Goal: Task Accomplishment & Management: Manage account settings

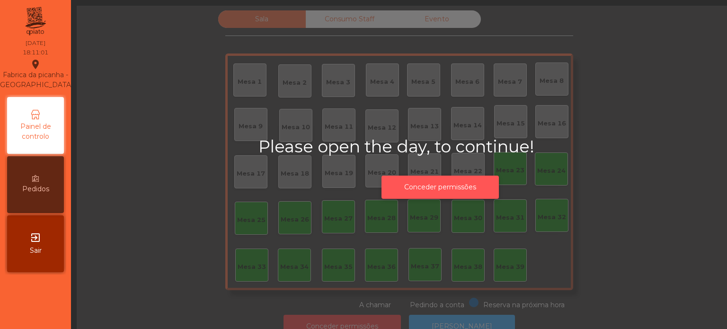
click at [475, 187] on button "Conceder permissões" at bounding box center [439, 187] width 117 height 23
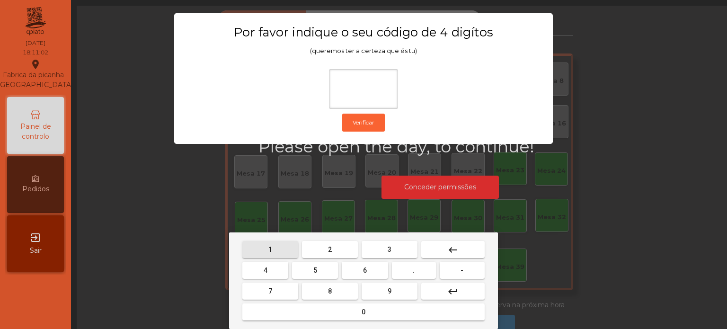
click at [284, 250] on button "1" at bounding box center [270, 249] width 56 height 17
click at [380, 252] on button "3" at bounding box center [390, 249] width 56 height 17
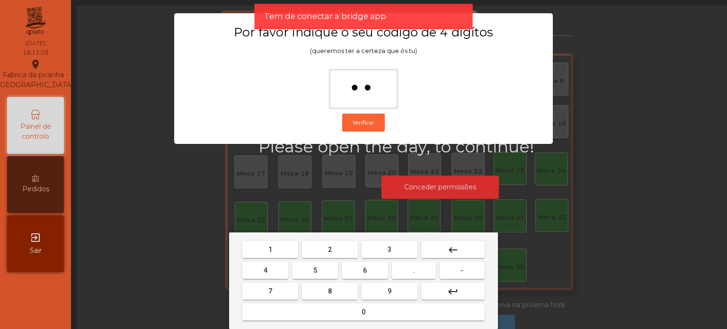
click at [462, 247] on button "keyboard_backspace" at bounding box center [452, 249] width 63 height 17
click at [389, 249] on span "3" at bounding box center [390, 250] width 4 height 8
click at [326, 269] on button "5" at bounding box center [315, 270] width 46 height 17
click at [394, 310] on button "0" at bounding box center [363, 311] width 242 height 17
type input "****"
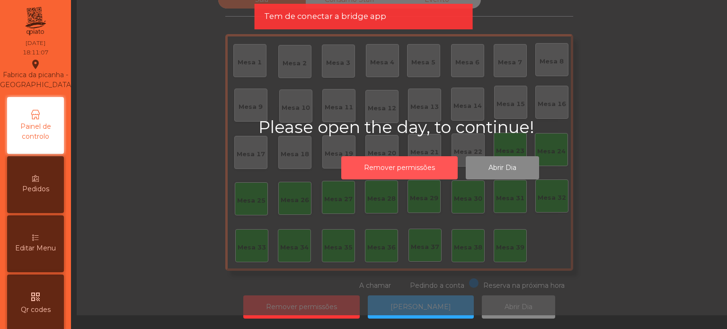
scroll to position [26, 0]
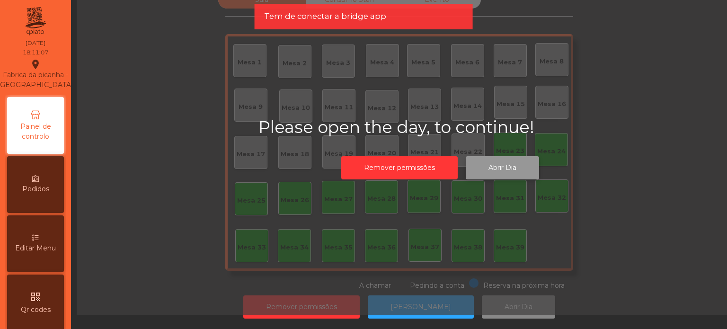
click at [515, 168] on button "Abrir Dia" at bounding box center [502, 167] width 73 height 23
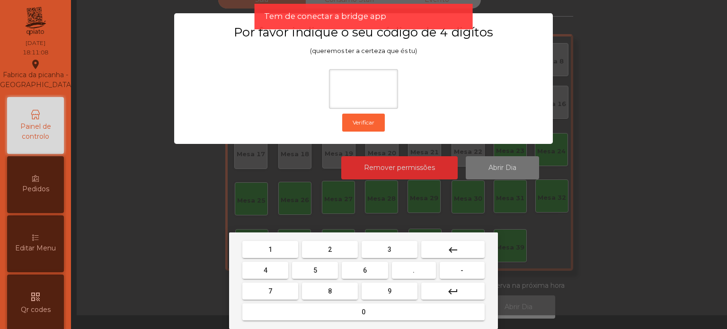
click at [279, 253] on button "1" at bounding box center [270, 249] width 56 height 17
click at [389, 250] on span "3" at bounding box center [390, 250] width 4 height 8
click at [314, 277] on button "5" at bounding box center [315, 270] width 46 height 17
click at [368, 317] on button "0" at bounding box center [363, 311] width 242 height 17
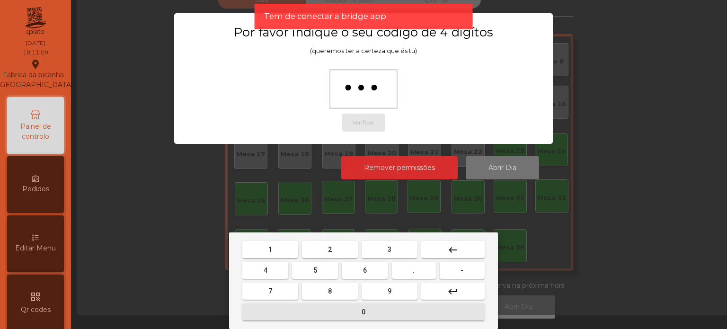
type input "****"
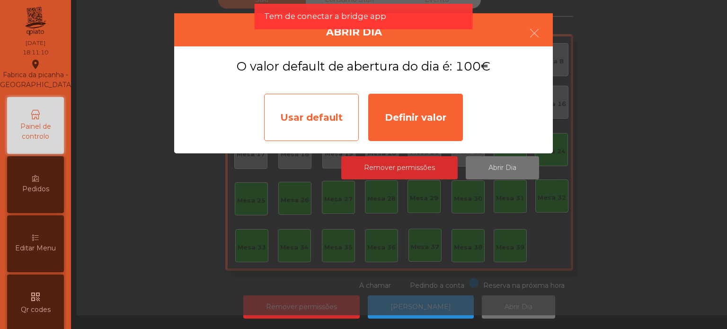
click at [310, 119] on div "Usar default" at bounding box center [311, 117] width 95 height 47
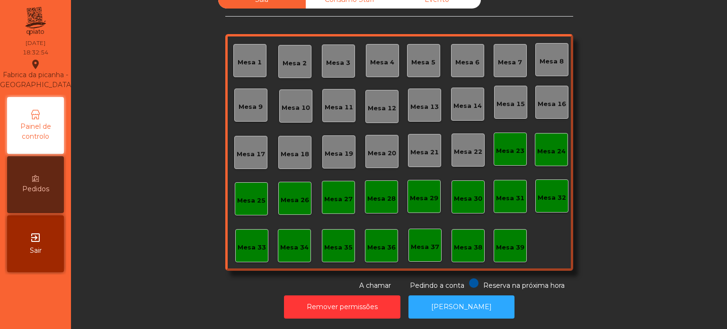
click at [155, 254] on div "Sala Consumo Staff Evento Mesa 1 Mesa 2 Mesa 3 Mesa 4 Mesa 5 Mesa 6 Mesa 7 Mesa…" at bounding box center [399, 141] width 630 height 300
click at [454, 295] on button "[PERSON_NAME]" at bounding box center [461, 306] width 106 height 23
click at [506, 248] on div "Mesa 39" at bounding box center [510, 245] width 33 height 33
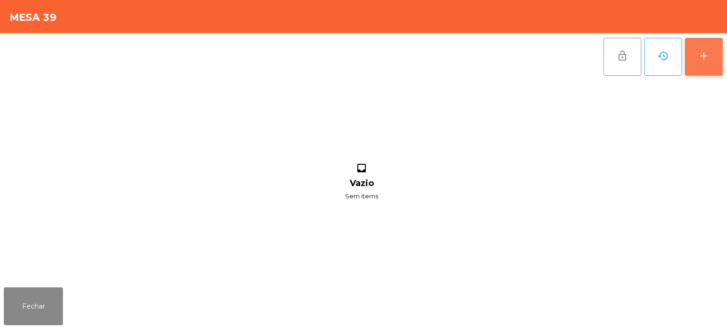
click at [702, 48] on button "add" at bounding box center [704, 57] width 38 height 38
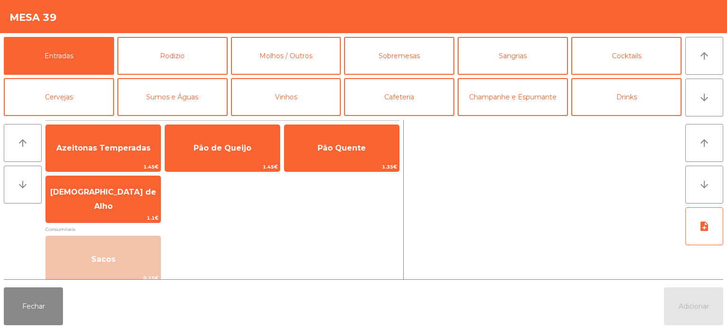
scroll to position [34, 0]
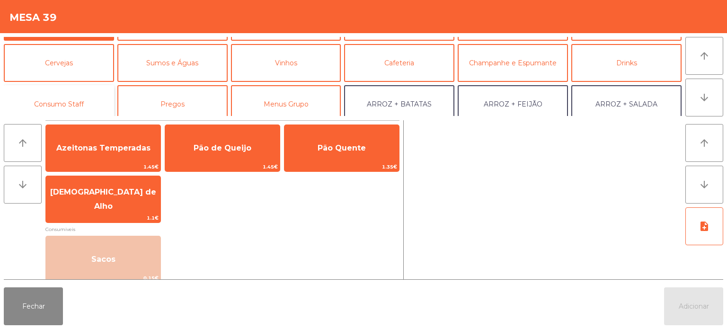
click at [82, 103] on button "Consumo Staff" at bounding box center [59, 104] width 110 height 38
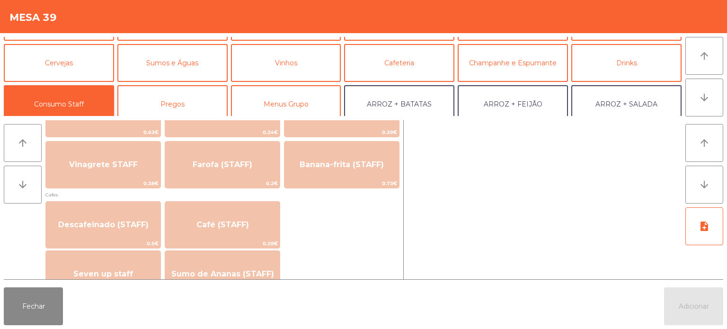
scroll to position [490, 0]
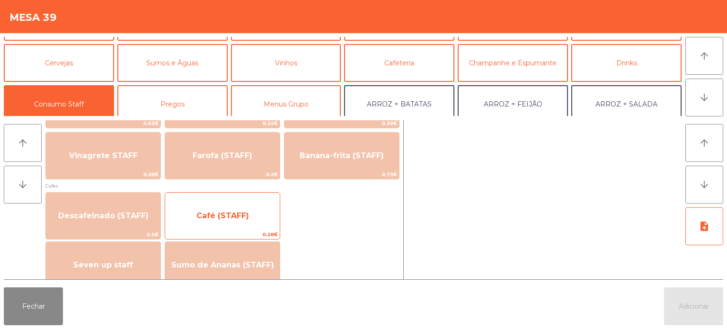
click at [244, 224] on span "Café (STAFF)" at bounding box center [222, 216] width 115 height 26
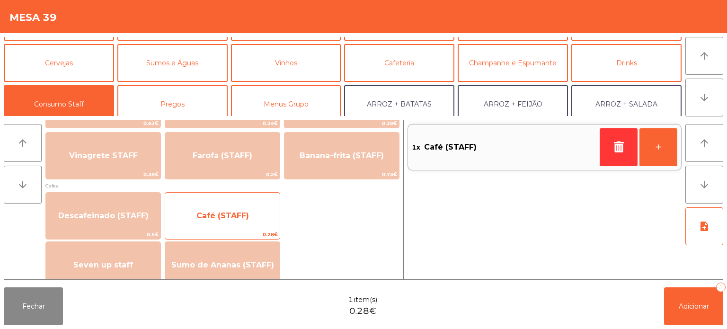
click at [240, 222] on span "Café (STAFF)" at bounding box center [222, 216] width 115 height 26
click at [242, 217] on span "Café (STAFF)" at bounding box center [222, 215] width 53 height 9
click at [242, 214] on span "Café (STAFF)" at bounding box center [222, 215] width 53 height 9
click at [247, 212] on span "Café (STAFF)" at bounding box center [222, 215] width 53 height 9
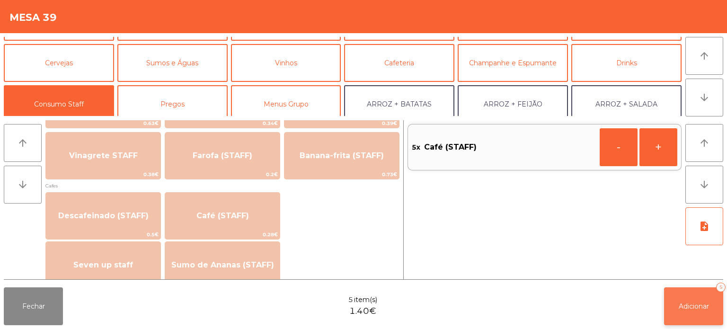
click at [702, 318] on button "Adicionar 5" at bounding box center [693, 306] width 59 height 38
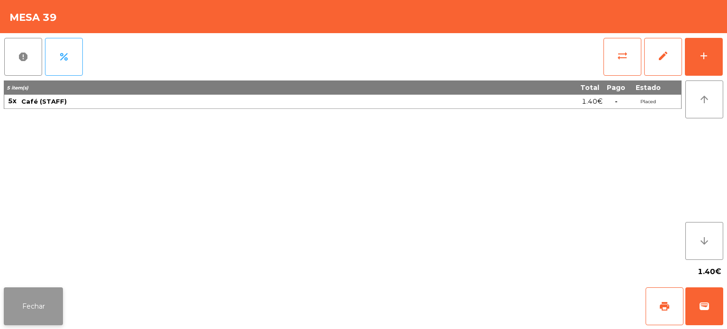
click at [38, 297] on button "Fechar" at bounding box center [33, 306] width 59 height 38
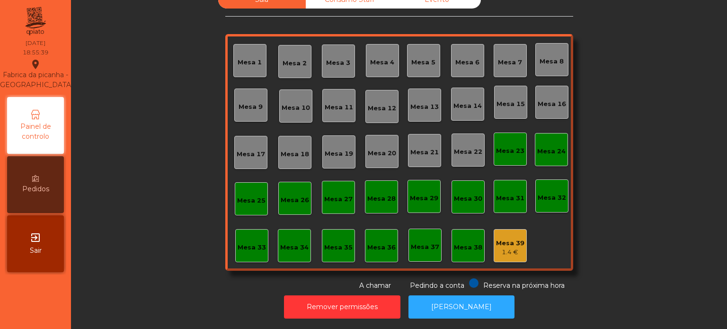
scroll to position [0, 0]
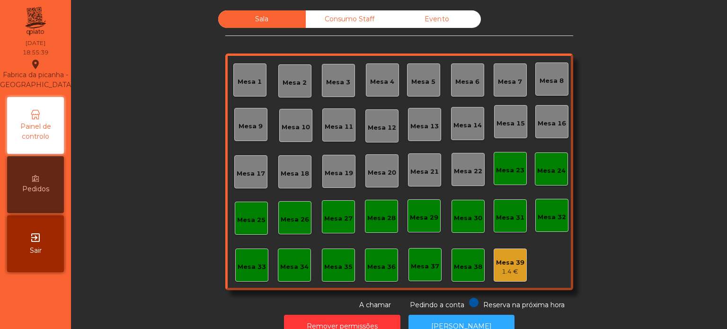
click at [332, 20] on div "Consumo Staff" at bounding box center [350, 19] width 88 height 18
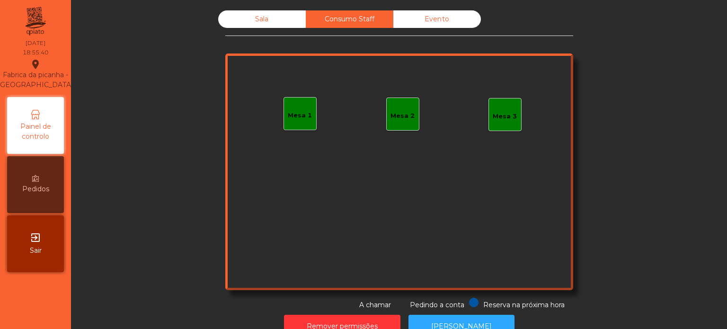
click at [295, 111] on div "Mesa 1" at bounding box center [300, 115] width 24 height 9
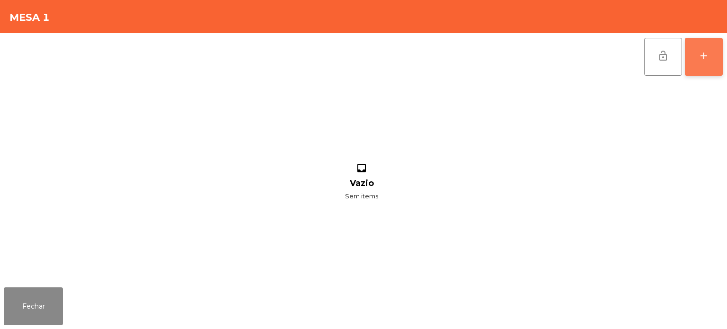
click at [702, 53] on div "add" at bounding box center [703, 55] width 11 height 11
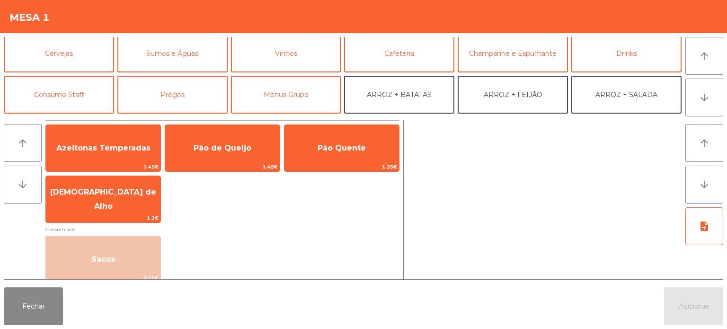
scroll to position [44, 0]
click at [87, 97] on button "Consumo Staff" at bounding box center [59, 95] width 110 height 38
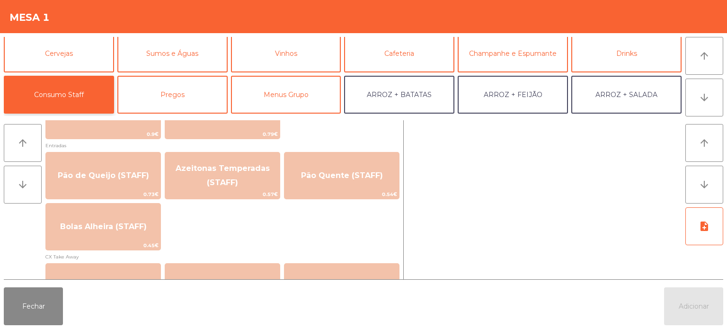
scroll to position [766, 0]
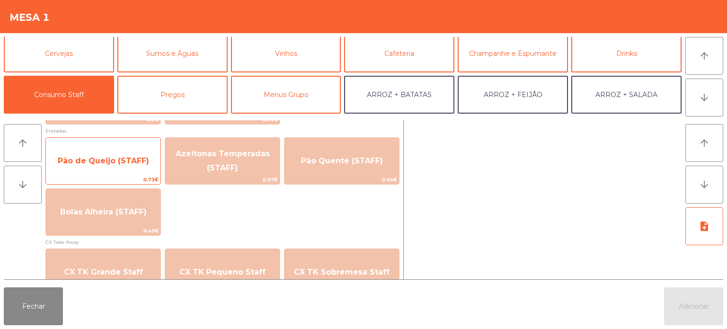
click at [121, 163] on span "Pão de Queijo (STAFF)" at bounding box center [103, 160] width 91 height 9
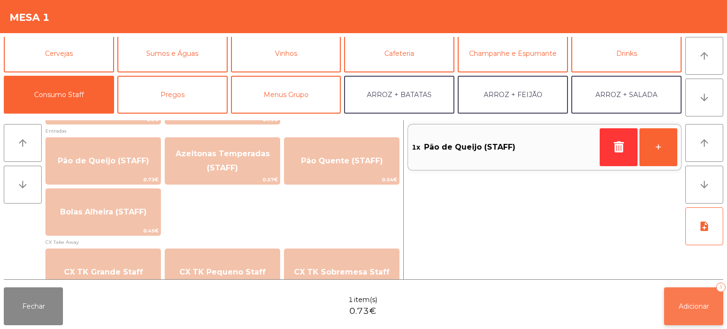
click at [670, 310] on button "Adicionar 1" at bounding box center [693, 306] width 59 height 38
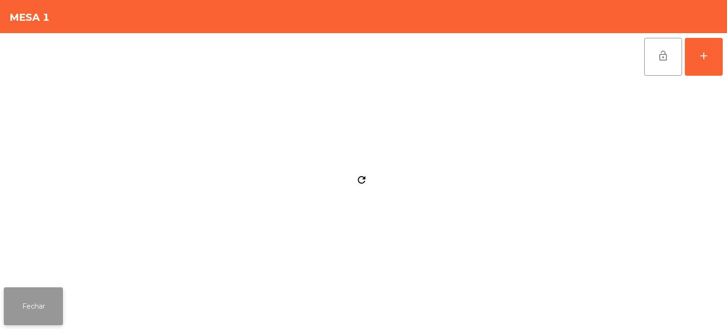
click at [33, 312] on button "Fechar" at bounding box center [33, 306] width 59 height 38
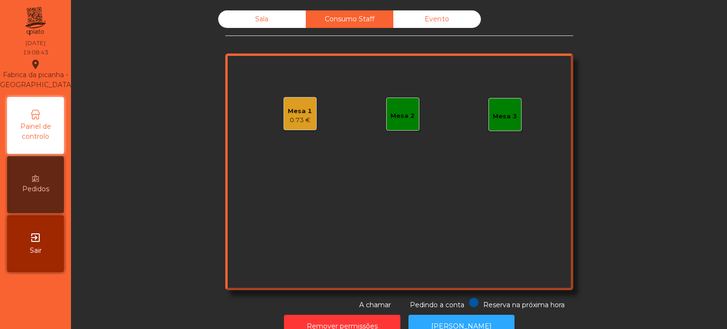
click at [267, 19] on div "Sala" at bounding box center [262, 19] width 88 height 18
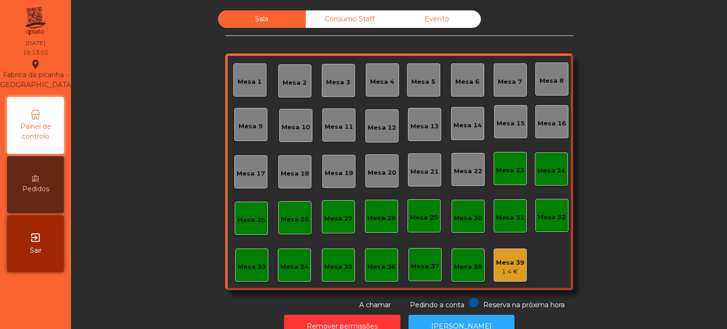
click at [168, 204] on div "Sala Consumo Staff Evento Mesa 1 Mesa 2 Mesa 3 Mesa 4 Mesa 5 Mesa 6 Mesa 7 Mesa…" at bounding box center [399, 160] width 630 height 300
click at [431, 93] on div "Mesa 5" at bounding box center [423, 79] width 33 height 33
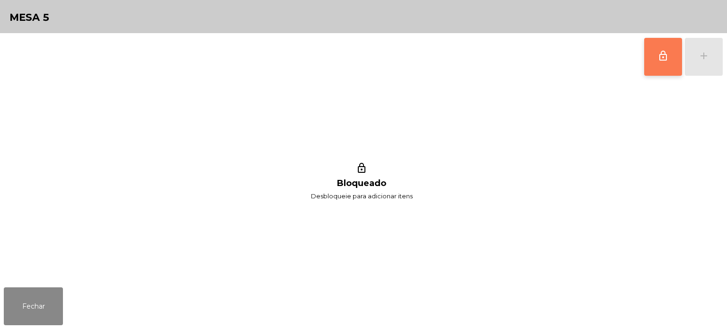
click at [650, 63] on button "lock_outline" at bounding box center [663, 57] width 38 height 38
click at [702, 56] on div "add" at bounding box center [703, 55] width 11 height 11
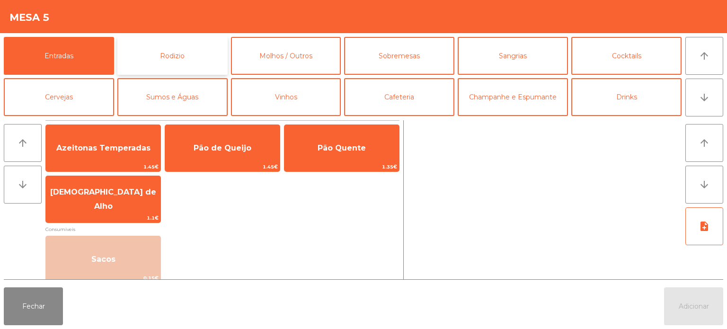
click at [199, 49] on button "Rodizio" at bounding box center [172, 56] width 110 height 38
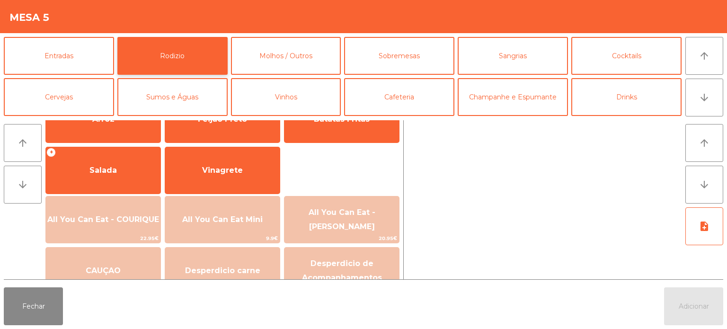
scroll to position [156, 0]
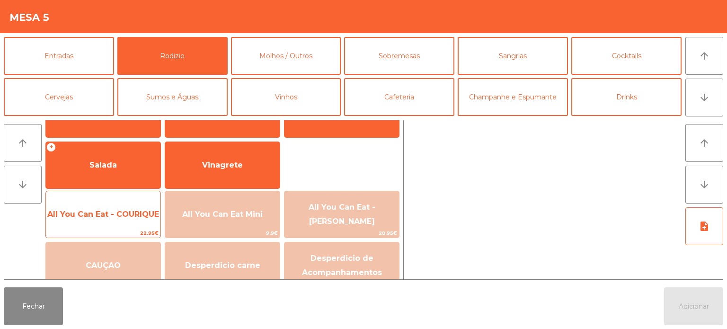
click at [122, 221] on span "All You Can Eat - COURIQUE" at bounding box center [103, 215] width 115 height 26
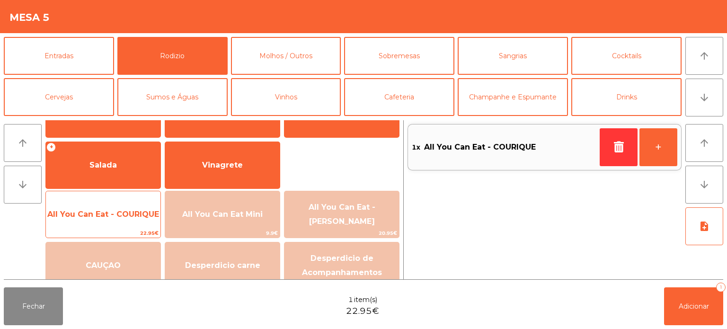
click at [117, 213] on span "All You Can Eat - COURIQUE" at bounding box center [103, 214] width 112 height 9
click at [115, 216] on span "All You Can Eat - COURIQUE" at bounding box center [103, 214] width 112 height 9
click at [117, 212] on span "All You Can Eat - COURIQUE" at bounding box center [103, 214] width 112 height 9
click at [115, 203] on span "All You Can Eat - COURIQUE" at bounding box center [103, 215] width 115 height 26
click at [115, 214] on span "All You Can Eat - COURIQUE" at bounding box center [103, 214] width 112 height 9
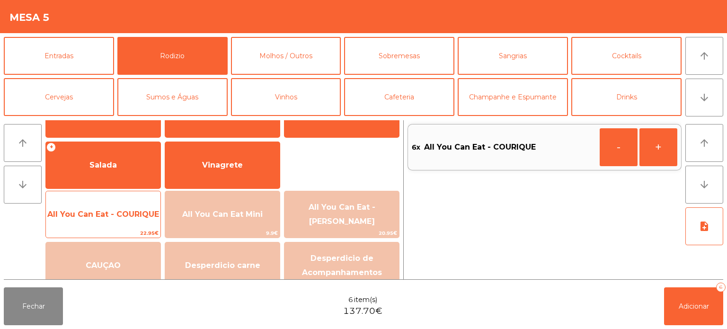
click at [128, 217] on span "All You Can Eat - COURIQUE" at bounding box center [103, 214] width 112 height 9
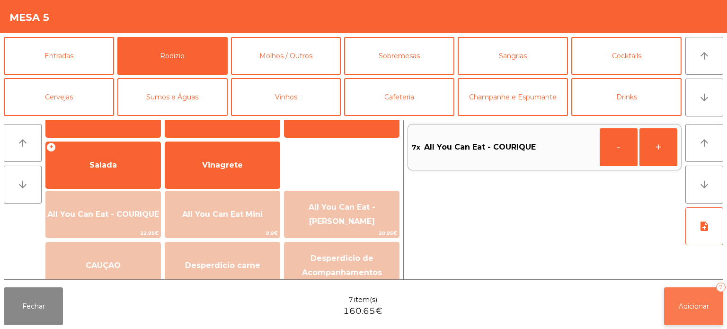
click at [705, 307] on span "Adicionar" at bounding box center [694, 306] width 30 height 9
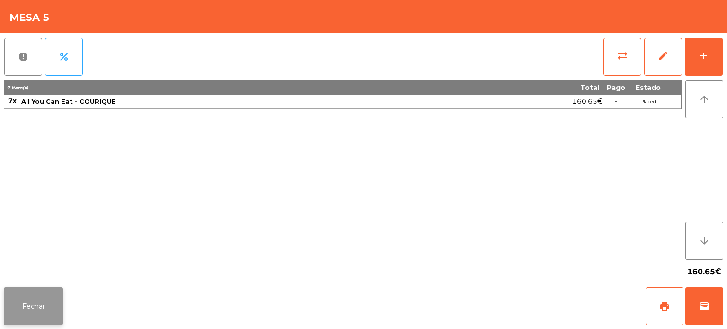
click at [44, 307] on button "Fechar" at bounding box center [33, 306] width 59 height 38
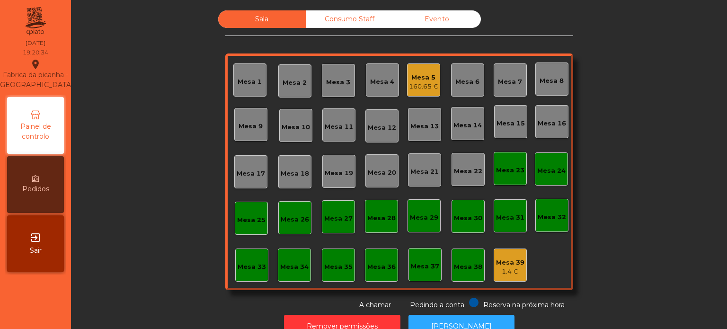
click at [163, 154] on div "Sala Consumo Staff Evento Mesa 1 Mesa 2 Mesa 3 Mesa 4 Mesa 5 160.65 € Mesa 6 Me…" at bounding box center [399, 160] width 630 height 300
click at [161, 95] on div "Sala Consumo Staff Evento Mesa 1 Mesa 2 Mesa 3 Mesa 4 Mesa 5 160.65 € Mesa 6 Me…" at bounding box center [399, 160] width 630 height 300
click at [510, 79] on div "Mesa 7" at bounding box center [510, 81] width 24 height 9
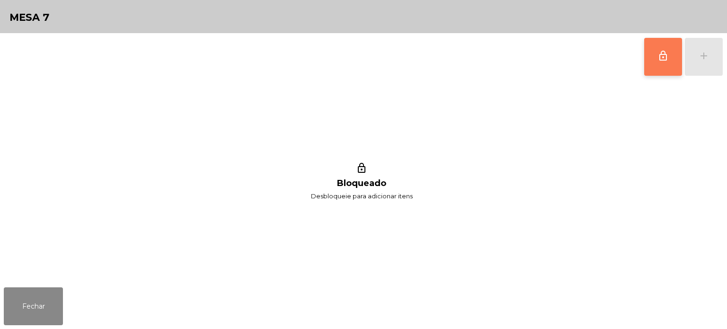
click at [653, 56] on button "lock_outline" at bounding box center [663, 57] width 38 height 38
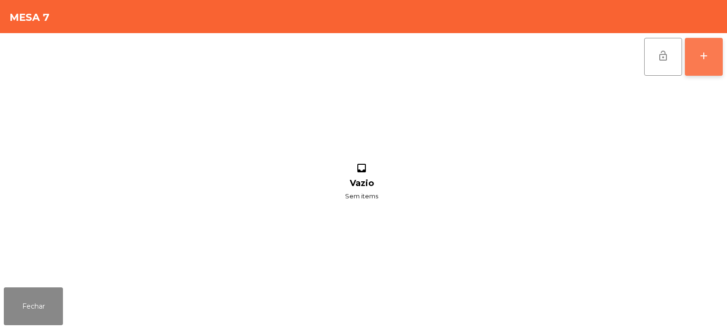
click at [700, 55] on div "add" at bounding box center [703, 55] width 11 height 11
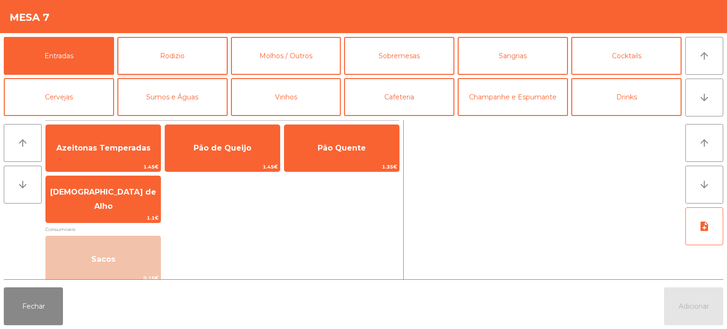
click at [174, 47] on button "Rodizio" at bounding box center [172, 56] width 110 height 38
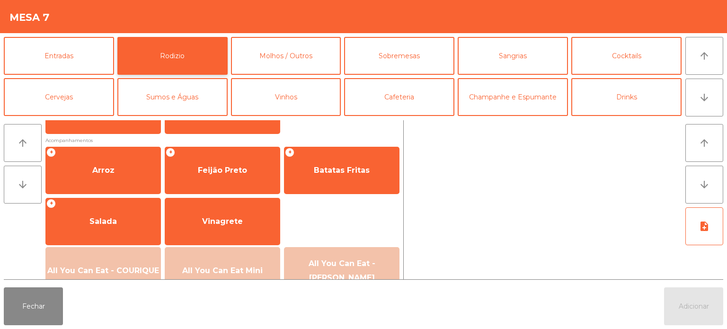
scroll to position [169, 0]
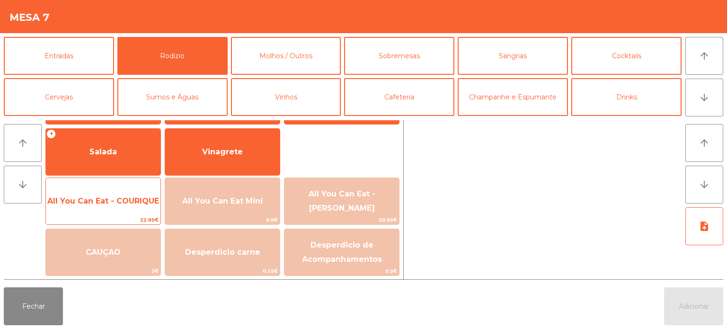
click at [131, 198] on span "All You Can Eat - COURIQUE" at bounding box center [103, 200] width 112 height 9
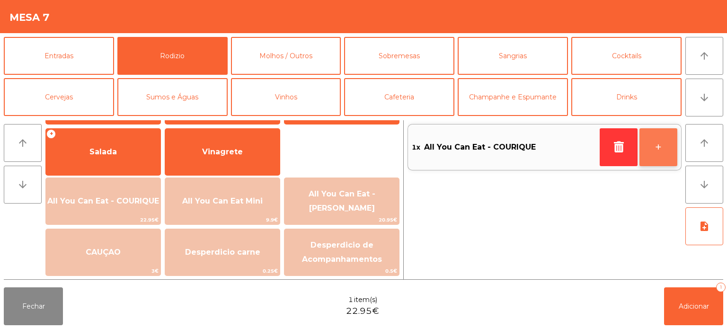
click at [663, 150] on button "+" at bounding box center [658, 147] width 38 height 38
click at [666, 275] on div "2x All You Can Eat - COURIQUE - +" at bounding box center [545, 199] width 274 height 159
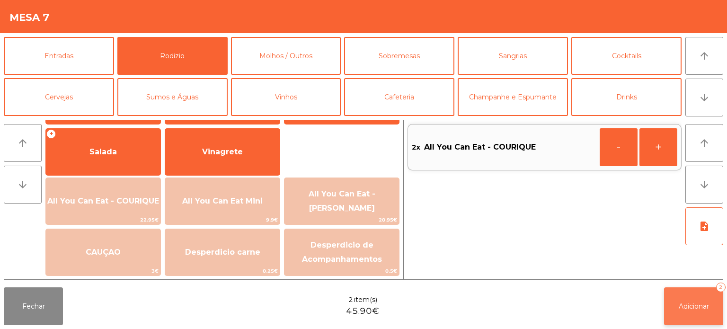
click at [685, 305] on span "Adicionar" at bounding box center [694, 306] width 30 height 9
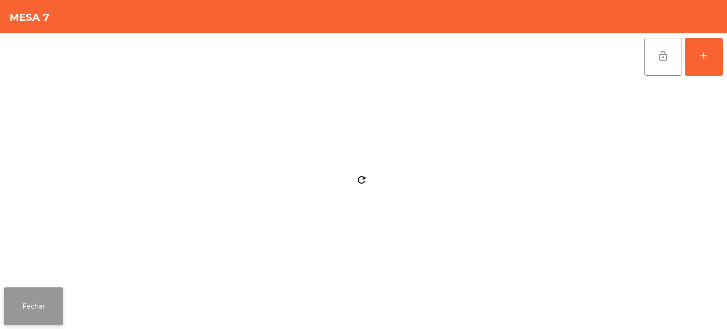
click at [48, 308] on button "Fechar" at bounding box center [33, 306] width 59 height 38
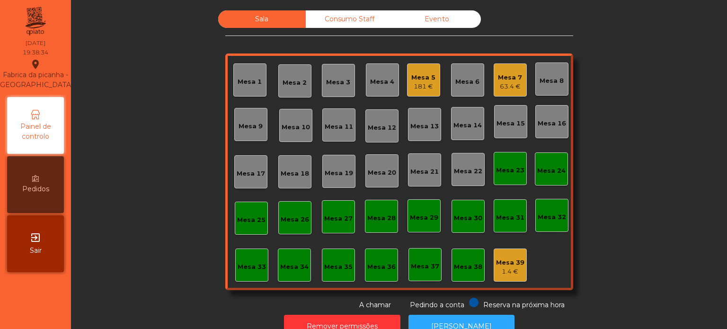
scroll to position [26, 0]
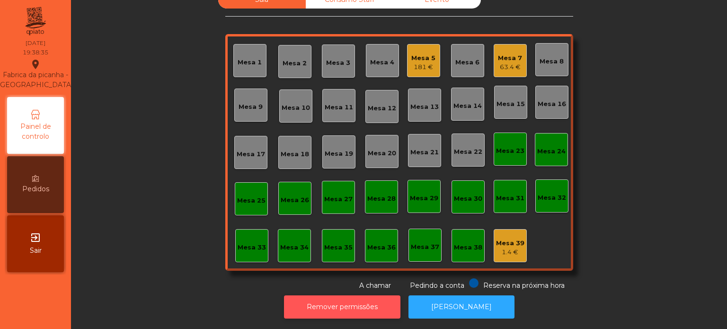
click at [343, 308] on button "Remover permissões" at bounding box center [342, 306] width 116 height 23
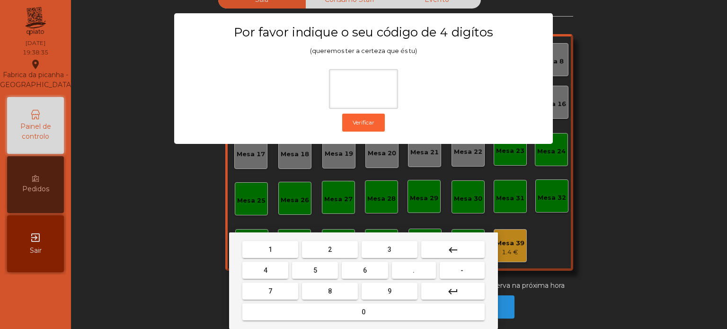
click at [270, 248] on span "1" at bounding box center [270, 250] width 4 height 8
click at [401, 247] on button "3" at bounding box center [390, 249] width 56 height 17
click at [324, 271] on button "5" at bounding box center [315, 270] width 46 height 17
click at [357, 321] on mat-keyboard-key "0" at bounding box center [363, 311] width 246 height 21
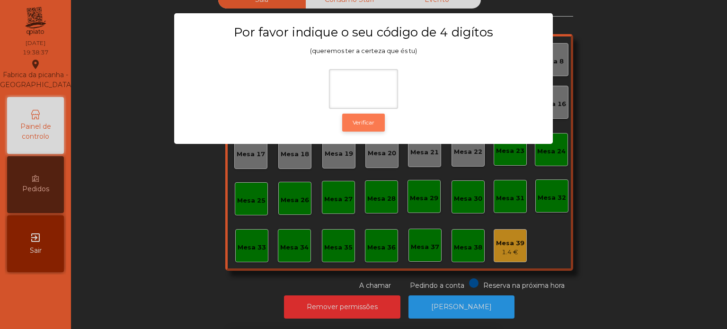
click at [369, 127] on button "Verificar" at bounding box center [363, 123] width 43 height 18
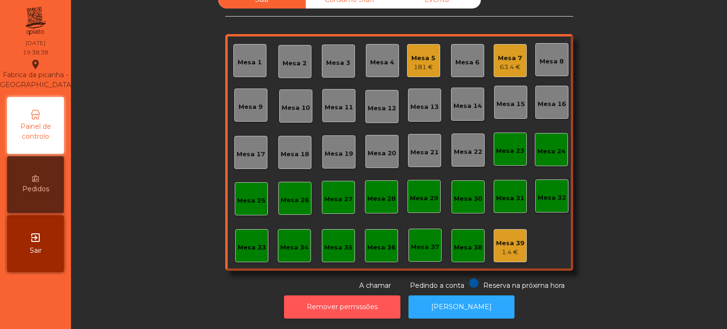
click at [368, 295] on button "Remover permissões" at bounding box center [342, 306] width 116 height 23
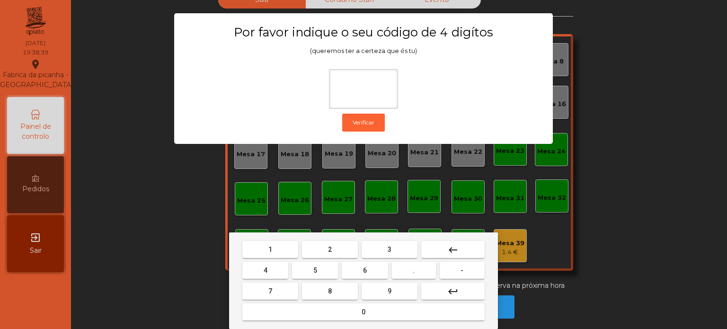
click at [282, 247] on button "1" at bounding box center [270, 249] width 56 height 17
click at [391, 252] on span "3" at bounding box center [390, 250] width 4 height 8
click at [324, 273] on button "5" at bounding box center [315, 270] width 46 height 17
click at [372, 314] on button "0" at bounding box center [363, 311] width 242 height 17
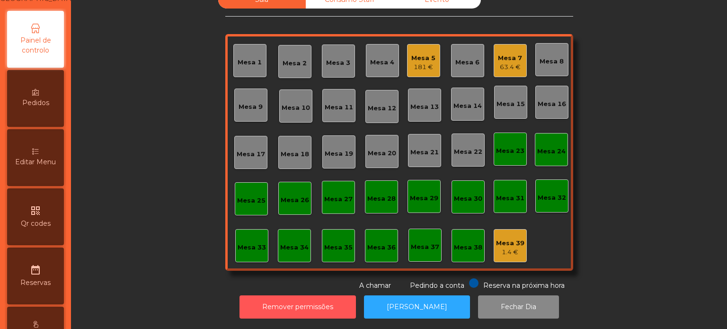
scroll to position [118, 0]
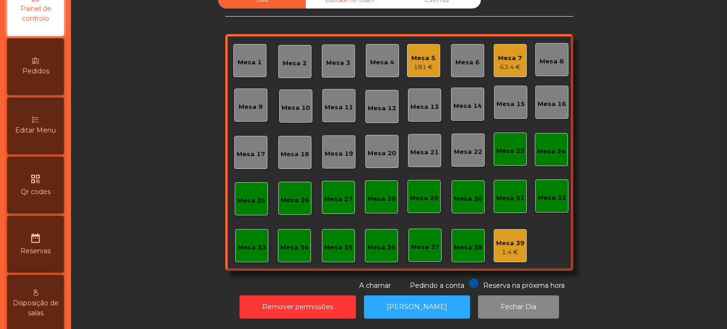
click at [46, 135] on span "Editar Menu" at bounding box center [35, 130] width 41 height 10
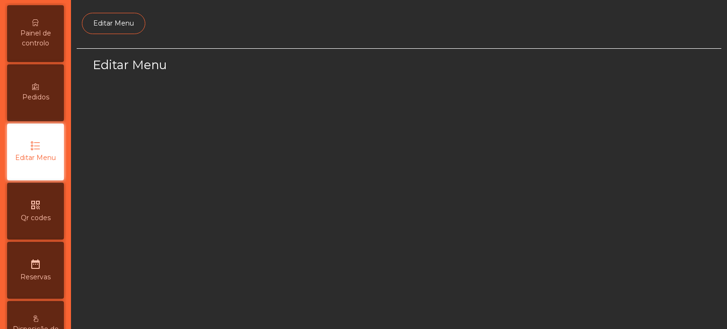
select select "*"
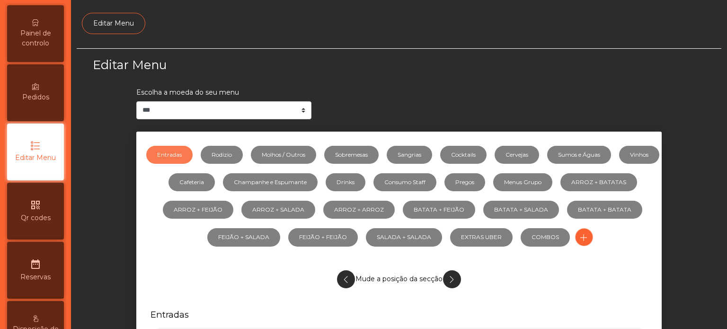
scroll to position [89, 0]
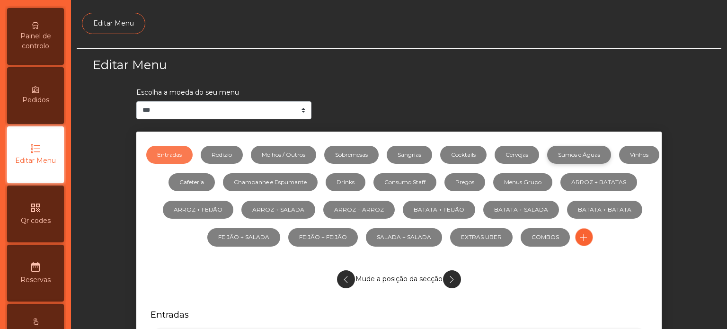
click at [600, 154] on link "Sumos e Águas" at bounding box center [579, 155] width 64 height 18
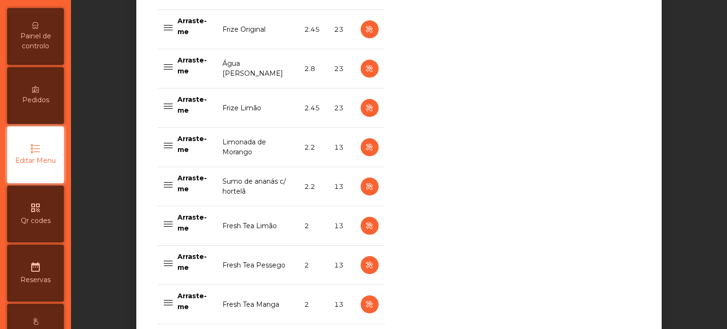
scroll to position [886, 0]
click at [364, 227] on icon "button" at bounding box center [369, 226] width 11 height 12
select select "***"
select select "**"
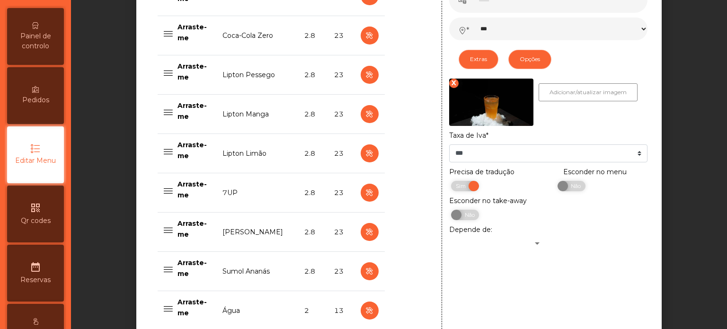
scroll to position [544, 0]
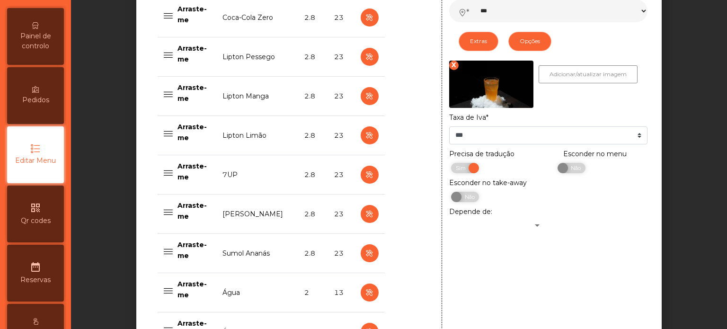
click at [611, 225] on div "Precisa de tradução Sim Não Esconder no menu Sim Não Esconder no take-away Sim …" at bounding box center [548, 189] width 213 height 81
click at [572, 171] on span "Não" at bounding box center [575, 168] width 24 height 10
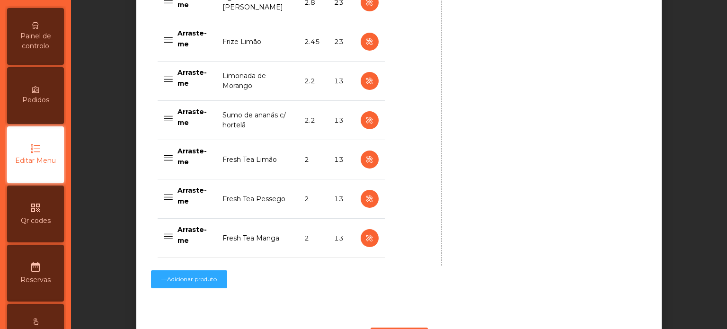
scroll to position [997, 0]
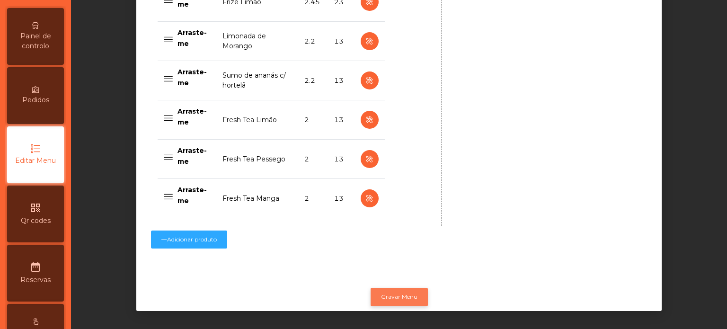
click at [391, 297] on button "Gravar Menu" at bounding box center [399, 297] width 57 height 18
click at [44, 45] on span "Painel de controlo" at bounding box center [35, 41] width 52 height 20
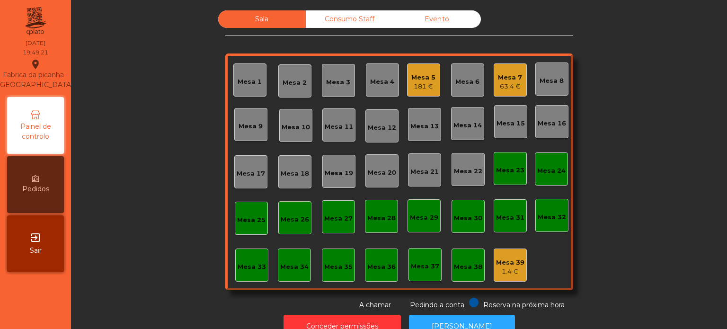
click at [415, 76] on div "Mesa 5" at bounding box center [423, 77] width 24 height 9
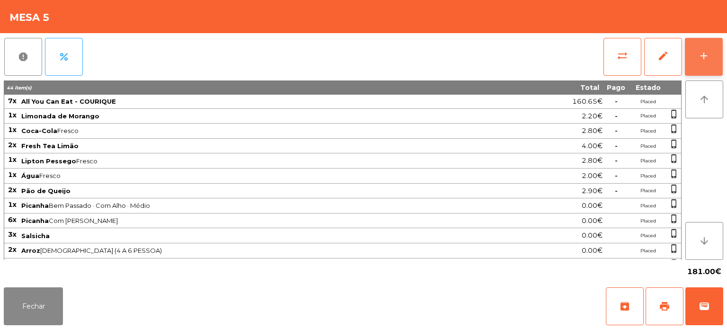
click at [709, 60] on div "add" at bounding box center [703, 55] width 11 height 11
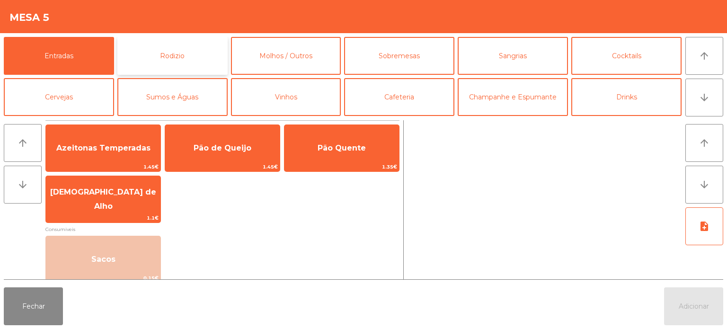
click at [181, 46] on button "Rodizio" at bounding box center [172, 56] width 110 height 38
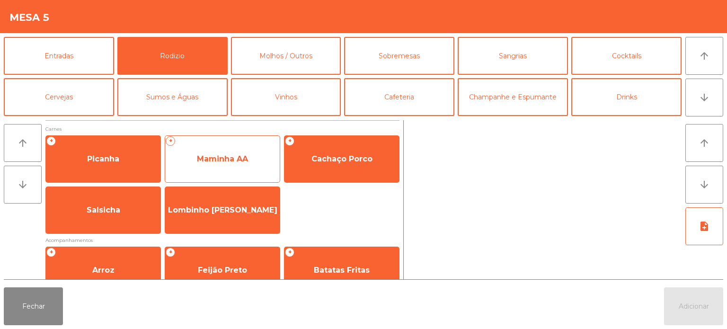
click at [237, 150] on span "Maminha AA" at bounding box center [222, 159] width 115 height 26
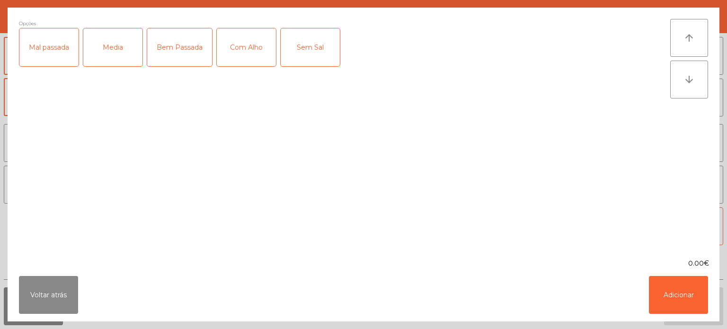
click at [120, 49] on div "Media" at bounding box center [112, 47] width 59 height 38
click at [237, 49] on div "Com Alho" at bounding box center [246, 47] width 59 height 38
click at [679, 292] on button "Adicionar" at bounding box center [678, 295] width 59 height 38
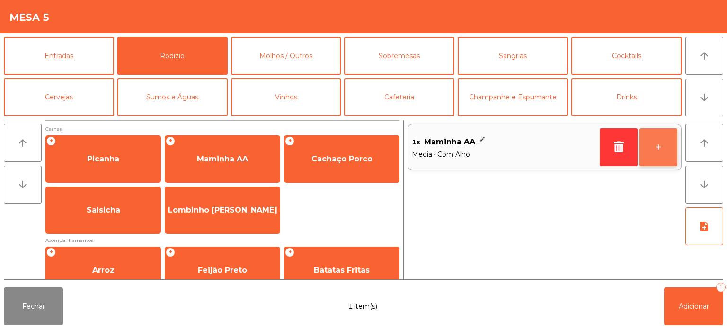
click at [657, 150] on button "+" at bounding box center [658, 147] width 38 height 38
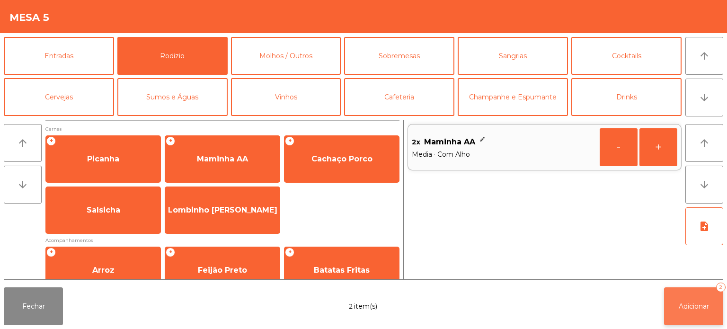
click at [693, 304] on span "Adicionar" at bounding box center [694, 306] width 30 height 9
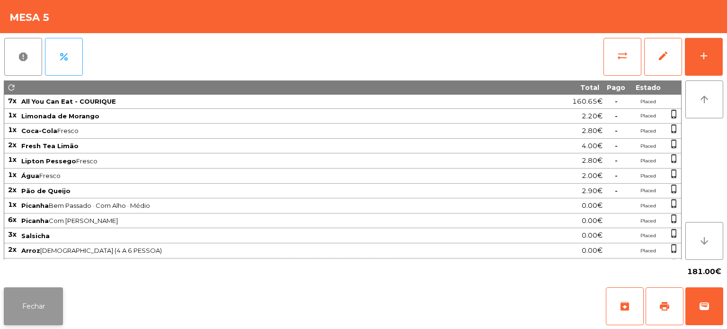
click at [43, 302] on button "Fechar" at bounding box center [33, 306] width 59 height 38
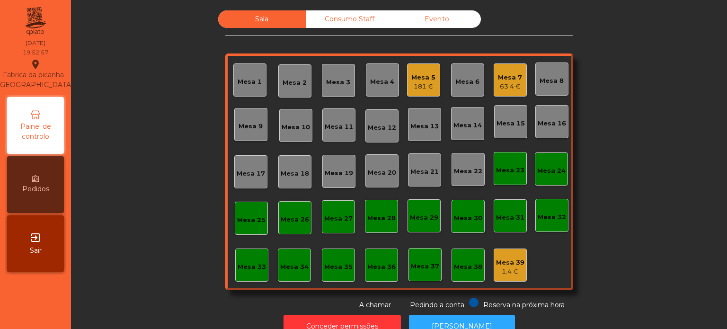
click at [431, 172] on div "Mesa 21" at bounding box center [424, 171] width 28 height 9
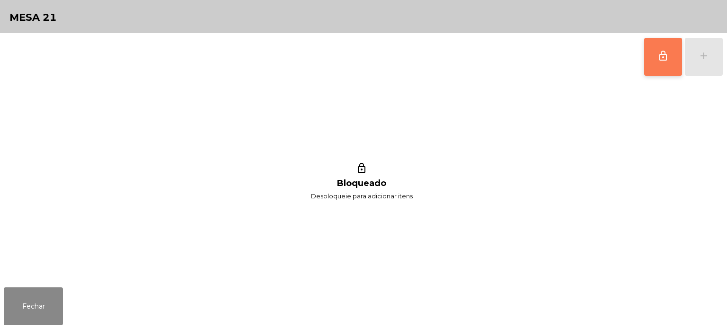
click at [660, 64] on button "lock_outline" at bounding box center [663, 57] width 38 height 38
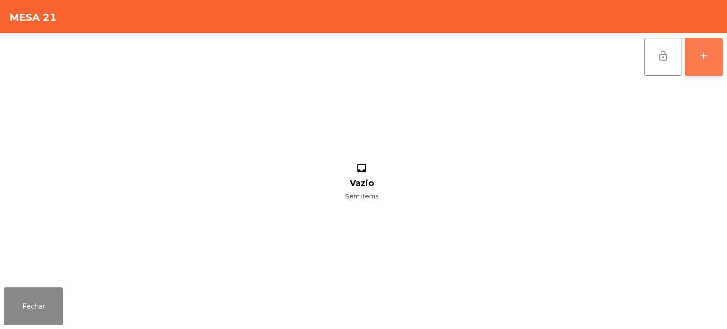
click at [700, 62] on button "add" at bounding box center [704, 57] width 38 height 38
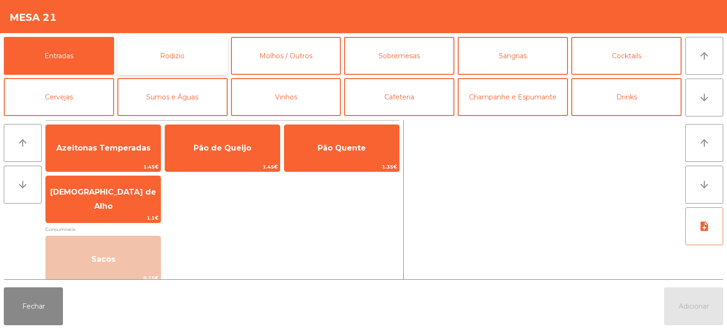
click at [170, 69] on button "Rodizio" at bounding box center [172, 56] width 110 height 38
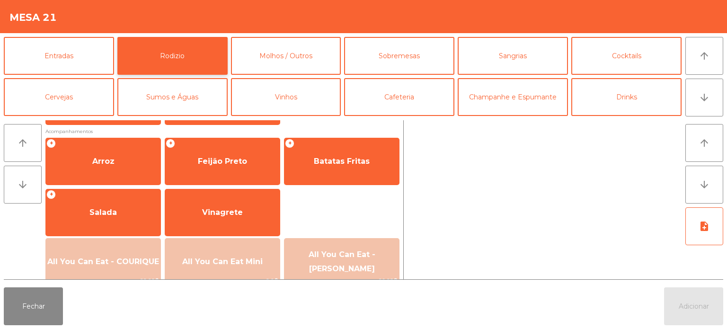
scroll to position [115, 0]
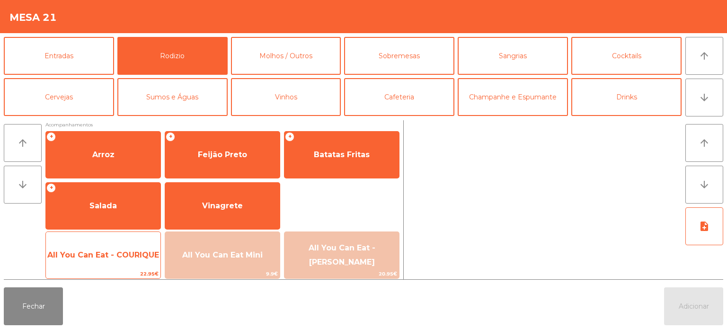
click at [124, 253] on span "All You Can Eat - COURIQUE" at bounding box center [103, 254] width 112 height 9
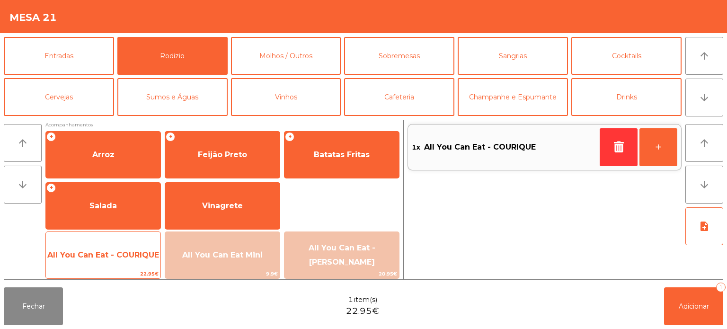
click at [118, 255] on span "All You Can Eat - COURIQUE" at bounding box center [103, 254] width 112 height 9
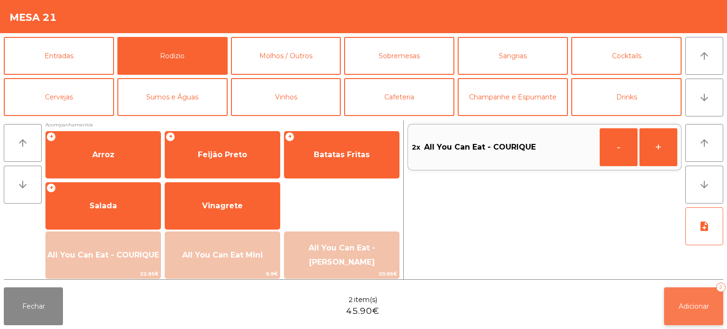
click at [684, 293] on button "Adicionar 2" at bounding box center [693, 306] width 59 height 38
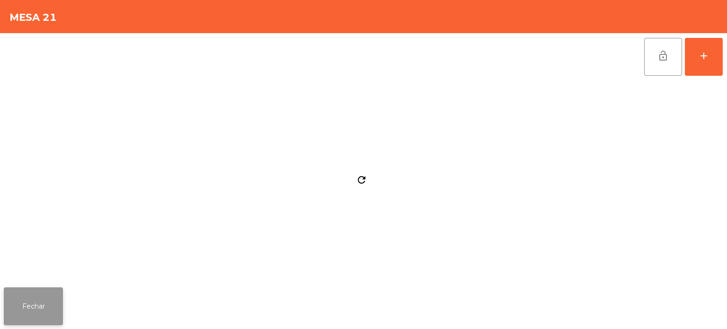
click at [38, 304] on button "Fechar" at bounding box center [33, 306] width 59 height 38
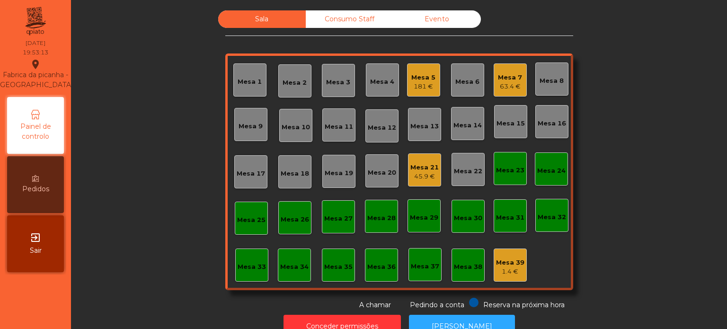
click at [416, 169] on div "Mesa 21" at bounding box center [424, 167] width 28 height 9
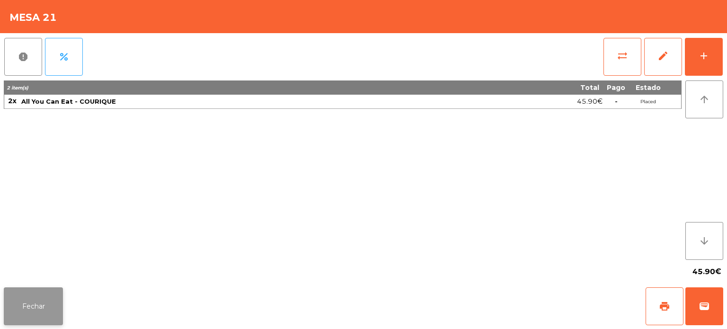
click at [41, 300] on button "Fechar" at bounding box center [33, 306] width 59 height 38
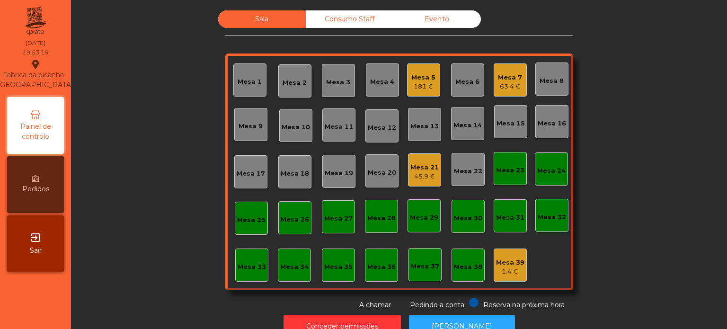
click at [344, 27] on div "Consumo Staff" at bounding box center [350, 19] width 88 height 18
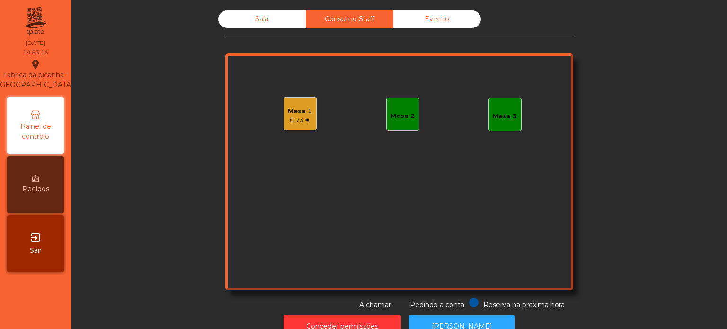
click at [295, 115] on div "0.73 €" at bounding box center [300, 119] width 24 height 9
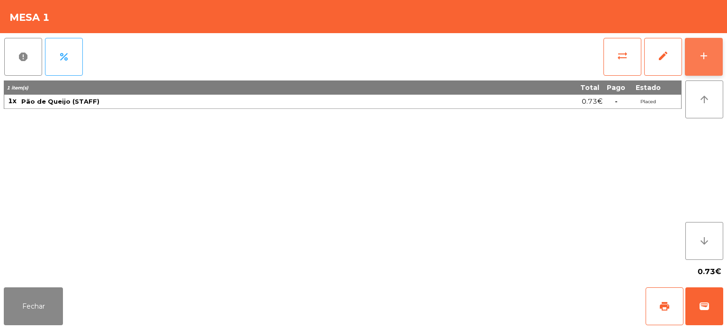
click at [700, 57] on div "add" at bounding box center [703, 55] width 11 height 11
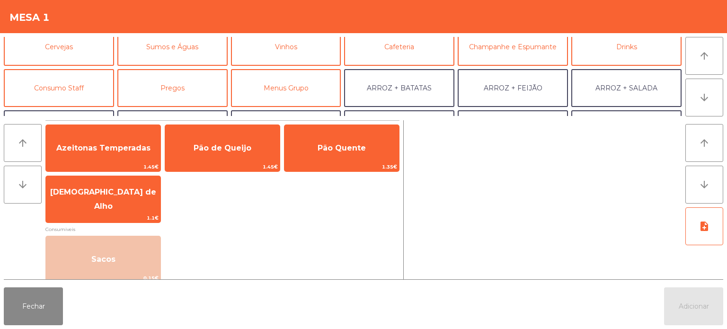
scroll to position [59, 0]
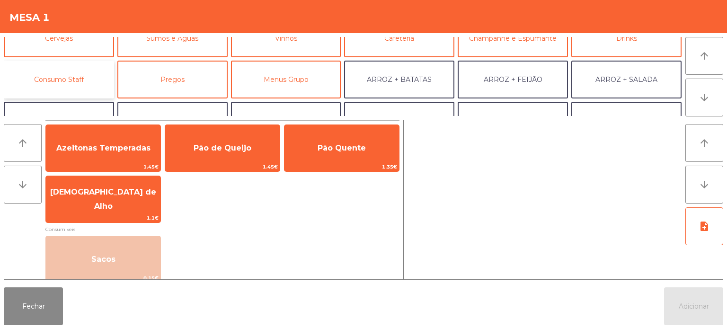
click at [79, 68] on button "Consumo Staff" at bounding box center [59, 80] width 110 height 38
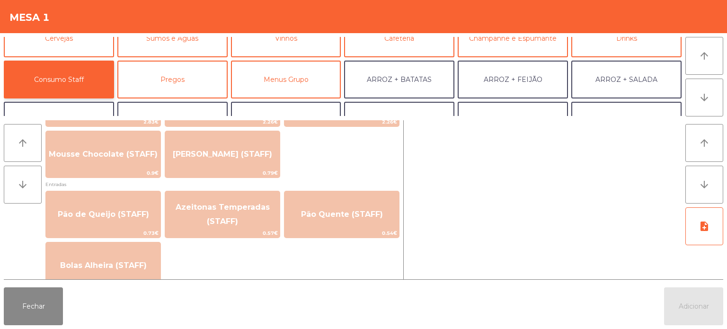
scroll to position [713, 0]
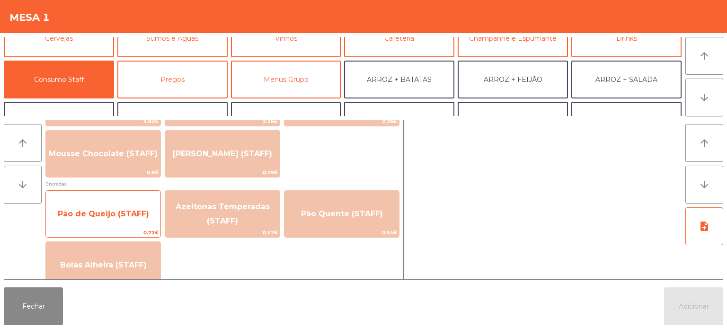
click at [128, 218] on span "Pão de Queijo (STAFF)" at bounding box center [103, 214] width 115 height 26
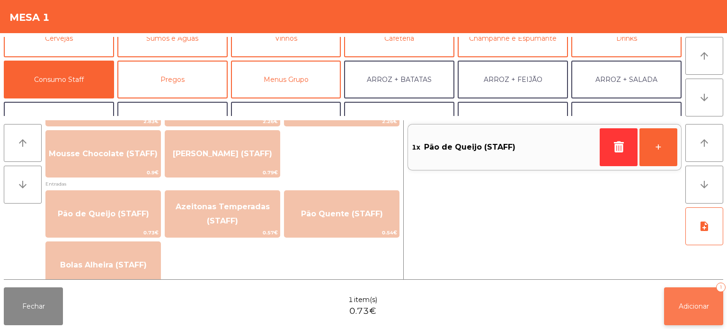
click at [680, 308] on span "Adicionar" at bounding box center [694, 306] width 30 height 9
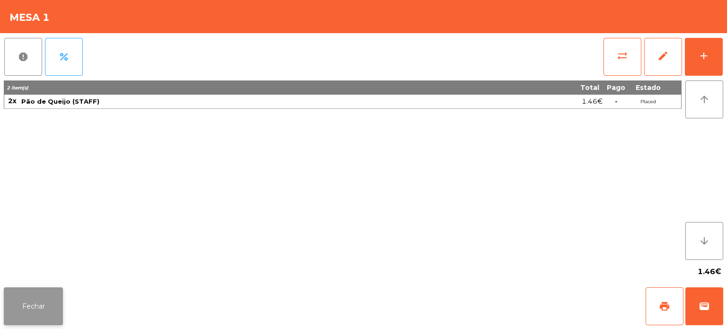
click at [29, 293] on button "Fechar" at bounding box center [33, 306] width 59 height 38
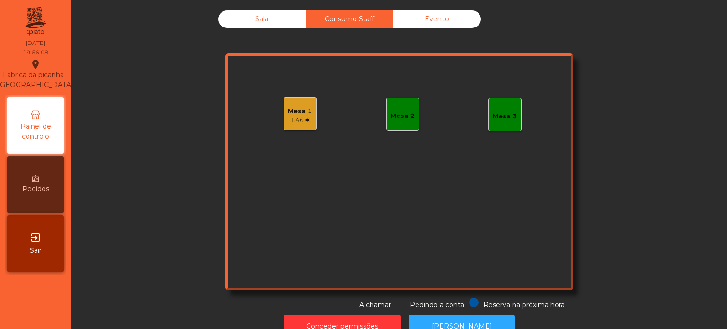
click at [241, 21] on div "Sala" at bounding box center [262, 19] width 88 height 18
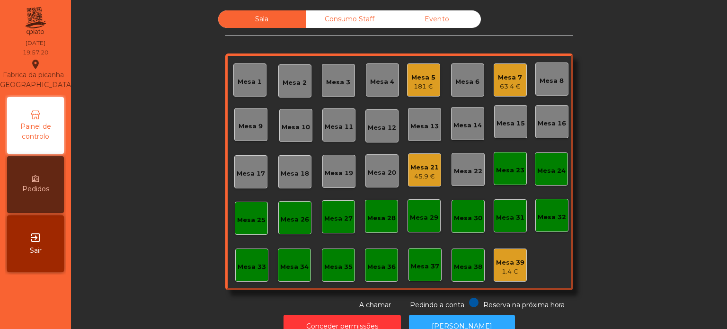
click at [643, 115] on div "Sala Consumo Staff Evento Mesa 1 Mesa 2 Mesa 3 Mesa 4 Mesa 5 181 € Mesa 6 Mesa …" at bounding box center [399, 160] width 630 height 300
click at [152, 22] on div "Sala Consumo Staff Evento Mesa 1 Mesa 2 Mesa 3 Mesa 4 Mesa 5 181 € Mesa 6 Mesa …" at bounding box center [399, 160] width 630 height 300
click at [288, 179] on div "Mesa 18" at bounding box center [294, 171] width 33 height 33
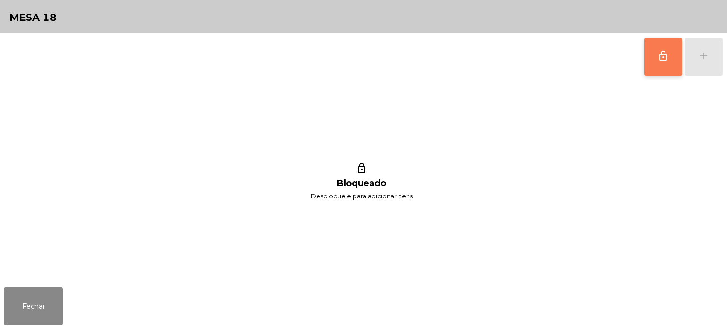
click at [668, 53] on span "lock_outline" at bounding box center [662, 55] width 11 height 11
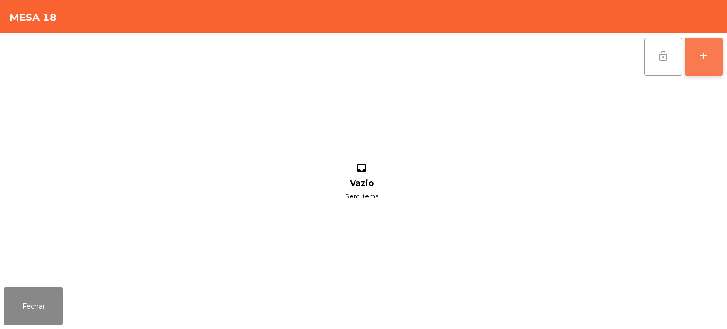
click at [700, 45] on button "add" at bounding box center [704, 57] width 38 height 38
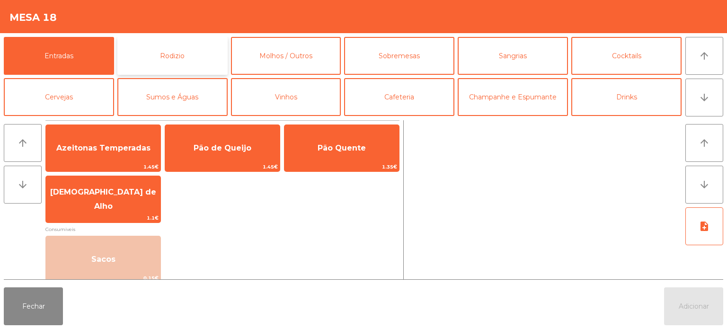
click at [170, 55] on button "Rodizio" at bounding box center [172, 56] width 110 height 38
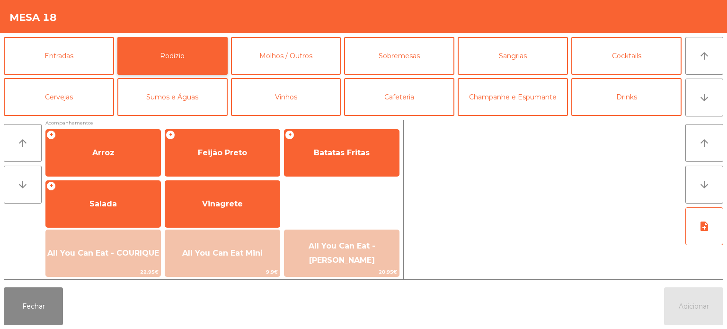
scroll to position [132, 0]
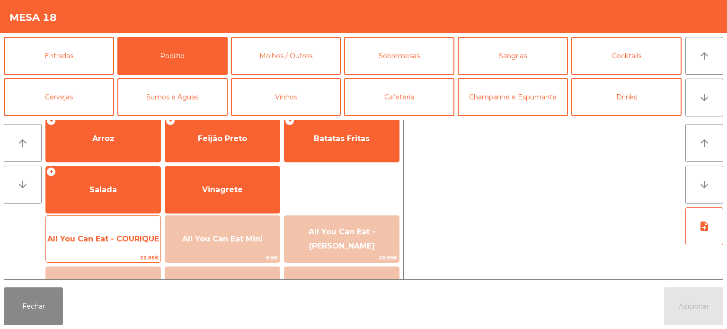
click at [124, 221] on div "All You Can Eat - COURIQUE 22.95€" at bounding box center [102, 238] width 115 height 47
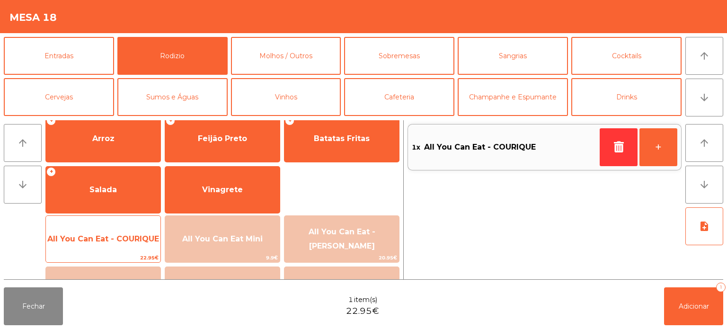
click at [115, 222] on div "All You Can Eat - COURIQUE 22.95€" at bounding box center [102, 238] width 115 height 47
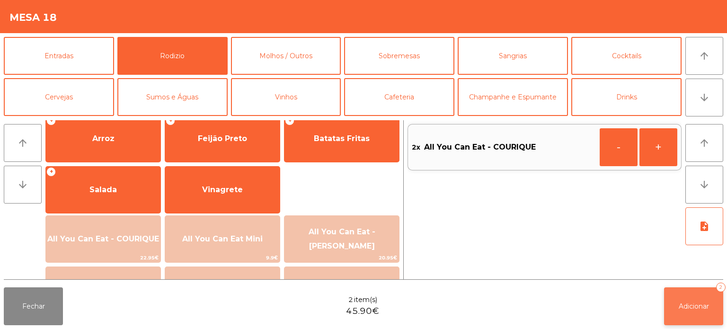
click at [685, 305] on span "Adicionar" at bounding box center [694, 306] width 30 height 9
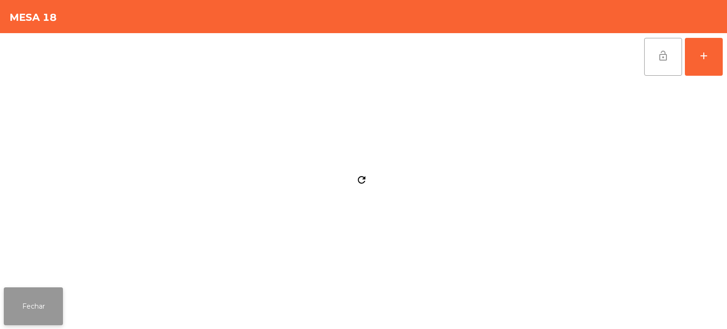
click at [30, 297] on button "Fechar" at bounding box center [33, 306] width 59 height 38
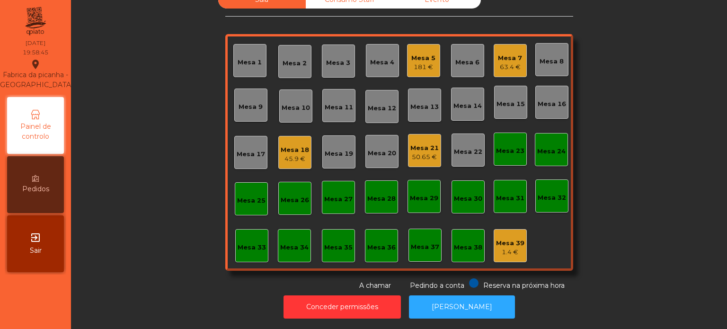
scroll to position [0, 0]
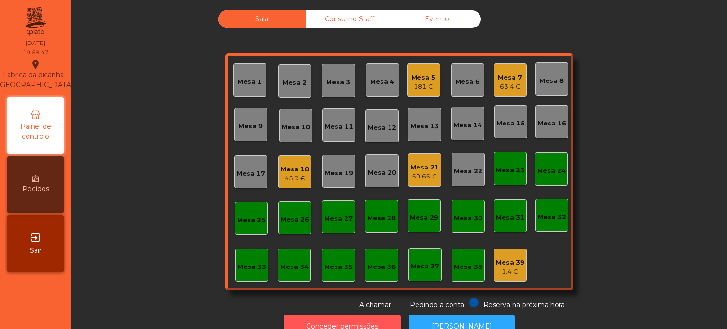
click at [316, 316] on button "Conceder permissões" at bounding box center [341, 326] width 117 height 23
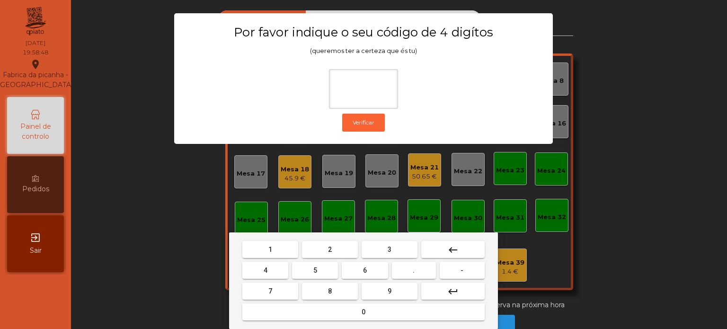
click at [263, 245] on button "1" at bounding box center [270, 249] width 56 height 17
click at [399, 244] on button "3" at bounding box center [390, 249] width 56 height 17
click at [300, 272] on button "5" at bounding box center [315, 270] width 46 height 17
click at [341, 311] on button "0" at bounding box center [363, 311] width 242 height 17
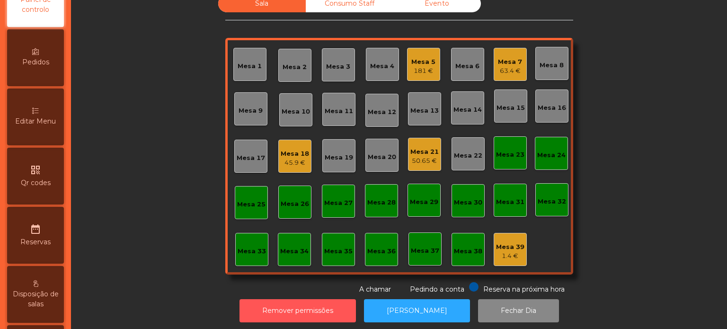
scroll to position [136, 0]
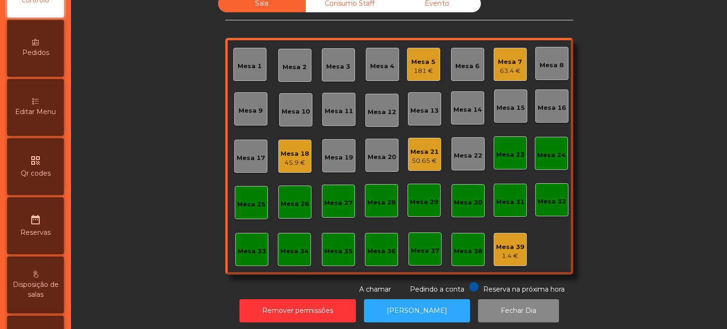
click at [44, 93] on div "Editar Menu" at bounding box center [35, 107] width 57 height 57
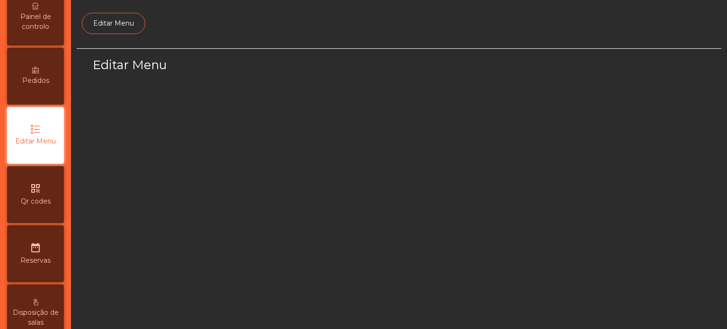
select select "*"
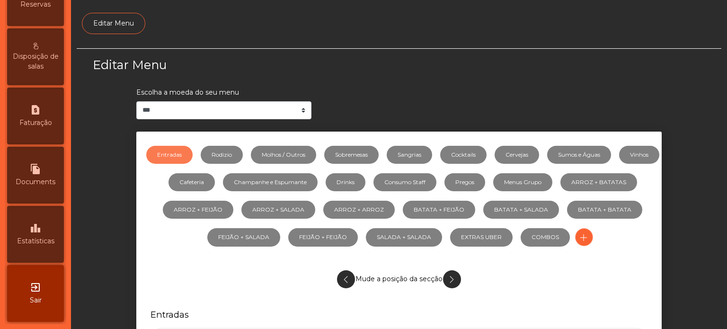
click at [45, 239] on span "Estatísticas" at bounding box center [35, 241] width 37 height 10
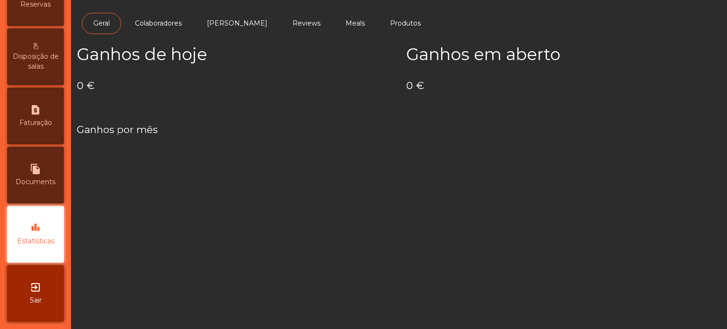
scroll to position [374, 0]
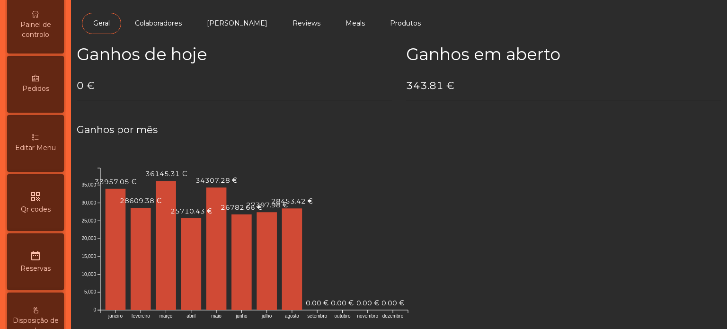
click at [49, 171] on div "Editar Menu" at bounding box center [35, 143] width 57 height 57
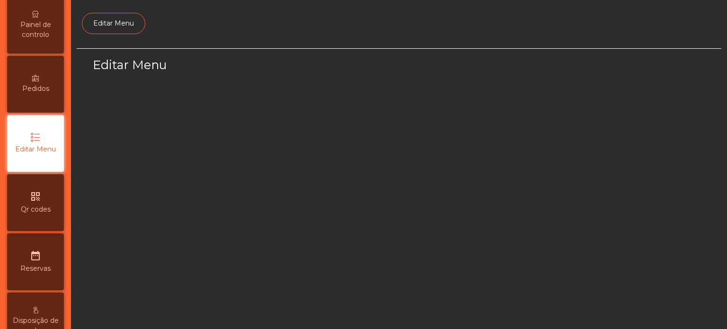
scroll to position [89, 0]
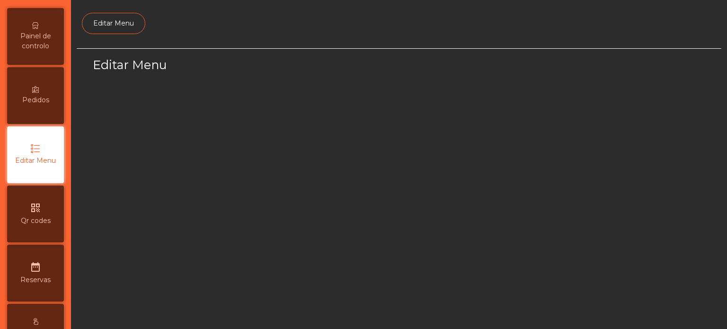
select select "*"
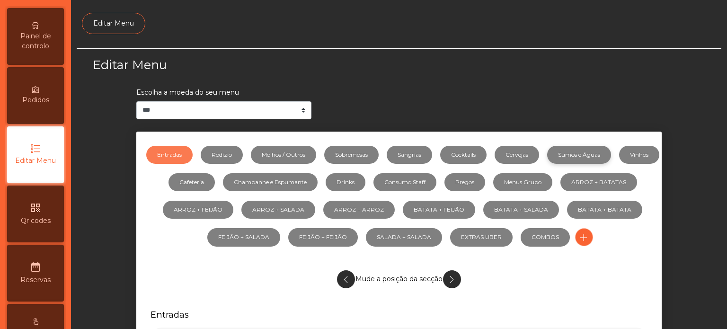
click at [591, 146] on link "Sumos e Águas" at bounding box center [579, 155] width 64 height 18
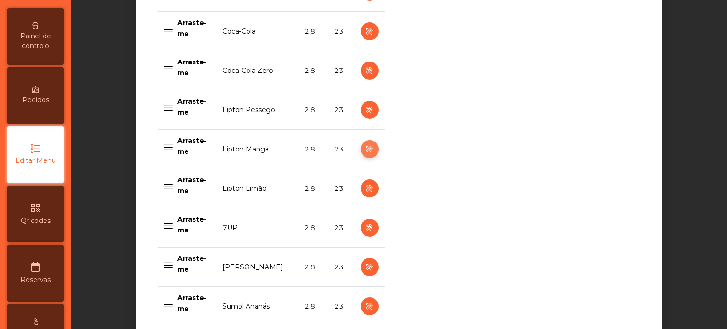
click at [364, 146] on icon "button" at bounding box center [369, 149] width 11 height 12
select select "***"
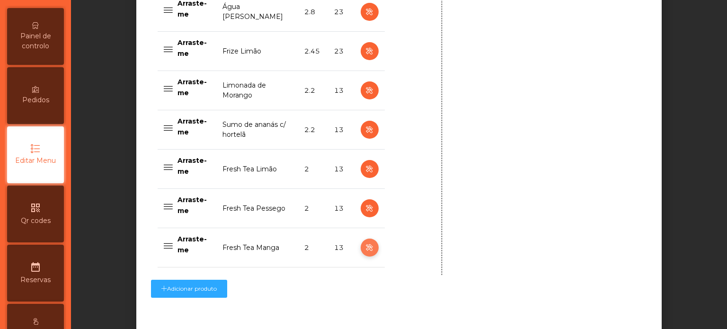
click at [364, 246] on icon "button" at bounding box center [369, 248] width 11 height 12
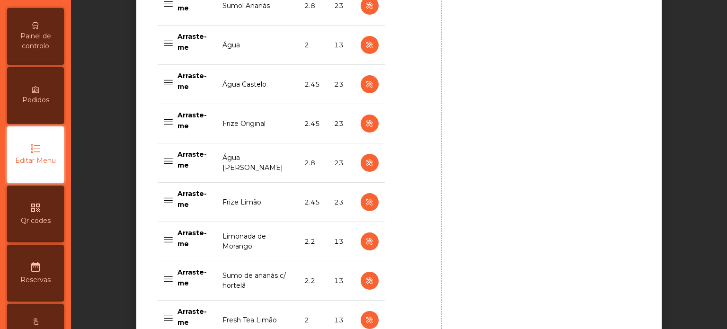
scroll to position [997, 0]
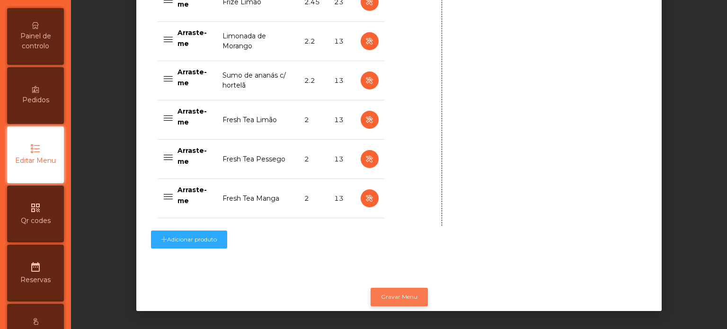
click at [399, 288] on button "Gravar Menu" at bounding box center [399, 297] width 57 height 18
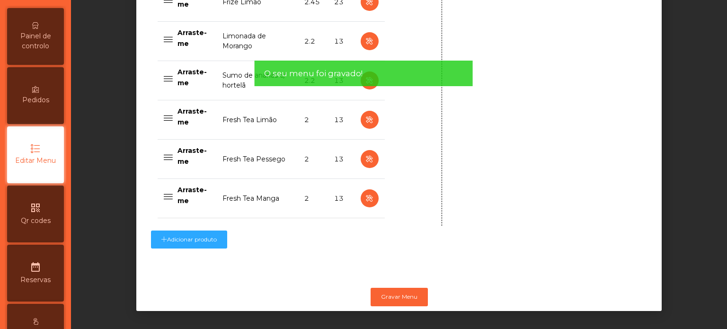
click at [44, 51] on span "Painel de controlo" at bounding box center [35, 41] width 52 height 20
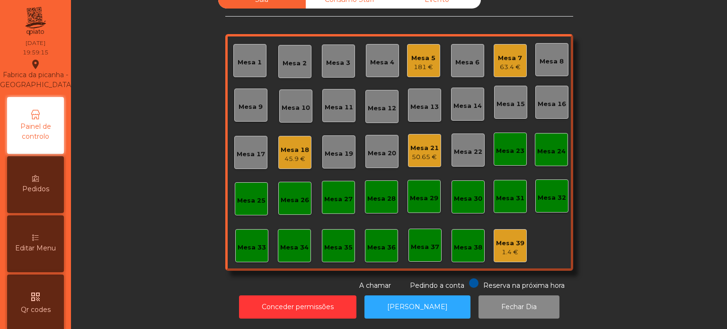
click at [183, 225] on div "Sala Consumo Staff Evento Mesa 1 Mesa 2 Mesa 3 Mesa 4 Mesa 5 181 € Mesa 6 Mesa …" at bounding box center [399, 141] width 630 height 300
click at [423, 152] on div "50.65 €" at bounding box center [424, 156] width 28 height 9
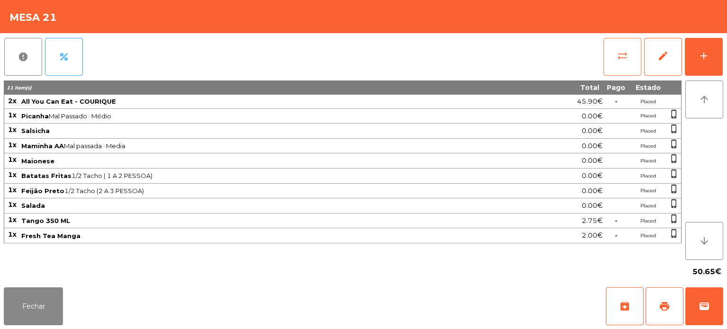
click at [612, 50] on button "sync_alt" at bounding box center [622, 57] width 38 height 38
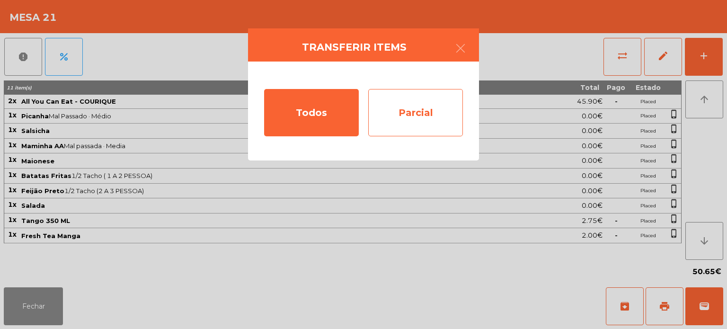
click at [395, 127] on div "Parcial" at bounding box center [415, 112] width 95 height 47
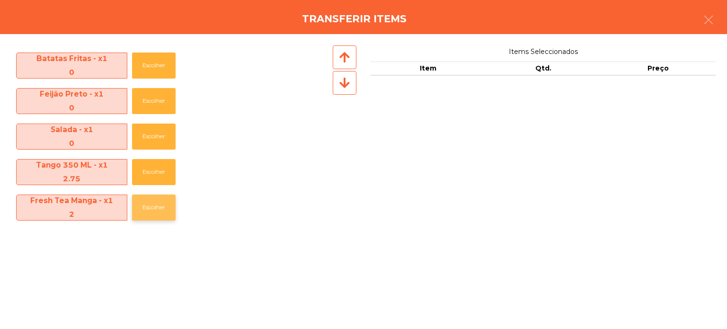
click at [141, 203] on button "Escolher" at bounding box center [154, 208] width 44 height 26
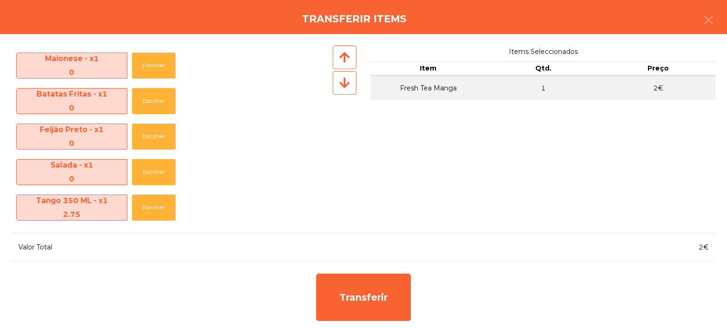
scroll to position [140, 0]
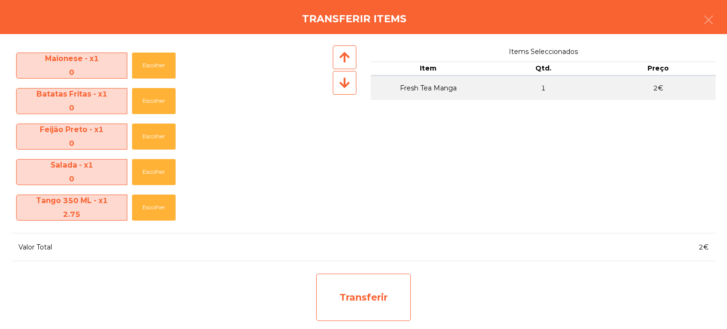
click at [377, 317] on div "Transferir" at bounding box center [363, 297] width 95 height 47
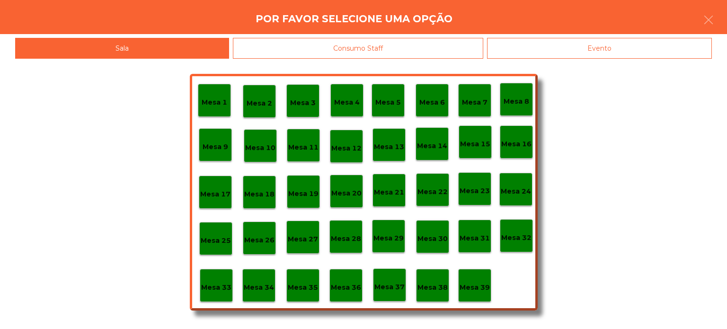
click at [394, 287] on p "Mesa 37" at bounding box center [389, 287] width 30 height 11
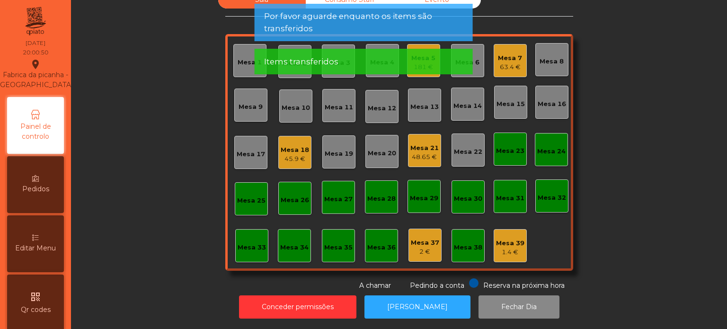
click at [416, 144] on div "Mesa 21" at bounding box center [424, 147] width 28 height 9
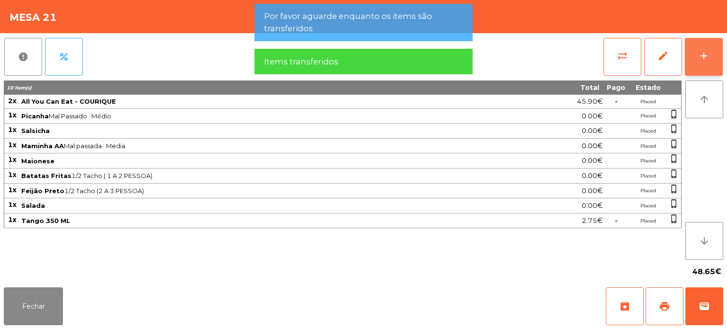
click at [699, 49] on button "add" at bounding box center [704, 57] width 38 height 38
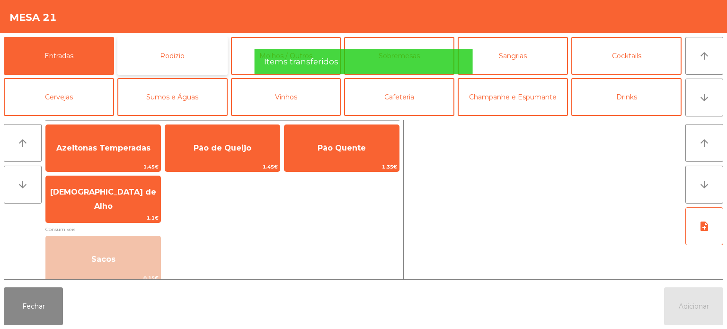
click at [167, 43] on button "Rodizio" at bounding box center [172, 56] width 110 height 38
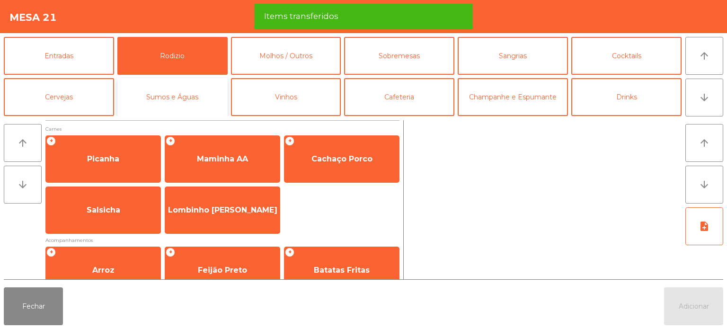
click at [203, 97] on button "Sumos e Águas" at bounding box center [172, 97] width 110 height 38
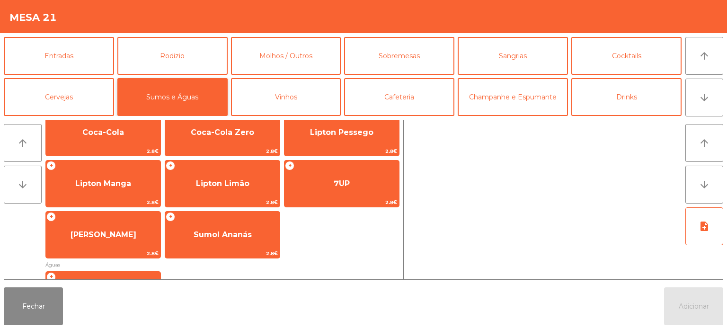
scroll to position [176, 0]
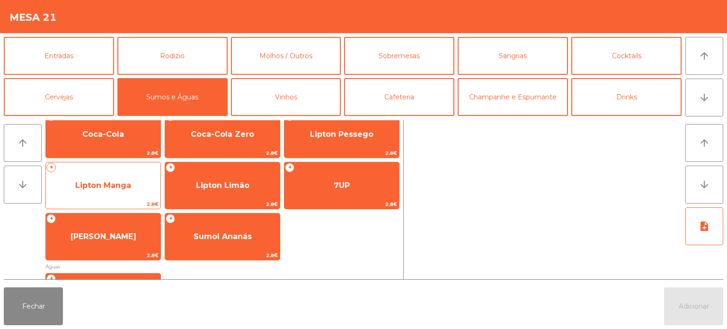
click at [128, 189] on span "Lipton Manga" at bounding box center [103, 186] width 115 height 26
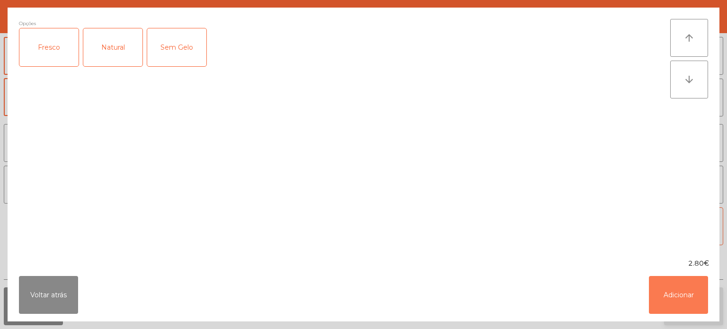
click at [682, 296] on button "Adicionar" at bounding box center [678, 295] width 59 height 38
click at [694, 301] on button "Adicionar" at bounding box center [693, 306] width 59 height 38
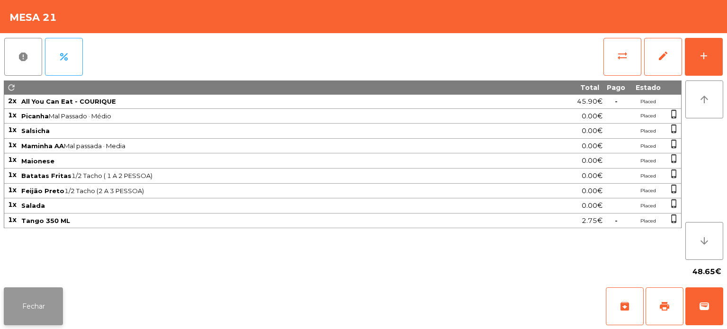
click at [36, 294] on button "Fechar" at bounding box center [33, 306] width 59 height 38
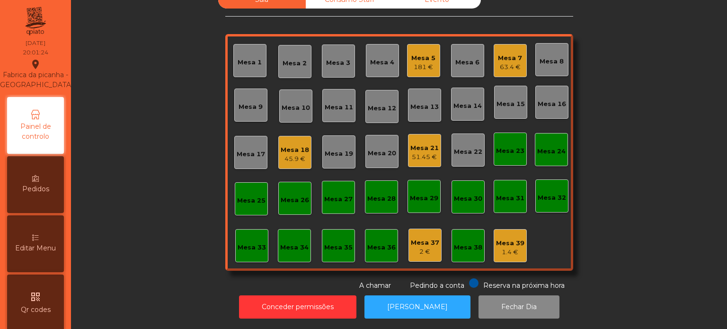
click at [535, 108] on div "Mesa 16" at bounding box center [551, 102] width 33 height 33
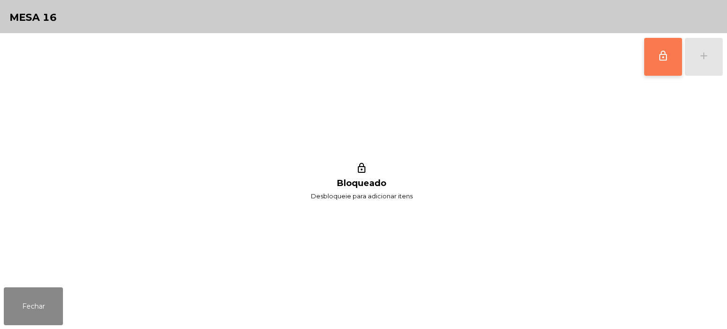
click at [666, 62] on button "lock_outline" at bounding box center [663, 57] width 38 height 38
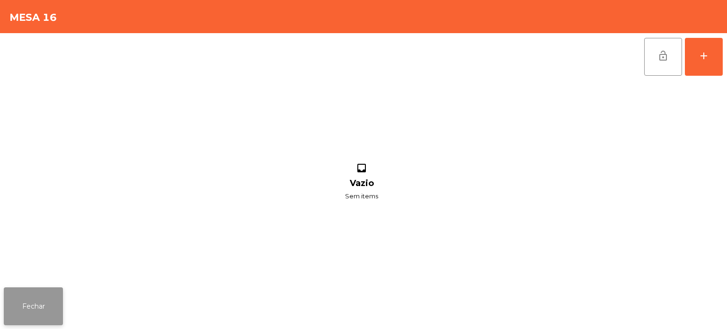
click at [41, 306] on button "Fechar" at bounding box center [33, 306] width 59 height 38
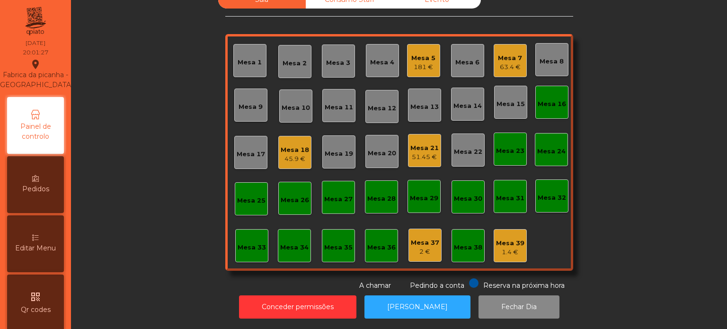
click at [293, 146] on div "Mesa 18" at bounding box center [295, 149] width 28 height 9
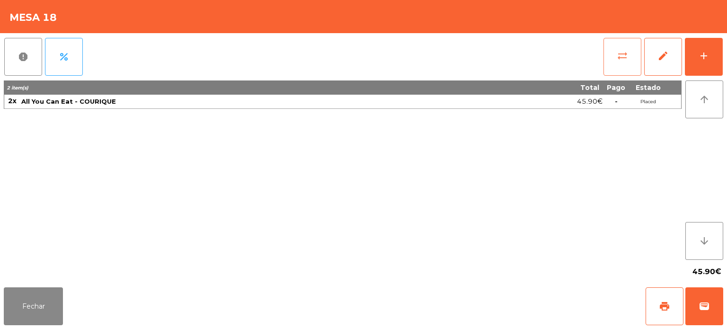
click at [613, 65] on button "sync_alt" at bounding box center [622, 57] width 38 height 38
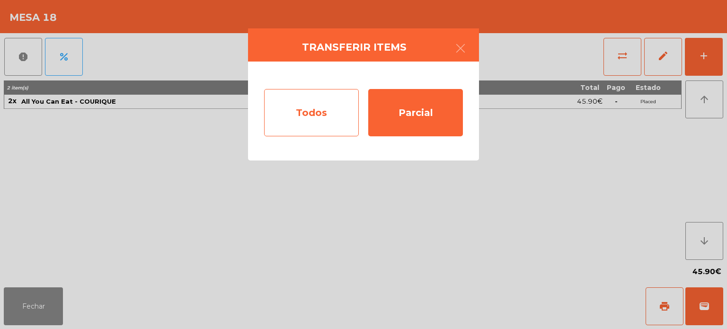
click at [316, 120] on div "Todos" at bounding box center [311, 112] width 95 height 47
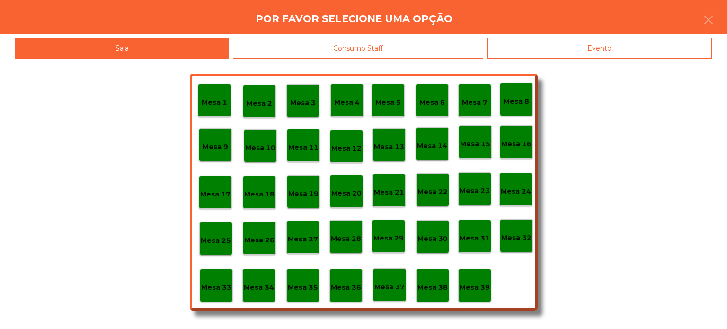
click at [514, 148] on p "Mesa 16" at bounding box center [516, 144] width 30 height 11
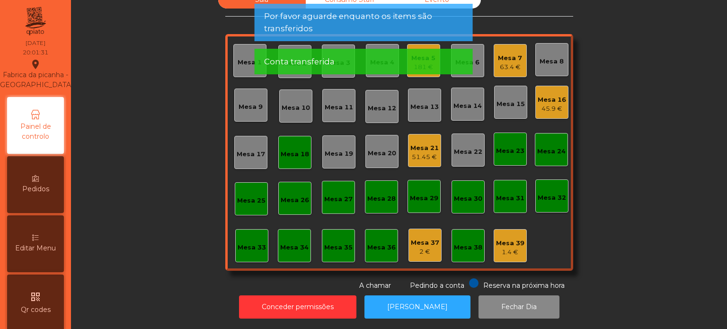
click at [305, 151] on div "Mesa 18" at bounding box center [294, 152] width 33 height 33
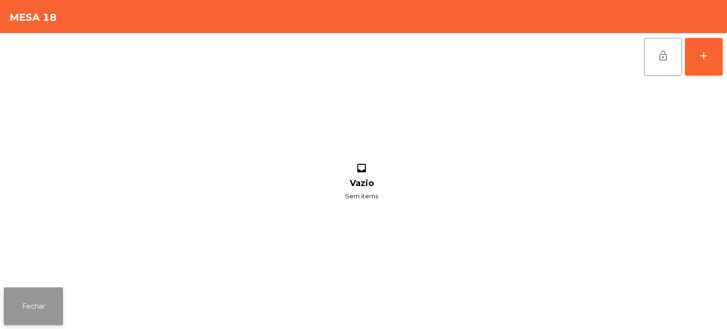
click at [61, 310] on button "Fechar" at bounding box center [33, 306] width 59 height 38
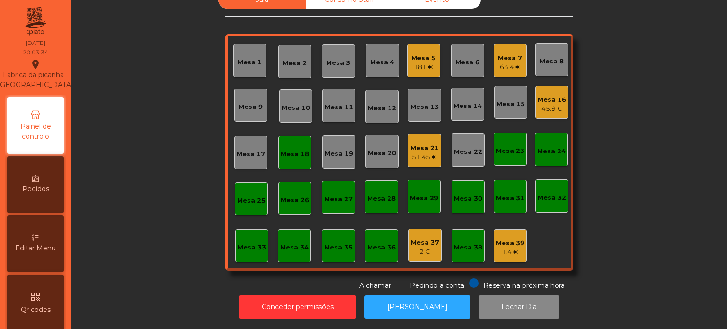
click at [292, 151] on div "Mesa 18" at bounding box center [295, 154] width 28 height 9
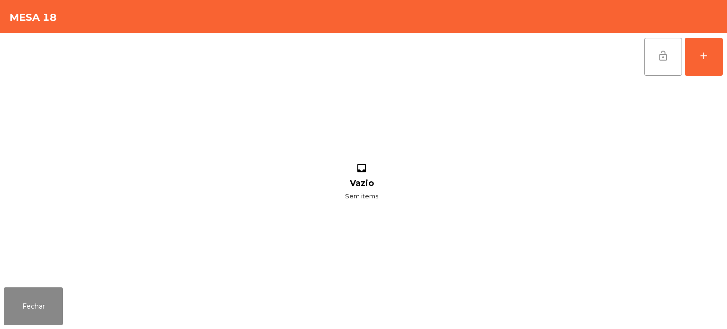
click at [670, 58] on button "lock_open" at bounding box center [663, 57] width 38 height 38
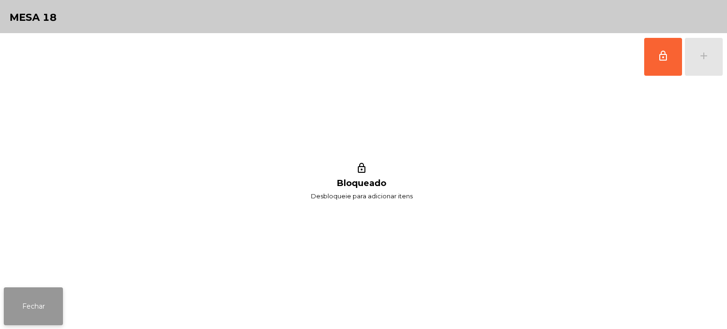
click at [45, 292] on button "Fechar" at bounding box center [33, 306] width 59 height 38
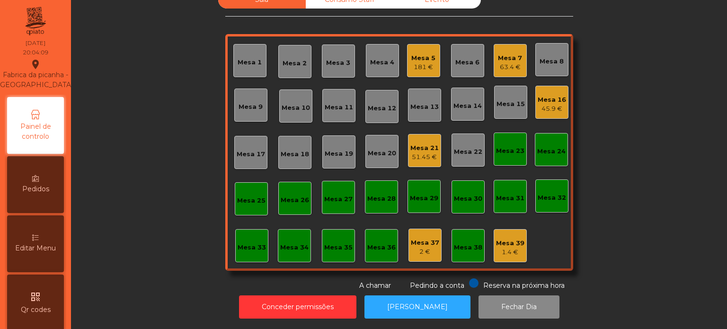
click at [429, 62] on div "181 €" at bounding box center [423, 66] width 24 height 9
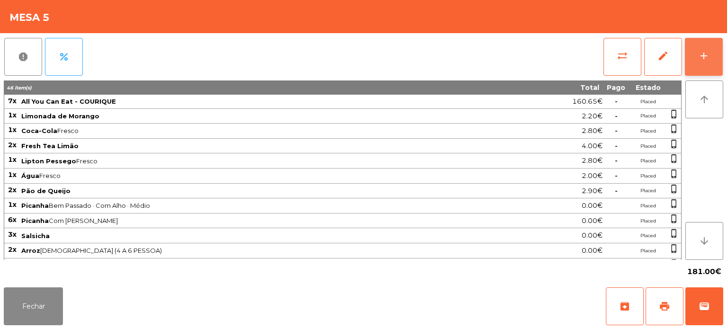
click at [705, 62] on button "add" at bounding box center [704, 57] width 38 height 38
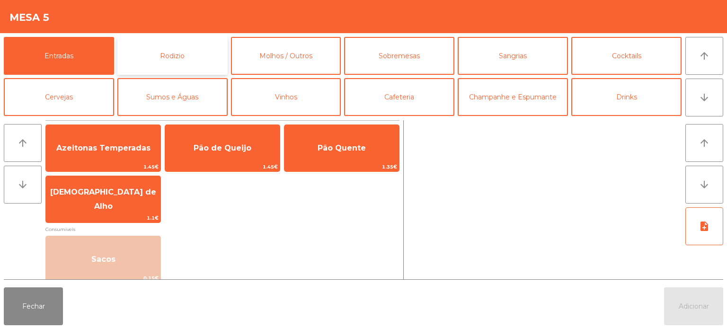
click at [208, 61] on button "Rodizio" at bounding box center [172, 56] width 110 height 38
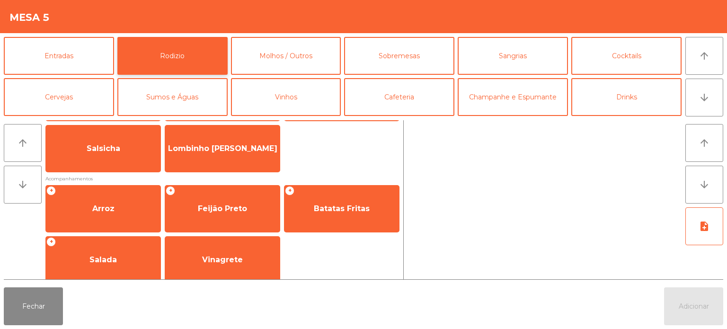
scroll to position [0, 0]
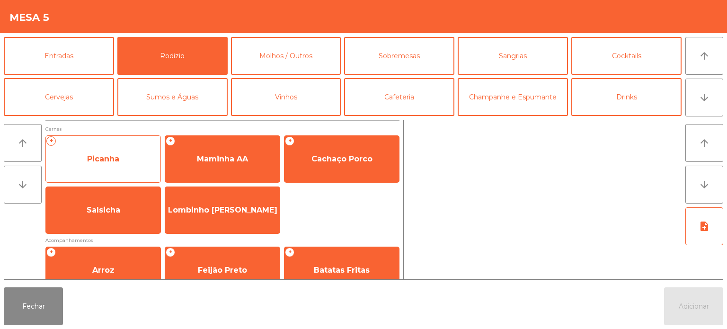
click at [114, 151] on span "Picanha" at bounding box center [103, 159] width 115 height 26
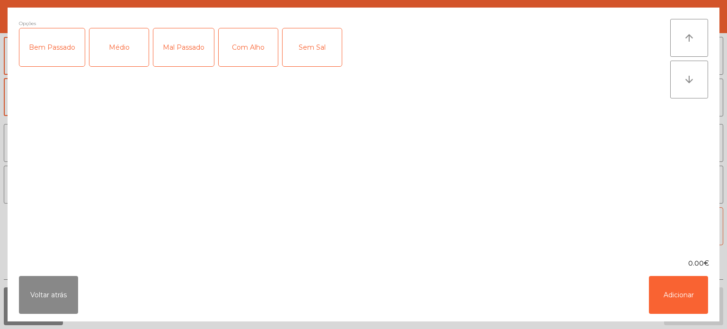
click at [134, 55] on div "Médio" at bounding box center [118, 47] width 59 height 38
click at [253, 60] on div "Com Alho" at bounding box center [248, 47] width 59 height 38
click at [678, 310] on button "Adicionar" at bounding box center [678, 295] width 59 height 38
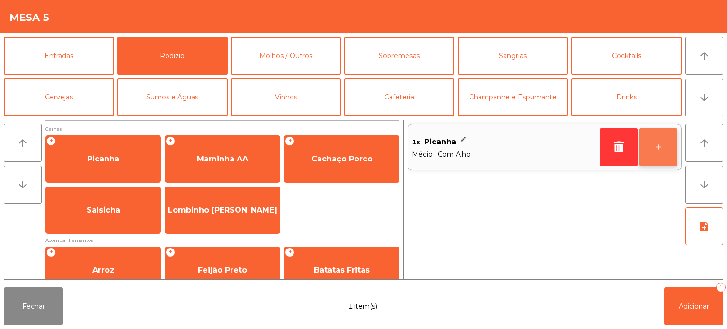
click at [659, 162] on button "+" at bounding box center [658, 147] width 38 height 38
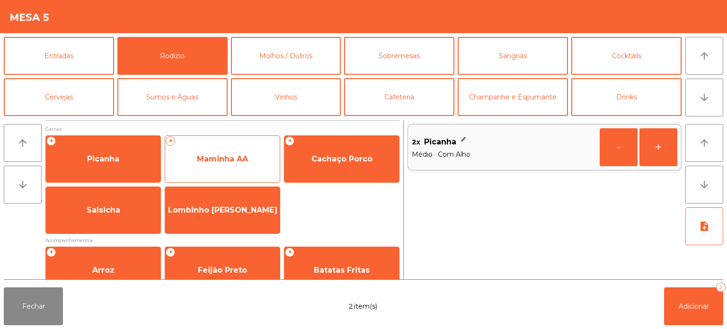
click at [211, 171] on span "Maminha AA" at bounding box center [222, 159] width 115 height 26
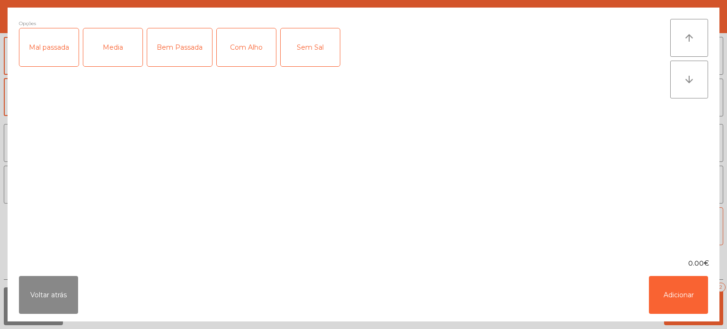
click at [123, 46] on div "Media" at bounding box center [112, 47] width 59 height 38
click at [257, 49] on div "Com Alho" at bounding box center [246, 47] width 59 height 38
click at [696, 310] on button "Adicionar" at bounding box center [678, 295] width 59 height 38
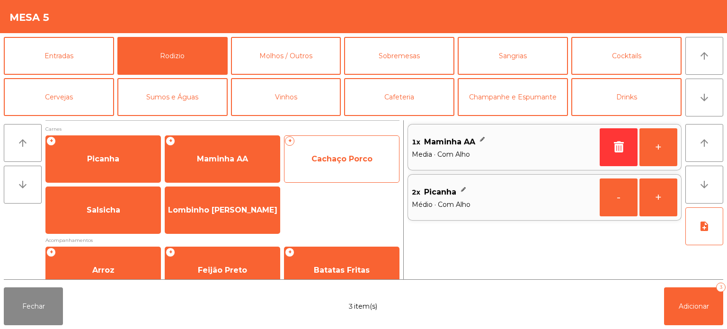
click at [367, 159] on span "Cachaço Porco" at bounding box center [341, 158] width 61 height 9
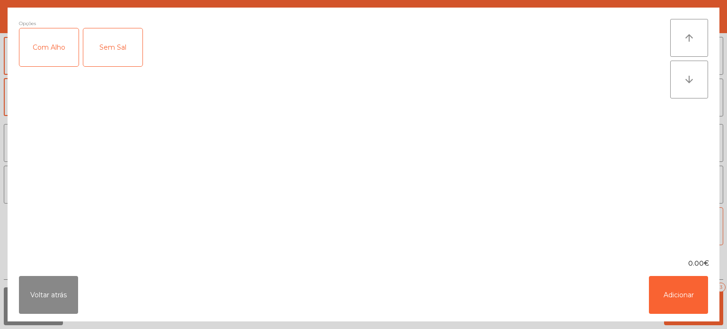
click at [52, 45] on div "Com Alho" at bounding box center [48, 47] width 59 height 38
click at [678, 300] on button "Adicionar" at bounding box center [678, 295] width 59 height 38
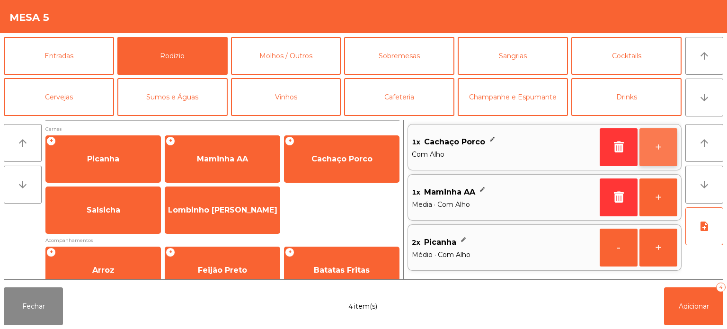
click at [670, 155] on button "+" at bounding box center [658, 147] width 38 height 38
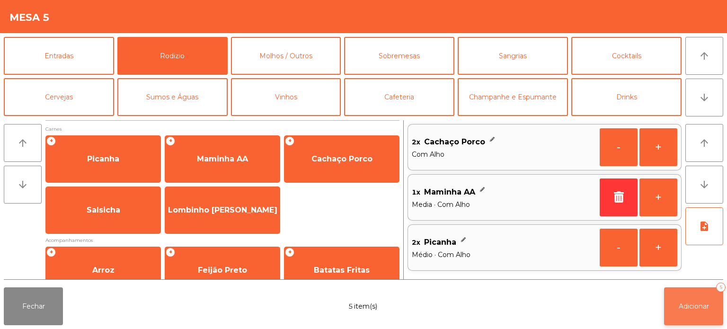
click at [701, 318] on button "Adicionar 5" at bounding box center [693, 306] width 59 height 38
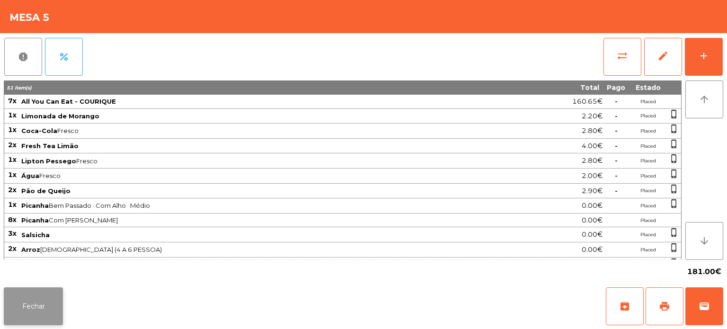
click at [51, 305] on button "Fechar" at bounding box center [33, 306] width 59 height 38
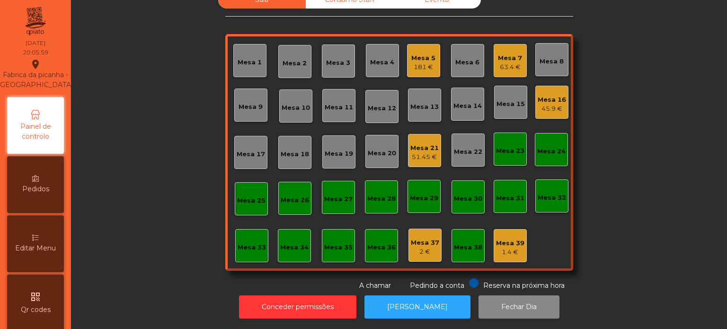
click at [131, 204] on div "Sala Consumo Staff Evento Mesa 1 Mesa 2 Mesa 3 Mesa 4 Mesa 5 181 € Mesa 6 Mesa …" at bounding box center [399, 141] width 630 height 300
click at [425, 62] on div "181 €" at bounding box center [423, 66] width 24 height 9
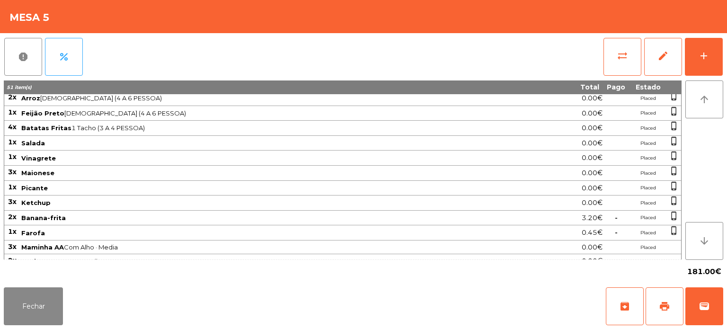
scroll to position [155, 0]
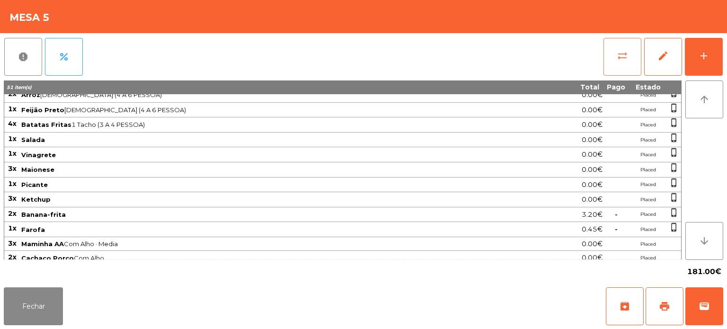
click at [613, 58] on button "sync_alt" at bounding box center [622, 57] width 38 height 38
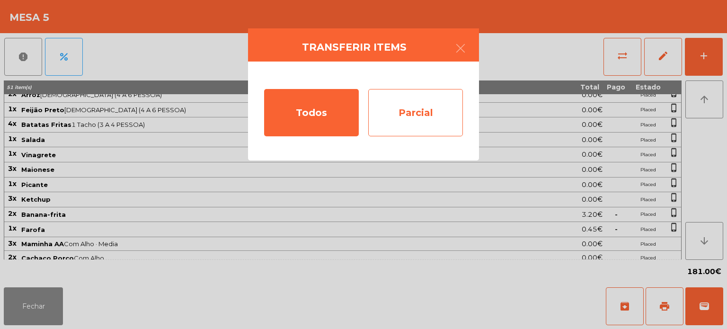
click at [452, 126] on div "Parcial" at bounding box center [415, 112] width 95 height 47
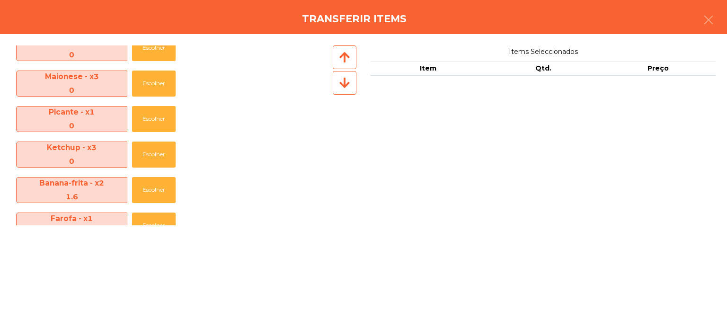
scroll to position [566, 0]
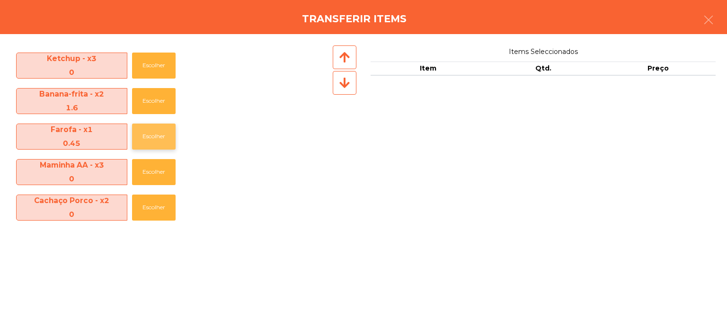
click at [163, 144] on button "Escolher" at bounding box center [154, 137] width 44 height 26
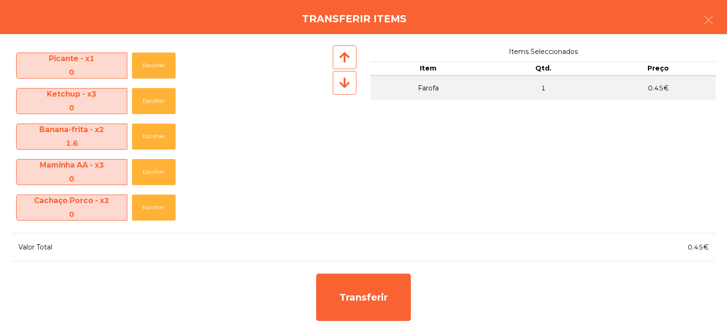
scroll to position [530, 0]
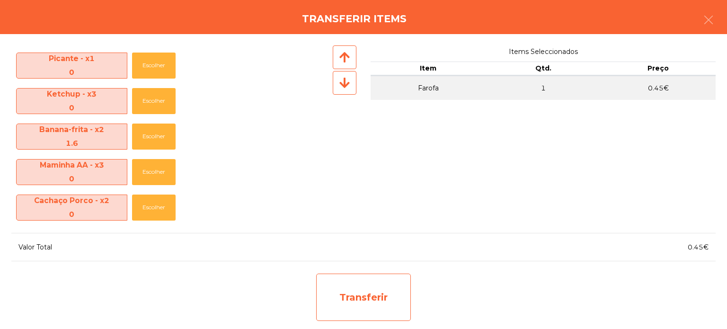
click at [381, 307] on div "Transferir" at bounding box center [363, 297] width 95 height 47
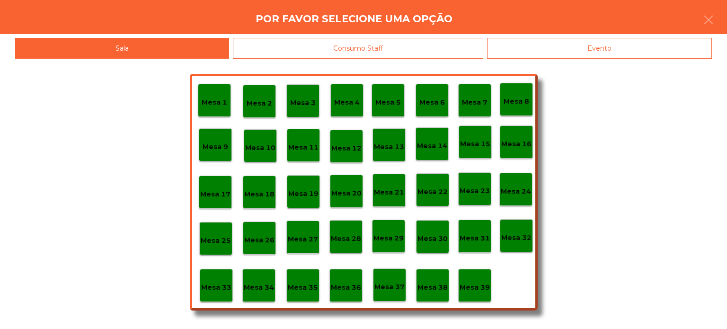
click at [392, 295] on div "Mesa 37" at bounding box center [389, 284] width 33 height 33
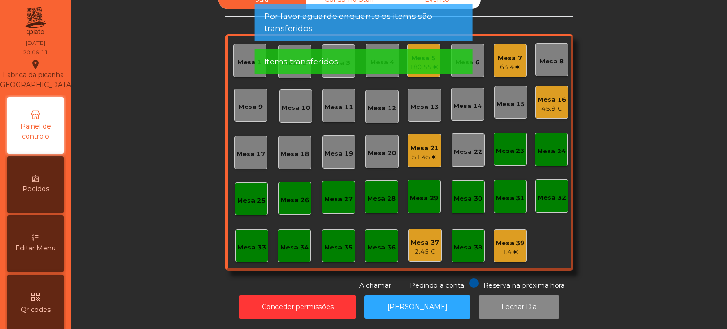
scroll to position [0, 0]
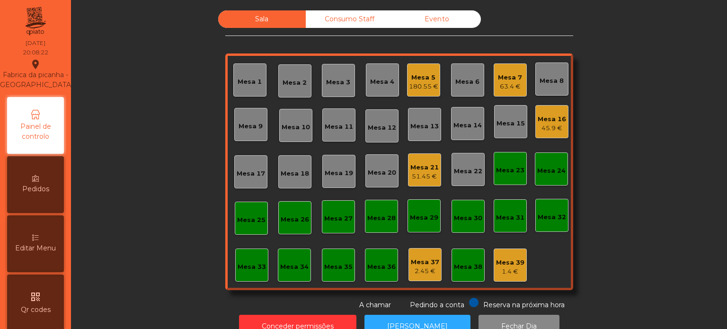
click at [422, 78] on div "Mesa 5" at bounding box center [423, 77] width 29 height 9
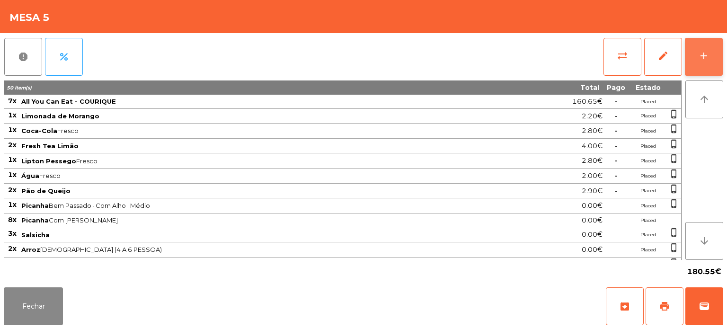
click at [710, 59] on button "add" at bounding box center [704, 57] width 38 height 38
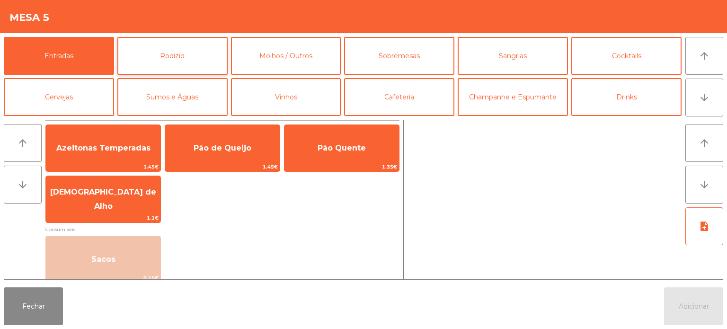
click at [198, 53] on button "Rodizio" at bounding box center [172, 56] width 110 height 38
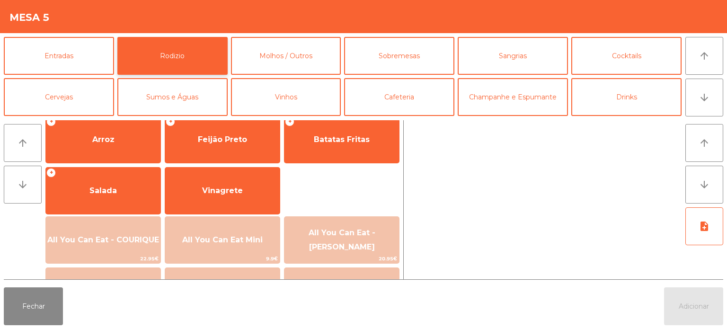
scroll to position [132, 0]
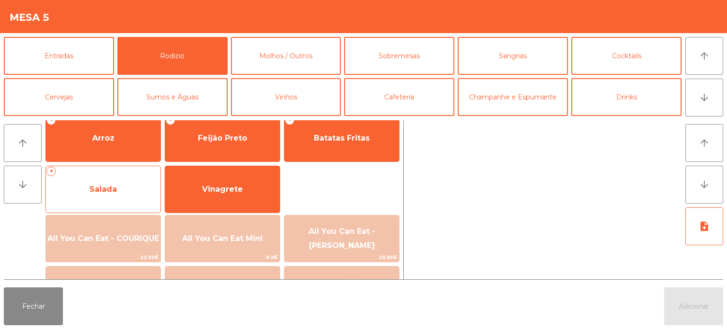
click at [140, 190] on span "Salada" at bounding box center [103, 190] width 115 height 26
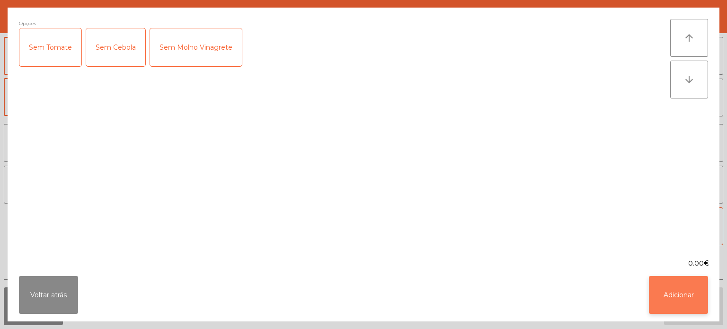
click at [682, 301] on button "Adicionar" at bounding box center [678, 295] width 59 height 38
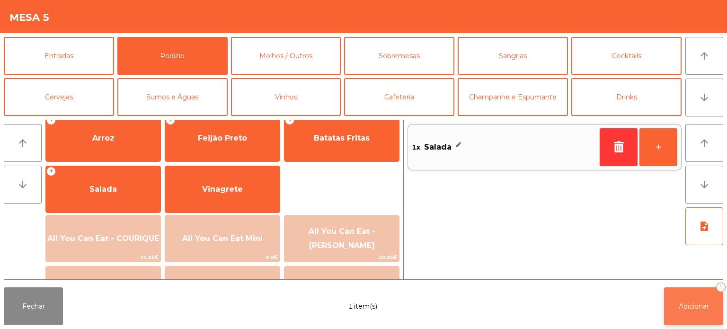
click at [696, 309] on span "Adicionar" at bounding box center [694, 306] width 30 height 9
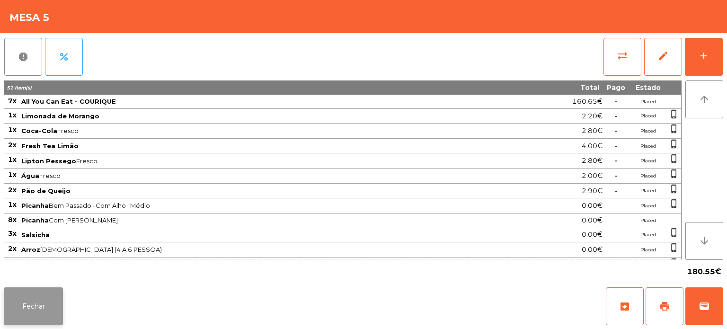
click at [40, 305] on button "Fechar" at bounding box center [33, 306] width 59 height 38
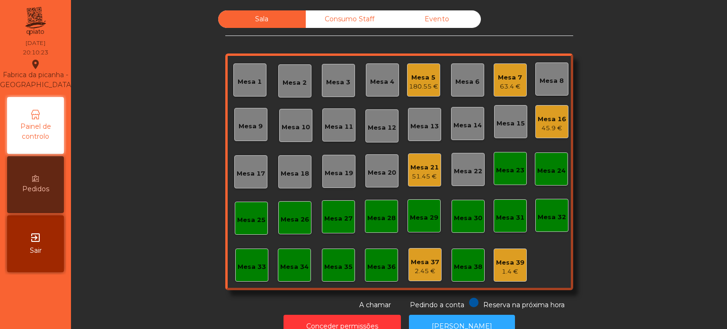
click at [420, 86] on div "180.55 €" at bounding box center [423, 86] width 29 height 9
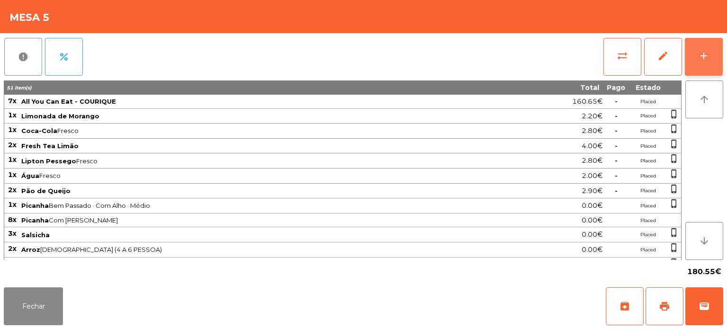
click at [707, 60] on div "add" at bounding box center [703, 55] width 11 height 11
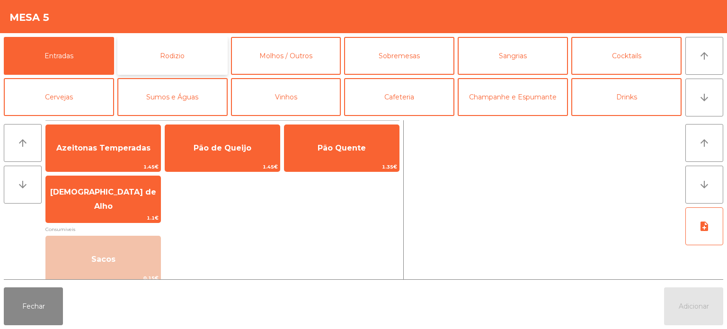
click at [203, 47] on button "Rodizio" at bounding box center [172, 56] width 110 height 38
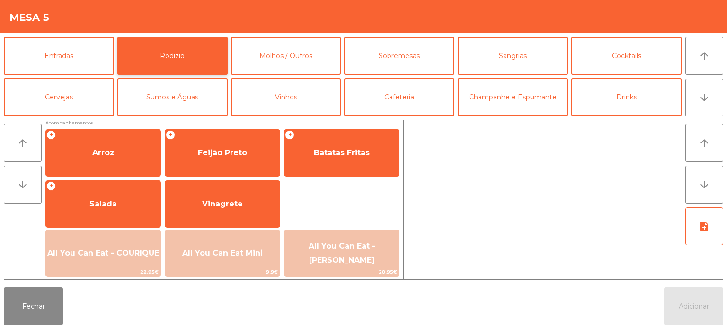
scroll to position [118, 0]
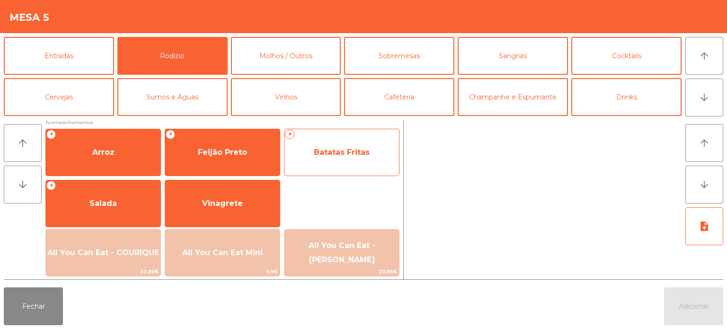
click at [352, 142] on span "Batatas Fritas" at bounding box center [341, 153] width 115 height 26
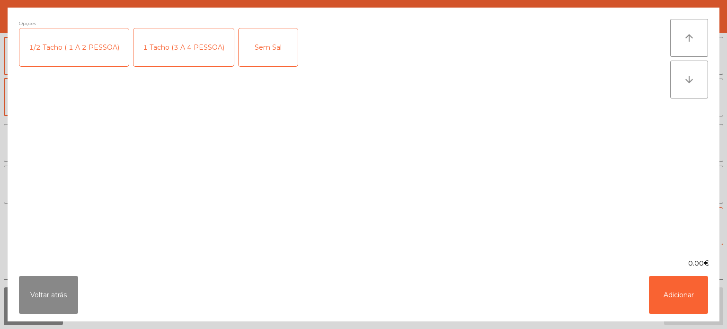
click at [186, 62] on div "1 Tacho (3 A 4 PESSOA)" at bounding box center [183, 47] width 100 height 38
click at [664, 310] on button "Adicionar" at bounding box center [678, 295] width 59 height 38
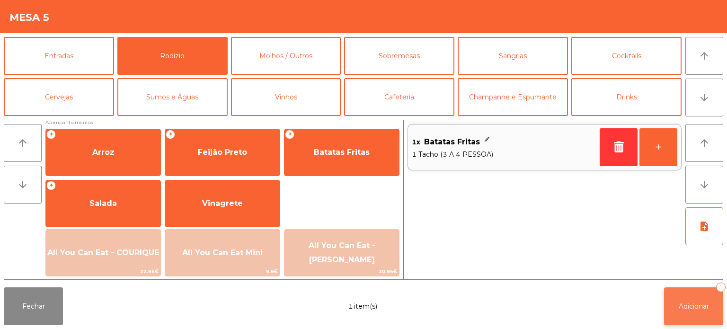
click at [676, 295] on button "Adicionar 1" at bounding box center [693, 306] width 59 height 38
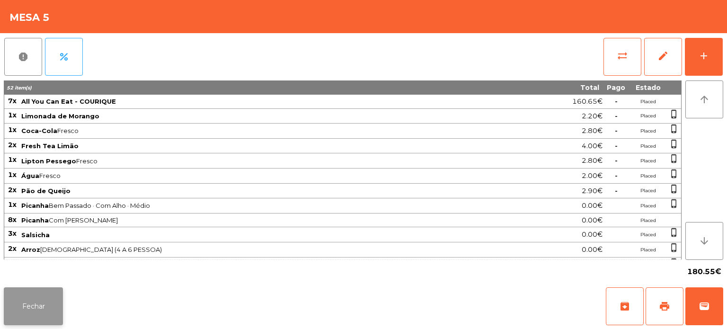
click at [32, 304] on button "Fechar" at bounding box center [33, 306] width 59 height 38
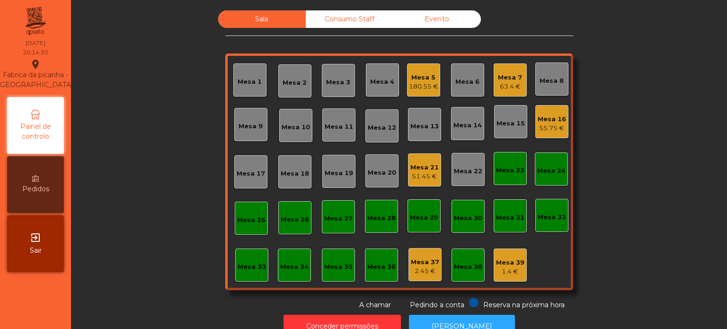
click at [369, 96] on div "Mesa 4" at bounding box center [382, 79] width 33 height 33
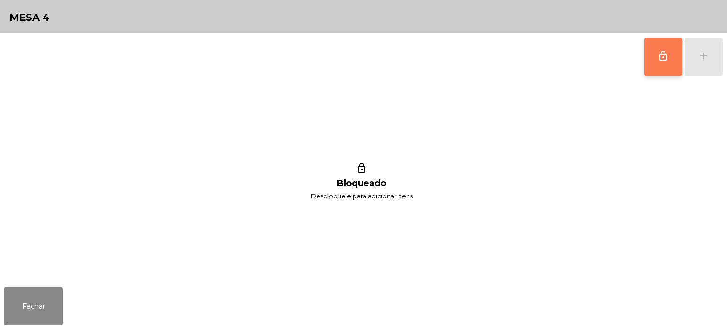
click at [665, 62] on button "lock_outline" at bounding box center [663, 57] width 38 height 38
click at [664, 74] on button "lock_outline" at bounding box center [663, 57] width 38 height 38
click at [656, 67] on button "lock_outline" at bounding box center [663, 57] width 38 height 38
click at [699, 64] on button "add" at bounding box center [704, 57] width 38 height 38
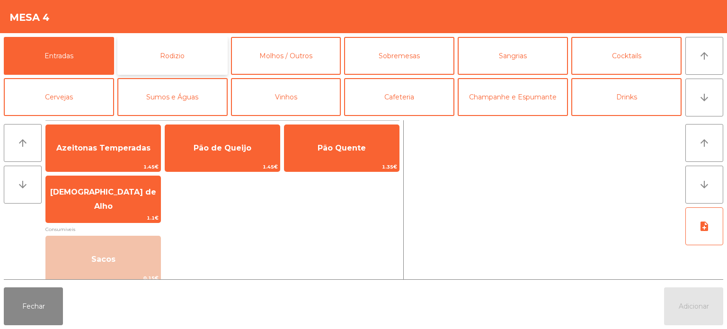
click at [182, 55] on button "Rodizio" at bounding box center [172, 56] width 110 height 38
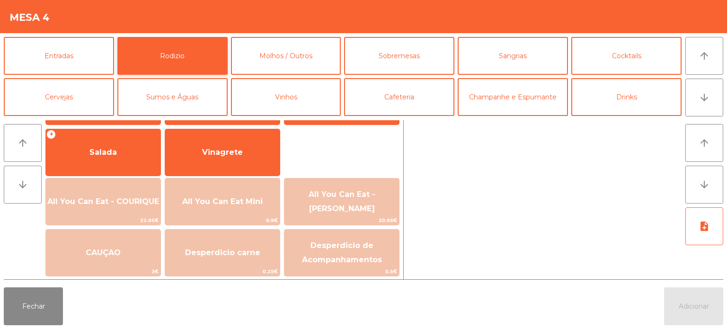
scroll to position [169, 0]
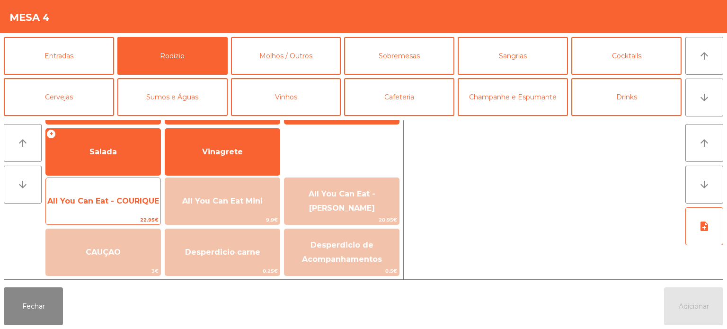
click at [115, 200] on span "All You Can Eat - COURIQUE" at bounding box center [103, 200] width 112 height 9
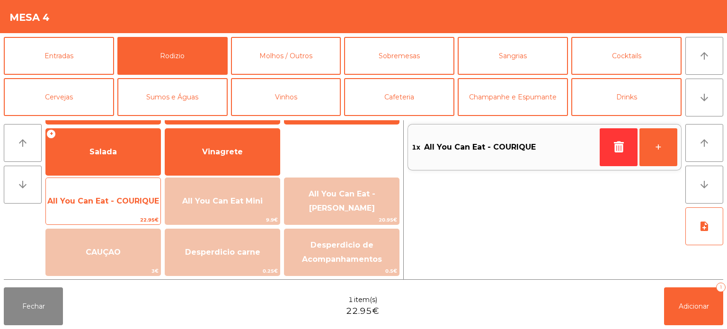
click at [114, 201] on span "All You Can Eat - COURIQUE" at bounding box center [103, 200] width 112 height 9
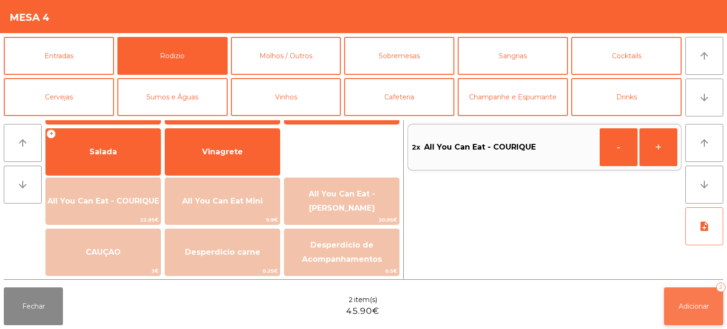
click at [687, 318] on button "Adicionar 2" at bounding box center [693, 306] width 59 height 38
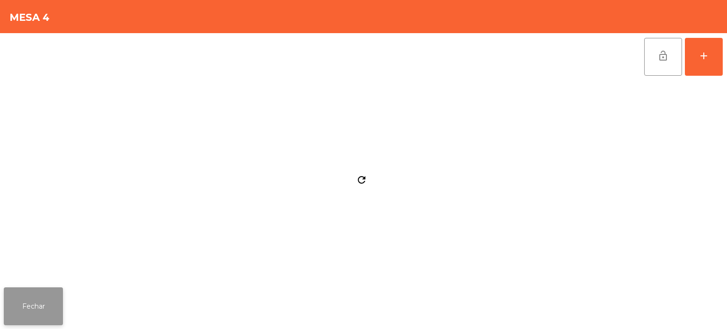
click at [34, 305] on button "Fechar" at bounding box center [33, 306] width 59 height 38
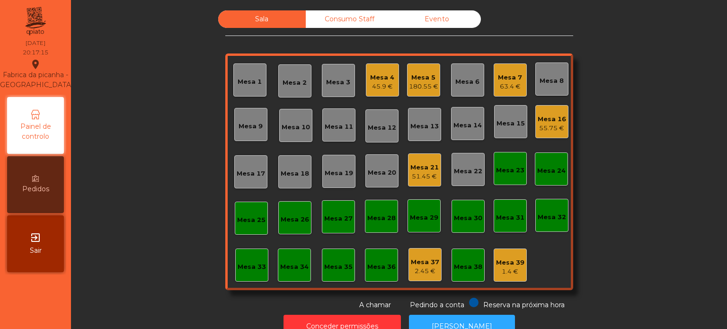
click at [382, 85] on div "45.9 €" at bounding box center [382, 86] width 24 height 9
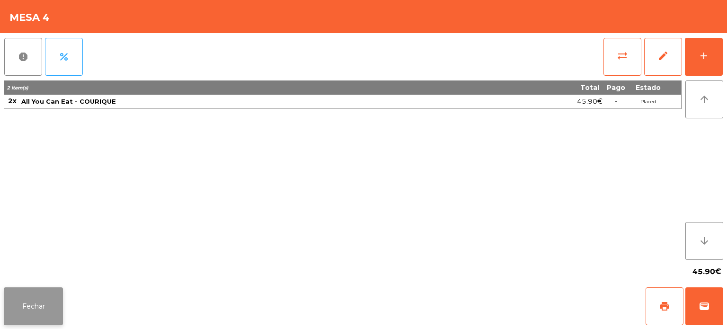
click at [41, 313] on button "Fechar" at bounding box center [33, 306] width 59 height 38
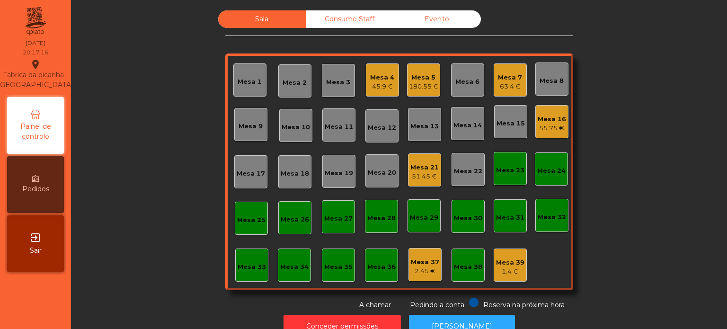
click at [430, 79] on div "Mesa 5" at bounding box center [423, 77] width 29 height 9
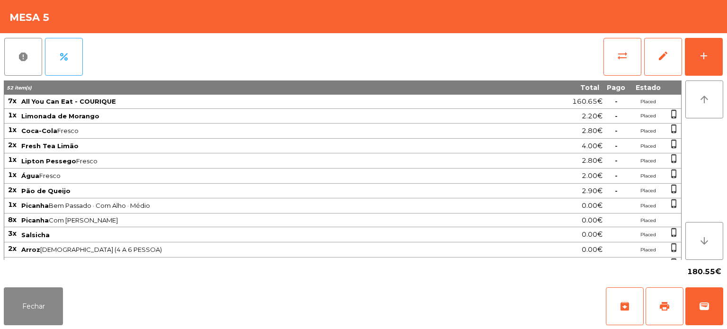
click at [726, 61] on div "report percent sync_alt edit add 52 item(s) Total Pago Estado 7x All You Can Ea…" at bounding box center [363, 158] width 727 height 250
click at [700, 55] on div "add" at bounding box center [703, 55] width 11 height 11
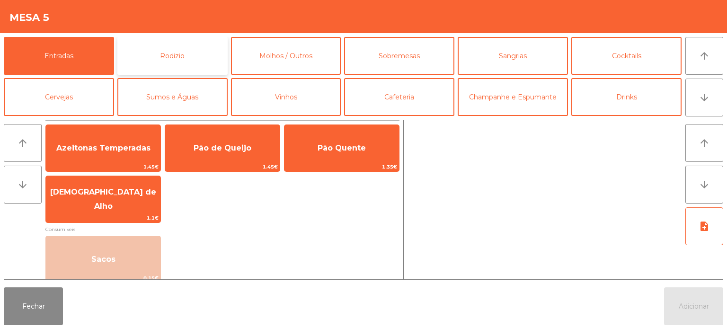
click at [195, 51] on button "Rodizio" at bounding box center [172, 56] width 110 height 38
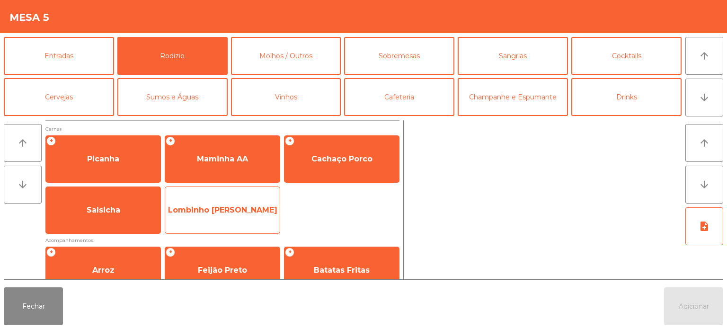
click at [252, 212] on span "Lombinho [PERSON_NAME]" at bounding box center [222, 210] width 115 height 26
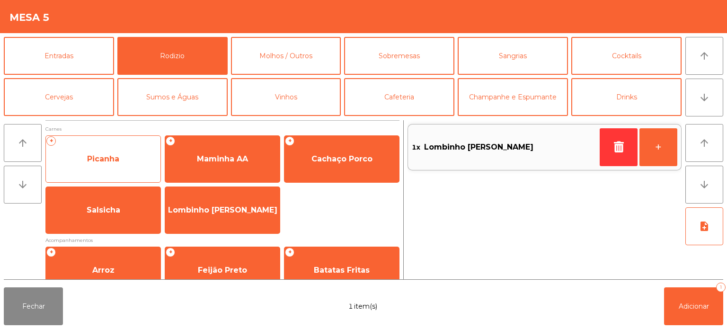
click at [114, 165] on span "Picanha" at bounding box center [103, 159] width 115 height 26
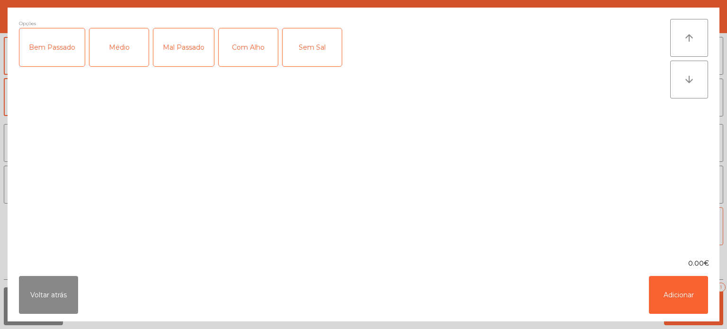
click at [123, 53] on div "Médio" at bounding box center [118, 47] width 59 height 38
click at [260, 49] on div "Com Alho" at bounding box center [248, 47] width 59 height 38
click at [675, 296] on button "Adicionar" at bounding box center [678, 295] width 59 height 38
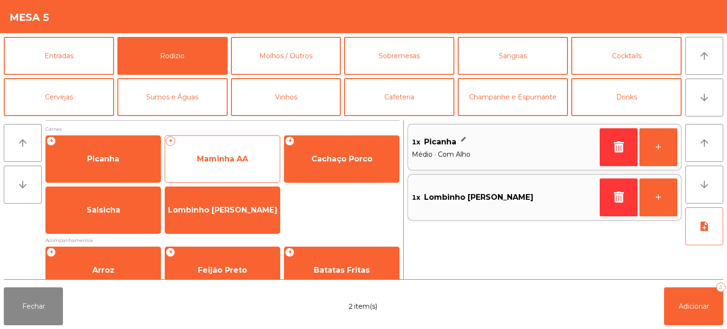
click at [219, 153] on span "Maminha AA" at bounding box center [222, 159] width 115 height 26
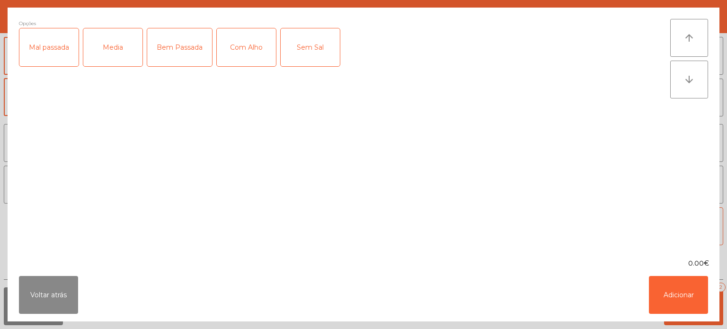
click at [112, 50] on div "Media" at bounding box center [112, 47] width 59 height 38
click at [267, 47] on div "Com Alho" at bounding box center [246, 47] width 59 height 38
click at [687, 292] on button "Adicionar" at bounding box center [678, 295] width 59 height 38
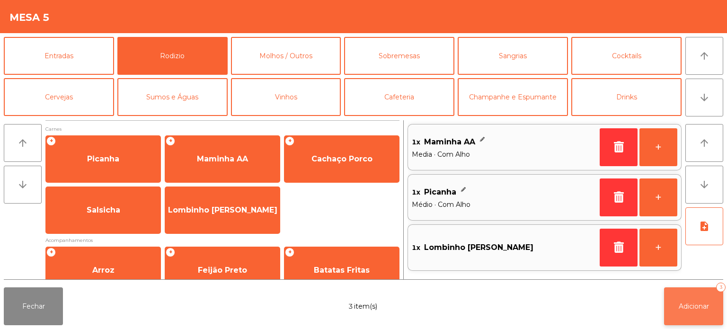
click at [696, 309] on span "Adicionar" at bounding box center [694, 306] width 30 height 9
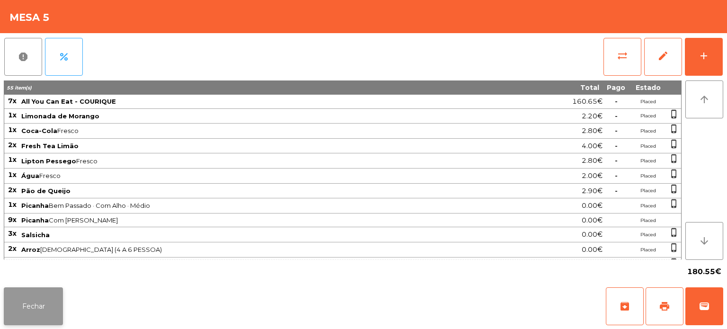
click at [23, 322] on button "Fechar" at bounding box center [33, 306] width 59 height 38
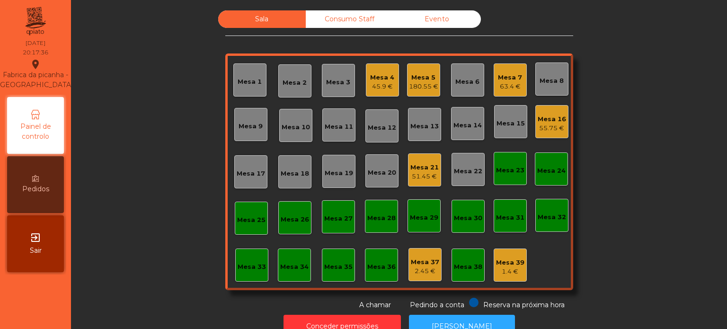
click at [155, 254] on div "Sala Consumo Staff Evento Mesa 1 Mesa 2 Mesa 3 Mesa 4 45.9 € Mesa 5 180.55 € Me…" at bounding box center [399, 160] width 630 height 300
click at [549, 131] on div "55.75 €" at bounding box center [552, 128] width 28 height 9
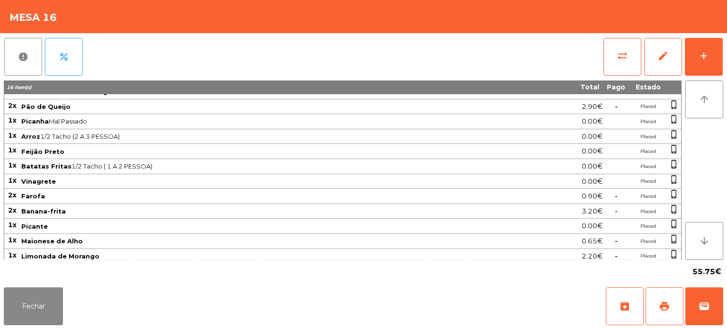
scroll to position [0, 0]
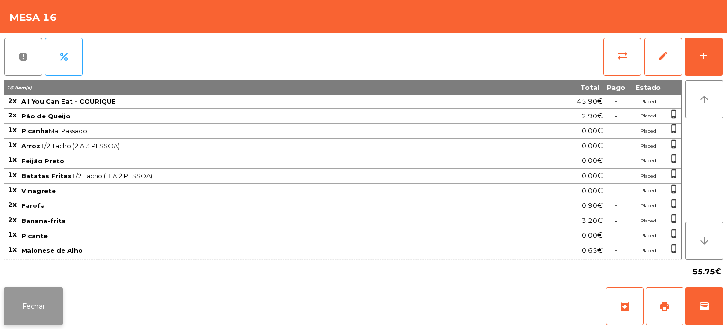
click at [41, 294] on button "Fechar" at bounding box center [33, 306] width 59 height 38
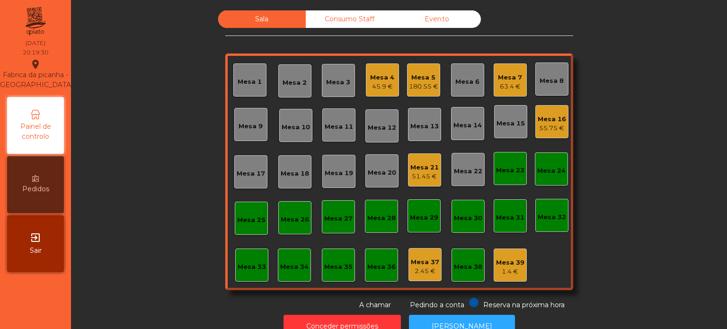
click at [540, 134] on div "Mesa 16 55.75 €" at bounding box center [551, 121] width 33 height 33
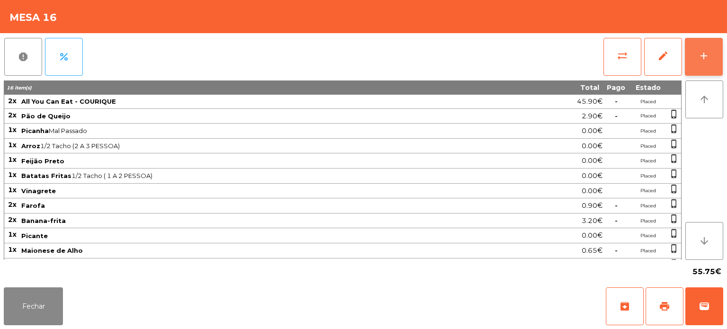
click at [700, 57] on div "add" at bounding box center [703, 55] width 11 height 11
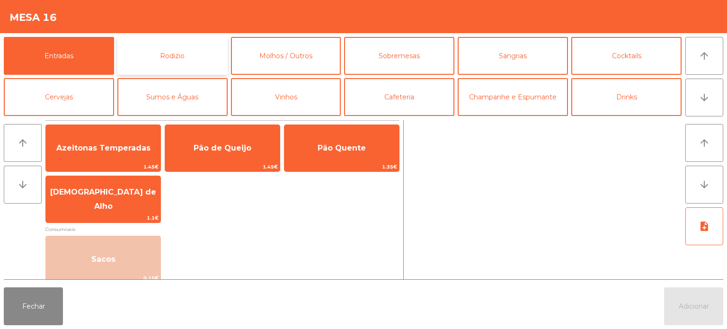
click at [187, 55] on button "Rodizio" at bounding box center [172, 56] width 110 height 38
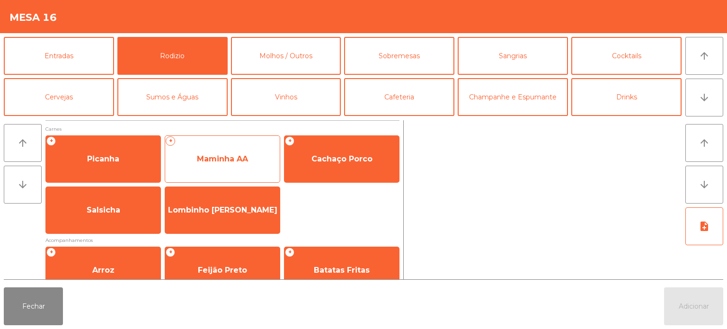
click at [235, 160] on span "Maminha AA" at bounding box center [222, 158] width 51 height 9
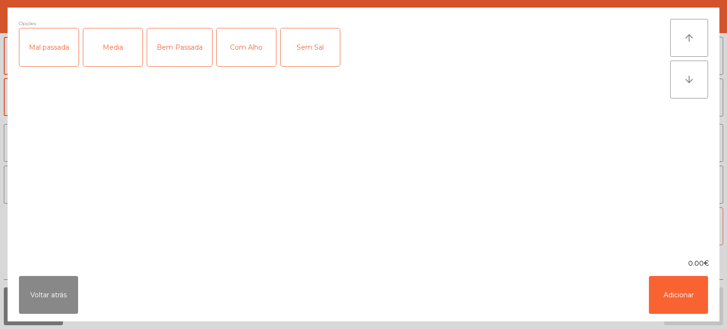
click at [123, 53] on div "Media" at bounding box center [112, 47] width 59 height 38
click at [256, 47] on div "Com Alho" at bounding box center [246, 47] width 59 height 38
click at [678, 299] on button "Adicionar" at bounding box center [678, 295] width 59 height 38
click at [689, 305] on span "Adicionar" at bounding box center [694, 306] width 30 height 9
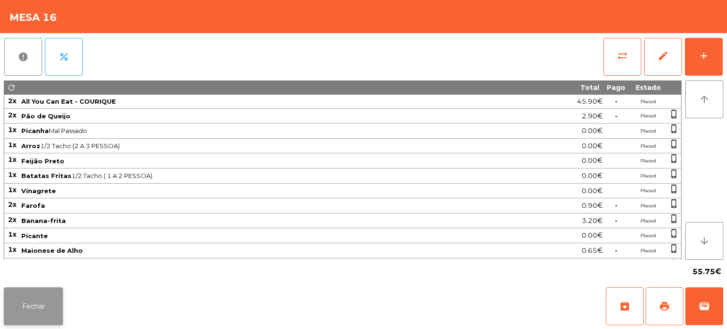
click at [33, 303] on button "Fechar" at bounding box center [33, 306] width 59 height 38
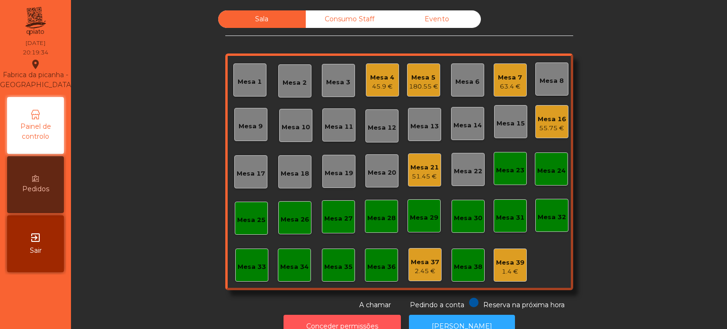
click at [339, 315] on button "Conceder permissões" at bounding box center [341, 326] width 117 height 23
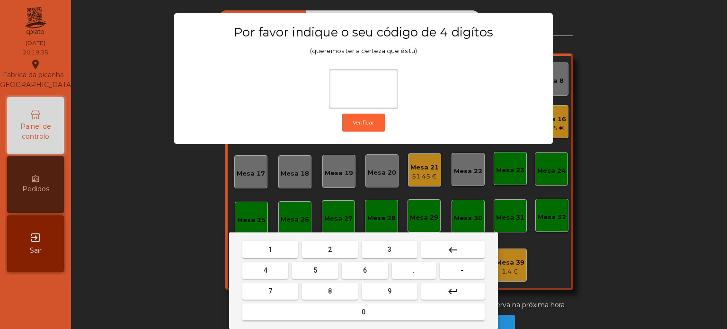
click at [275, 248] on button "1" at bounding box center [270, 249] width 56 height 17
click at [399, 254] on button "3" at bounding box center [390, 249] width 56 height 17
click at [307, 271] on button "5" at bounding box center [315, 270] width 46 height 17
click at [327, 317] on button "0" at bounding box center [363, 311] width 242 height 17
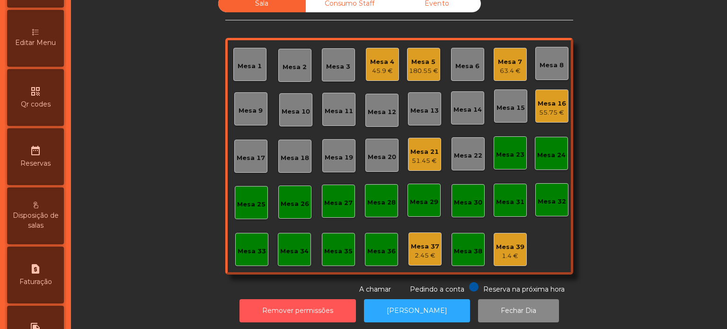
scroll to position [204, 0]
click at [56, 49] on span "Editar Menu" at bounding box center [35, 44] width 41 height 10
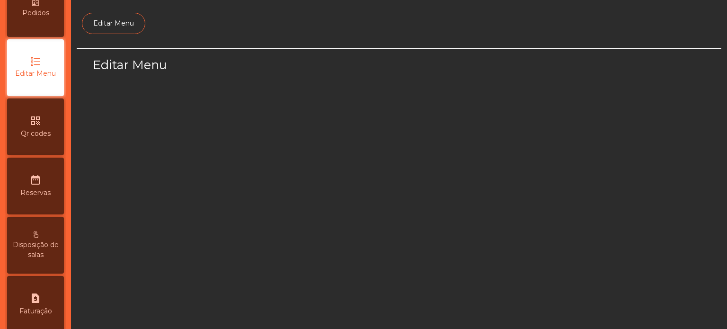
select select "*"
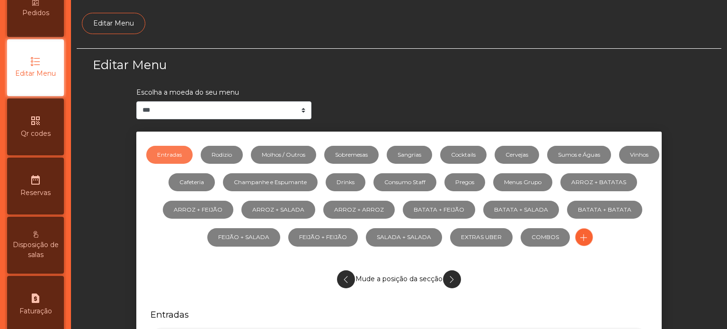
scroll to position [89, 0]
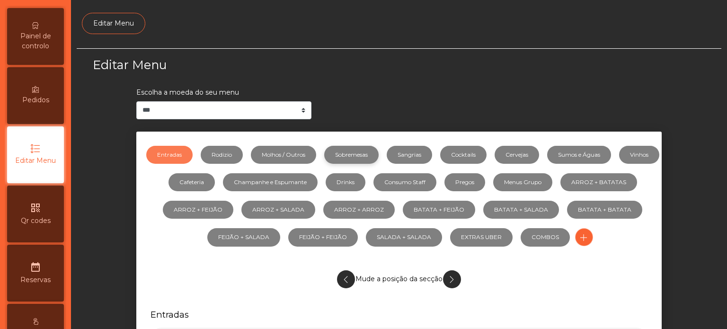
click at [367, 153] on link "Sobremesas" at bounding box center [351, 155] width 54 height 18
click at [429, 157] on link "Sangrias" at bounding box center [409, 155] width 45 height 18
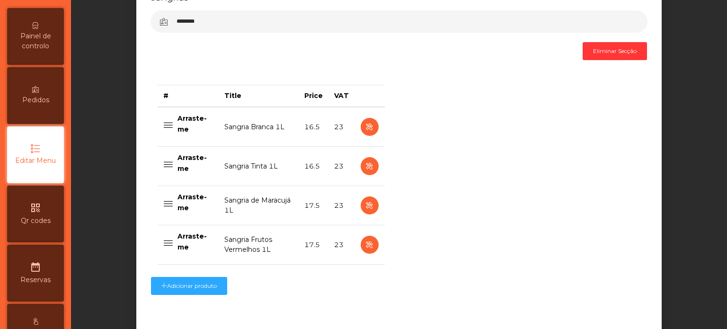
scroll to position [318, 0]
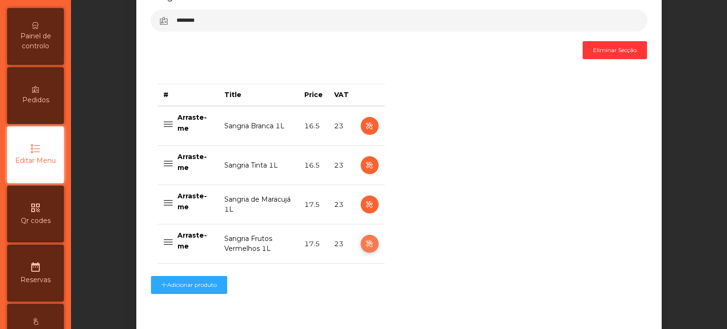
click at [361, 240] on button "button" at bounding box center [370, 244] width 18 height 18
select select "***"
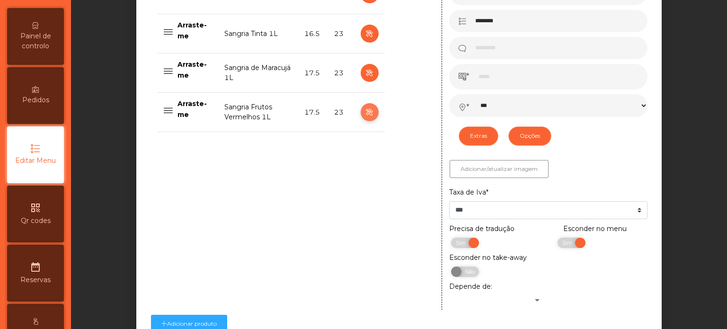
scroll to position [544, 0]
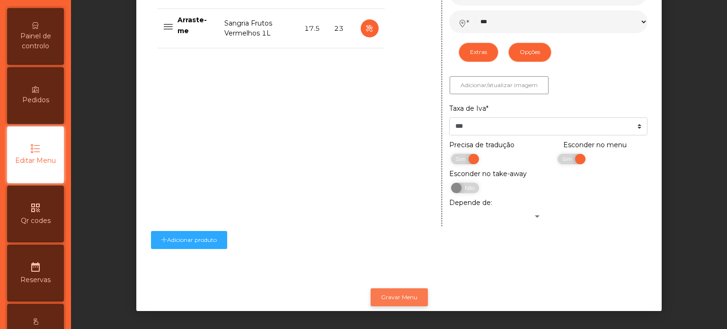
click at [397, 290] on button "Gravar Menu" at bounding box center [399, 297] width 57 height 18
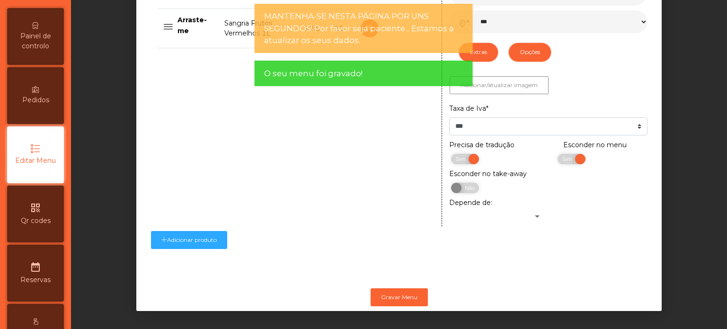
click at [458, 212] on div at bounding box center [492, 217] width 82 height 10
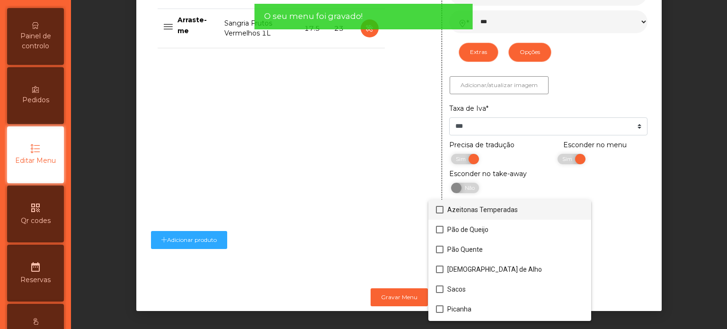
click at [44, 57] on div at bounding box center [363, 164] width 727 height 329
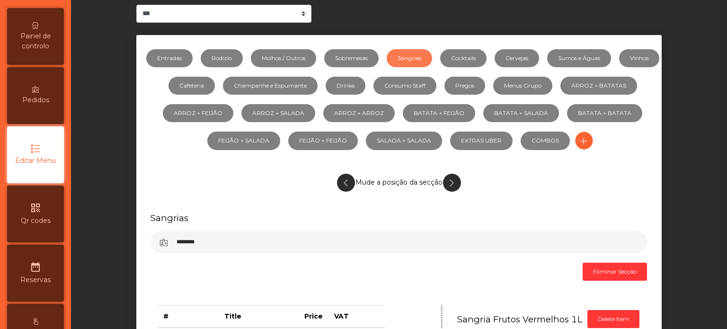
scroll to position [0, 0]
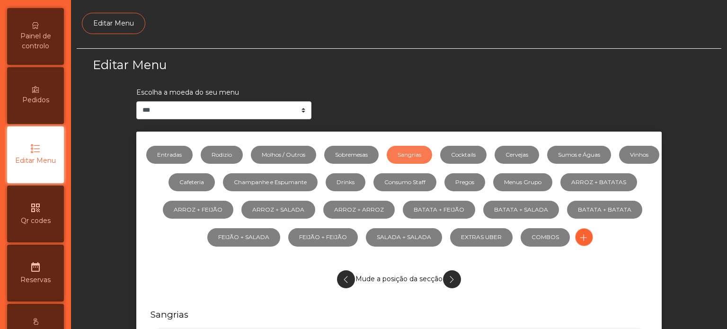
click at [42, 40] on div "Painel de controlo" at bounding box center [35, 36] width 57 height 57
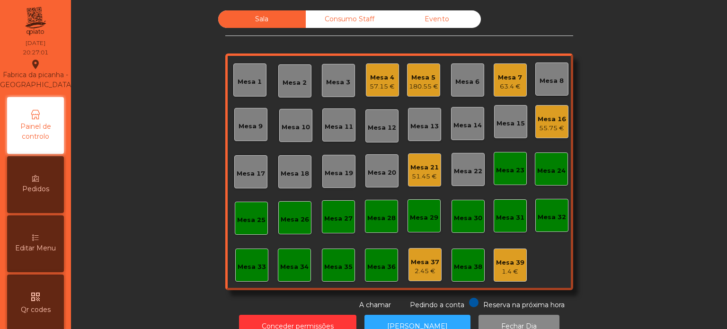
click at [432, 85] on div "180.55 €" at bounding box center [423, 86] width 29 height 9
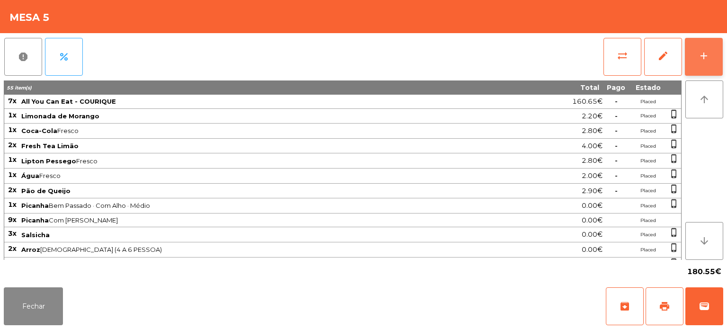
click at [706, 53] on div "add" at bounding box center [703, 55] width 11 height 11
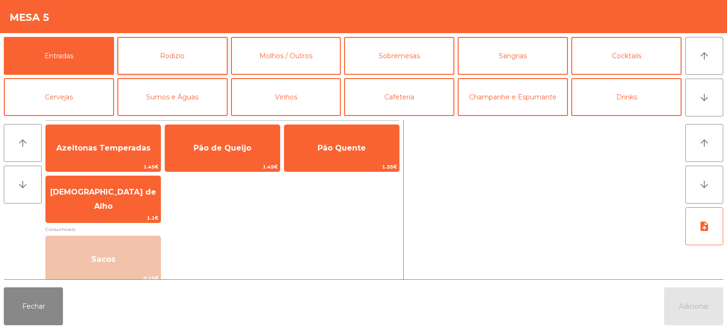
click at [178, 68] on button "Rodizio" at bounding box center [172, 56] width 110 height 38
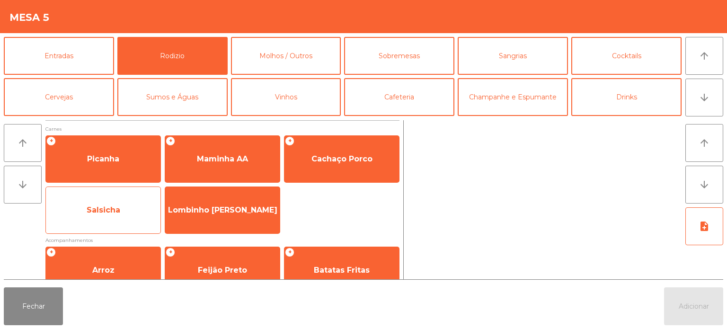
click at [127, 201] on span "Salsicha" at bounding box center [103, 210] width 115 height 26
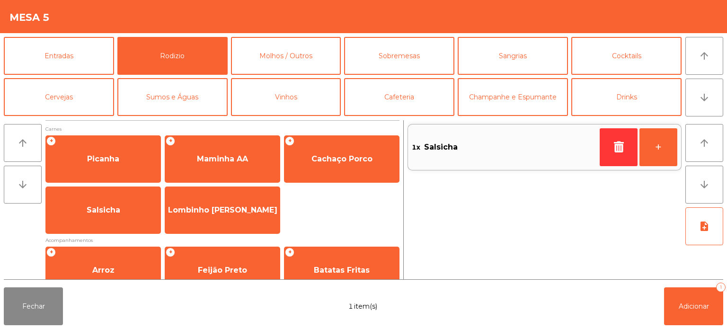
click at [591, 144] on div "1x Salsicha" at bounding box center [504, 147] width 184 height 14
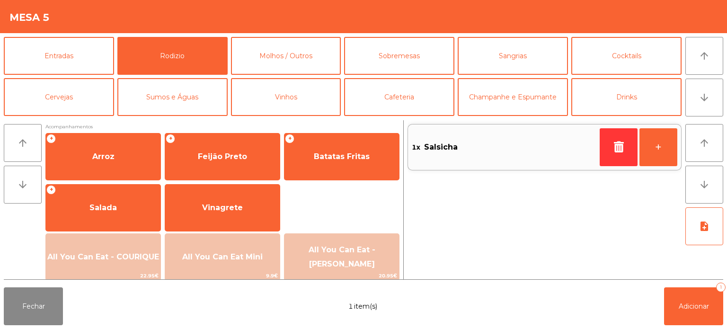
scroll to position [113, 0]
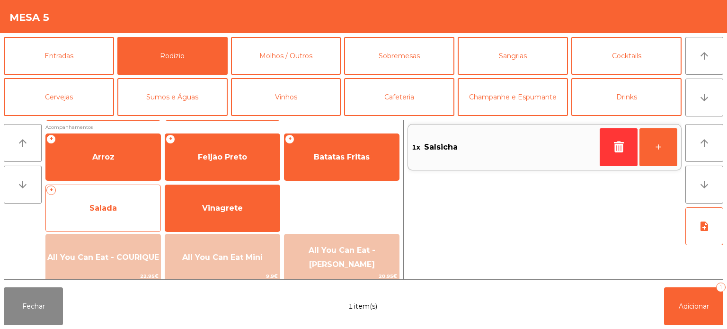
click at [108, 207] on span "Salada" at bounding box center [102, 208] width 27 height 9
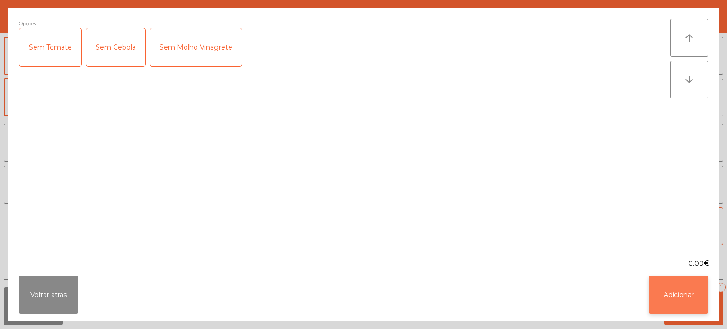
click at [685, 309] on button "Adicionar" at bounding box center [678, 295] width 59 height 38
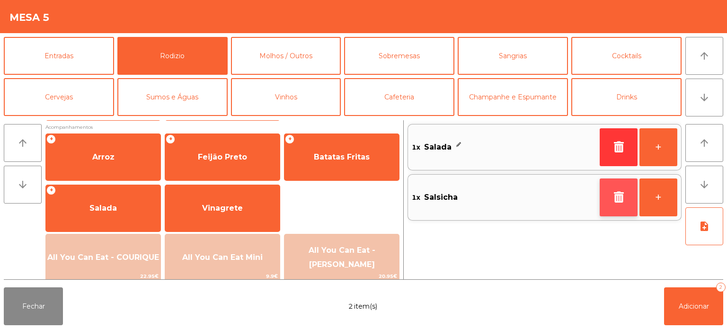
click at [618, 214] on button "button" at bounding box center [619, 197] width 38 height 38
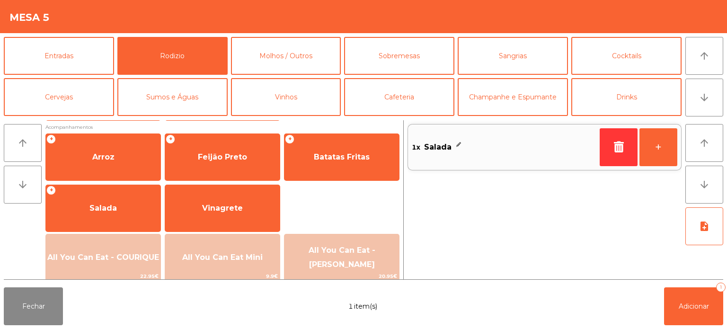
scroll to position [0, 0]
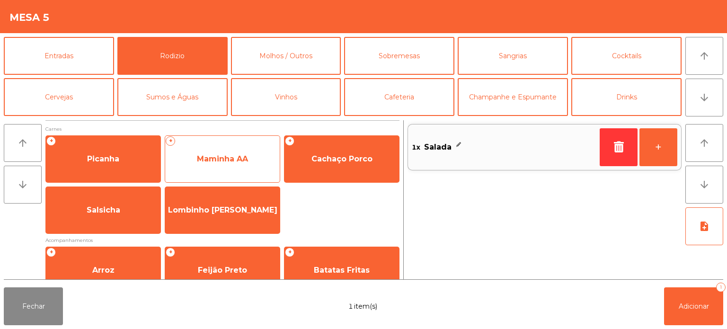
click at [237, 159] on span "Maminha AA" at bounding box center [222, 158] width 51 height 9
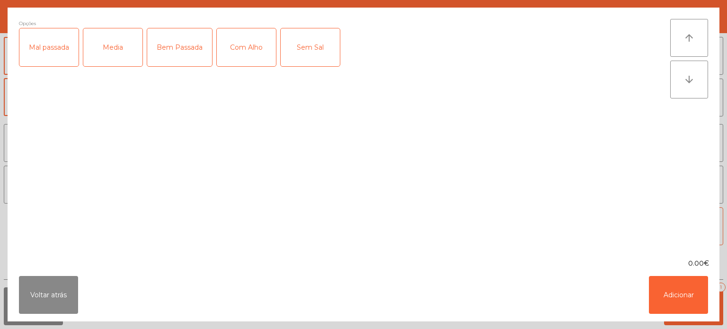
click at [115, 42] on div "Media" at bounding box center [112, 47] width 59 height 38
click at [228, 53] on div "Com Alho" at bounding box center [246, 47] width 59 height 38
click at [689, 311] on button "Adicionar" at bounding box center [678, 295] width 59 height 38
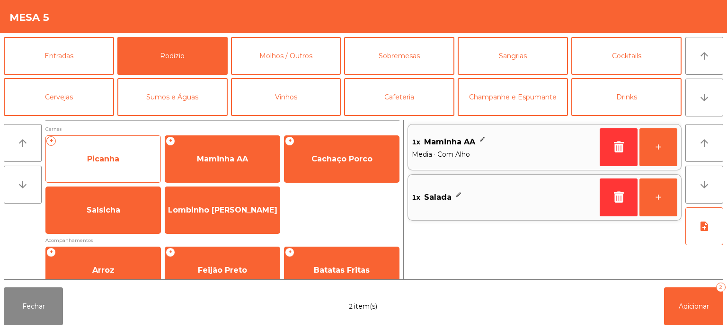
click at [98, 167] on span "Picanha" at bounding box center [103, 159] width 115 height 26
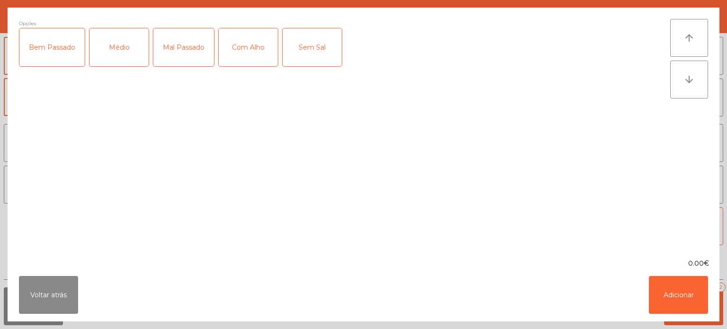
click at [111, 52] on div "Médio" at bounding box center [118, 47] width 59 height 38
click at [244, 50] on div "Com Alho" at bounding box center [248, 47] width 59 height 38
click at [671, 301] on button "Adicionar" at bounding box center [678, 295] width 59 height 38
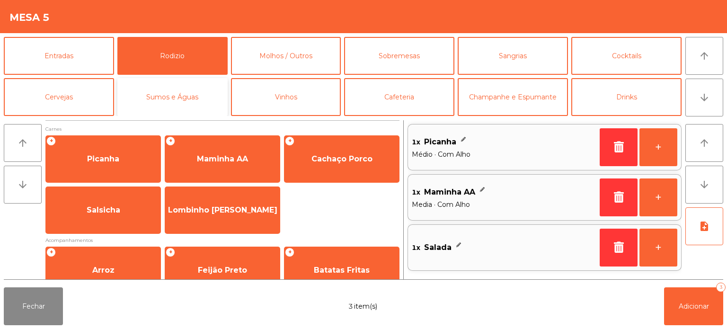
click at [157, 89] on button "Sumos e Águas" at bounding box center [172, 97] width 110 height 38
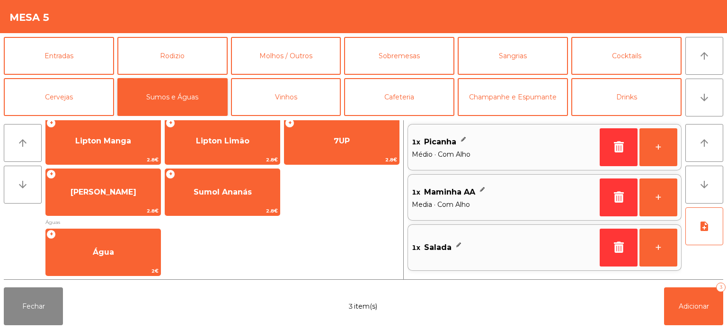
scroll to position [237, 0]
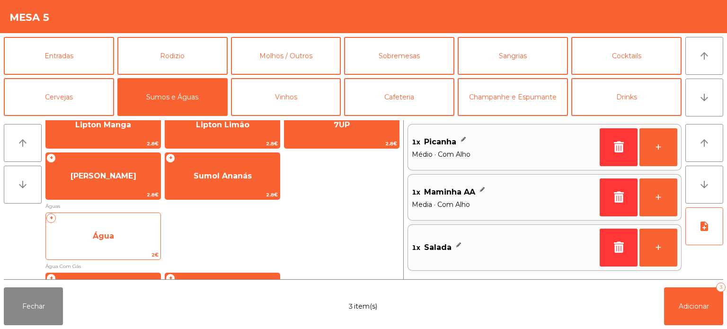
click at [145, 236] on span "Água" at bounding box center [103, 236] width 115 height 26
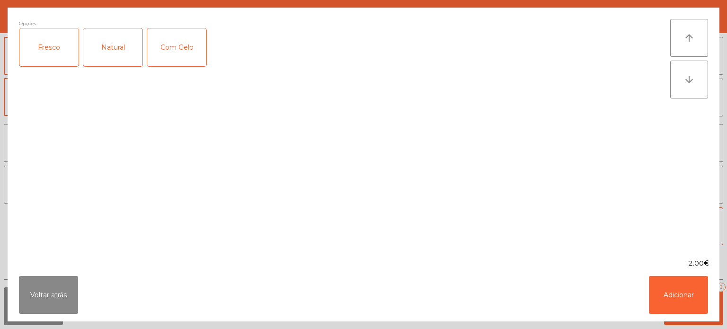
click at [56, 45] on div "Fresco" at bounding box center [48, 47] width 59 height 38
click at [655, 297] on button "Adicionar" at bounding box center [678, 295] width 59 height 38
click at [681, 303] on span "Adicionar" at bounding box center [694, 306] width 30 height 9
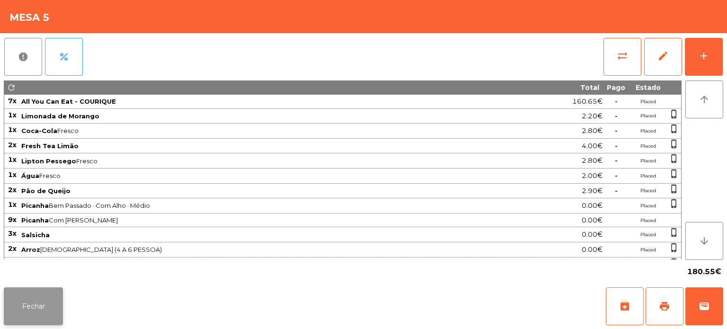
click at [43, 298] on button "Fechar" at bounding box center [33, 306] width 59 height 38
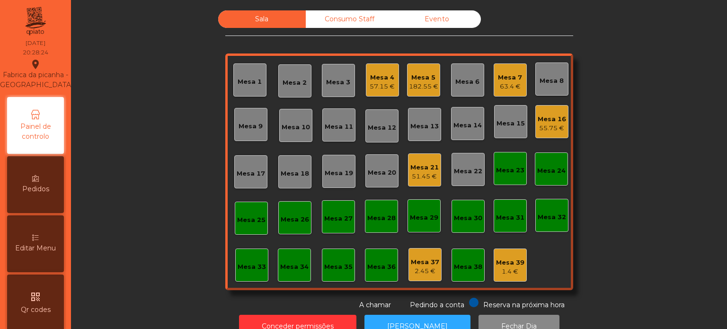
click at [602, 76] on div "Sala Consumo Staff Evento Mesa 1 Mesa 2 Mesa 3 Mesa 4 57.15 € Mesa 5 182.55 € M…" at bounding box center [399, 160] width 630 height 300
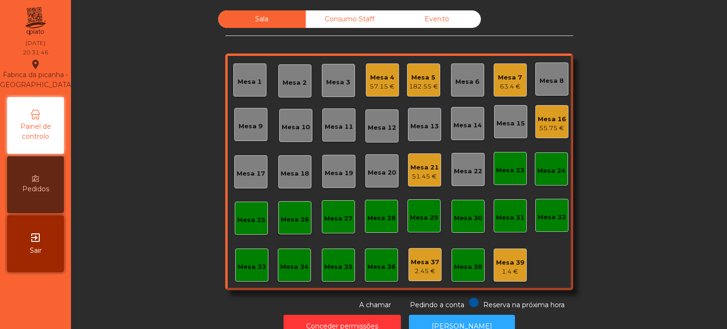
click at [542, 130] on div "55.75 €" at bounding box center [552, 128] width 28 height 9
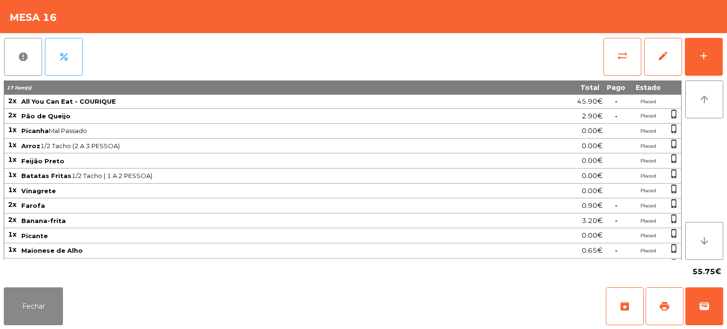
scroll to position [24, 0]
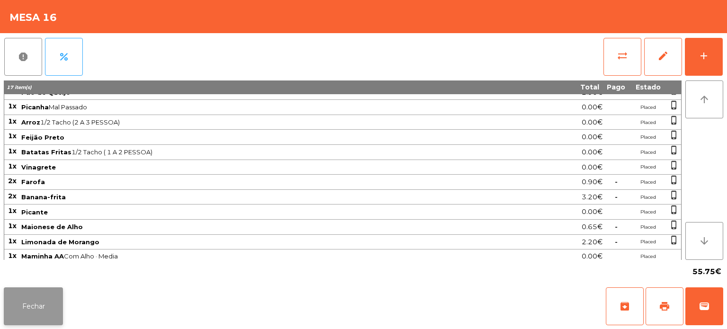
click at [32, 289] on button "Fechar" at bounding box center [33, 306] width 59 height 38
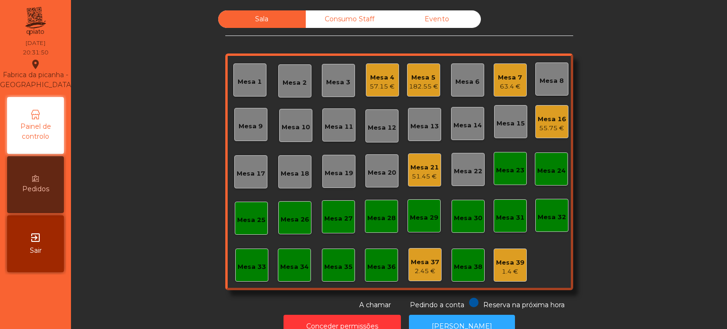
click at [427, 127] on div "Mesa 13" at bounding box center [424, 126] width 28 height 9
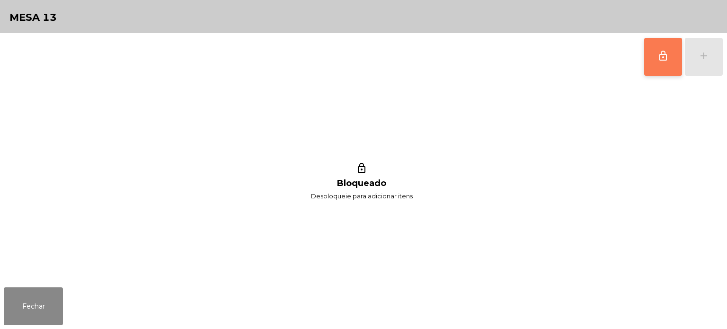
click at [652, 53] on button "lock_outline" at bounding box center [663, 57] width 38 height 38
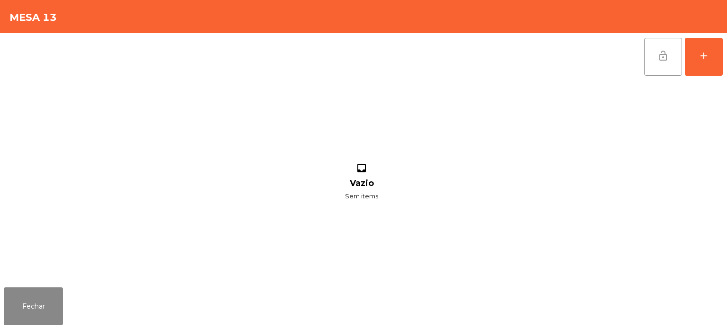
click at [665, 57] on span "lock_open" at bounding box center [662, 55] width 11 height 11
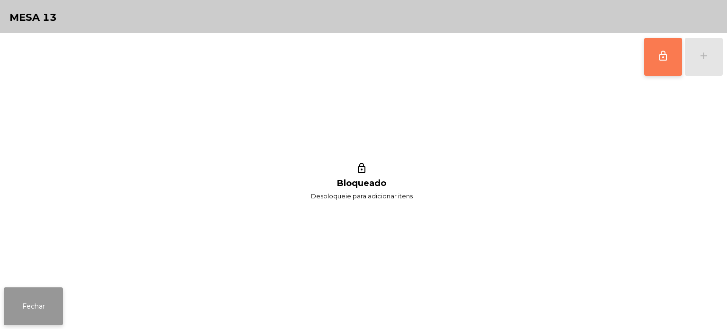
click at [54, 294] on button "Fechar" at bounding box center [33, 306] width 59 height 38
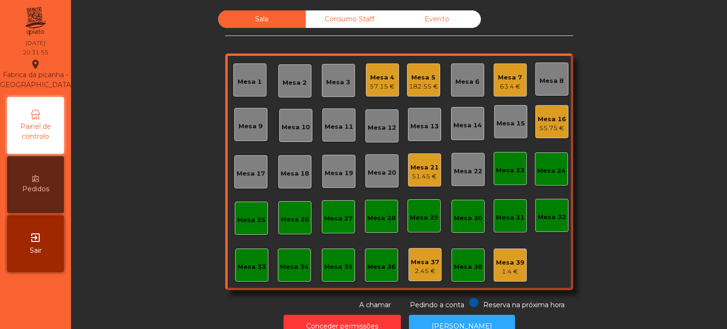
click at [465, 121] on div "Mesa 14" at bounding box center [467, 125] width 28 height 9
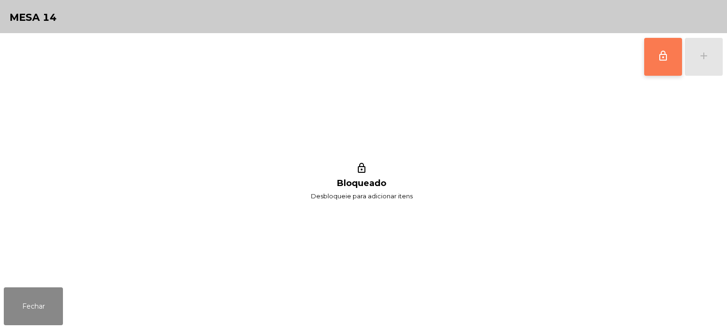
click at [647, 60] on button "lock_outline" at bounding box center [663, 57] width 38 height 38
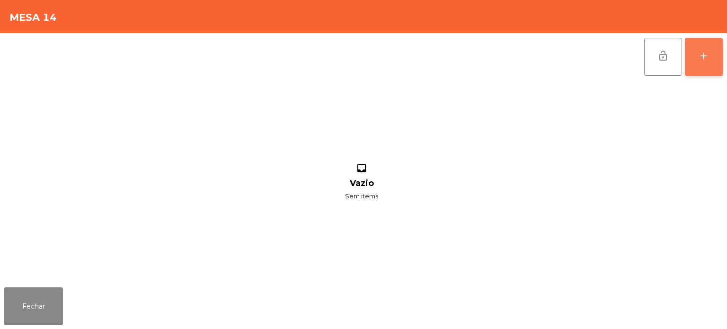
click at [698, 58] on div "add" at bounding box center [703, 55] width 11 height 11
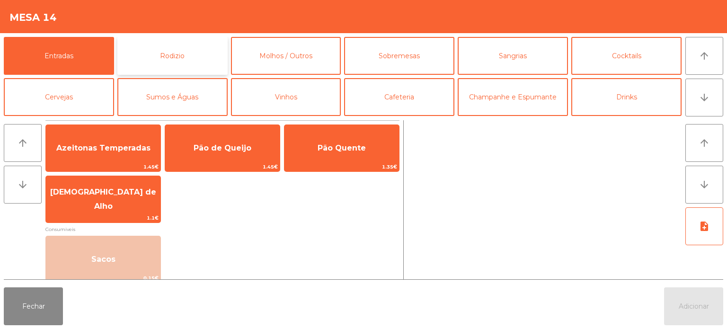
click at [186, 58] on button "Rodizio" at bounding box center [172, 56] width 110 height 38
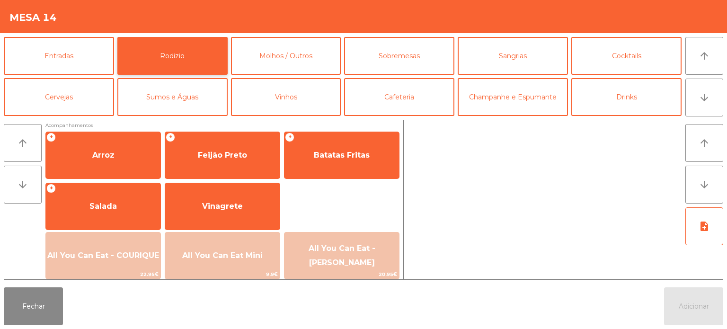
scroll to position [166, 0]
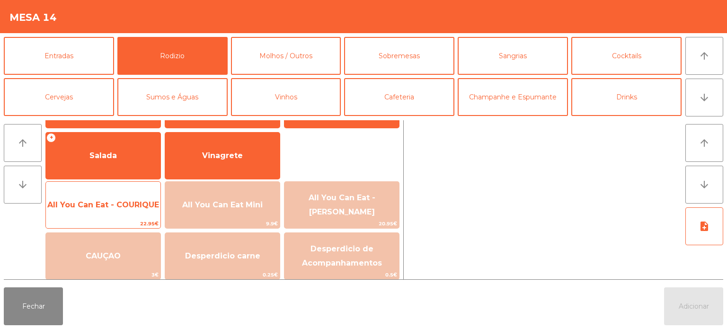
click at [110, 184] on div "All You Can Eat - COURIQUE 22.95€" at bounding box center [102, 204] width 115 height 47
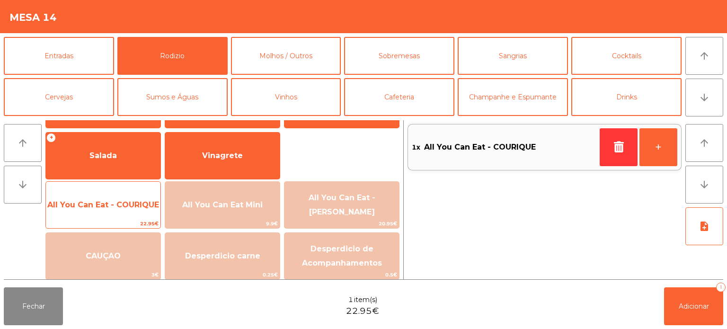
click at [109, 186] on div "All You Can Eat - COURIQUE 22.95€" at bounding box center [102, 204] width 115 height 47
click at [104, 201] on span "All You Can Eat - COURIQUE" at bounding box center [103, 204] width 112 height 9
click at [104, 189] on div "All You Can Eat - COURIQUE 22.95€" at bounding box center [102, 204] width 115 height 47
click at [107, 198] on span "All You Can Eat - COURIQUE" at bounding box center [103, 205] width 115 height 26
click at [115, 196] on span "All You Can Eat - COURIQUE" at bounding box center [103, 205] width 115 height 26
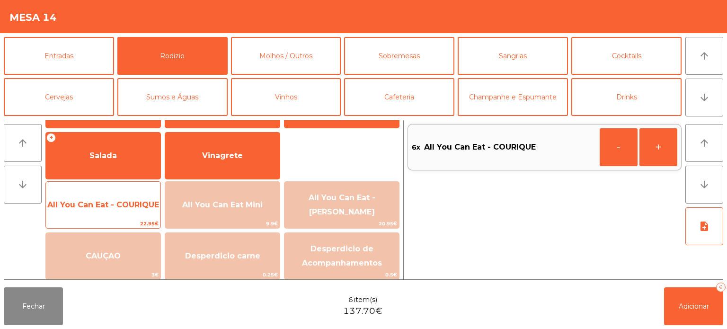
click at [123, 201] on span "All You Can Eat - COURIQUE" at bounding box center [103, 204] width 112 height 9
click at [129, 200] on span "All You Can Eat - COURIQUE" at bounding box center [103, 204] width 112 height 9
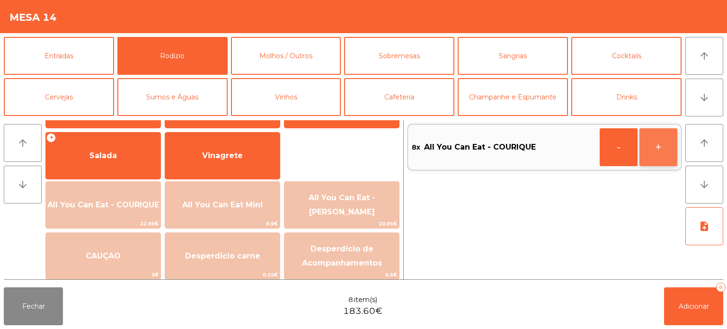
click at [669, 146] on button "+" at bounding box center [658, 147] width 38 height 38
click at [658, 158] on button "+" at bounding box center [658, 147] width 38 height 38
click at [652, 151] on button "+" at bounding box center [658, 147] width 38 height 38
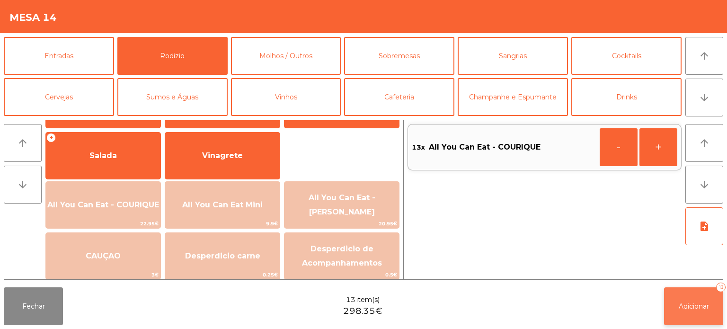
click at [686, 302] on span "Adicionar" at bounding box center [694, 306] width 30 height 9
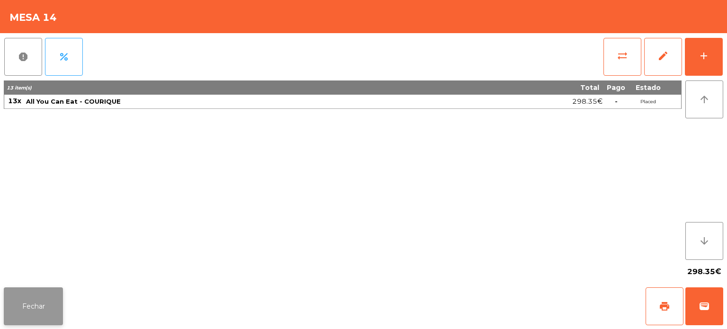
click at [25, 298] on button "Fechar" at bounding box center [33, 306] width 59 height 38
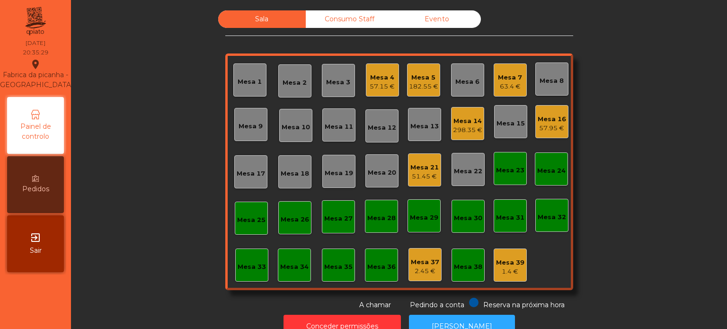
click at [435, 127] on div "Mesa 13" at bounding box center [424, 124] width 33 height 33
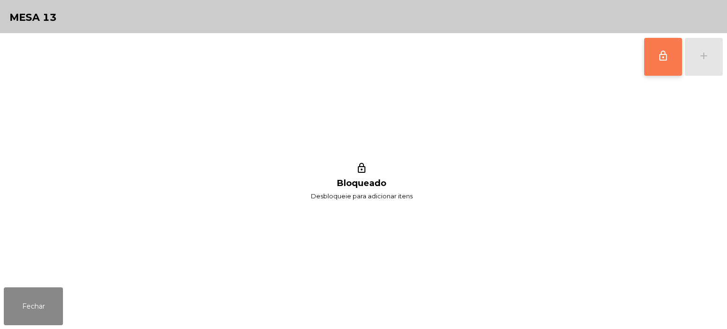
click at [658, 69] on button "lock_outline" at bounding box center [663, 57] width 38 height 38
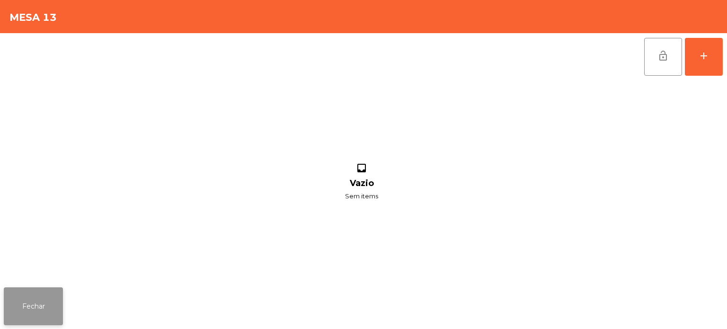
click at [59, 294] on button "Fechar" at bounding box center [33, 306] width 59 height 38
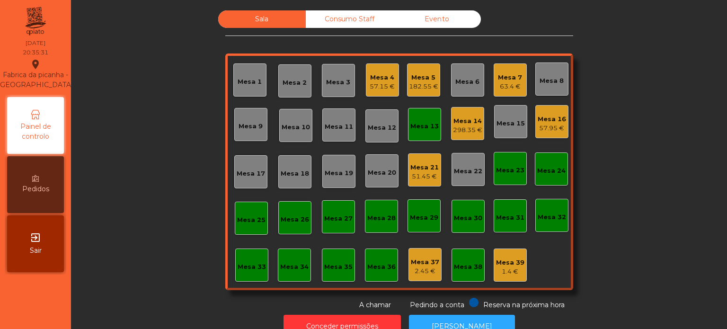
click at [462, 127] on div "298.35 €" at bounding box center [467, 129] width 29 height 9
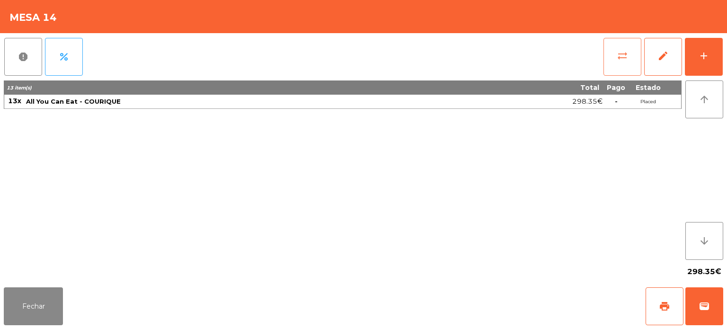
click at [617, 59] on span "sync_alt" at bounding box center [622, 55] width 11 height 11
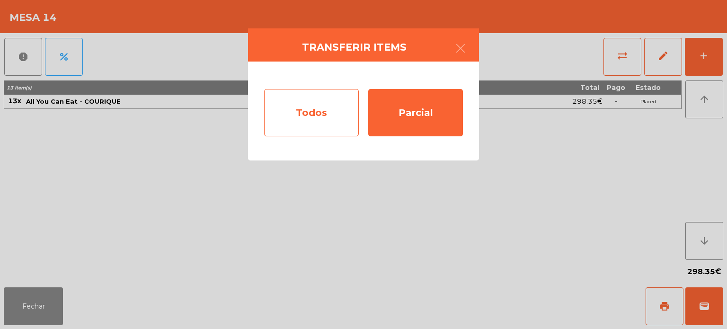
click at [306, 123] on div "Todos" at bounding box center [311, 112] width 95 height 47
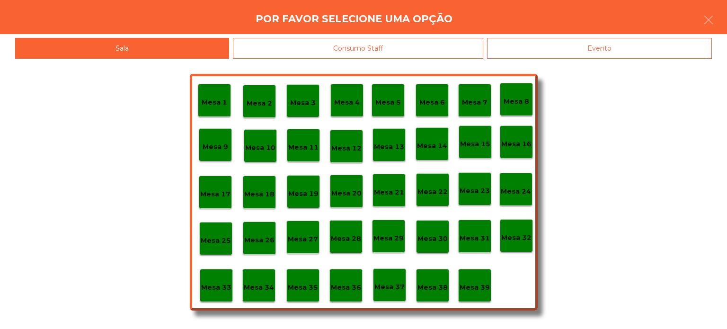
click at [389, 140] on div "Mesa 13" at bounding box center [389, 145] width 30 height 15
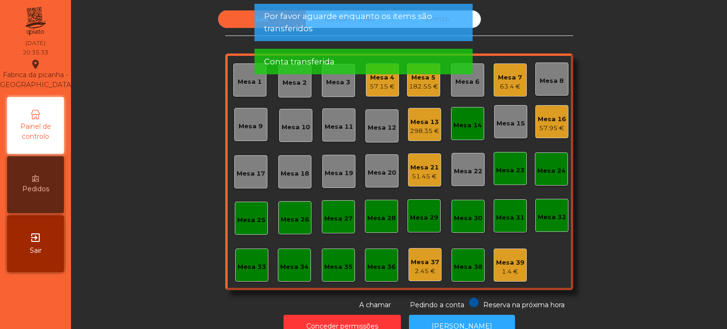
click at [466, 124] on div "Mesa 14" at bounding box center [467, 125] width 28 height 9
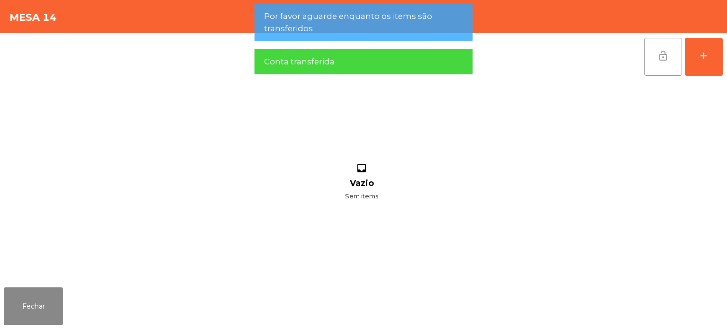
click at [666, 47] on button "lock_open" at bounding box center [663, 57] width 38 height 38
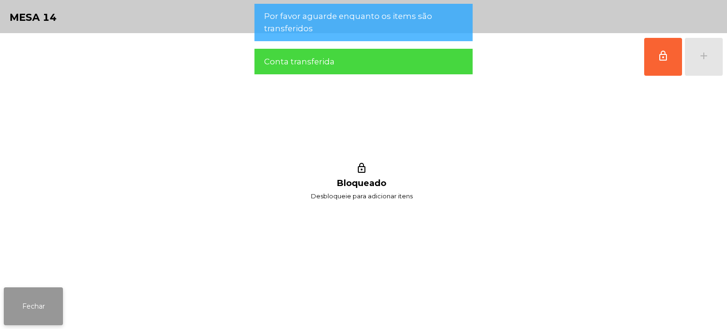
click at [59, 292] on button "Fechar" at bounding box center [33, 306] width 59 height 38
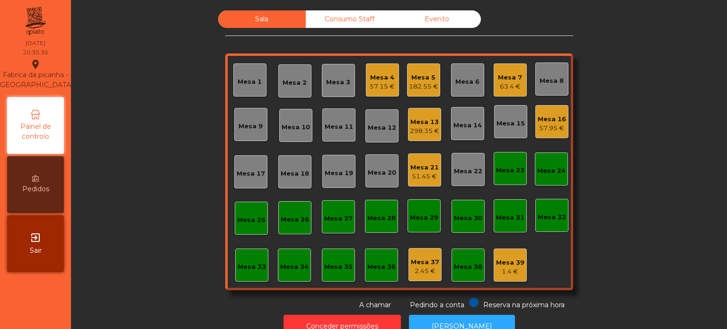
click at [250, 273] on div "Mesa 33" at bounding box center [251, 264] width 33 height 33
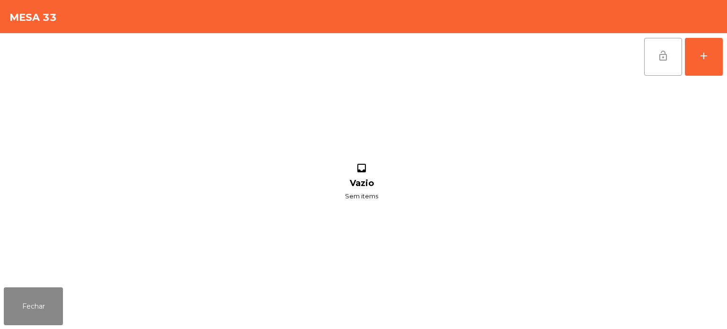
click at [679, 51] on button "lock_open" at bounding box center [663, 57] width 38 height 38
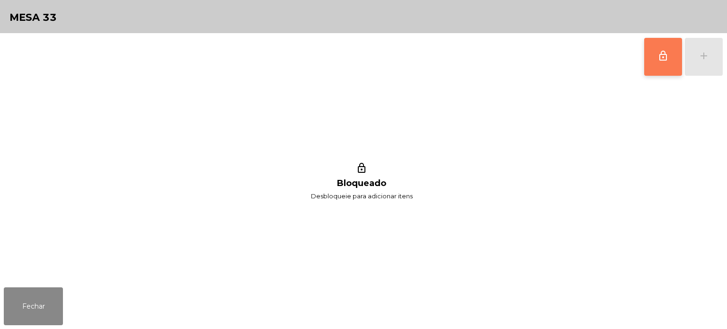
click at [646, 54] on button "lock_outline" at bounding box center [663, 57] width 38 height 38
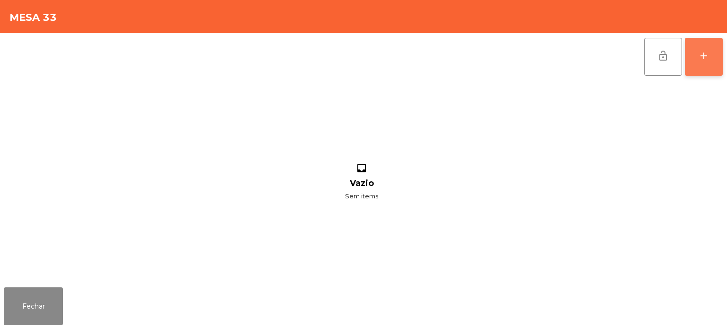
click at [708, 64] on button "add" at bounding box center [704, 57] width 38 height 38
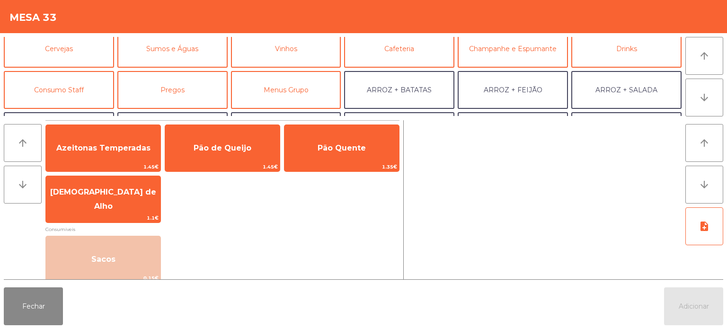
scroll to position [123, 0]
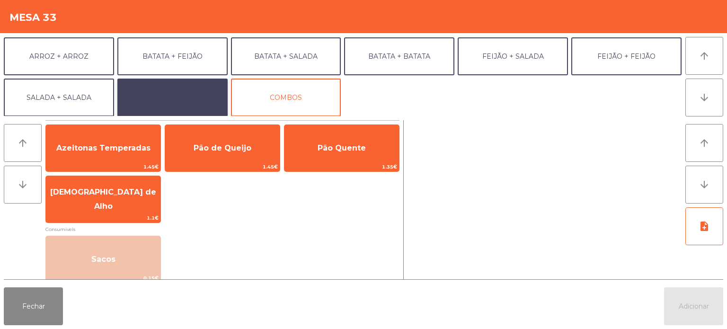
click at [204, 92] on button "EXTRAS UBER" at bounding box center [172, 98] width 110 height 38
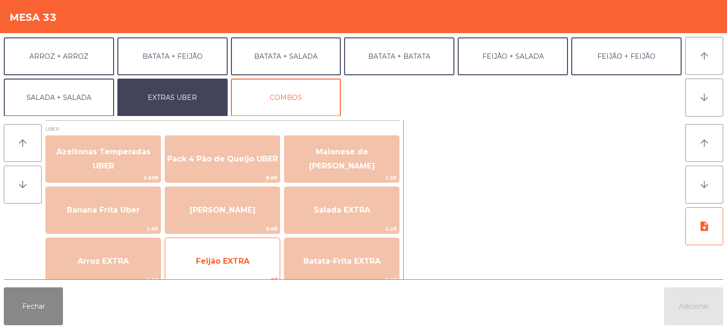
click at [242, 258] on span "Feijão EXTRA" at bounding box center [222, 261] width 53 height 9
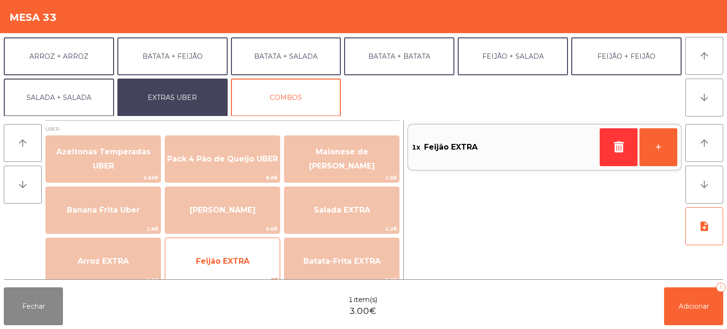
click at [238, 256] on span "Feijão EXTRA" at bounding box center [222, 261] width 115 height 26
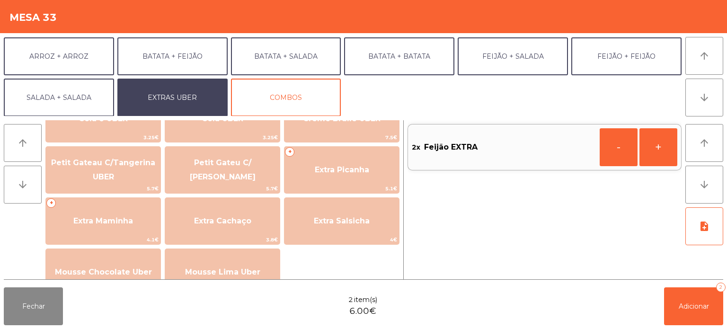
scroll to position [196, 0]
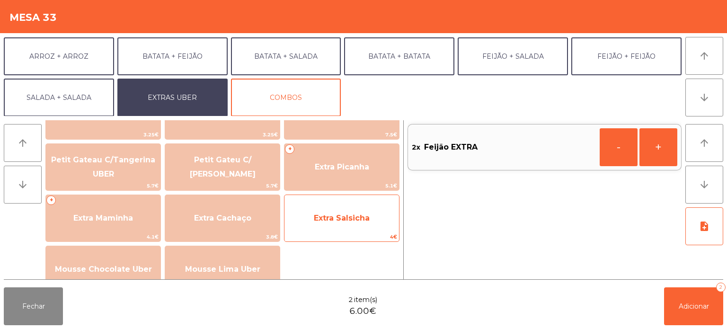
click at [344, 216] on span "Extra Salsicha" at bounding box center [342, 217] width 56 height 9
click at [348, 208] on span "Extra Salsicha" at bounding box center [341, 218] width 115 height 26
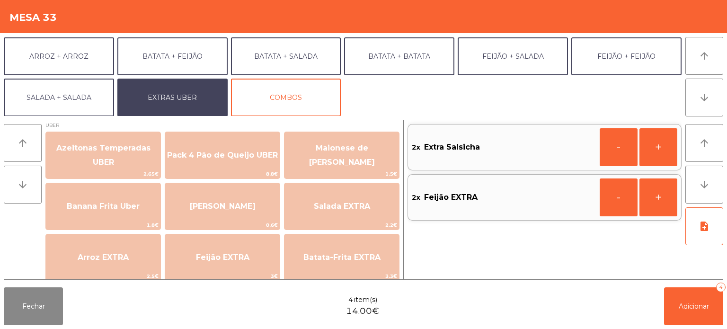
scroll to position [0, 0]
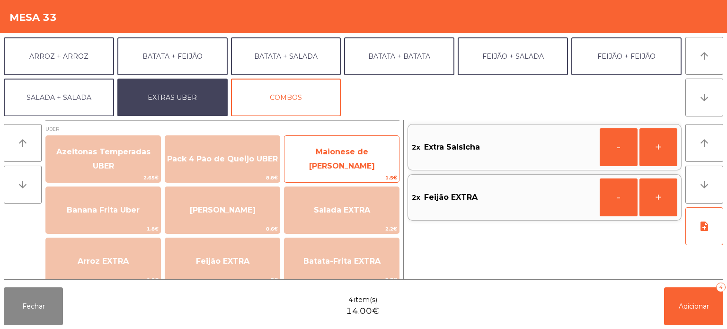
click at [339, 152] on span "Maionese de [PERSON_NAME]" at bounding box center [341, 159] width 115 height 40
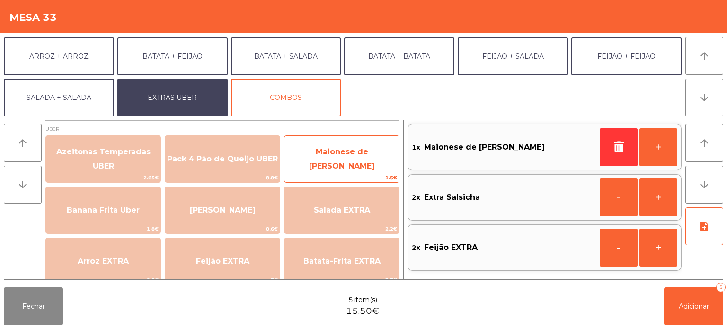
click at [345, 149] on span "Maionese de [PERSON_NAME]" at bounding box center [341, 159] width 115 height 40
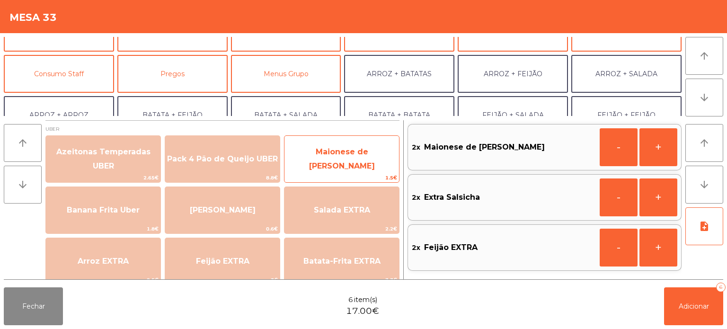
scroll to position [57, 0]
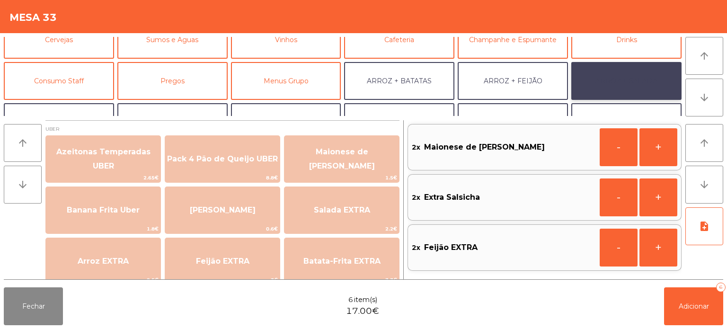
click at [624, 83] on button "ARROZ + SALADA" at bounding box center [626, 81] width 110 height 38
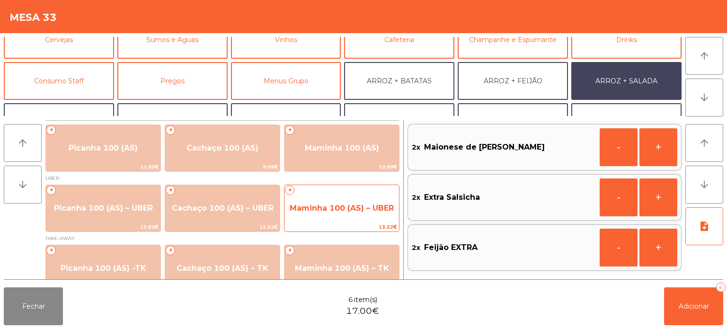
click at [326, 222] on span "13.22€" at bounding box center [341, 226] width 115 height 9
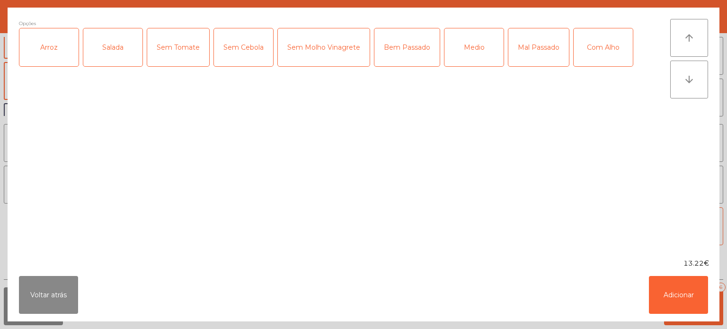
click at [59, 43] on div "Arroz" at bounding box center [48, 47] width 59 height 38
click at [98, 40] on div "Salada" at bounding box center [112, 47] width 59 height 38
click at [541, 31] on div "Mal Passado" at bounding box center [538, 47] width 61 height 38
click at [691, 297] on button "Adicionar" at bounding box center [678, 295] width 59 height 38
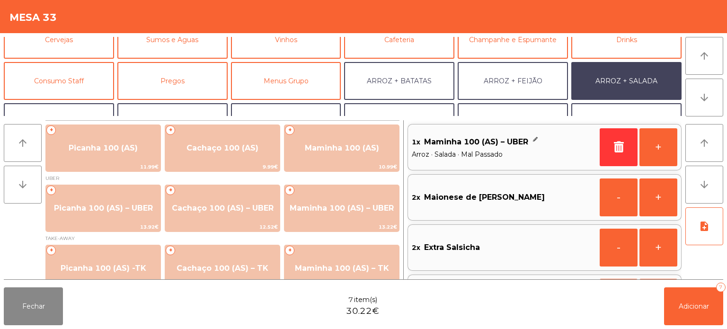
click at [483, 202] on span "Maionese de [PERSON_NAME]" at bounding box center [484, 197] width 121 height 14
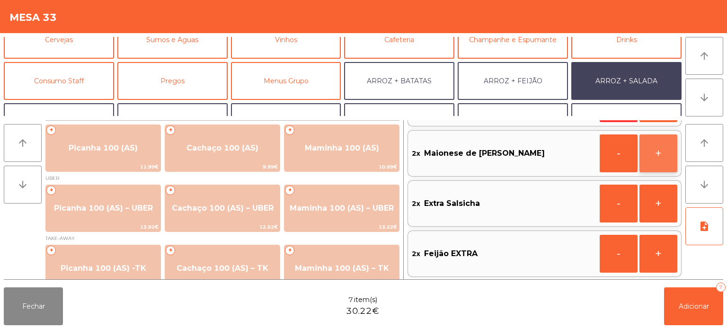
click at [668, 149] on button "+" at bounding box center [658, 153] width 38 height 38
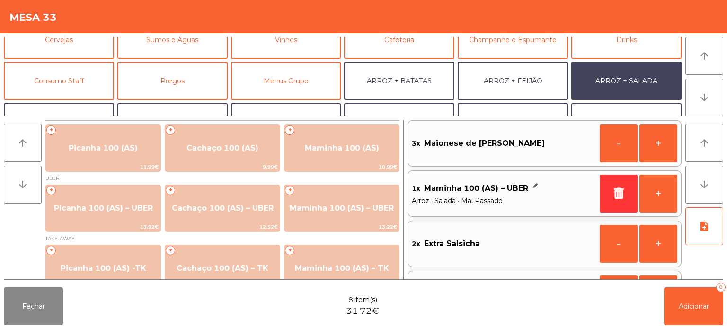
click at [588, 233] on div "2x Extra Salsicha" at bounding box center [504, 244] width 184 height 22
click at [620, 191] on icon "button" at bounding box center [618, 192] width 14 height 11
click at [646, 170] on div "3x Maionese de Alho UBER - + 1x Maminha 100 (AS) – UBER Arroz · Salada · Mal Pa…" at bounding box center [545, 218] width 274 height 204
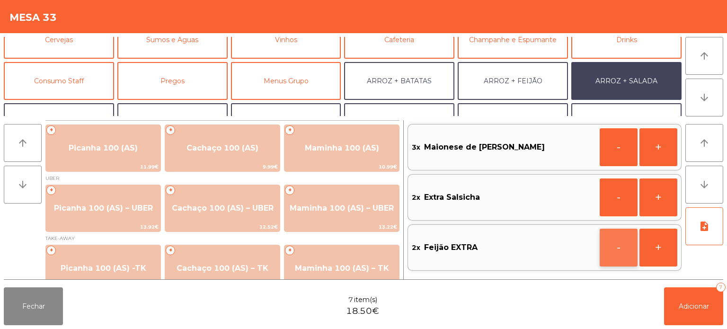
click at [605, 243] on button "-" at bounding box center [619, 248] width 38 height 38
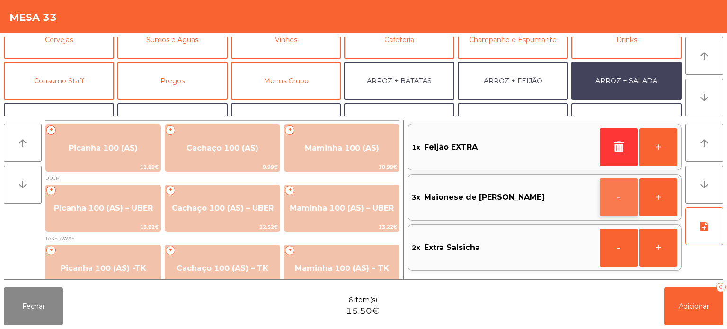
click at [611, 191] on button "-" at bounding box center [619, 197] width 38 height 38
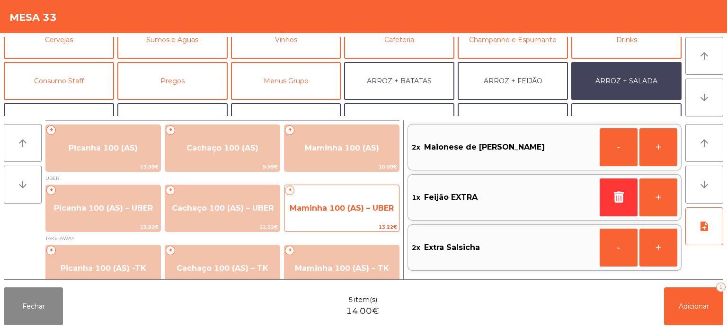
click at [346, 206] on span "Maminha 100 (AS) – UBER" at bounding box center [342, 208] width 104 height 9
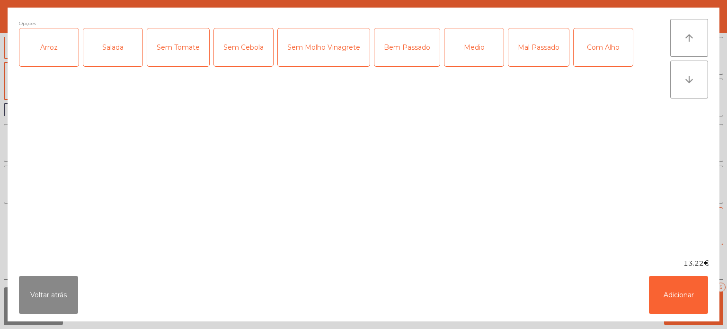
click at [59, 43] on div "Arroz" at bounding box center [48, 47] width 59 height 38
click at [112, 33] on div "Salada" at bounding box center [112, 47] width 59 height 38
click at [524, 45] on div "Mal Passado" at bounding box center [538, 47] width 61 height 38
click at [649, 294] on button "Adicionar" at bounding box center [678, 295] width 59 height 38
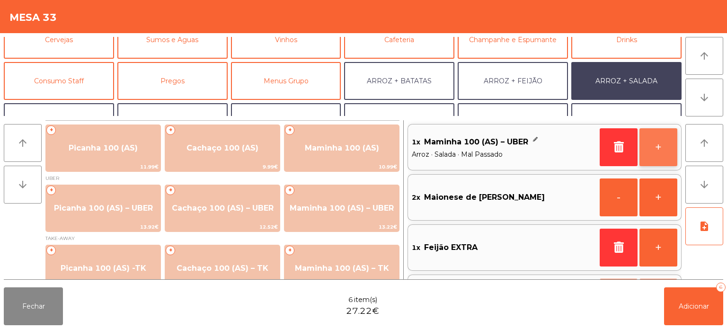
click at [655, 144] on button "+" at bounding box center [658, 147] width 38 height 38
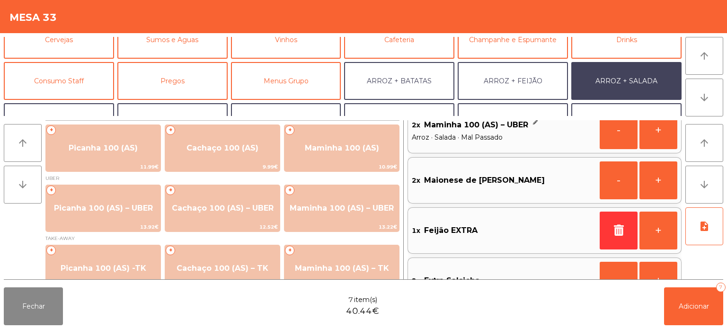
scroll to position [44, 0]
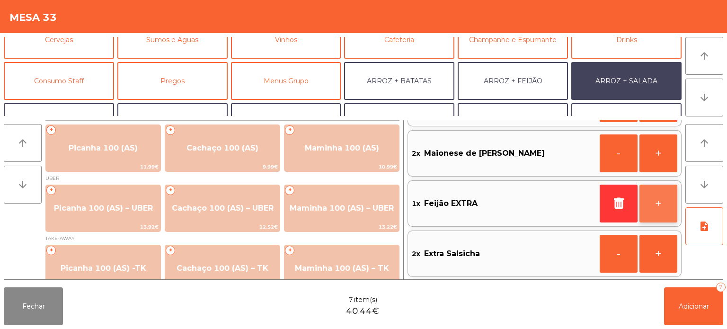
click at [655, 199] on button "+" at bounding box center [658, 204] width 38 height 38
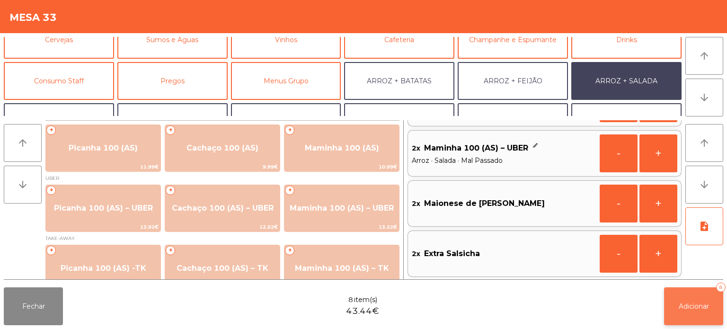
click at [687, 307] on span "Adicionar" at bounding box center [694, 306] width 30 height 9
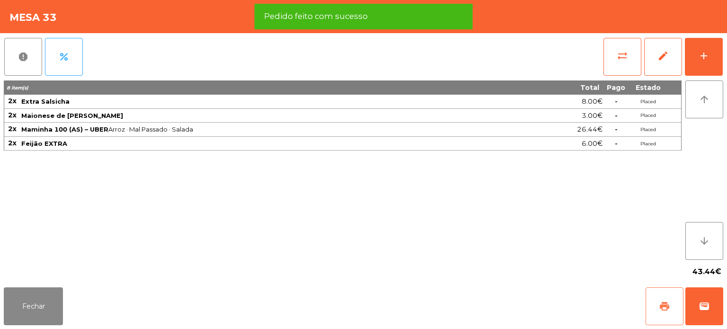
click at [659, 311] on span "print" at bounding box center [664, 306] width 11 height 11
click at [697, 307] on button "wallet" at bounding box center [704, 306] width 38 height 38
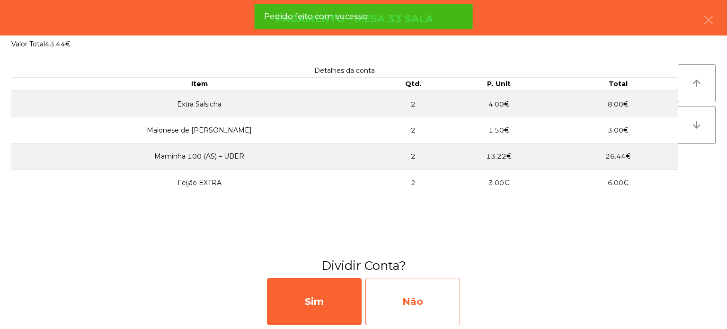
click at [431, 312] on div "Não" at bounding box center [412, 301] width 95 height 47
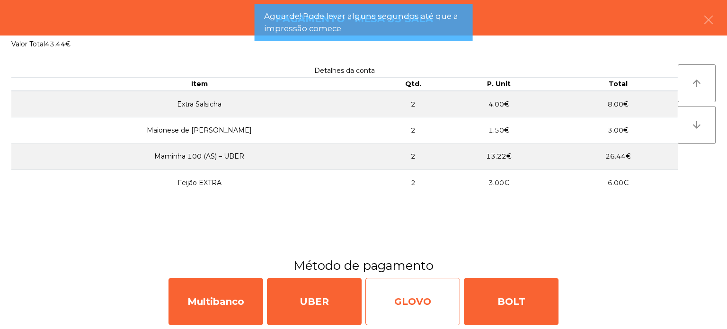
click at [385, 288] on div "GLOVO" at bounding box center [412, 301] width 95 height 47
select select "**"
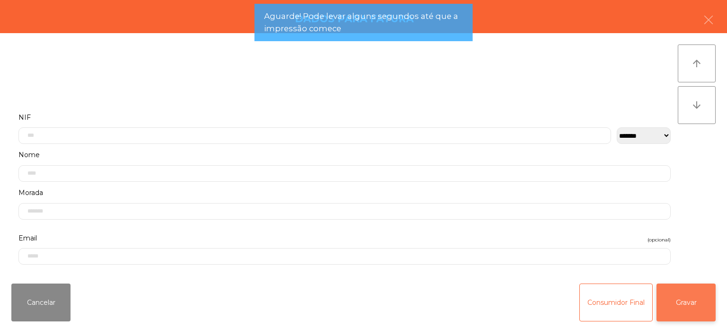
click at [714, 292] on button "Gravar" at bounding box center [685, 302] width 59 height 38
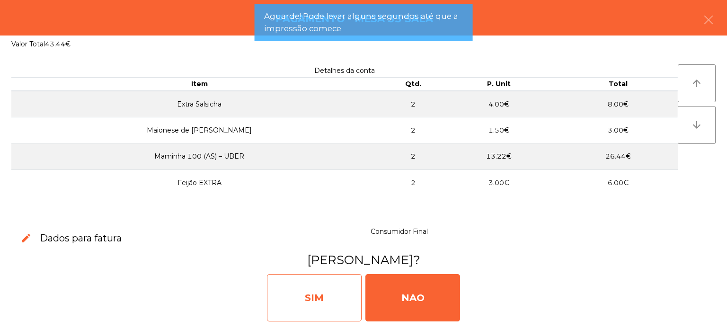
click at [307, 294] on div "SIM" at bounding box center [314, 297] width 95 height 47
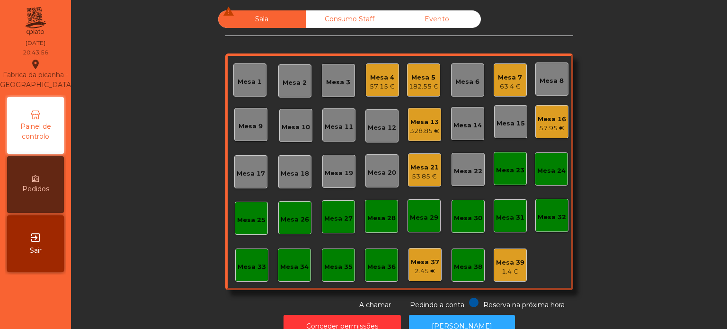
click at [509, 82] on div "63.4 €" at bounding box center [510, 86] width 24 height 9
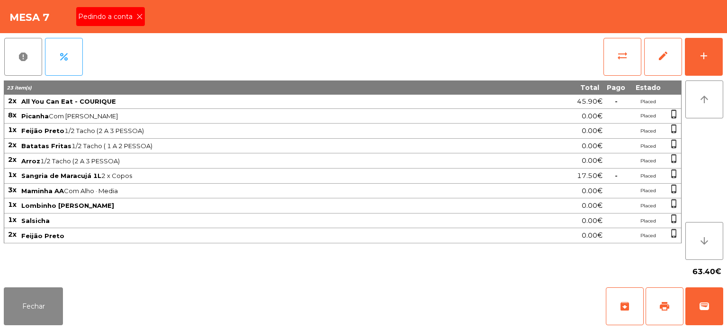
click at [140, 19] on icon at bounding box center [139, 16] width 7 height 7
click at [666, 297] on button "print" at bounding box center [665, 306] width 38 height 38
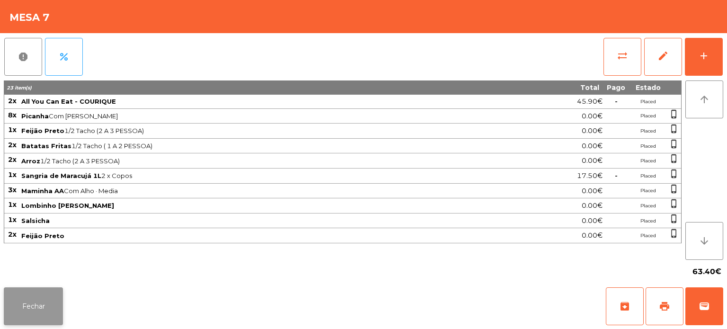
click at [48, 310] on button "Fechar" at bounding box center [33, 306] width 59 height 38
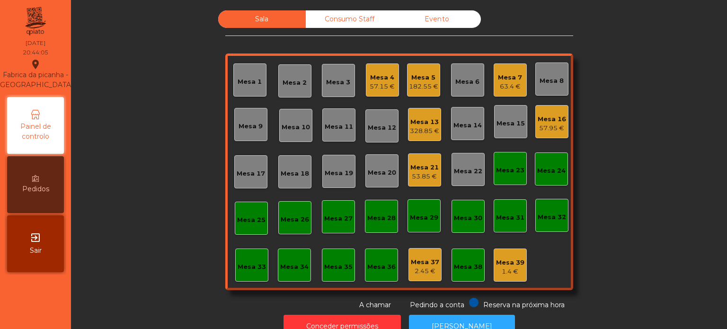
click at [390, 80] on div "Mesa 4" at bounding box center [382, 77] width 25 height 9
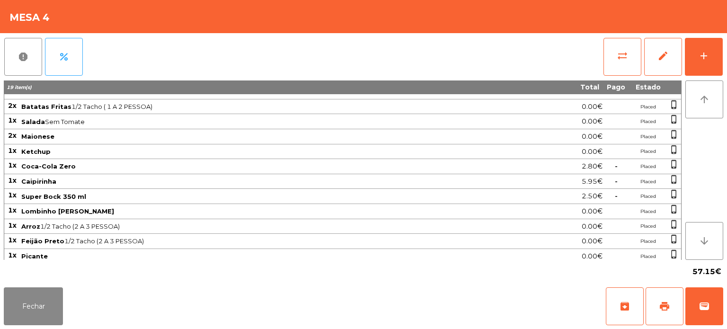
scroll to position [0, 0]
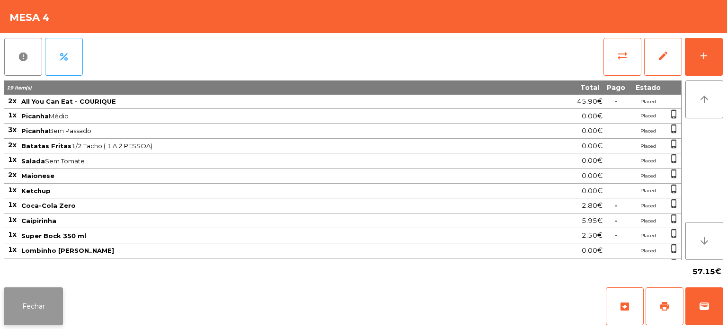
click at [44, 311] on button "Fechar" at bounding box center [33, 306] width 59 height 38
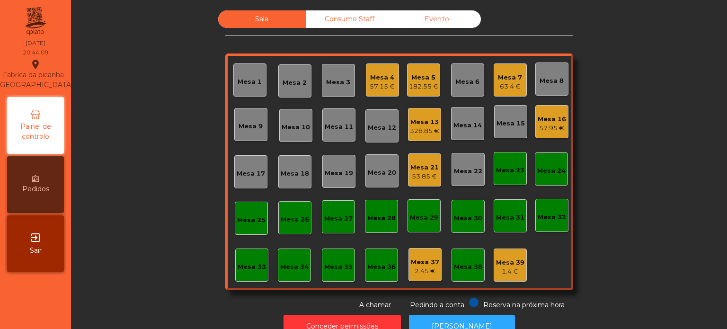
click at [420, 131] on div "328.85 €" at bounding box center [424, 130] width 29 height 9
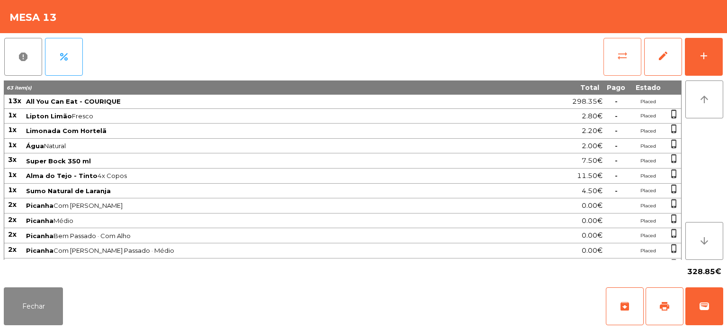
click at [611, 55] on button "sync_alt" at bounding box center [622, 57] width 38 height 38
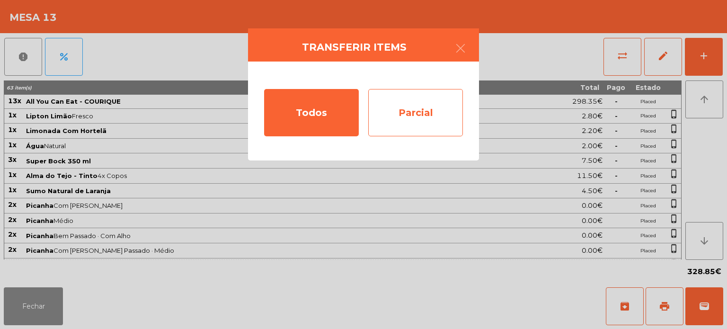
click at [432, 113] on div "Parcial" at bounding box center [415, 112] width 95 height 47
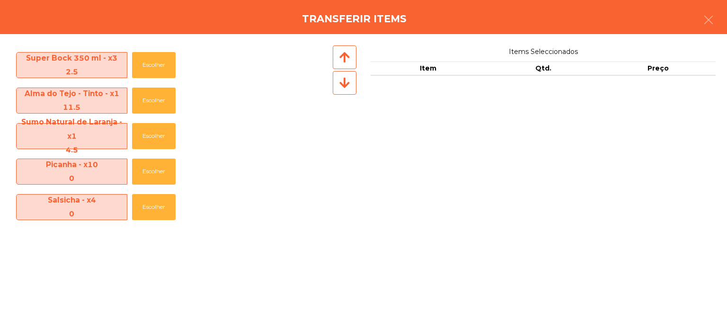
scroll to position [138, 0]
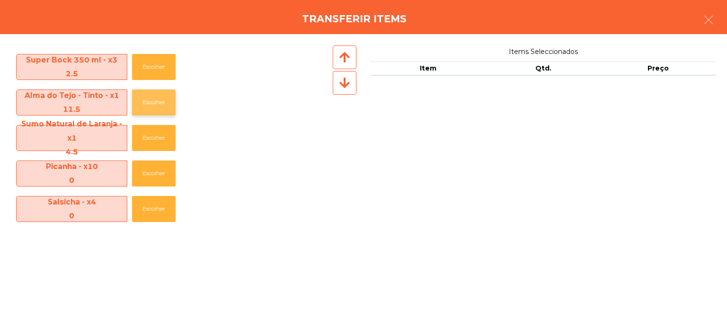
click at [149, 103] on button "Escolher" at bounding box center [154, 102] width 44 height 26
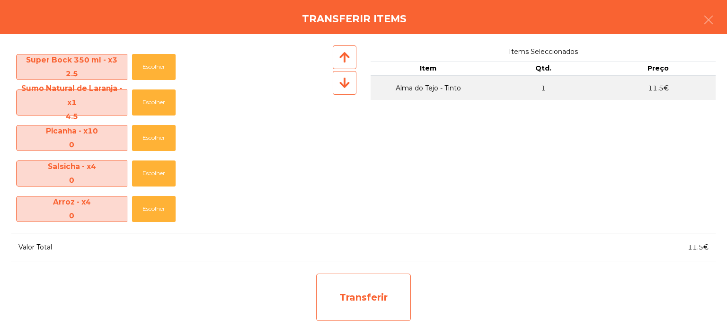
click at [396, 294] on div "Transferir" at bounding box center [363, 297] width 95 height 47
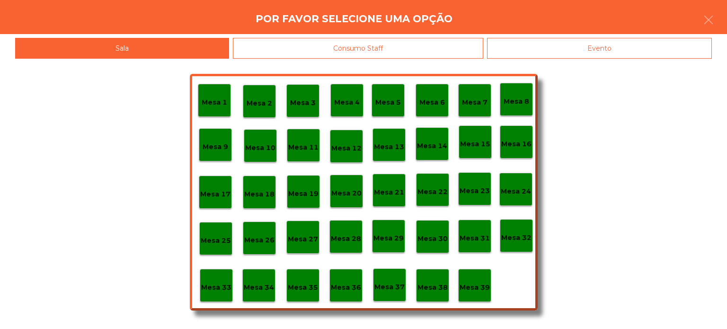
click at [394, 293] on div "Mesa 37" at bounding box center [389, 284] width 33 height 33
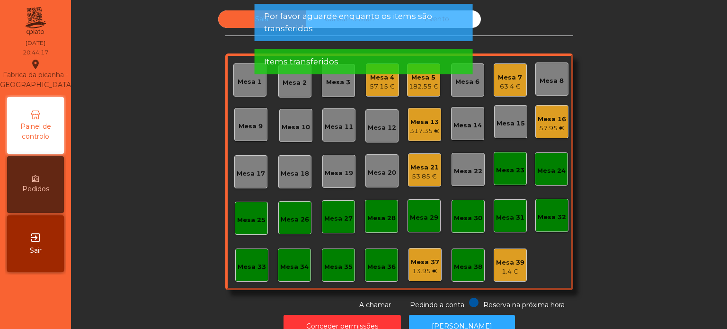
click at [420, 123] on div "Mesa 13" at bounding box center [424, 121] width 29 height 9
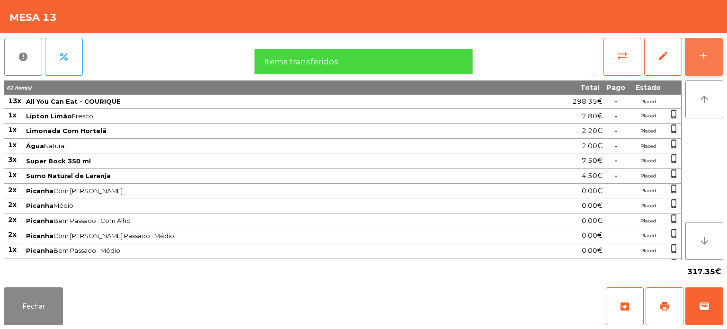
click at [710, 44] on button "add" at bounding box center [704, 57] width 38 height 38
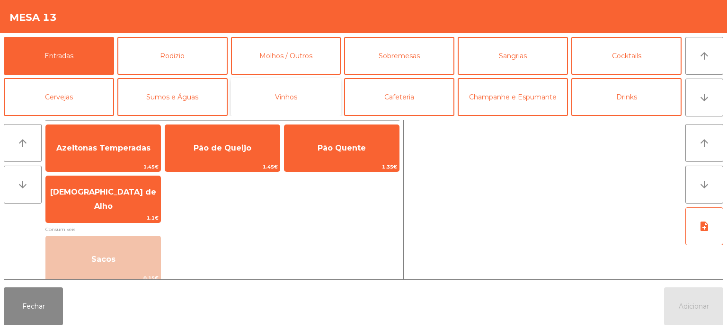
click at [290, 103] on button "Vinhos" at bounding box center [286, 97] width 110 height 38
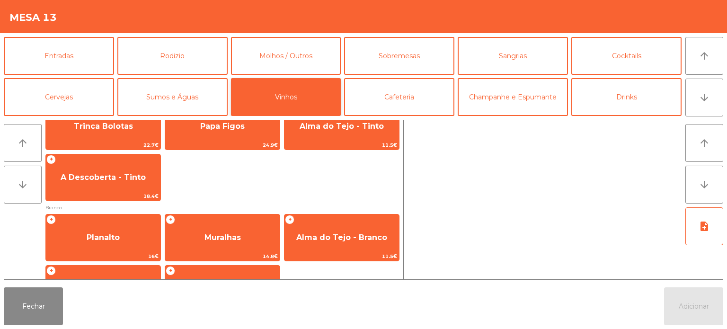
scroll to position [40, 0]
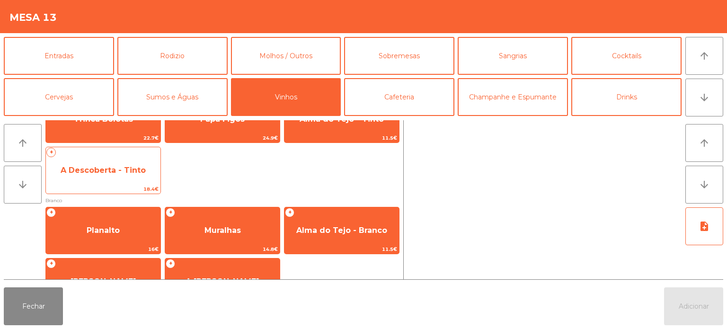
click at [116, 170] on span "A Descoberta - Tinto" at bounding box center [103, 170] width 85 height 9
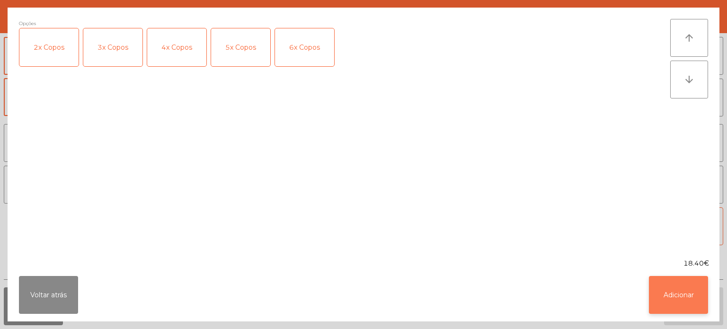
click at [679, 293] on button "Adicionar" at bounding box center [678, 295] width 59 height 38
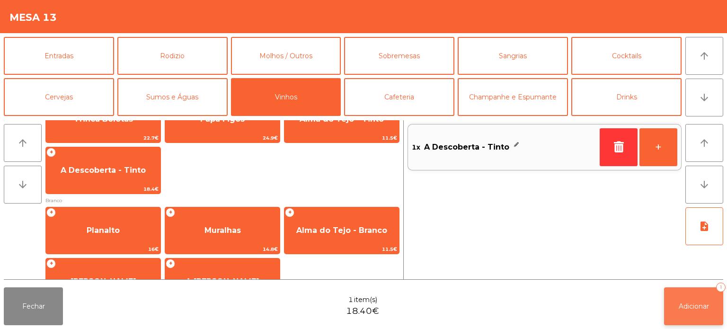
click at [679, 307] on span "Adicionar" at bounding box center [694, 306] width 30 height 9
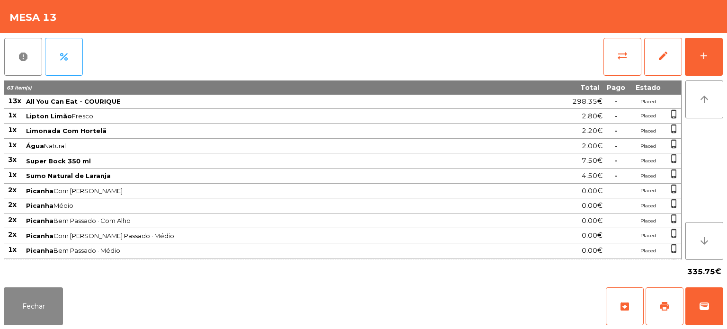
click at [79, 319] on div "Fechar archive print wallet" at bounding box center [363, 305] width 727 height 45
click at [54, 293] on button "Fechar" at bounding box center [33, 306] width 59 height 38
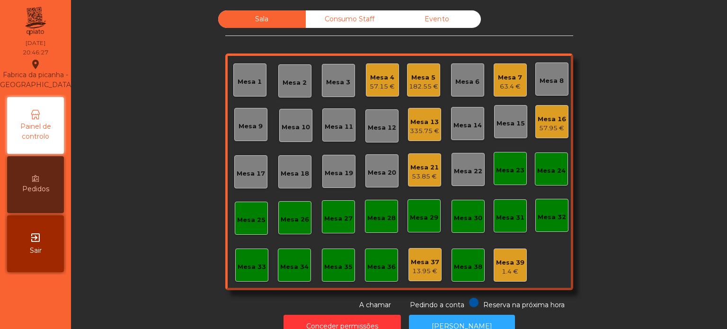
click at [423, 73] on div "Mesa 5" at bounding box center [423, 77] width 29 height 9
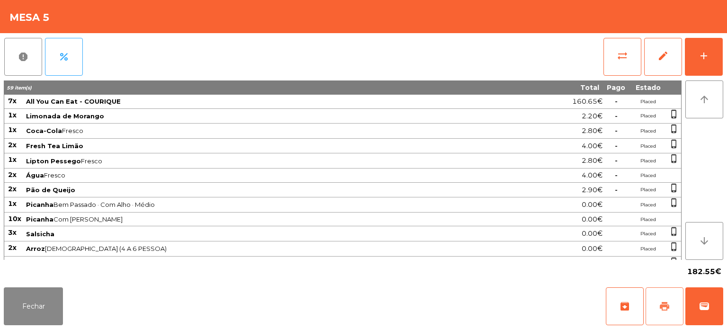
click at [665, 305] on span "print" at bounding box center [664, 306] width 11 height 11
click at [44, 313] on button "Fechar" at bounding box center [33, 306] width 59 height 38
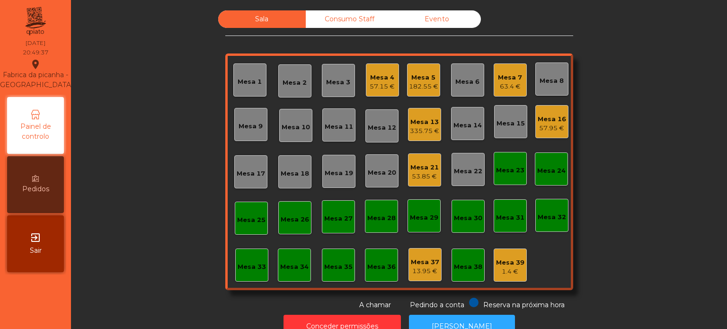
click at [255, 133] on div "Mesa 9" at bounding box center [250, 124] width 33 height 33
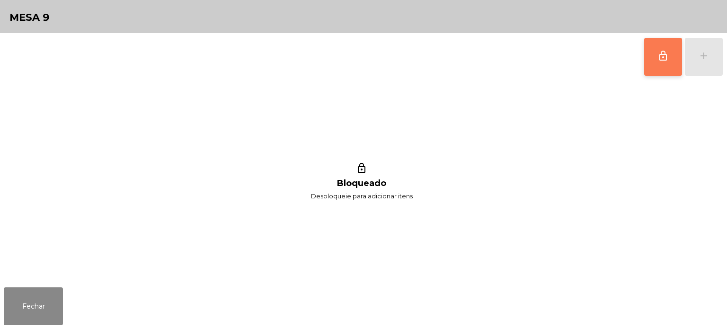
click at [666, 71] on button "lock_outline" at bounding box center [663, 57] width 38 height 38
click at [710, 67] on div "lock_outline add" at bounding box center [684, 56] width 80 height 47
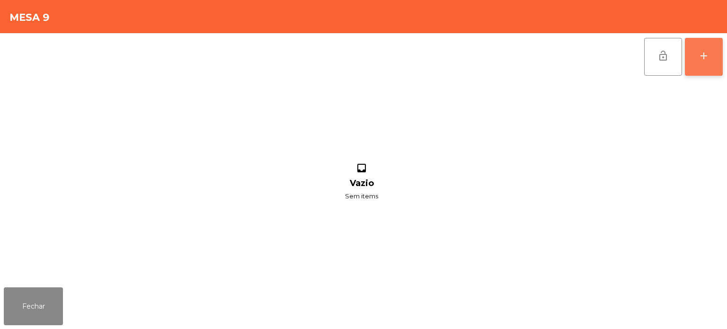
click at [720, 60] on button "add" at bounding box center [704, 57] width 38 height 38
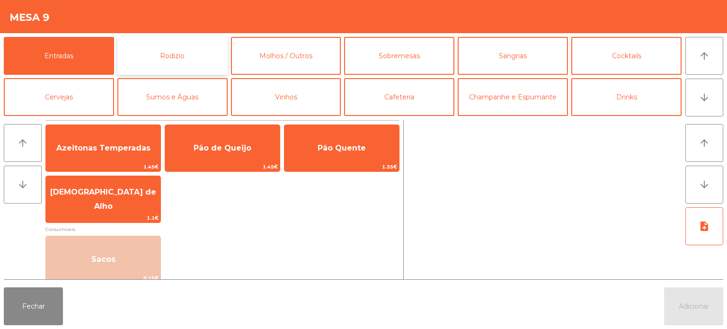
click at [160, 46] on button "Rodizio" at bounding box center [172, 56] width 110 height 38
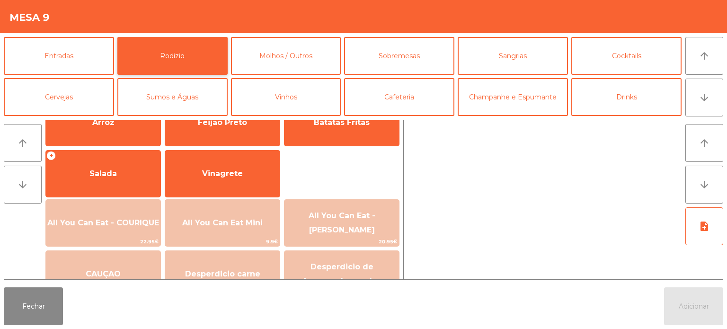
scroll to position [150, 0]
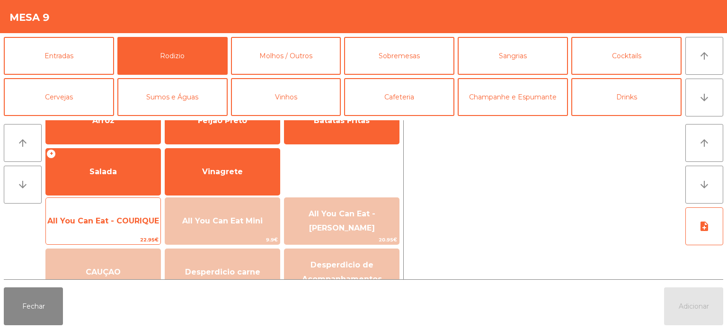
click at [131, 223] on span "All You Can Eat - COURIQUE" at bounding box center [103, 220] width 112 height 9
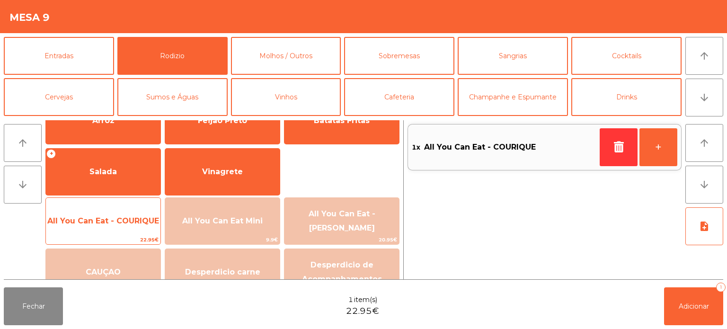
click at [125, 219] on span "All You Can Eat - COURIQUE" at bounding box center [103, 220] width 112 height 9
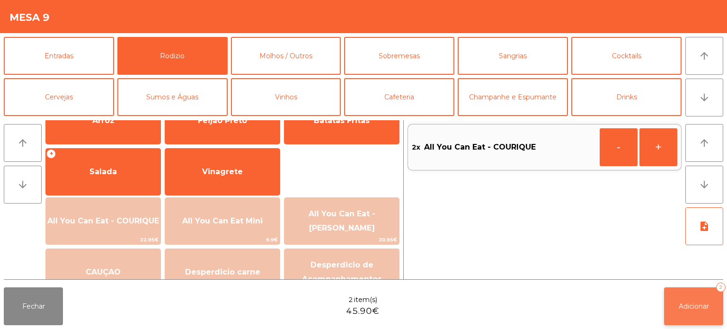
click at [698, 305] on span "Adicionar" at bounding box center [694, 306] width 30 height 9
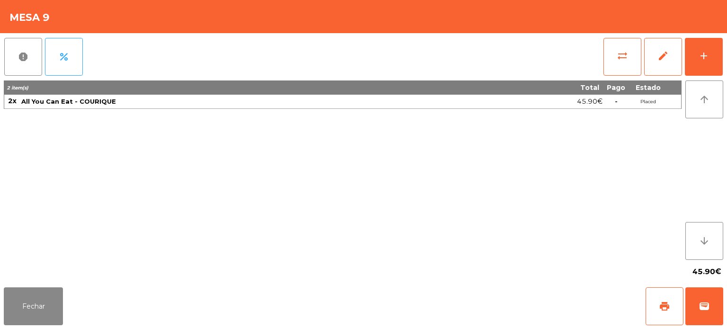
click at [45, 273] on div "45.90€" at bounding box center [363, 272] width 719 height 24
click at [32, 322] on button "Fechar" at bounding box center [33, 306] width 59 height 38
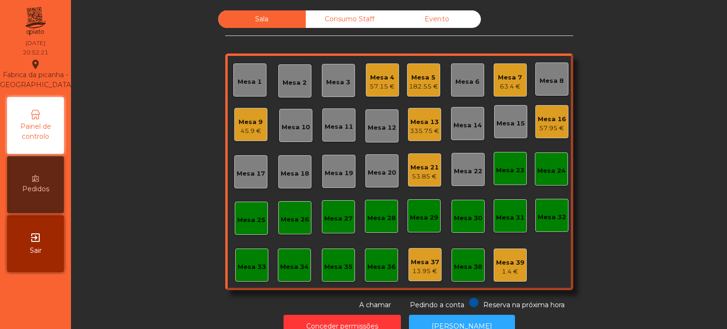
click at [343, 167] on div "Mesa 19" at bounding box center [339, 171] width 28 height 13
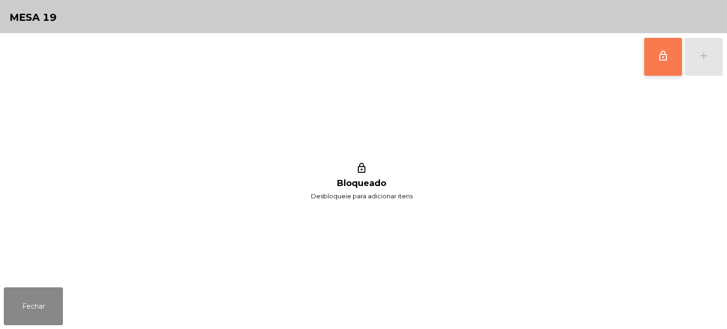
click at [652, 59] on button "lock_outline" at bounding box center [663, 57] width 38 height 38
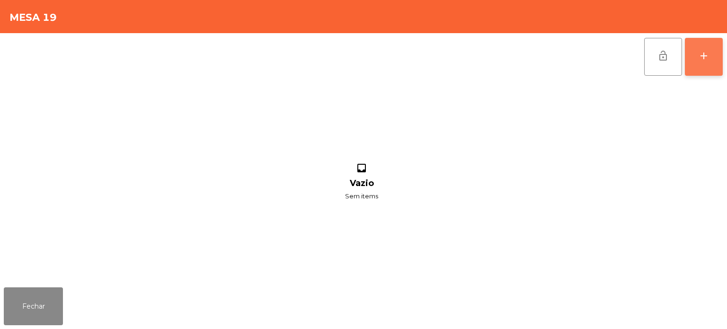
click at [705, 58] on div "add" at bounding box center [703, 55] width 11 height 11
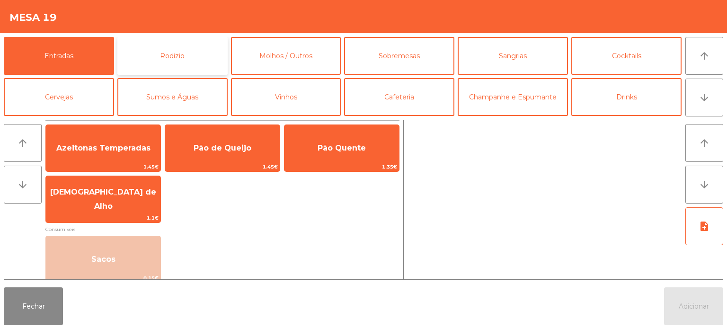
click at [156, 45] on button "Rodizio" at bounding box center [172, 56] width 110 height 38
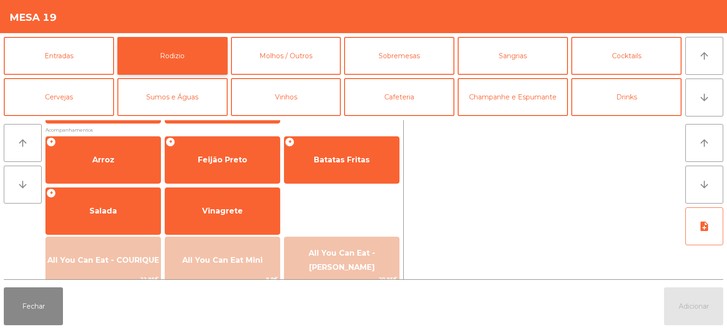
scroll to position [131, 0]
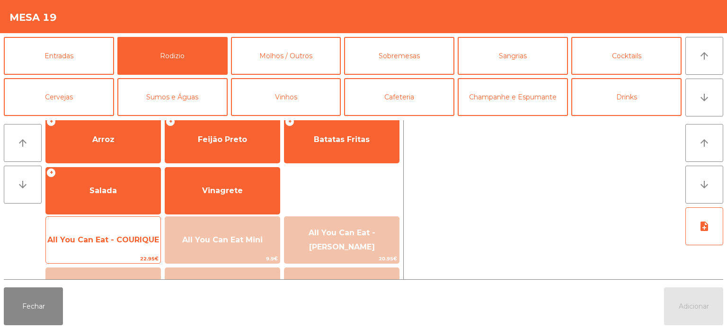
click at [120, 235] on span "All You Can Eat - COURIQUE" at bounding box center [103, 239] width 112 height 9
click at [127, 228] on span "All You Can Eat - COURIQUE" at bounding box center [103, 240] width 115 height 26
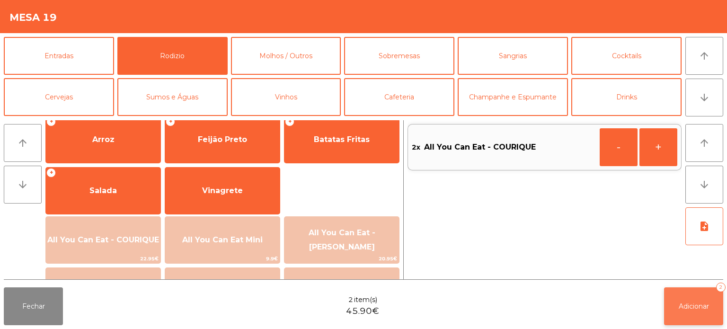
click at [687, 290] on button "Adicionar 2" at bounding box center [693, 306] width 59 height 38
click at [51, 307] on button "Fechar" at bounding box center [33, 306] width 59 height 38
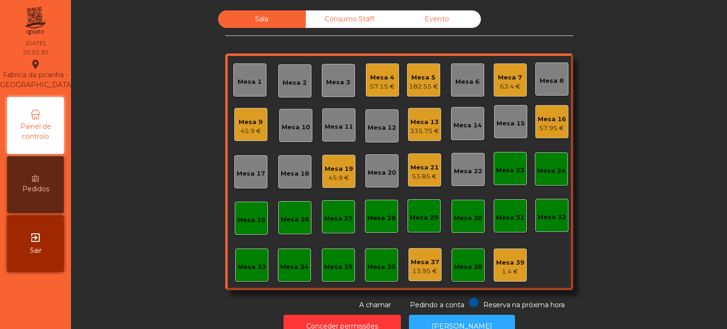
click at [369, 111] on div "Mesa 12" at bounding box center [381, 125] width 33 height 33
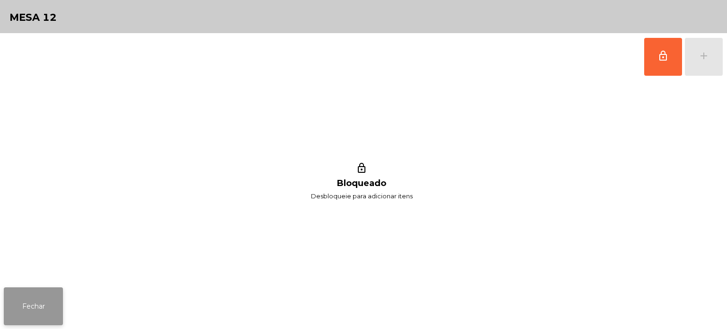
click at [61, 292] on button "Fechar" at bounding box center [33, 306] width 59 height 38
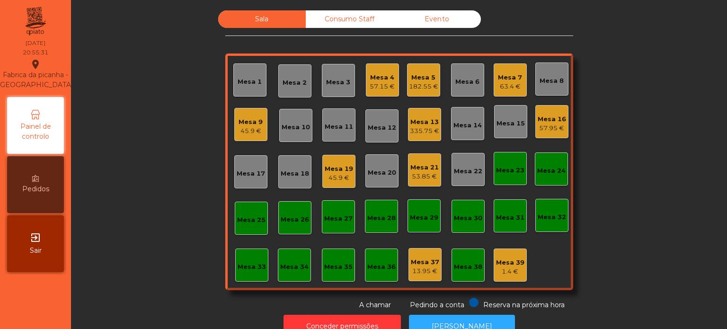
click at [418, 80] on div "Mesa 5" at bounding box center [423, 77] width 29 height 9
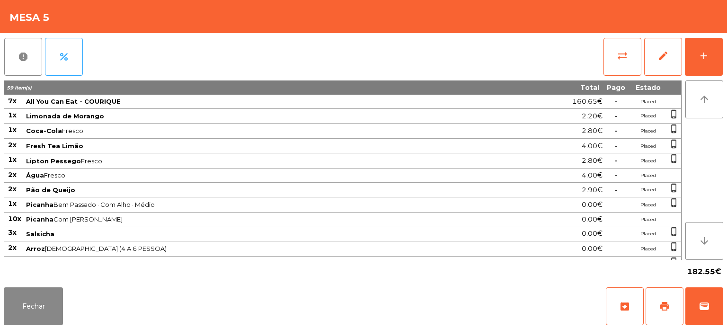
click at [725, 301] on div "Fechar archive print wallet" at bounding box center [363, 305] width 727 height 45
click at [433, 292] on div "Fechar archive print wallet" at bounding box center [363, 305] width 727 height 45
click at [714, 301] on button "wallet" at bounding box center [704, 306] width 38 height 38
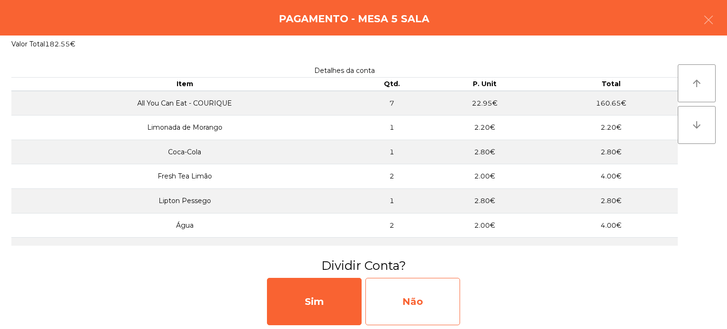
click at [420, 295] on div "Não" at bounding box center [412, 301] width 95 height 47
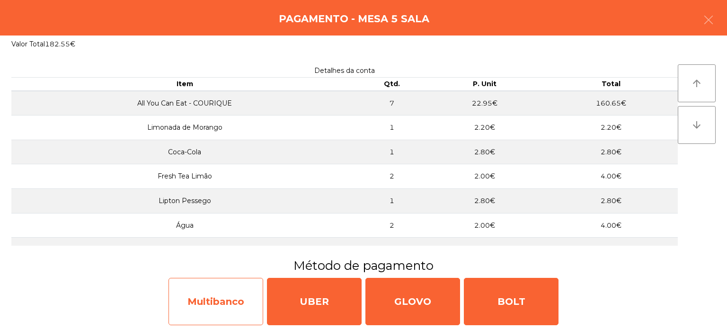
click at [187, 307] on div "Multibanco" at bounding box center [215, 301] width 95 height 47
select select "**"
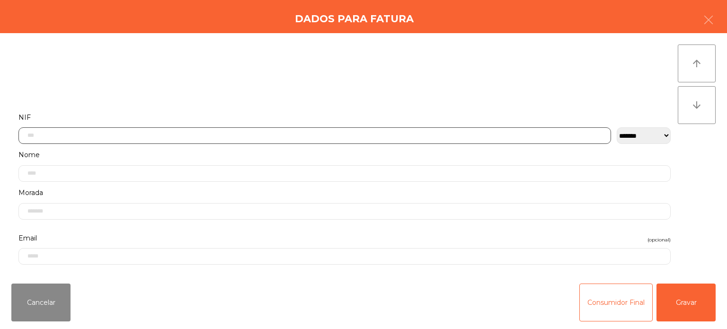
click at [328, 138] on input "text" at bounding box center [314, 135] width 593 height 17
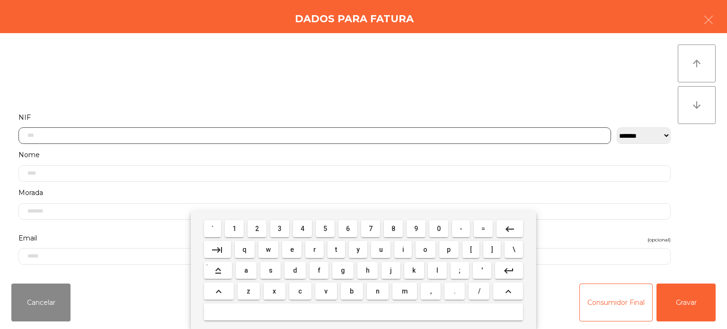
scroll to position [66, 0]
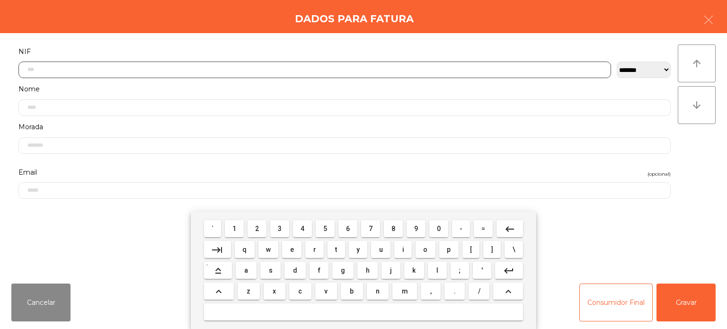
click at [502, 67] on input "text" at bounding box center [314, 70] width 593 height 17
type input "*********"
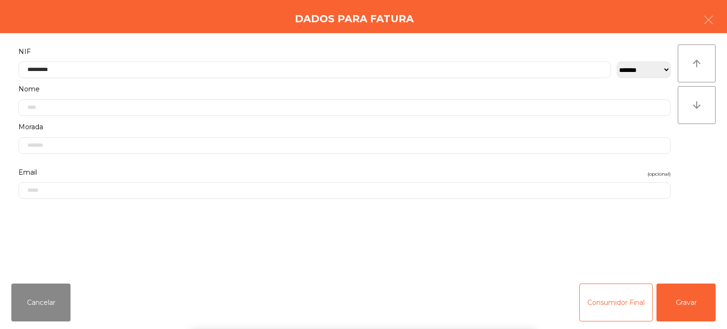
click at [699, 310] on div "` 1 2 3 4 5 6 7 8 9 0 - = keyboard_backspace keyboard_tab q w e r t y u i o p […" at bounding box center [363, 270] width 727 height 117
click at [683, 297] on button "Gravar" at bounding box center [685, 302] width 59 height 38
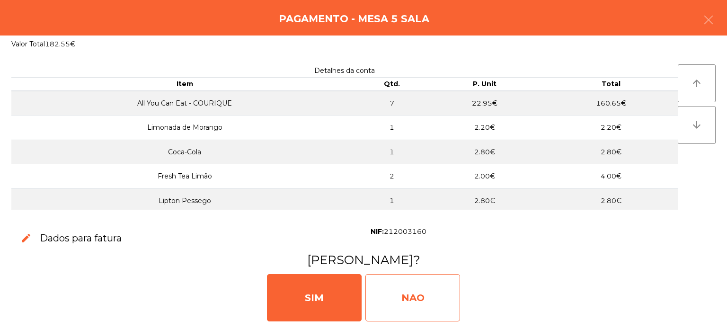
click at [406, 292] on div "NAO" at bounding box center [412, 297] width 95 height 47
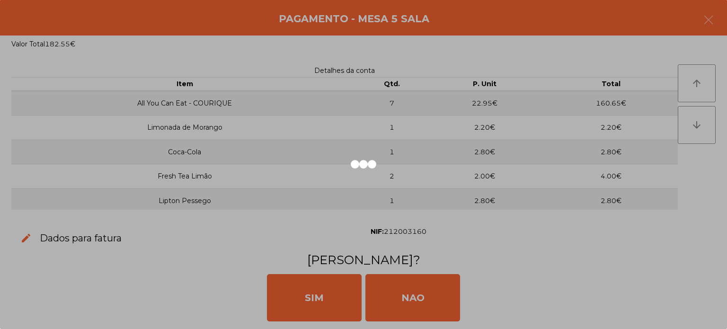
click at [125, 258] on div at bounding box center [363, 164] width 727 height 329
click at [186, 249] on div at bounding box center [363, 164] width 727 height 329
click at [170, 238] on div at bounding box center [363, 164] width 727 height 329
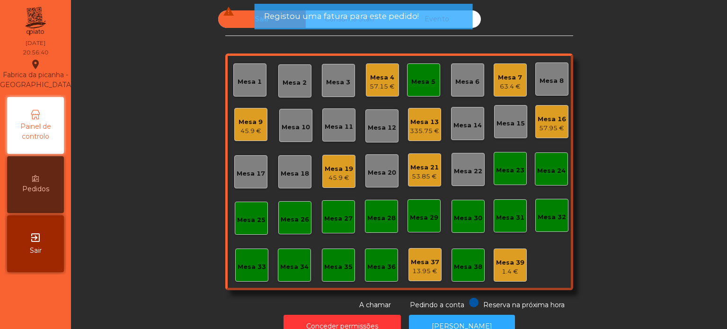
click at [433, 201] on div "Mesa 29" at bounding box center [424, 215] width 33 height 33
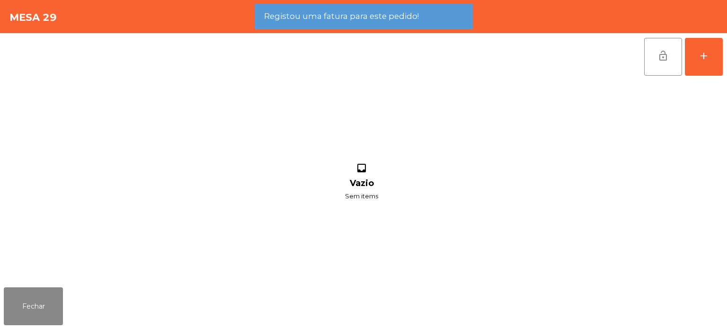
click at [24, 275] on div "inbox Vazio Sem items" at bounding box center [362, 181] width 716 height 203
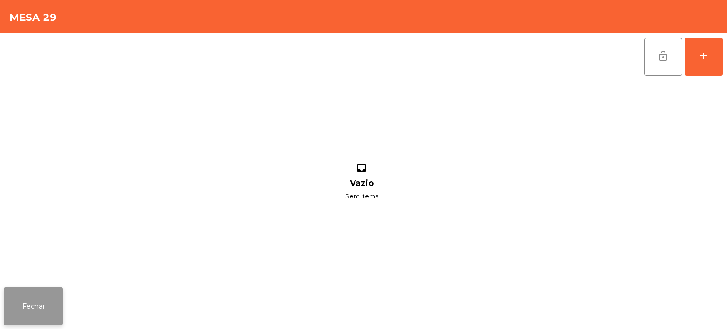
click at [34, 309] on button "Fechar" at bounding box center [33, 306] width 59 height 38
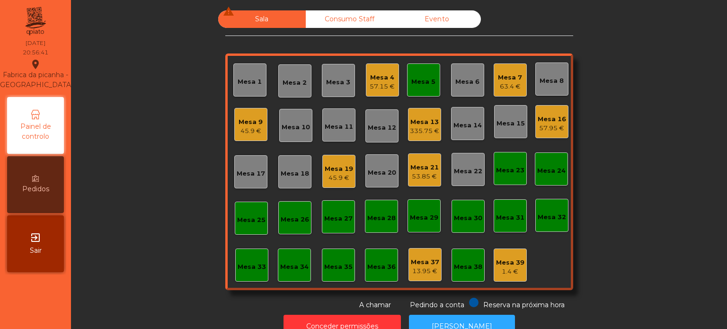
click at [418, 169] on div "Mesa 21" at bounding box center [424, 167] width 28 height 9
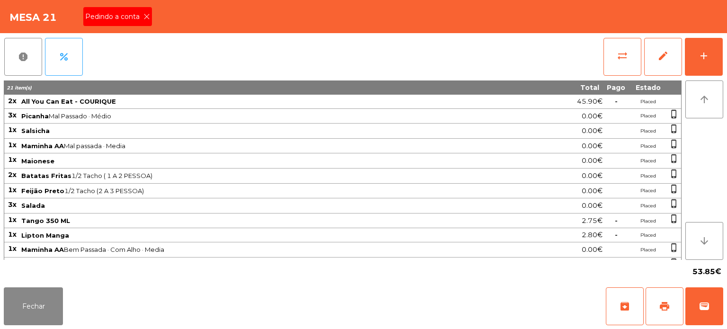
click at [127, 15] on span "Pedindo a conta" at bounding box center [114, 17] width 58 height 10
click at [142, 18] on div "Mesa 21" at bounding box center [363, 16] width 727 height 33
click at [668, 308] on span "print" at bounding box center [664, 306] width 11 height 11
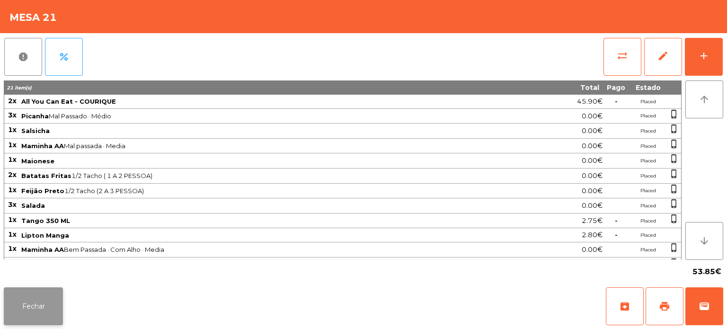
click at [41, 299] on button "Fechar" at bounding box center [33, 306] width 59 height 38
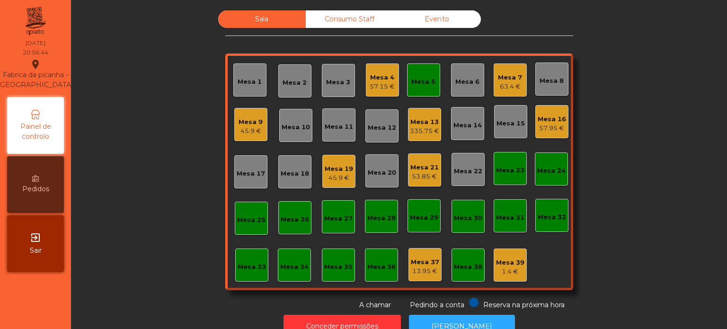
click at [250, 269] on div "Mesa 33" at bounding box center [252, 266] width 28 height 9
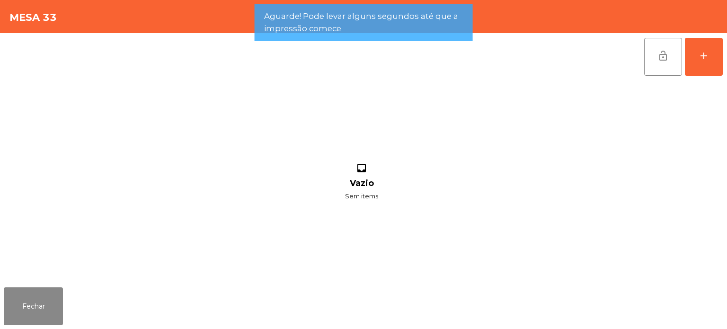
click at [723, 61] on div "lock_open add inbox Vazio Sem items" at bounding box center [363, 158] width 727 height 250
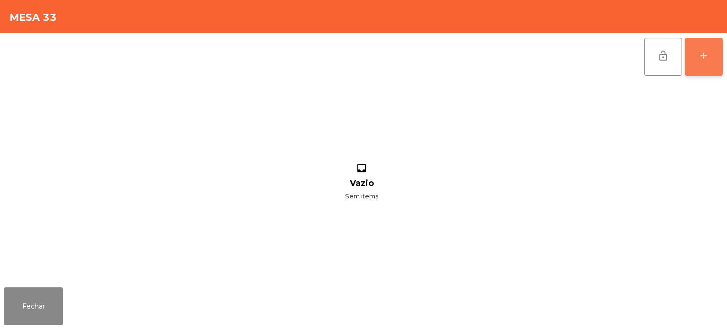
click at [702, 55] on div "add" at bounding box center [703, 55] width 11 height 11
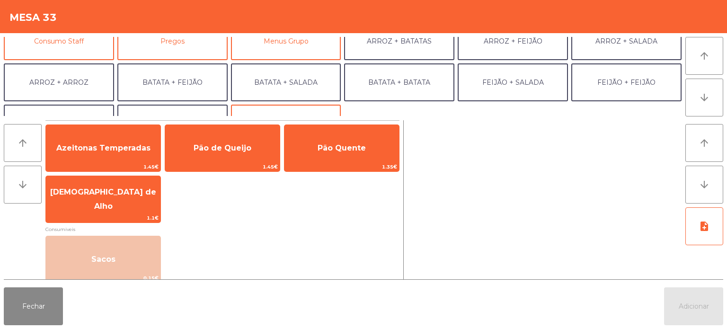
scroll to position [103, 0]
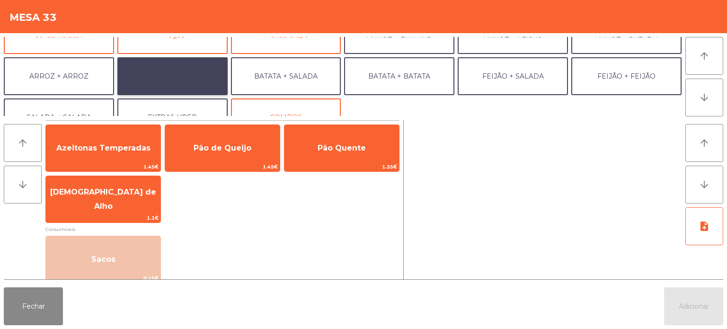
click at [181, 66] on button "BATATA + FEIJÃO" at bounding box center [172, 76] width 110 height 38
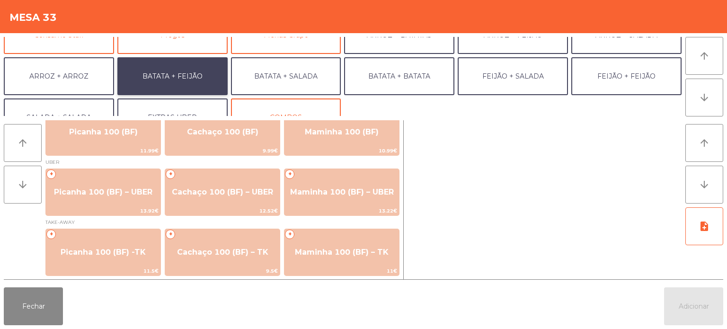
scroll to position [16, 0]
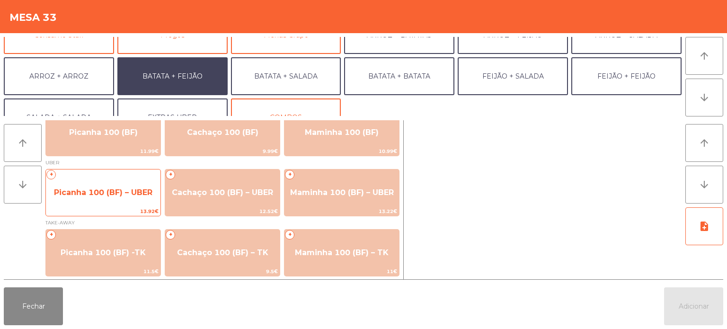
click at [113, 188] on span "Picanha 100 (BF) – UBER" at bounding box center [103, 192] width 98 height 9
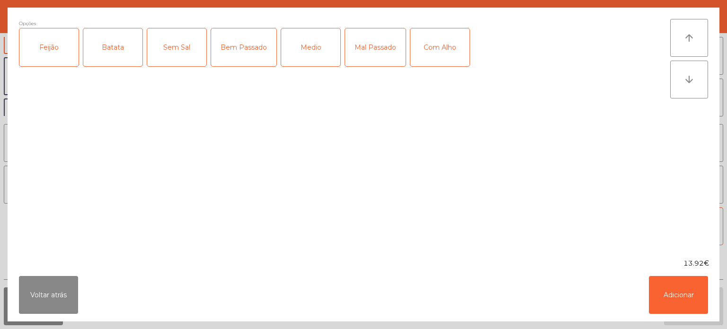
click at [41, 54] on div "Feijão" at bounding box center [48, 47] width 59 height 38
click at [94, 43] on div "Batata" at bounding box center [112, 47] width 59 height 38
click at [322, 49] on div "Medio" at bounding box center [310, 47] width 59 height 38
click at [672, 295] on button "Adicionar" at bounding box center [678, 295] width 59 height 38
click at [688, 294] on button "Adicionar" at bounding box center [693, 306] width 59 height 38
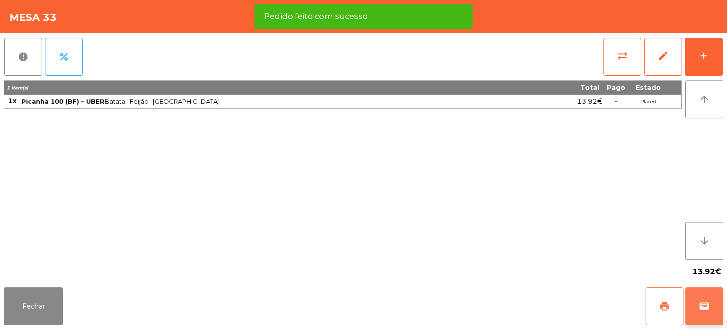
click at [660, 302] on span "print" at bounding box center [664, 306] width 11 height 11
click at [702, 301] on span "wallet" at bounding box center [704, 306] width 11 height 11
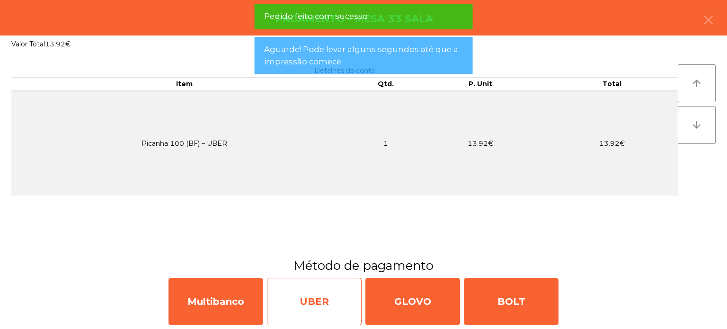
click at [315, 300] on div "UBER" at bounding box center [314, 301] width 95 height 47
select select "**"
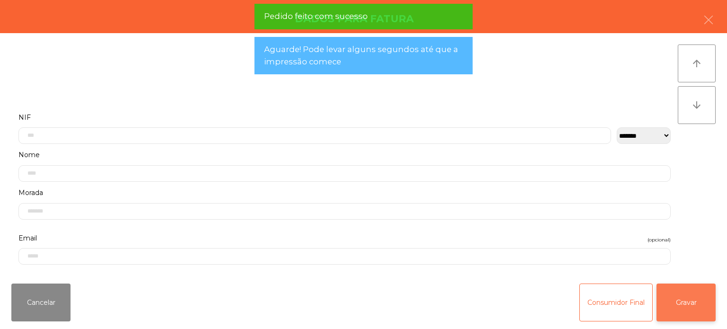
click at [690, 293] on button "Gravar" at bounding box center [685, 302] width 59 height 38
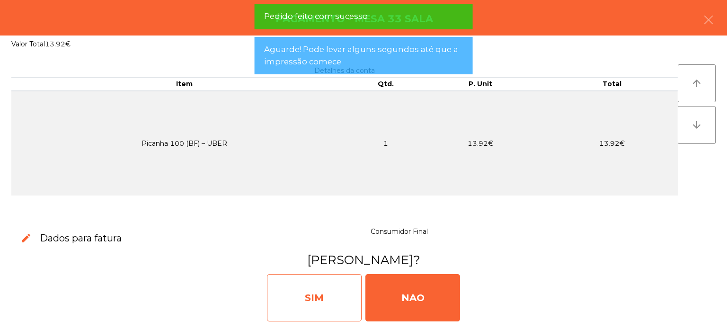
click at [324, 297] on div "SIM" at bounding box center [314, 297] width 95 height 47
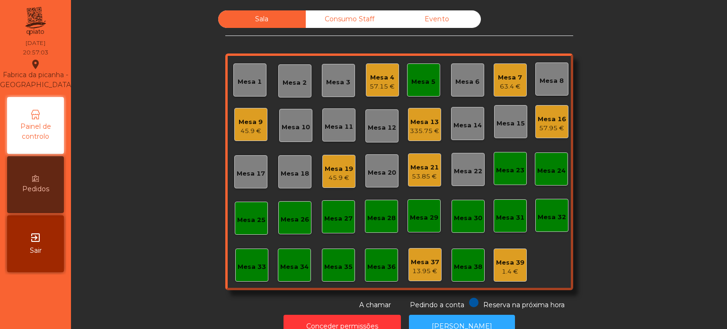
click at [504, 88] on div "63.4 €" at bounding box center [510, 86] width 24 height 9
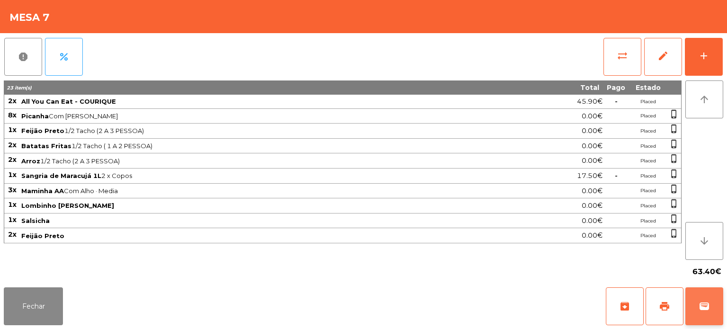
click at [698, 307] on button "wallet" at bounding box center [704, 306] width 38 height 38
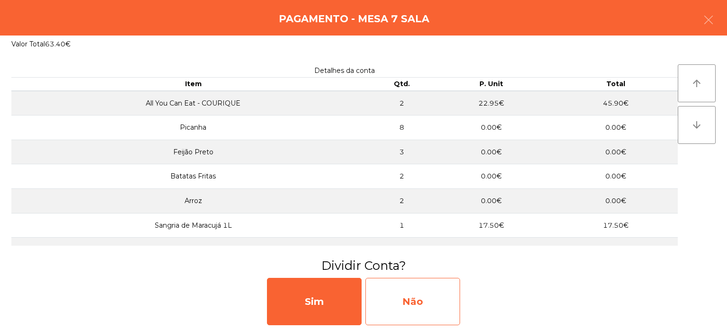
click at [456, 293] on div "Não" at bounding box center [412, 301] width 95 height 47
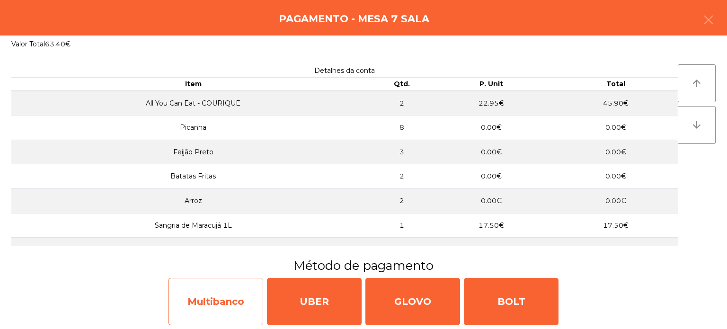
click at [221, 295] on div "Multibanco" at bounding box center [215, 301] width 95 height 47
select select "**"
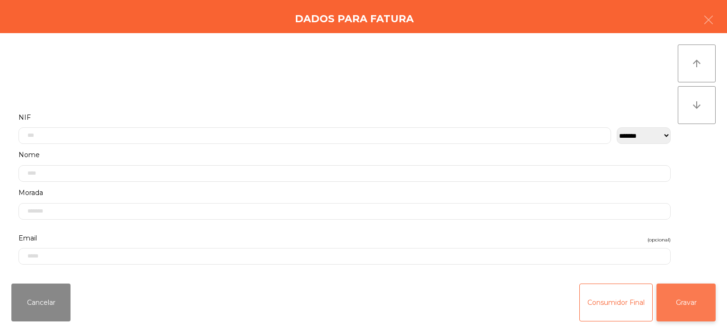
click at [704, 310] on button "Gravar" at bounding box center [685, 302] width 59 height 38
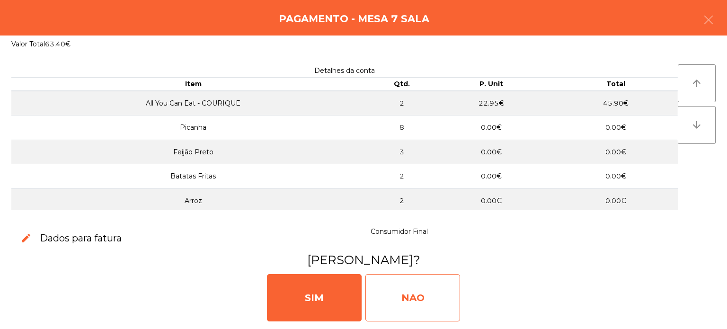
click at [398, 286] on div "NAO" at bounding box center [412, 297] width 95 height 47
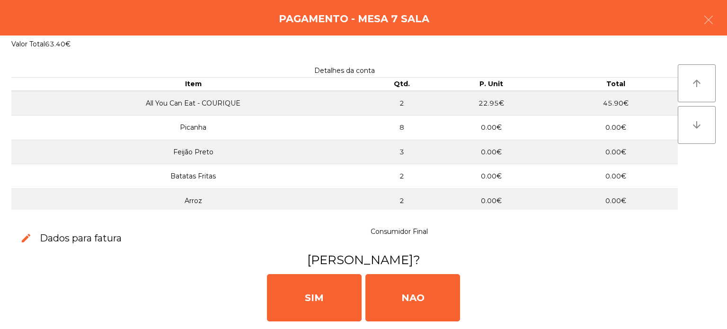
click at [303, 221] on div "edit Dados para fatura Consumidor Final [PERSON_NAME]? SIM NAO" at bounding box center [363, 275] width 727 height 108
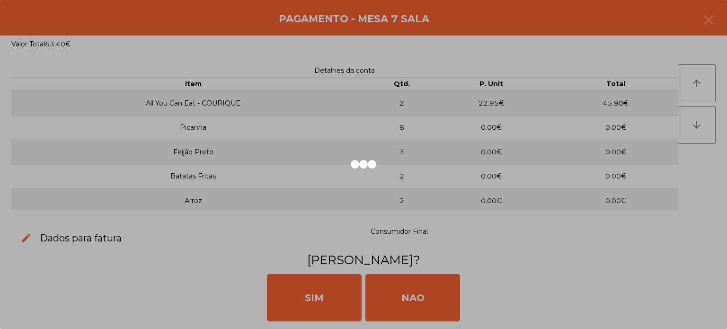
click at [363, 78] on div at bounding box center [363, 164] width 727 height 329
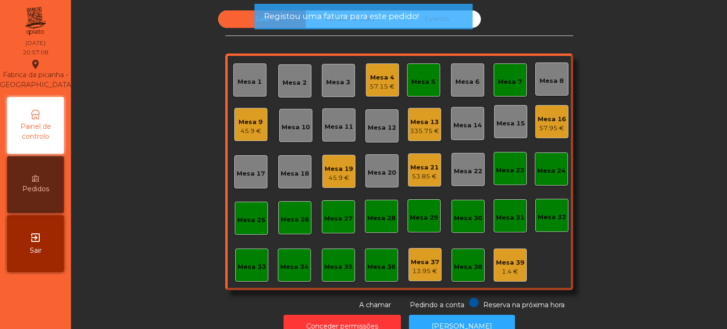
click at [428, 86] on div "Mesa 5" at bounding box center [423, 81] width 24 height 9
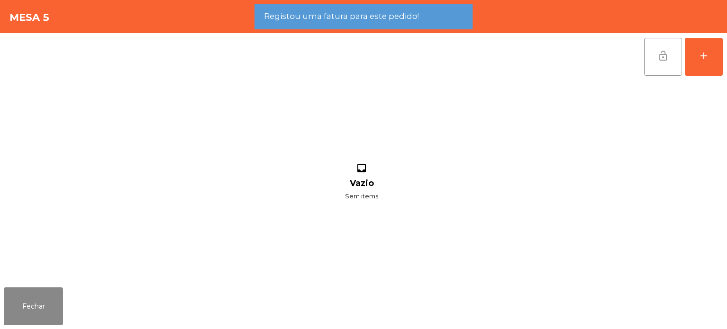
click at [651, 57] on button "lock_open" at bounding box center [663, 57] width 38 height 38
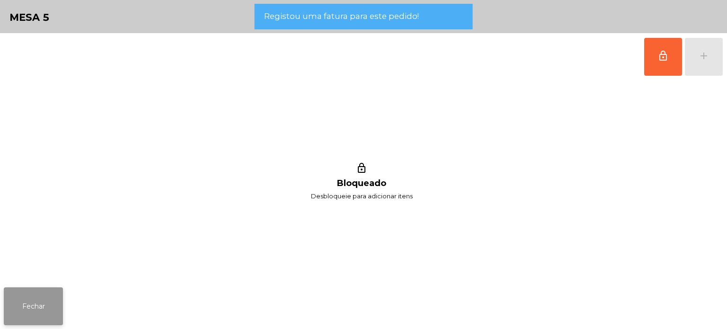
click at [29, 303] on button "Fechar" at bounding box center [33, 306] width 59 height 38
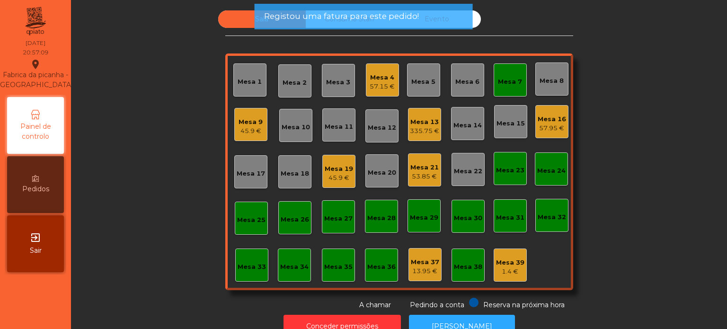
click at [516, 75] on div "Mesa 7" at bounding box center [510, 79] width 24 height 13
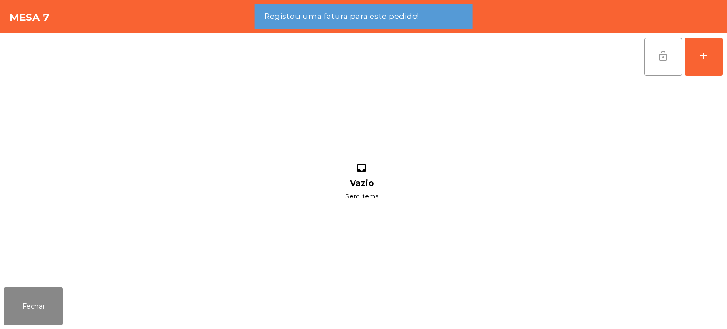
click at [645, 54] on button "lock_open" at bounding box center [663, 57] width 38 height 38
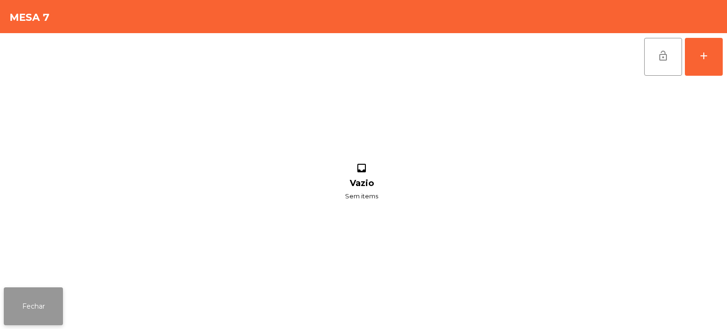
click at [28, 318] on button "Fechar" at bounding box center [33, 306] width 59 height 38
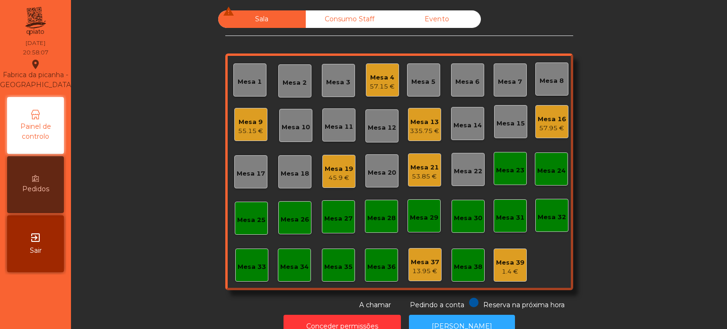
click at [413, 164] on div "Mesa 21" at bounding box center [424, 167] width 28 height 9
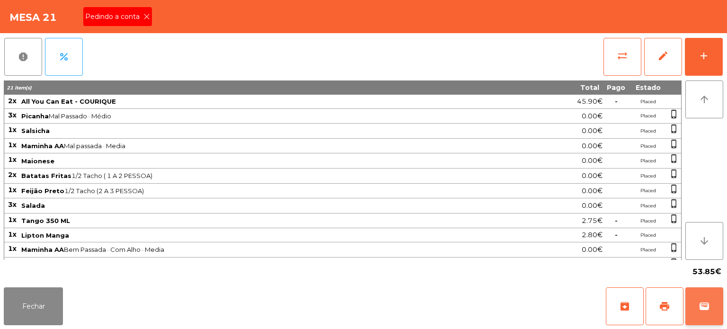
click at [690, 309] on button "wallet" at bounding box center [704, 306] width 38 height 38
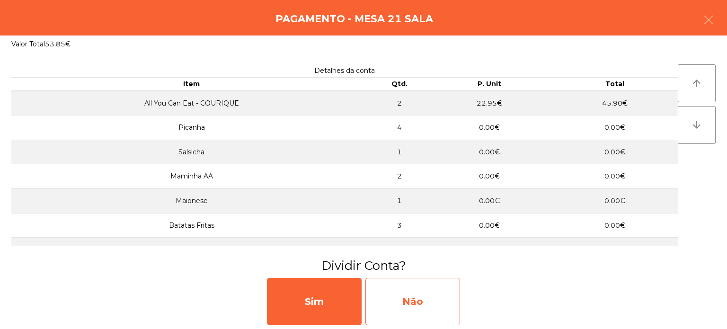
click at [414, 298] on div "Não" at bounding box center [412, 301] width 95 height 47
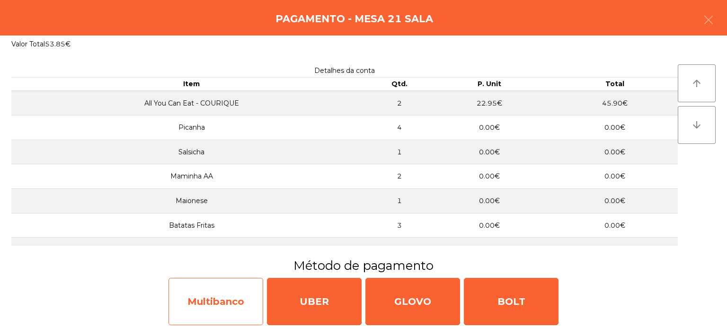
click at [223, 306] on div "Multibanco" at bounding box center [215, 301] width 95 height 47
select select "**"
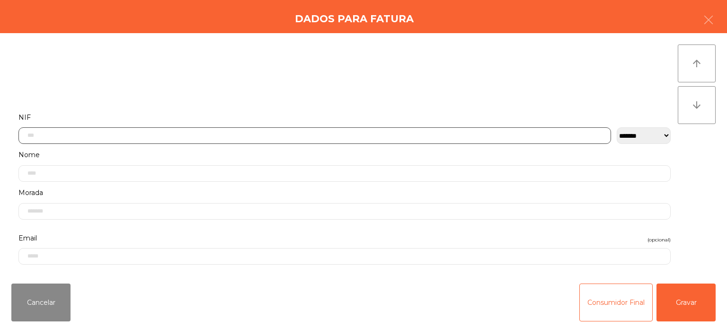
click at [411, 134] on input "text" at bounding box center [314, 135] width 593 height 17
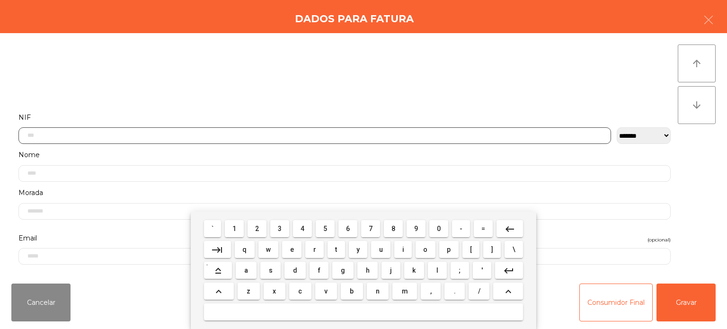
scroll to position [66, 0]
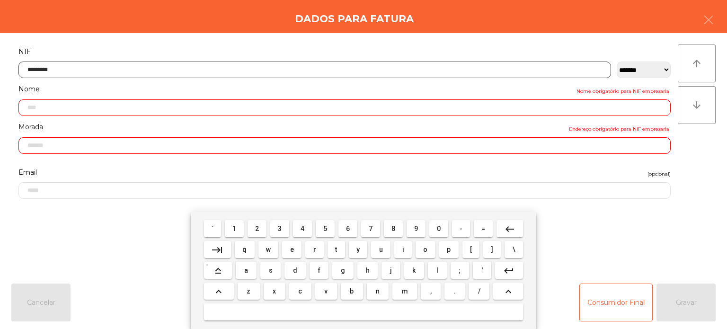
type input "*********"
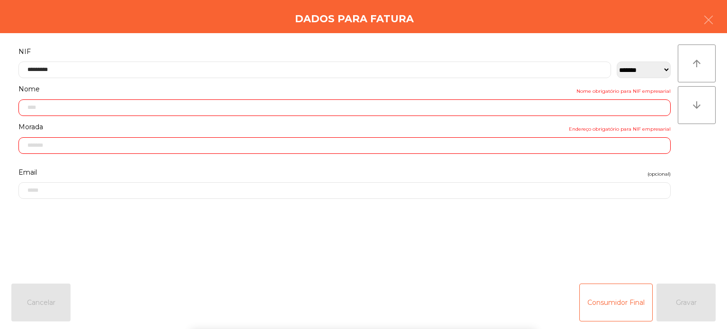
click at [697, 300] on div "` 1 2 3 4 5 6 7 8 9 0 - = keyboard_backspace keyboard_tab q w e r t y u i o p […" at bounding box center [363, 270] width 727 height 117
type input "**********"
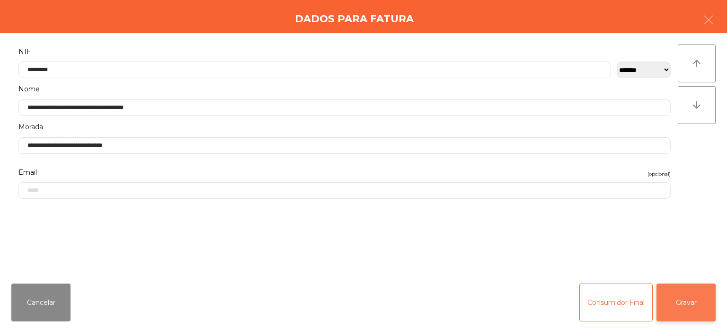
click at [691, 290] on button "Gravar" at bounding box center [685, 302] width 59 height 38
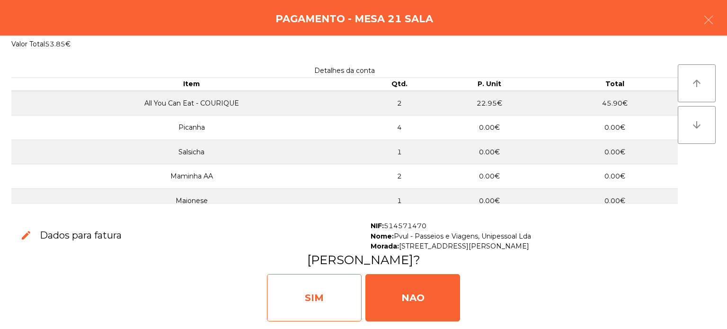
click at [326, 293] on div "SIM" at bounding box center [314, 297] width 95 height 47
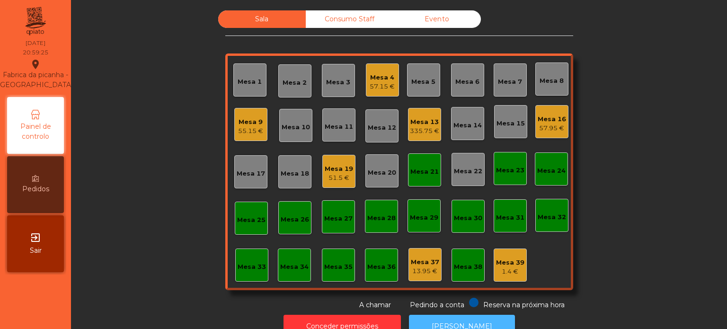
click at [437, 317] on button "[PERSON_NAME]" at bounding box center [462, 326] width 106 height 23
click at [330, 316] on button "Conceder permissões" at bounding box center [341, 326] width 117 height 23
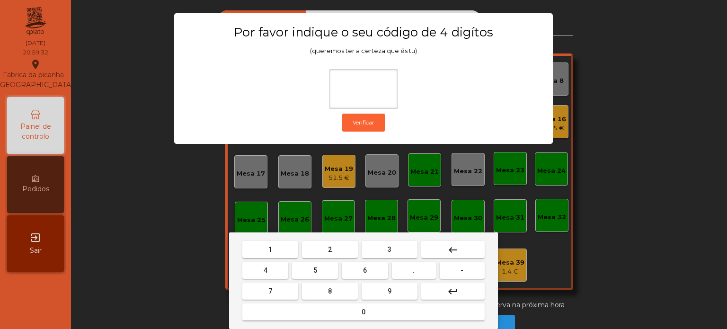
click at [258, 257] on button "1" at bounding box center [270, 249] width 56 height 17
click at [367, 246] on button "3" at bounding box center [390, 249] width 56 height 17
click at [307, 268] on button "5" at bounding box center [315, 270] width 46 height 17
click at [323, 313] on button "0" at bounding box center [363, 311] width 242 height 17
type input "****"
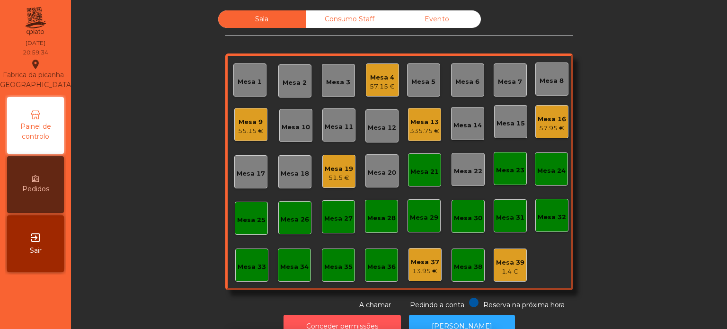
scroll to position [16, 0]
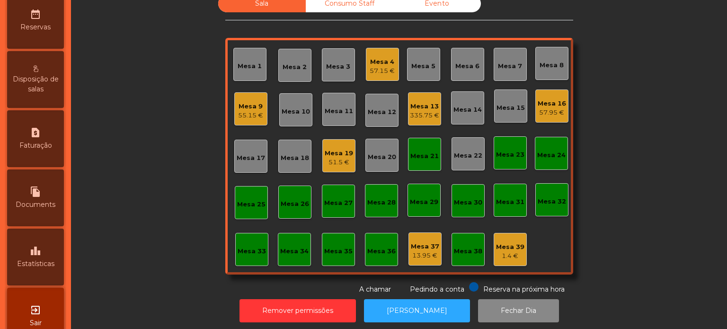
click at [42, 188] on div "file_copy Documents" at bounding box center [35, 197] width 57 height 57
select select "*"
select select "****"
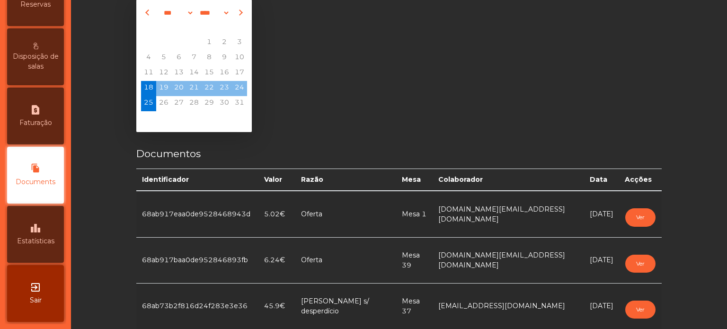
click at [34, 114] on icon "request_page" at bounding box center [35, 109] width 11 height 11
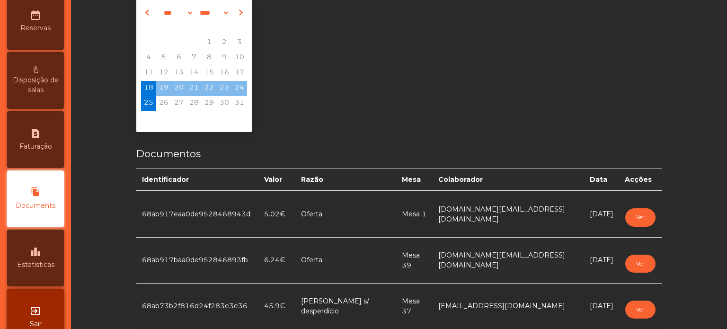
select select "*"
select select "****"
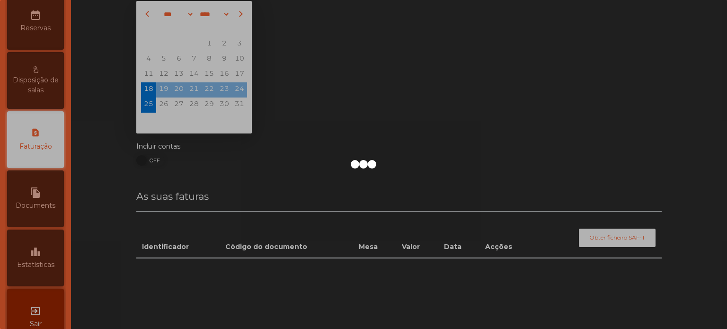
scroll to position [326, 0]
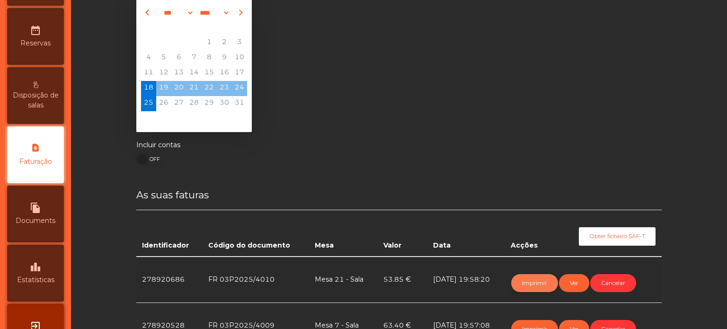
click at [526, 280] on button "Imprimir" at bounding box center [534, 283] width 47 height 18
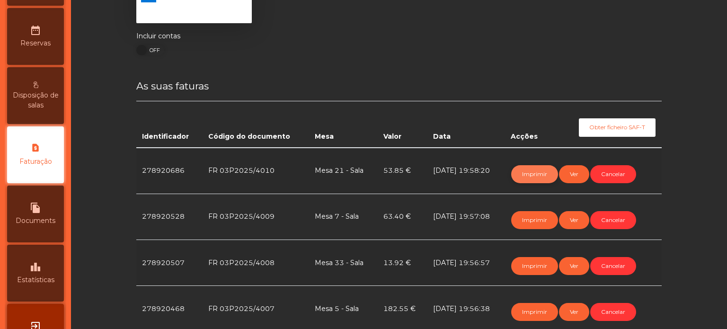
scroll to position [133, 0]
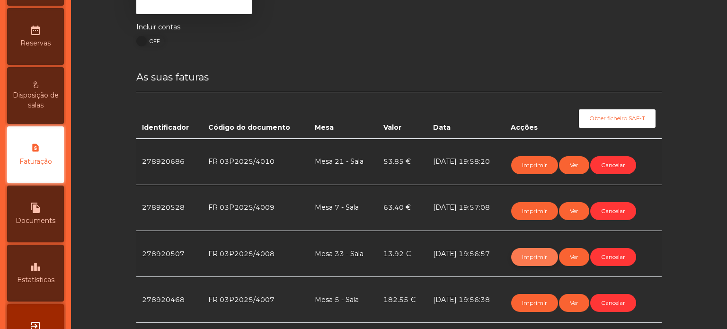
click at [525, 259] on button "Imprimir" at bounding box center [534, 257] width 47 height 18
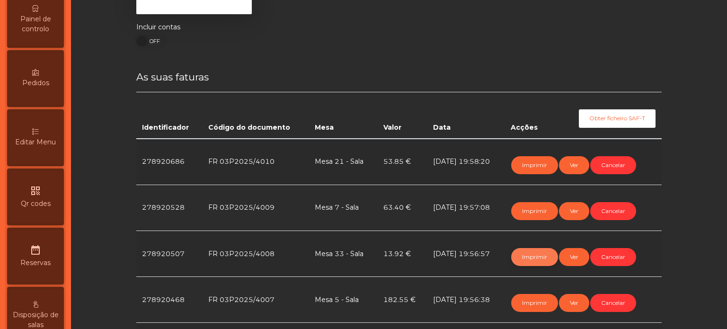
scroll to position [0, 0]
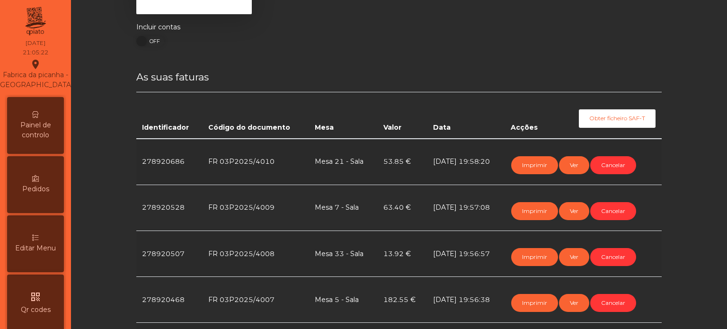
click at [51, 95] on div "Fabrica da picanha - [GEOGRAPHIC_DATA] location_on" at bounding box center [36, 77] width 76 height 36
click at [42, 140] on span "Painel de controlo" at bounding box center [35, 130] width 52 height 20
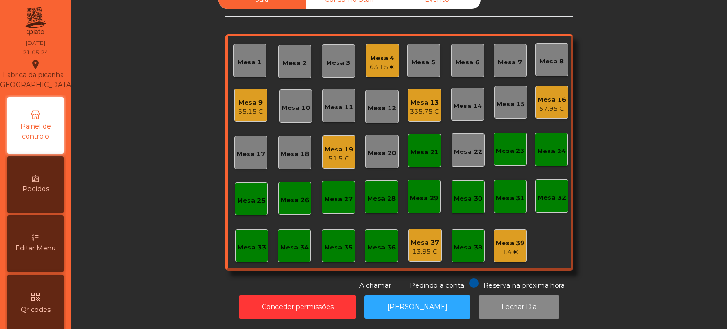
click at [419, 148] on div "Mesa 21" at bounding box center [424, 152] width 28 height 9
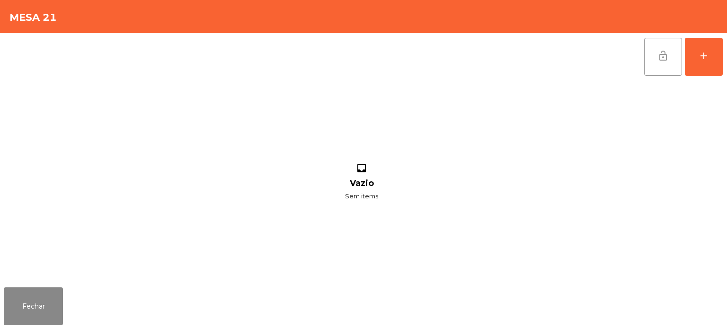
click at [668, 45] on button "lock_open" at bounding box center [663, 57] width 38 height 38
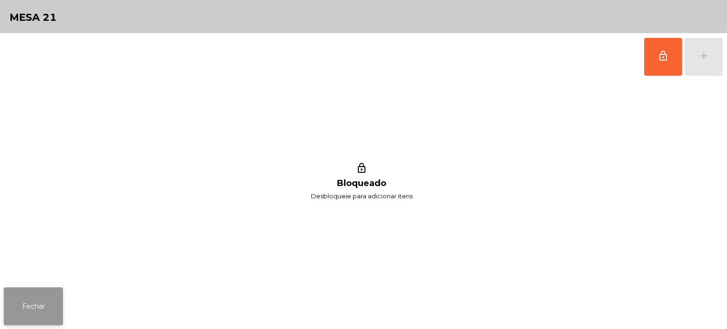
click at [42, 295] on button "Fechar" at bounding box center [33, 306] width 59 height 38
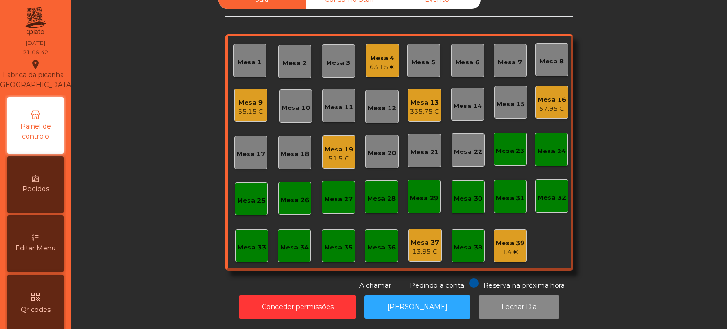
click at [431, 98] on div "Mesa 13" at bounding box center [424, 102] width 29 height 9
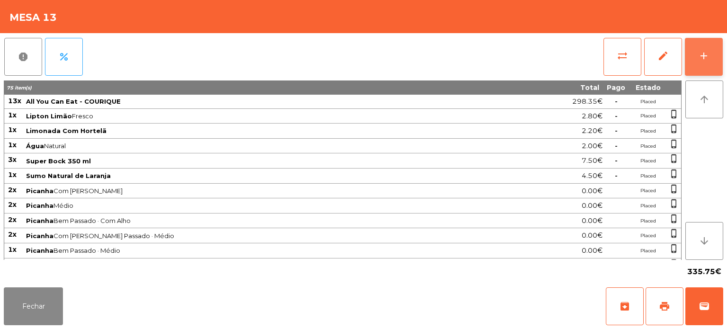
click at [721, 45] on button "add" at bounding box center [704, 57] width 38 height 38
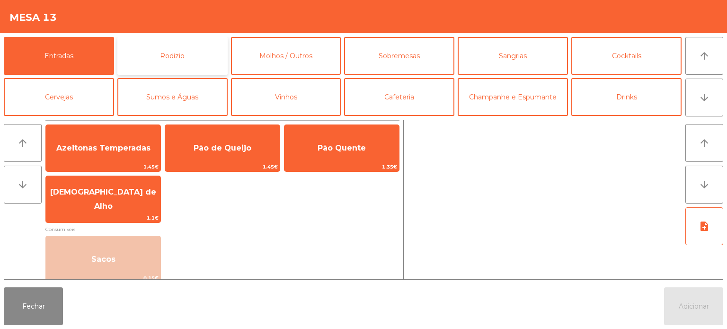
click at [172, 59] on button "Rodizio" at bounding box center [172, 56] width 110 height 38
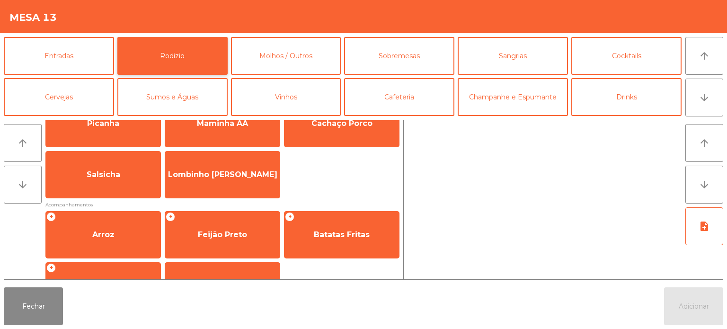
scroll to position [32, 0]
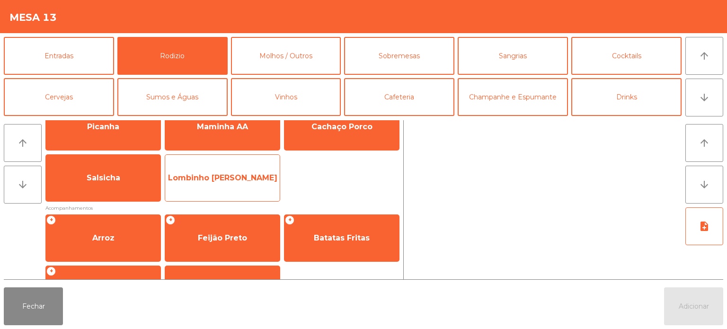
click at [266, 171] on span "Lombinho [PERSON_NAME]" at bounding box center [222, 178] width 115 height 26
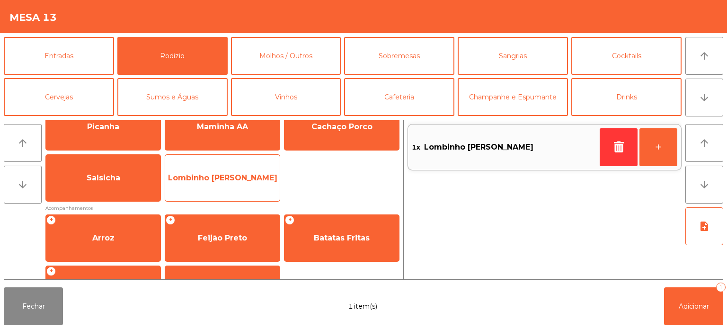
click at [259, 167] on span "Lombinho [PERSON_NAME]" at bounding box center [222, 178] width 115 height 26
click at [260, 165] on span "Lombinho [PERSON_NAME]" at bounding box center [222, 178] width 115 height 26
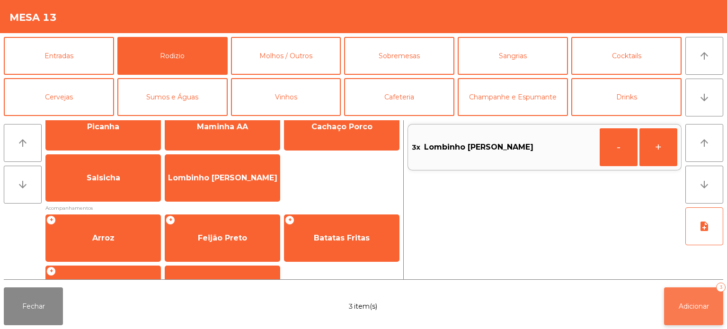
click at [721, 305] on button "Adicionar 3" at bounding box center [693, 306] width 59 height 38
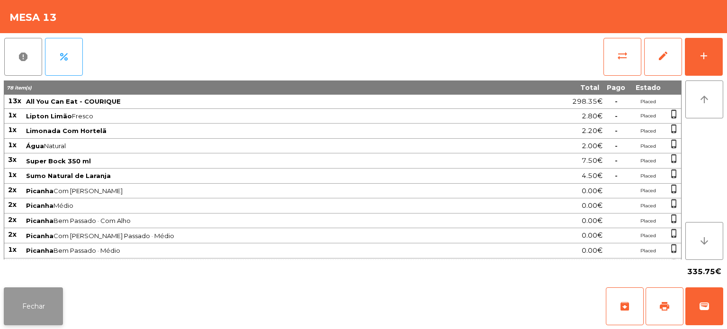
click at [36, 309] on button "Fechar" at bounding box center [33, 306] width 59 height 38
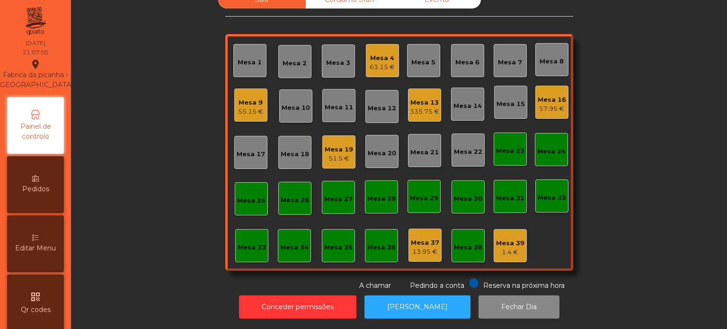
click at [634, 115] on div "Sala Consumo Staff Evento Mesa 1 [GEOGRAPHIC_DATA] 3 Mesa 4 63.15 € [GEOGRAPHIC…" at bounding box center [399, 141] width 630 height 300
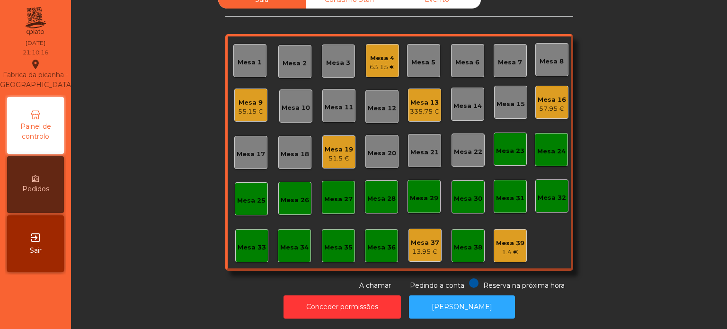
click at [420, 107] on div "335.75 €" at bounding box center [424, 111] width 29 height 9
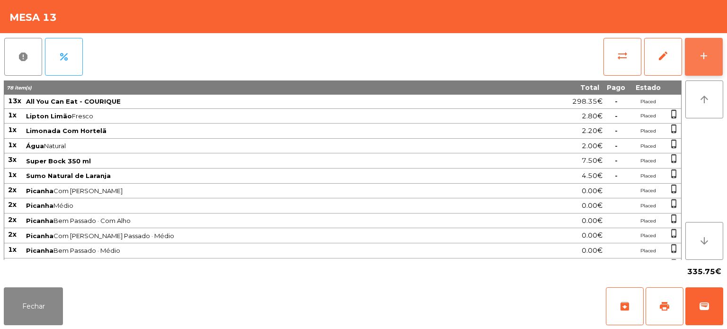
click at [708, 58] on div "add" at bounding box center [703, 55] width 11 height 11
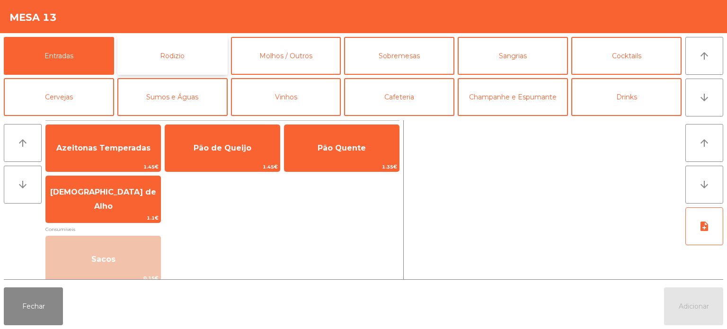
click at [202, 59] on button "Rodizio" at bounding box center [172, 56] width 110 height 38
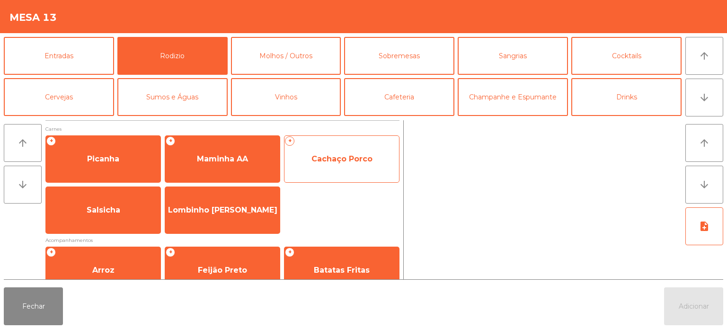
click at [344, 152] on span "Cachaço Porco" at bounding box center [341, 159] width 115 height 26
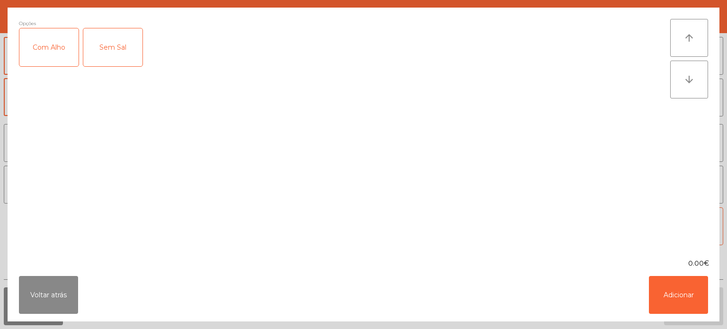
click at [64, 55] on div "Com Alho" at bounding box center [48, 47] width 59 height 38
click at [681, 286] on button "Adicionar" at bounding box center [678, 295] width 59 height 38
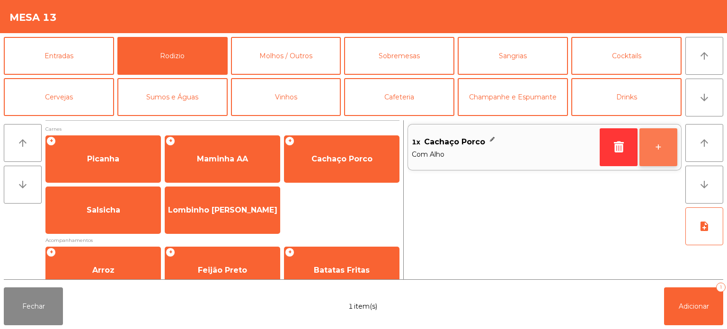
click at [651, 155] on button "+" at bounding box center [658, 147] width 38 height 38
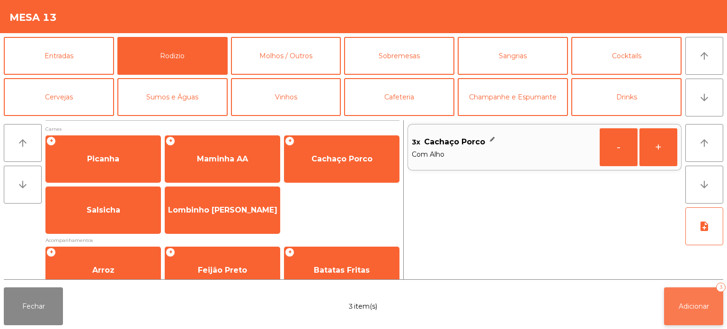
click at [700, 307] on span "Adicionar" at bounding box center [694, 306] width 30 height 9
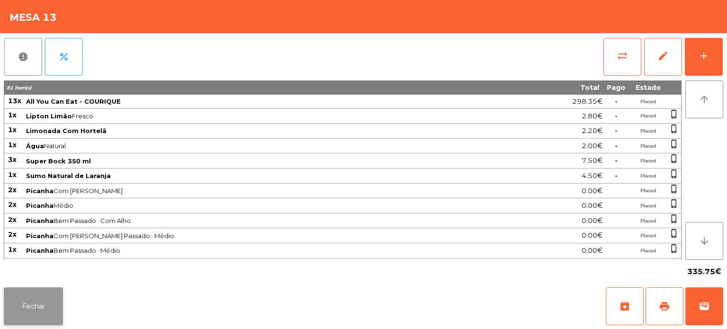
click at [38, 294] on button "Fechar" at bounding box center [33, 306] width 59 height 38
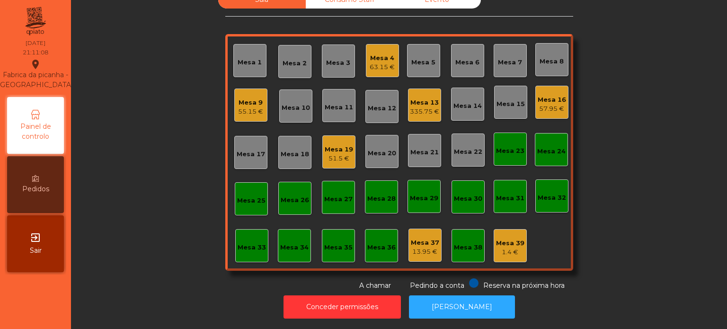
click at [504, 58] on div "Mesa 7" at bounding box center [510, 62] width 24 height 9
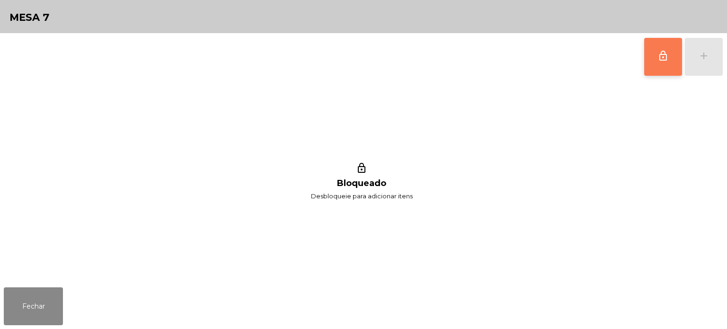
click at [659, 62] on button "lock_outline" at bounding box center [663, 57] width 38 height 38
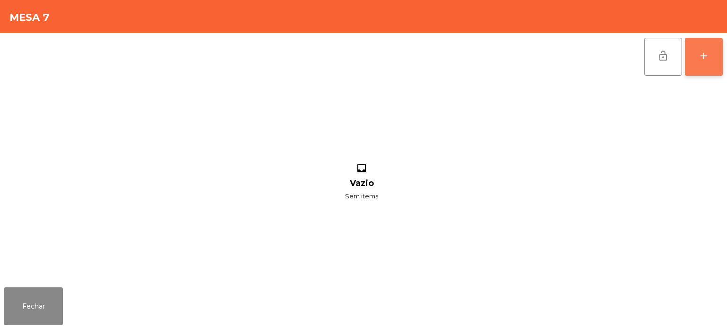
click at [704, 59] on div "add" at bounding box center [703, 55] width 11 height 11
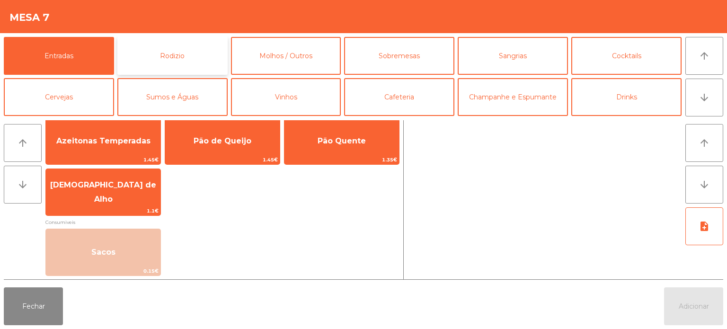
click at [186, 55] on button "Rodizio" at bounding box center [172, 56] width 110 height 38
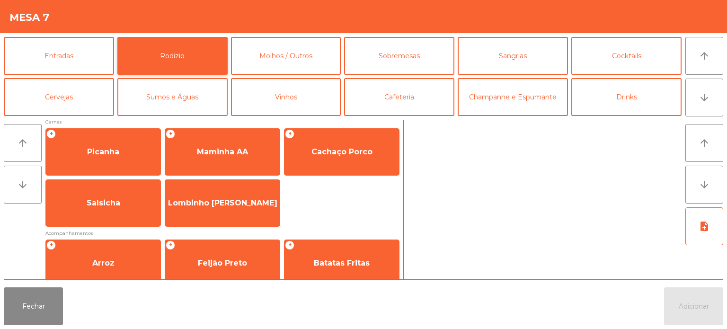
scroll to position [169, 0]
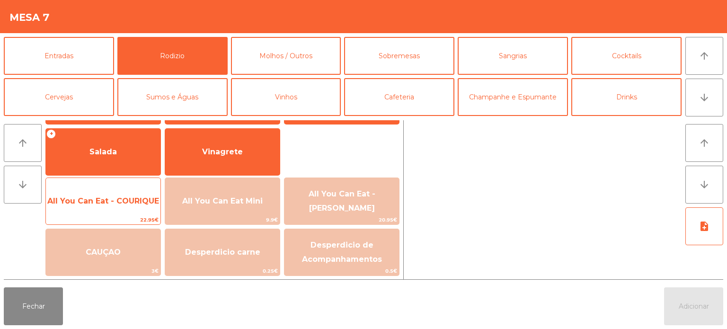
click at [96, 198] on span "All You Can Eat - COURIQUE" at bounding box center [103, 200] width 112 height 9
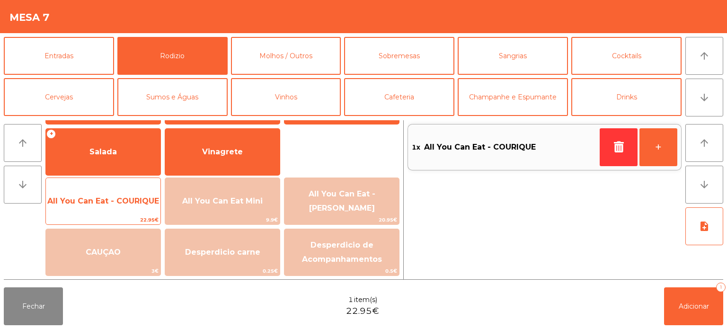
click at [97, 200] on span "All You Can Eat - COURIQUE" at bounding box center [103, 200] width 112 height 9
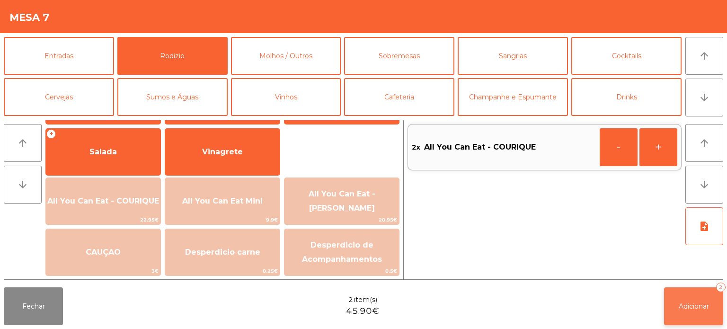
click at [693, 309] on span "Adicionar" at bounding box center [694, 306] width 30 height 9
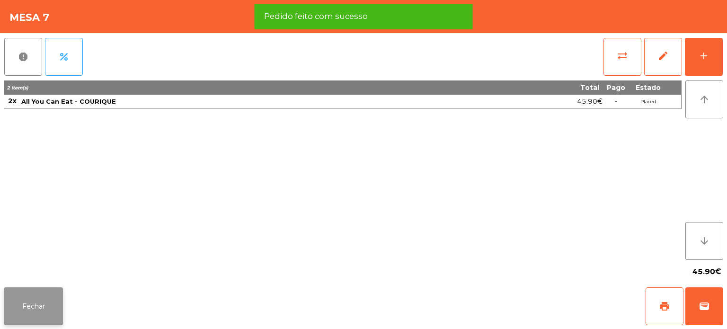
click at [30, 302] on button "Fechar" at bounding box center [33, 306] width 59 height 38
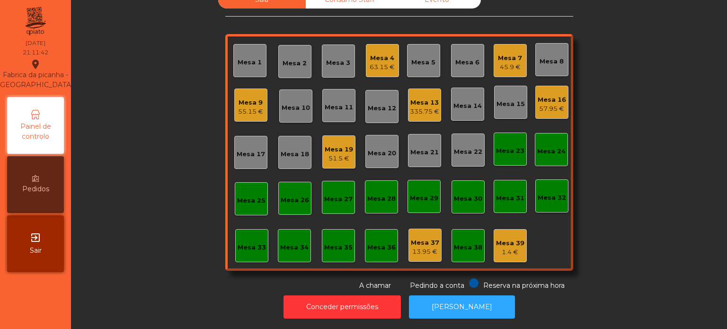
click at [418, 107] on div "335.75 €" at bounding box center [424, 111] width 29 height 9
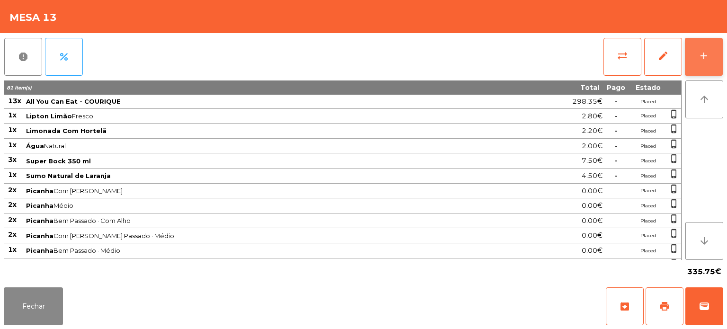
click at [705, 61] on div "add" at bounding box center [703, 55] width 11 height 11
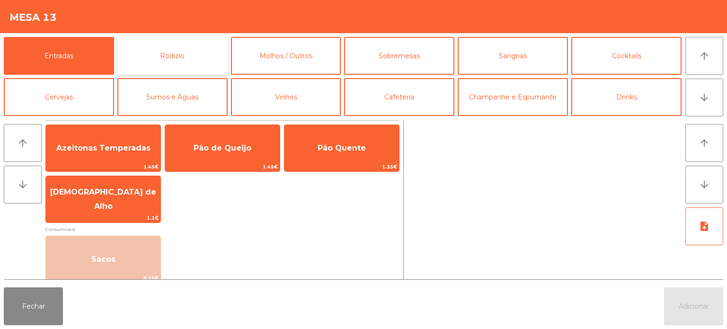
click at [184, 51] on button "Rodizio" at bounding box center [172, 56] width 110 height 38
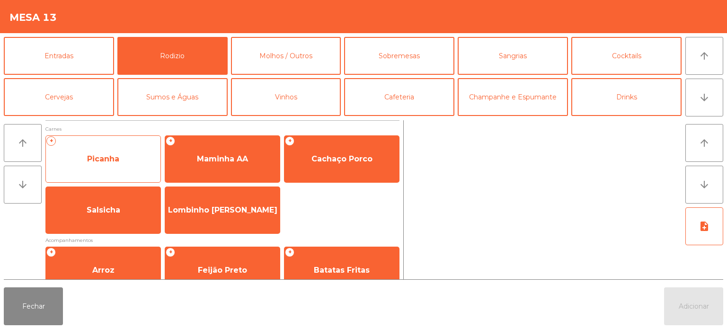
click at [119, 151] on span "Picanha" at bounding box center [103, 159] width 115 height 26
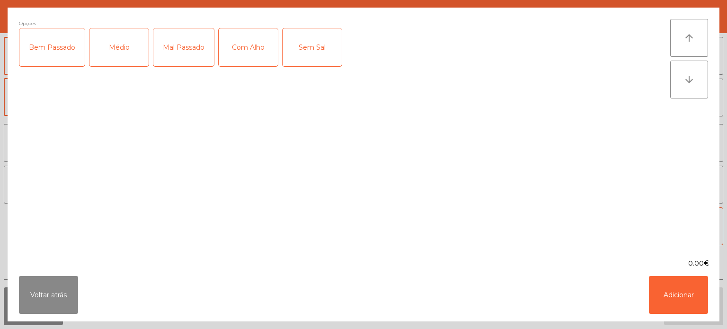
click at [116, 40] on div "Médio" at bounding box center [118, 47] width 59 height 38
click at [662, 293] on button "Adicionar" at bounding box center [678, 295] width 59 height 38
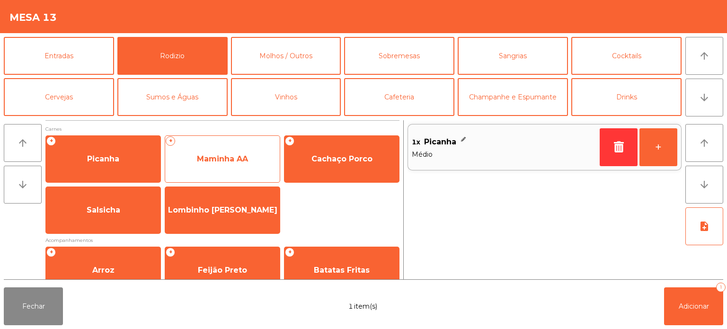
click at [233, 151] on span "Maminha AA" at bounding box center [222, 159] width 115 height 26
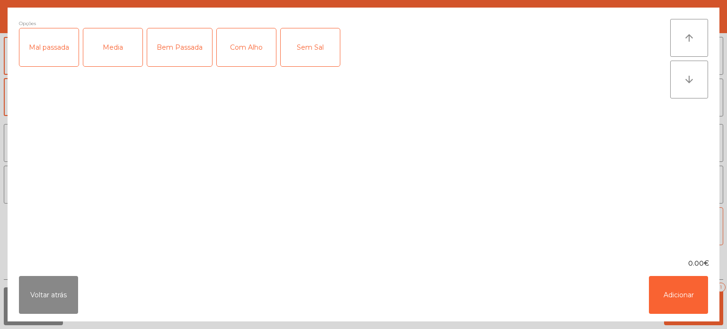
click at [114, 38] on div "Media" at bounding box center [112, 47] width 59 height 38
click at [698, 299] on button "Adicionar" at bounding box center [678, 295] width 59 height 38
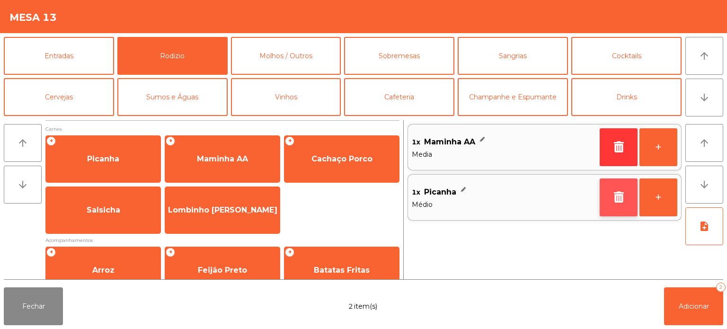
click at [614, 207] on button "button" at bounding box center [619, 197] width 38 height 38
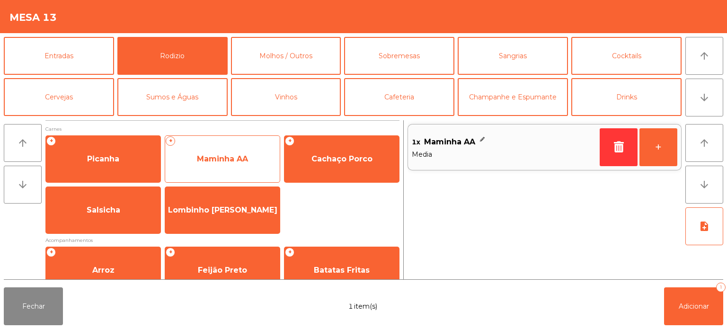
click at [230, 159] on span "Maminha AA" at bounding box center [222, 158] width 51 height 9
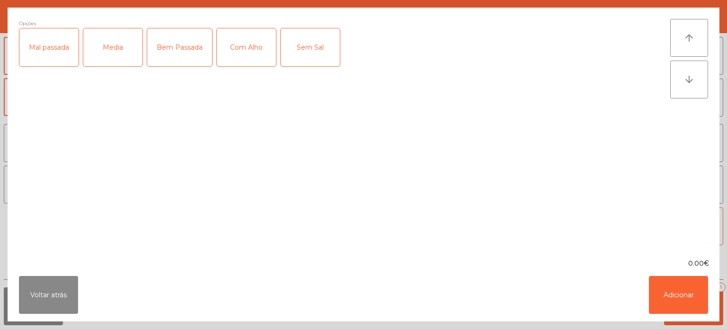
click at [186, 56] on div "Bem Passada" at bounding box center [179, 47] width 65 height 38
click at [253, 33] on div "Com Alho" at bounding box center [246, 47] width 59 height 38
click at [671, 309] on button "Adicionar" at bounding box center [678, 295] width 59 height 38
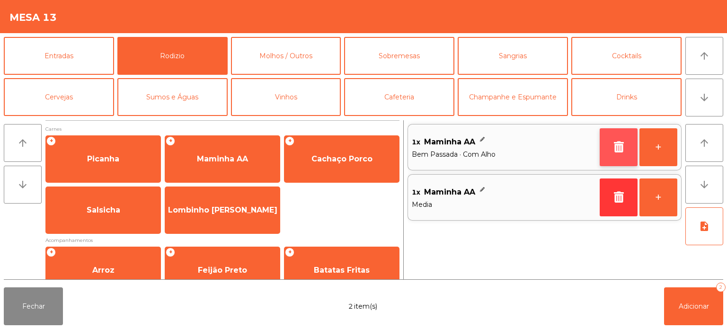
click at [614, 161] on button "button" at bounding box center [619, 147] width 38 height 38
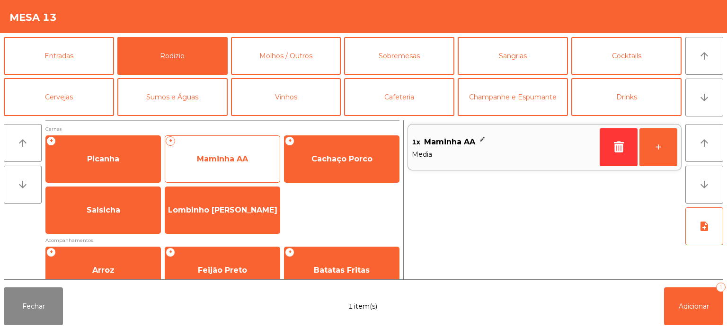
click at [220, 143] on div "+ Maminha AA" at bounding box center [222, 158] width 115 height 47
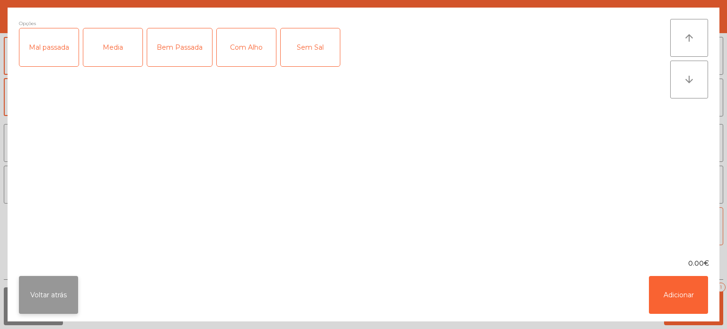
click at [62, 285] on button "Voltar atrás" at bounding box center [48, 295] width 59 height 38
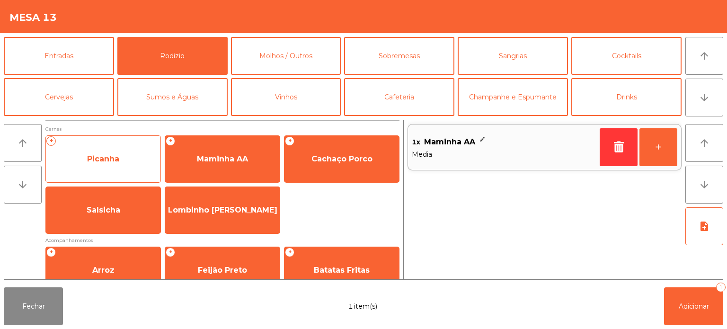
click at [125, 150] on span "Picanha" at bounding box center [103, 159] width 115 height 26
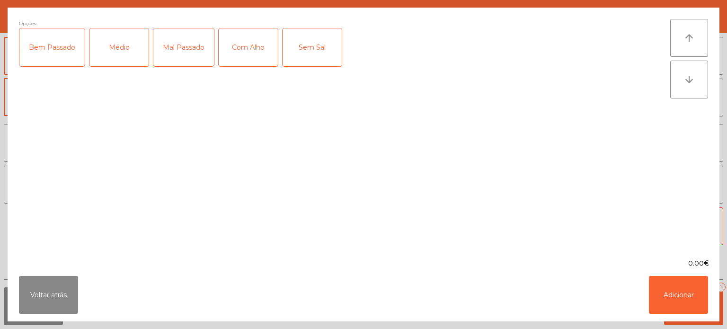
click at [47, 55] on div "Bem Passado" at bounding box center [51, 47] width 65 height 38
click at [263, 61] on div "Com Alho" at bounding box center [248, 47] width 59 height 38
click at [664, 304] on button "Adicionar" at bounding box center [678, 295] width 59 height 38
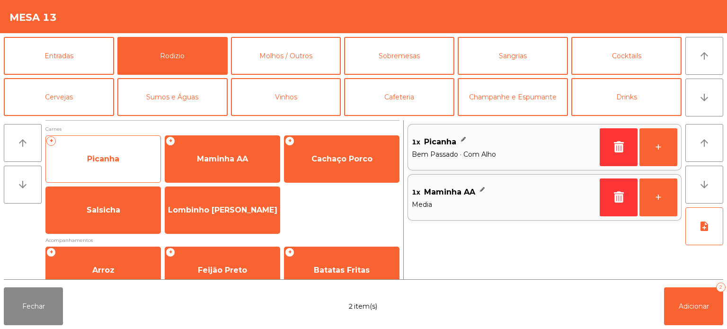
click at [133, 163] on span "Picanha" at bounding box center [103, 159] width 115 height 26
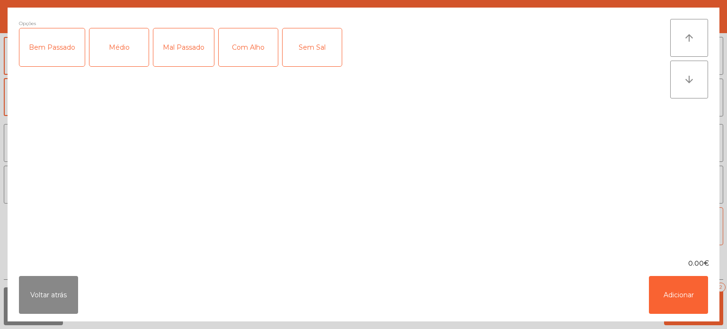
click at [133, 47] on div "Médio" at bounding box center [118, 47] width 59 height 38
click at [251, 53] on div "Com Alho" at bounding box center [248, 47] width 59 height 38
click at [655, 310] on button "Adicionar" at bounding box center [678, 295] width 59 height 38
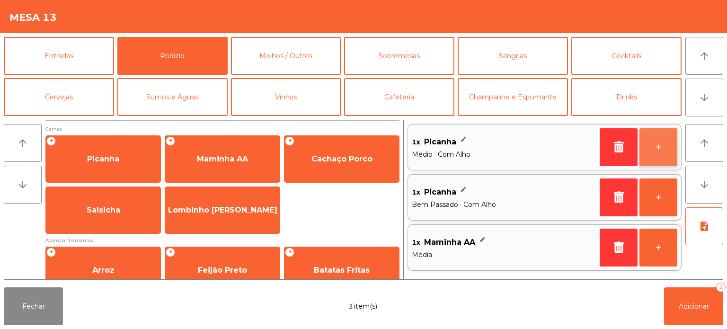
click at [649, 163] on button "+" at bounding box center [658, 147] width 38 height 38
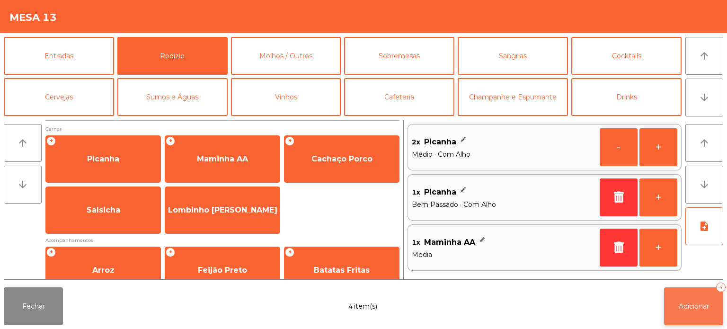
click at [692, 319] on button "Adicionar 4" at bounding box center [693, 306] width 59 height 38
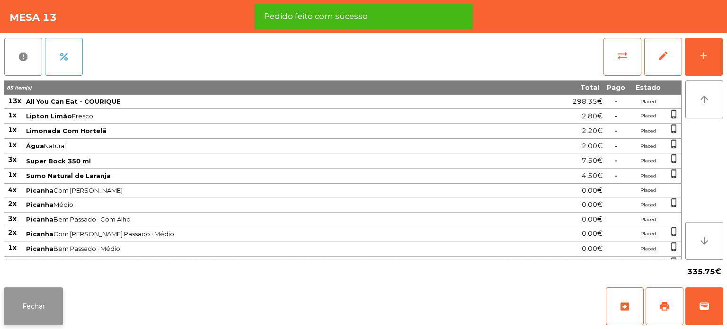
click at [51, 324] on button "Fechar" at bounding box center [33, 306] width 59 height 38
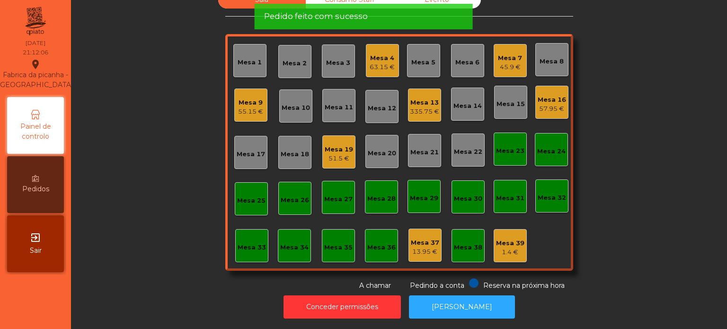
click at [466, 59] on div "Mesa 6" at bounding box center [467, 62] width 24 height 9
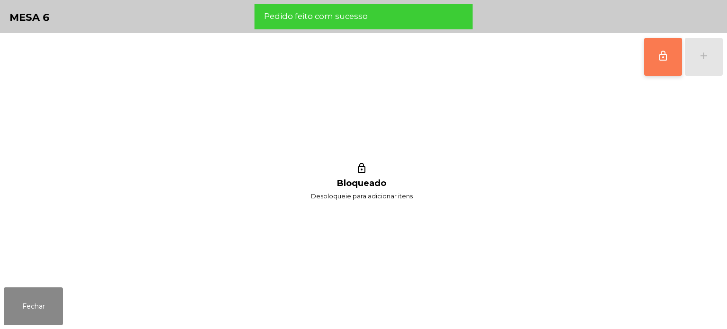
click at [650, 67] on button "lock_outline" at bounding box center [663, 57] width 38 height 38
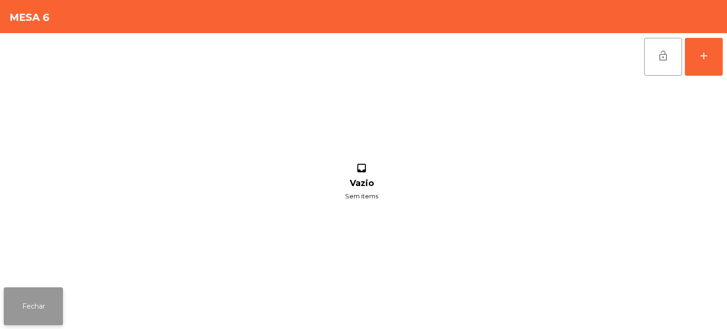
click at [27, 312] on button "Fechar" at bounding box center [33, 306] width 59 height 38
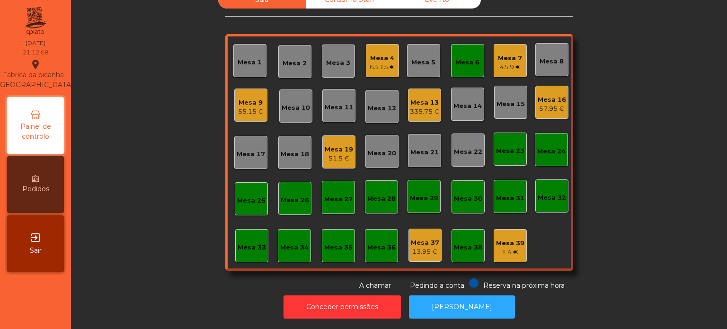
click at [503, 54] on div "Mesa 7" at bounding box center [510, 57] width 24 height 9
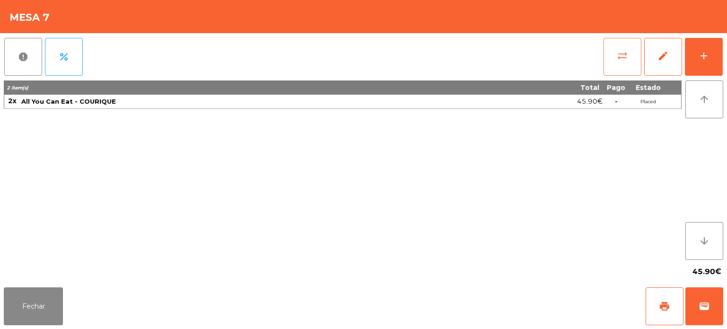
click at [613, 59] on button "sync_alt" at bounding box center [622, 57] width 38 height 38
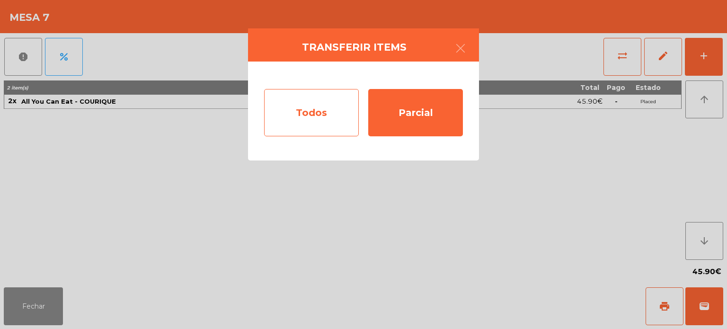
click at [313, 115] on div "Todos" at bounding box center [311, 112] width 95 height 47
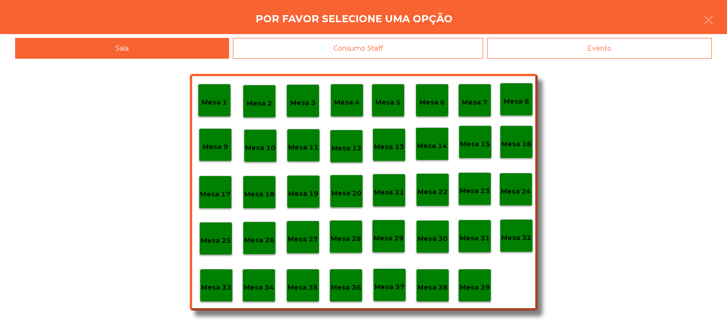
click at [435, 102] on p "Mesa 6" at bounding box center [432, 102] width 26 height 11
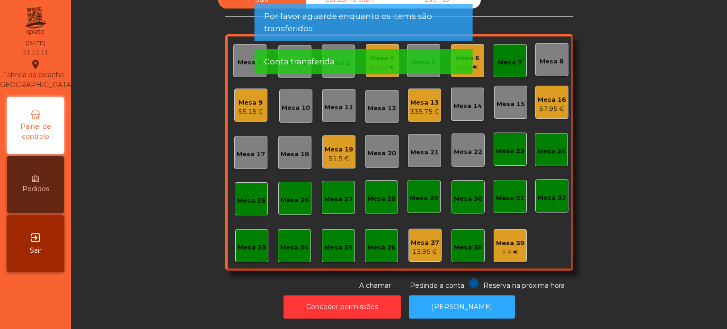
click at [505, 62] on div "Mesa 7" at bounding box center [510, 60] width 33 height 33
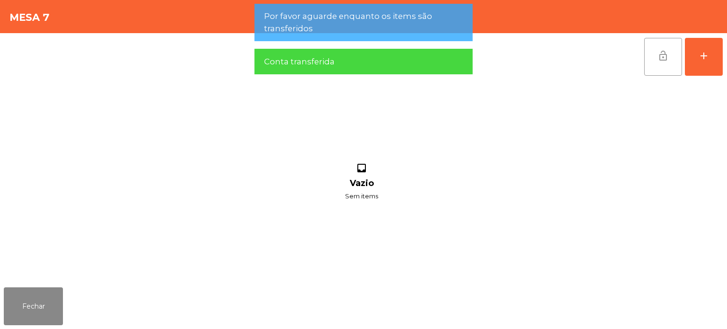
click at [652, 72] on button "lock_open" at bounding box center [663, 57] width 38 height 38
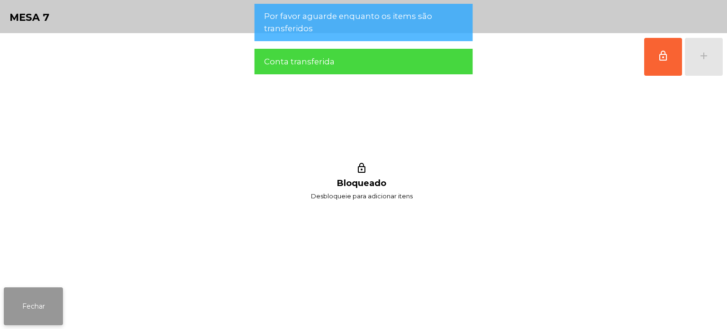
click at [27, 315] on button "Fechar" at bounding box center [33, 306] width 59 height 38
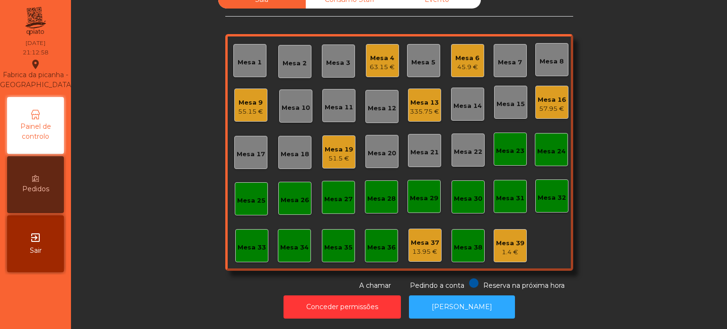
click at [247, 243] on div "Mesa 33" at bounding box center [252, 247] width 28 height 9
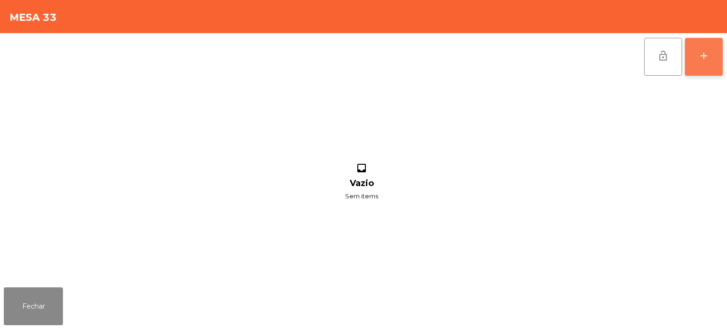
click at [702, 51] on div "add" at bounding box center [703, 55] width 11 height 11
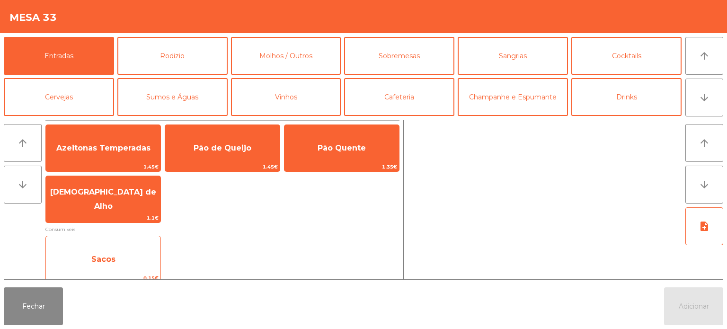
click at [112, 273] on div "Sacos 0.15€" at bounding box center [102, 259] width 115 height 47
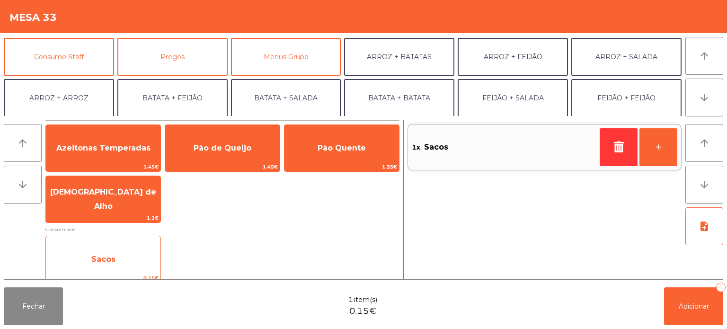
scroll to position [83, 0]
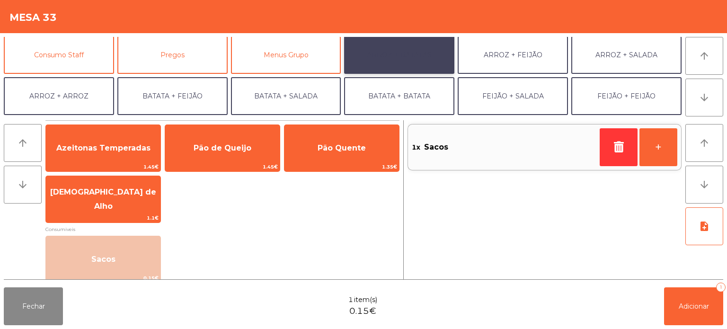
click at [418, 66] on button "ARROZ + BATATAS" at bounding box center [399, 55] width 110 height 38
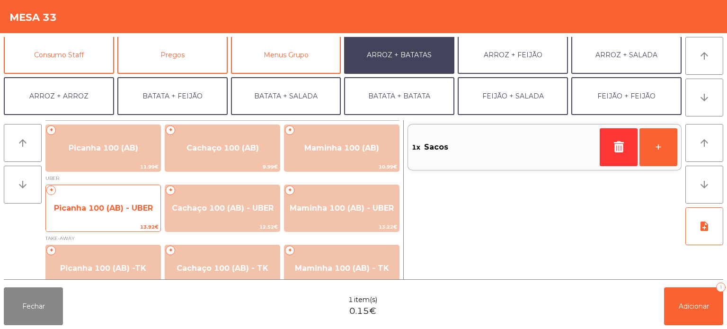
click at [96, 204] on span "Picanha 100 (AB) - UBER" at bounding box center [103, 208] width 99 height 9
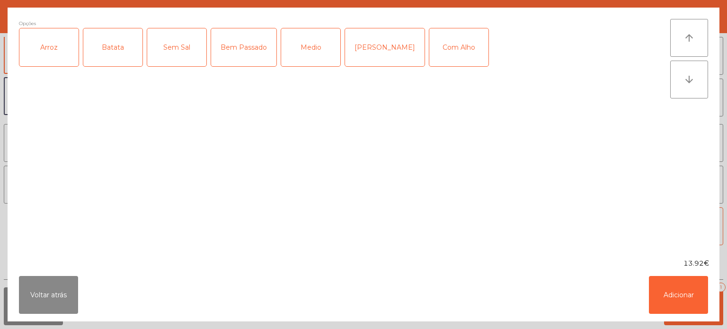
click at [62, 44] on div "Arroz" at bounding box center [48, 47] width 59 height 38
click at [111, 42] on div "Batata" at bounding box center [112, 47] width 59 height 38
click at [294, 33] on div "Medio" at bounding box center [310, 47] width 59 height 38
click at [687, 281] on button "Adicionar" at bounding box center [678, 295] width 59 height 38
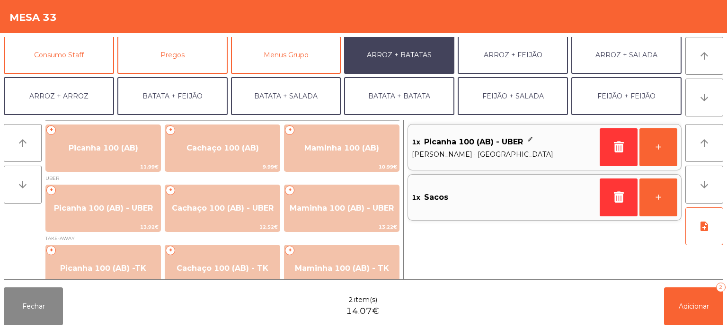
scroll to position [123, 0]
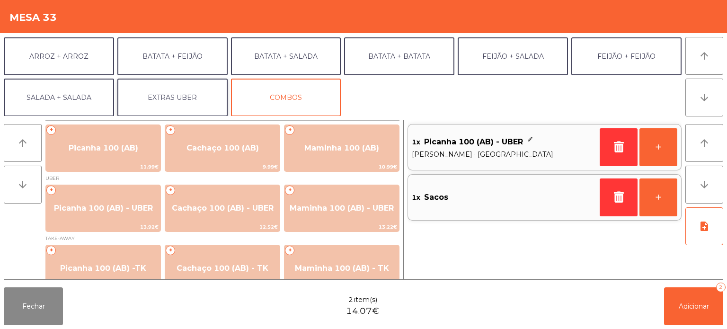
click at [193, 94] on button "EXTRAS UBER" at bounding box center [172, 98] width 110 height 38
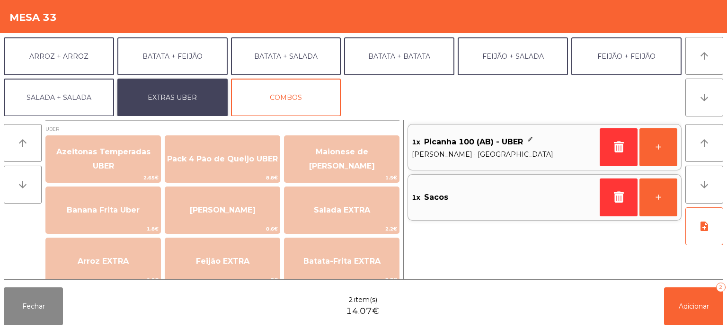
scroll to position [36, 0]
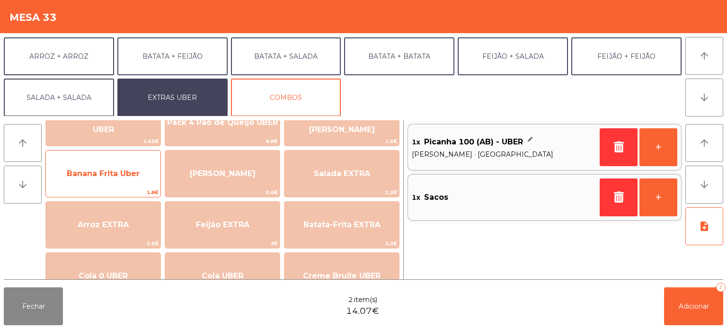
click at [123, 170] on span "Banana Frita Uber" at bounding box center [103, 173] width 73 height 9
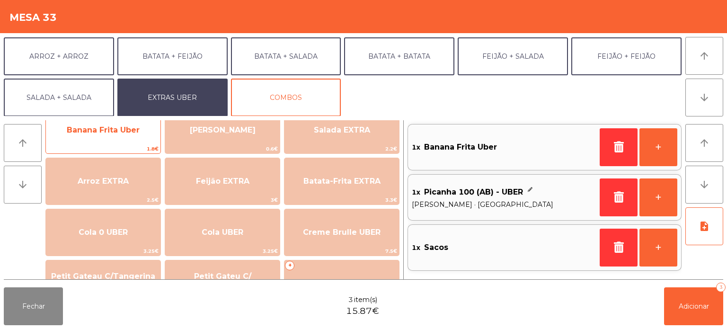
scroll to position [95, 0]
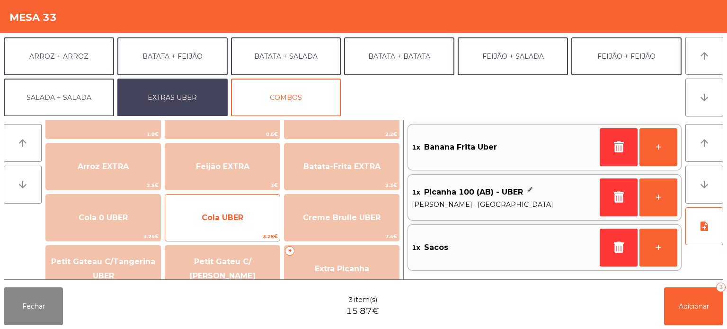
click at [221, 229] on span "Cola UBER" at bounding box center [222, 218] width 115 height 26
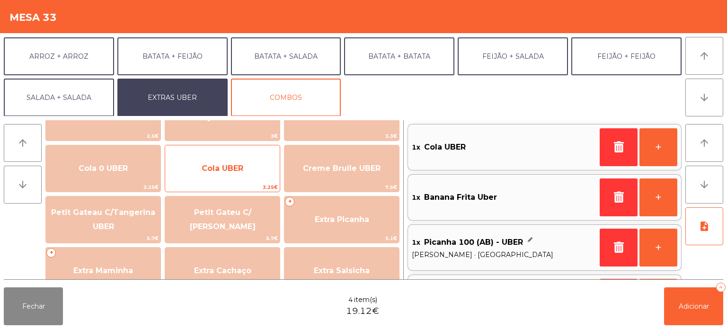
scroll to position [143, 0]
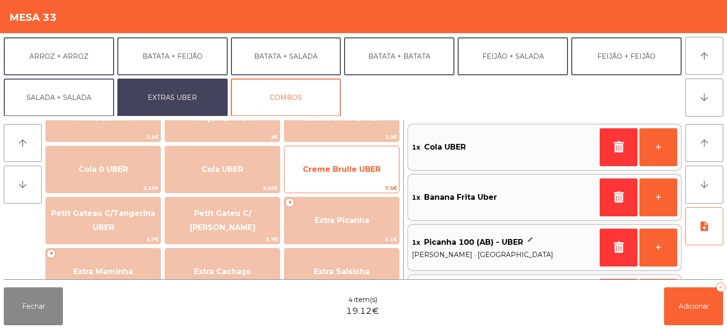
click at [363, 166] on span "Creme Brulle UBER" at bounding box center [342, 169] width 78 height 9
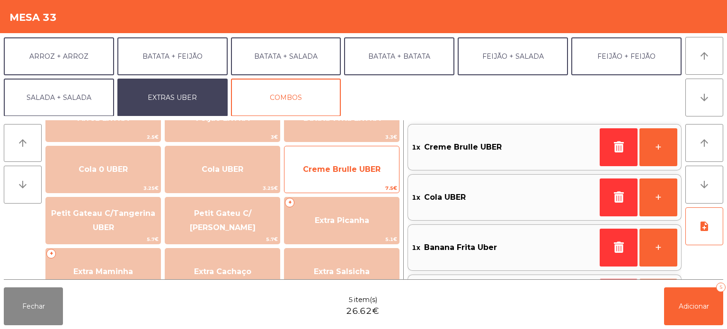
scroll to position [4, 0]
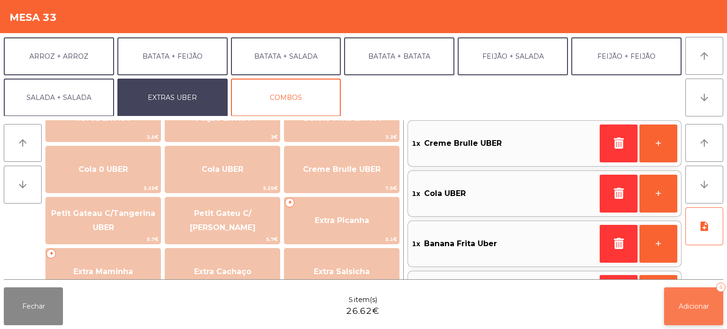
click at [697, 288] on button "Adicionar 5" at bounding box center [693, 306] width 59 height 38
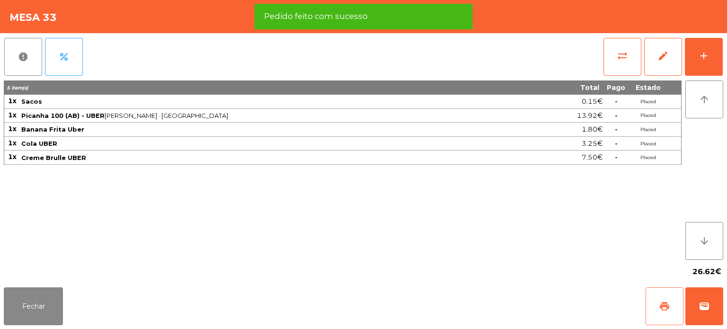
click at [660, 305] on span "print" at bounding box center [664, 306] width 11 height 11
click at [696, 294] on button "wallet" at bounding box center [704, 306] width 38 height 38
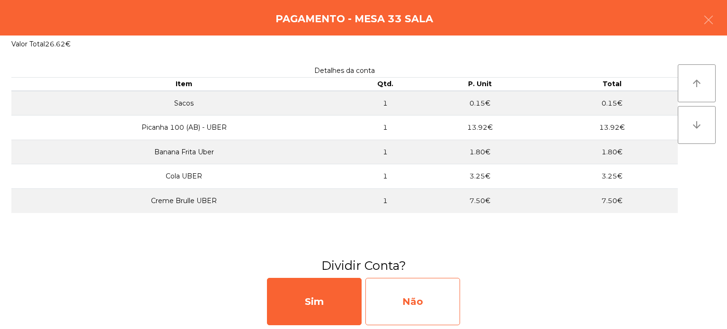
click at [430, 294] on div "Não" at bounding box center [412, 301] width 95 height 47
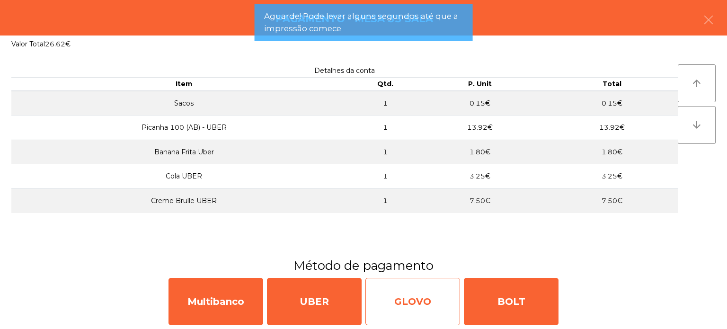
click at [399, 292] on div "GLOVO" at bounding box center [412, 301] width 95 height 47
select select "**"
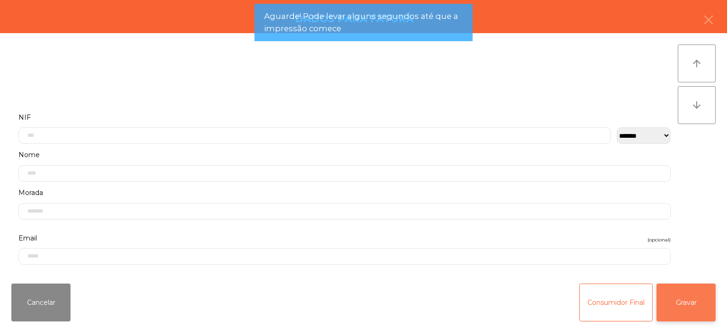
click at [679, 314] on button "Gravar" at bounding box center [685, 302] width 59 height 38
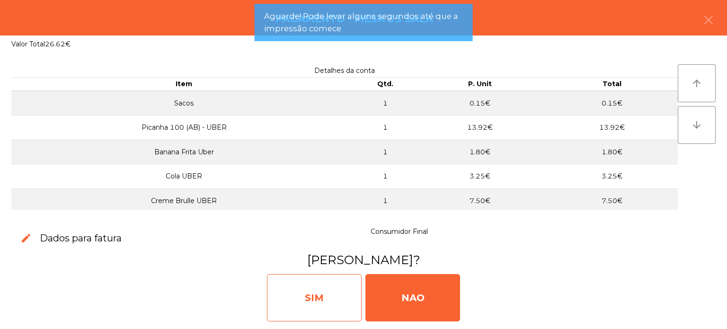
click at [313, 296] on div "SIM" at bounding box center [314, 297] width 95 height 47
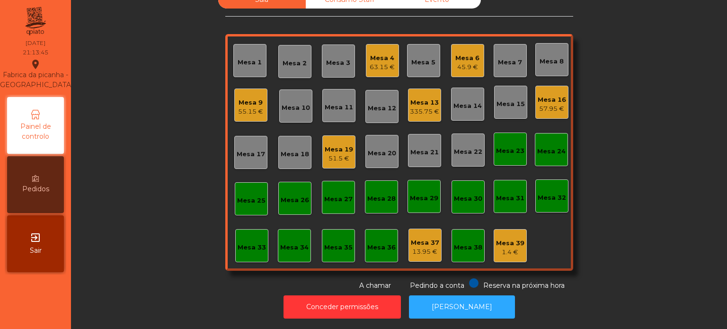
click at [427, 107] on div "335.75 €" at bounding box center [424, 111] width 29 height 9
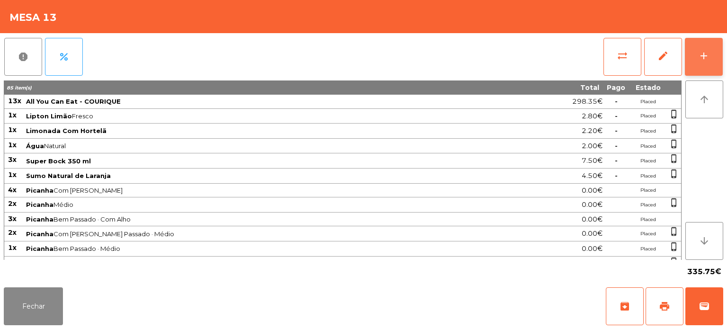
click at [704, 56] on div "add" at bounding box center [703, 55] width 11 height 11
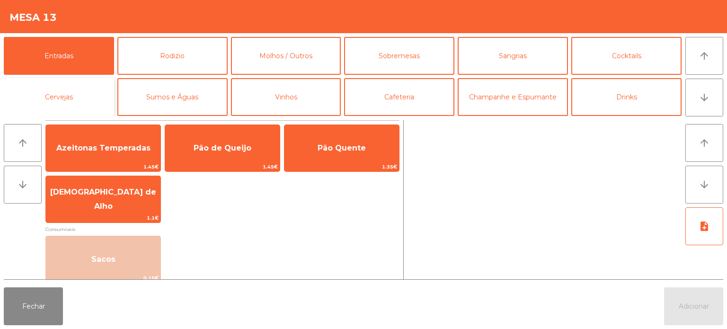
click at [86, 94] on button "Cervejas" at bounding box center [59, 97] width 110 height 38
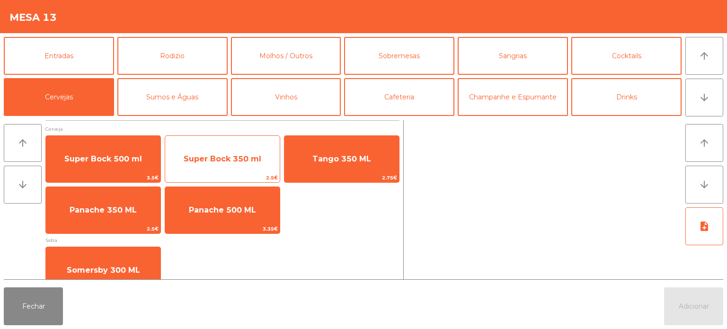
click at [240, 148] on span "Super Bock 350 ml" at bounding box center [222, 159] width 115 height 26
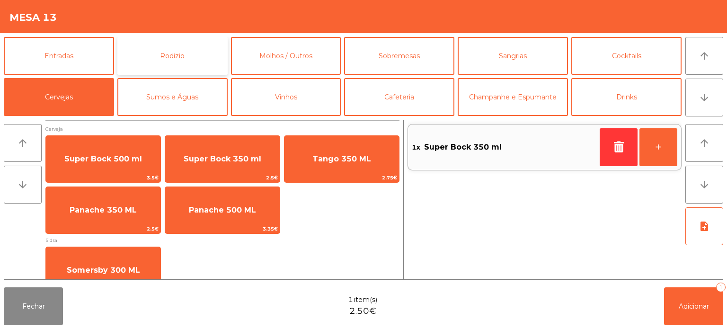
click at [186, 56] on button "Rodizio" at bounding box center [172, 56] width 110 height 38
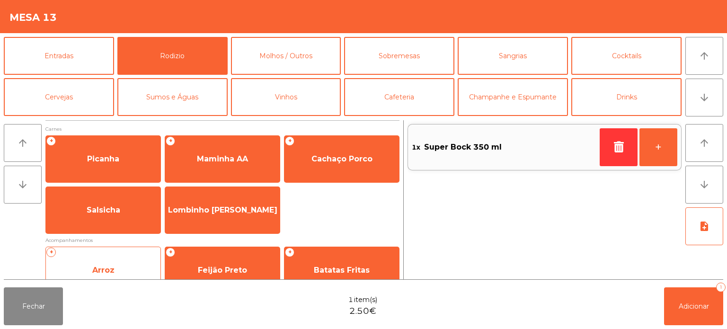
click at [124, 248] on div "+ Arroz" at bounding box center [102, 270] width 115 height 47
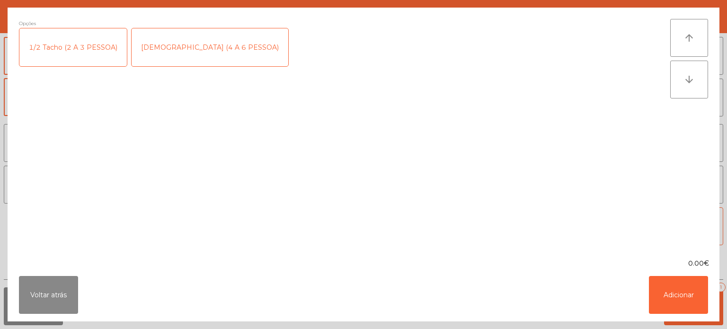
click at [164, 46] on div "[DEMOGRAPHIC_DATA] (4 A 6 PESSOA)" at bounding box center [210, 47] width 157 height 38
click at [704, 288] on button "Adicionar" at bounding box center [678, 295] width 59 height 38
click at [699, 295] on button "Adicionar 1" at bounding box center [693, 306] width 59 height 38
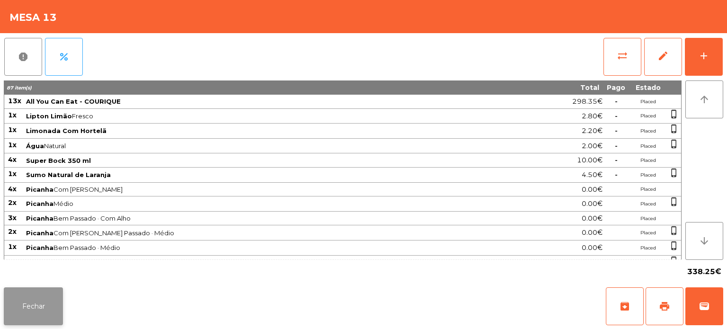
click at [44, 297] on button "Fechar" at bounding box center [33, 306] width 59 height 38
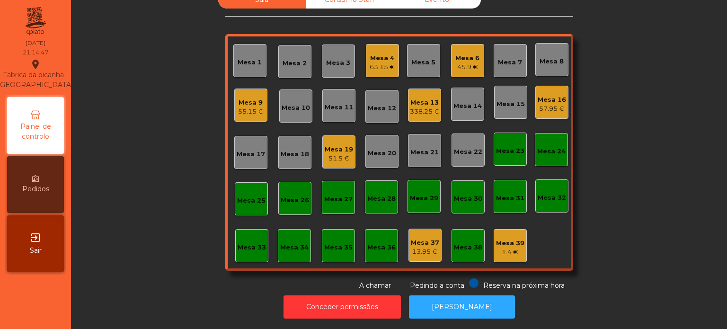
click at [257, 239] on div "Mesa 33" at bounding box center [252, 245] width 28 height 13
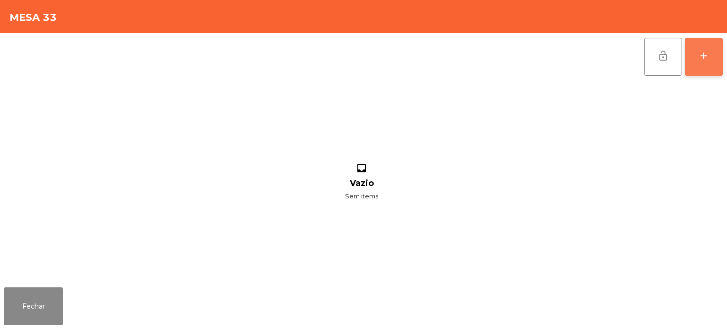
click at [715, 71] on button "add" at bounding box center [704, 57] width 38 height 38
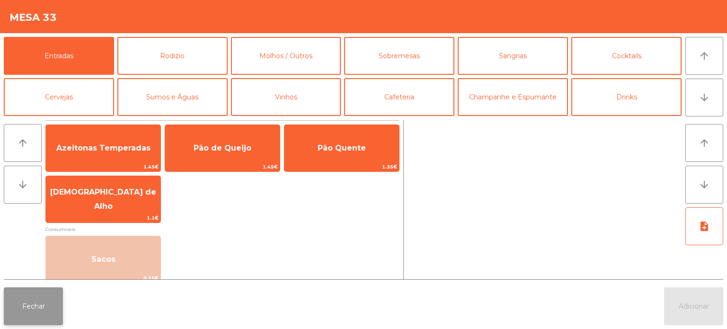
click at [27, 304] on button "Fechar" at bounding box center [33, 306] width 59 height 38
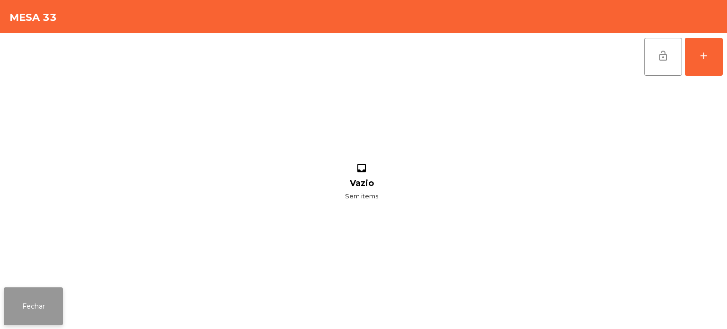
click at [38, 295] on button "Fechar" at bounding box center [33, 306] width 59 height 38
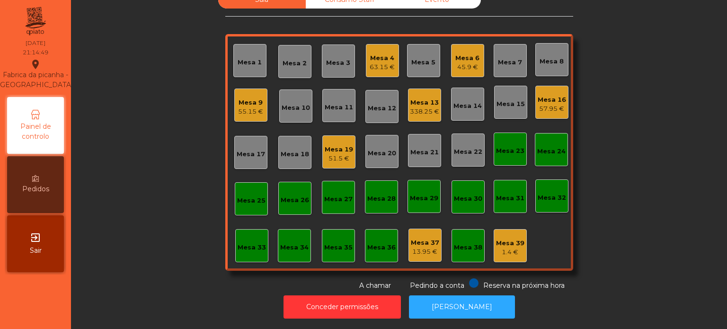
click at [418, 98] on div "Mesa 13" at bounding box center [424, 102] width 29 height 9
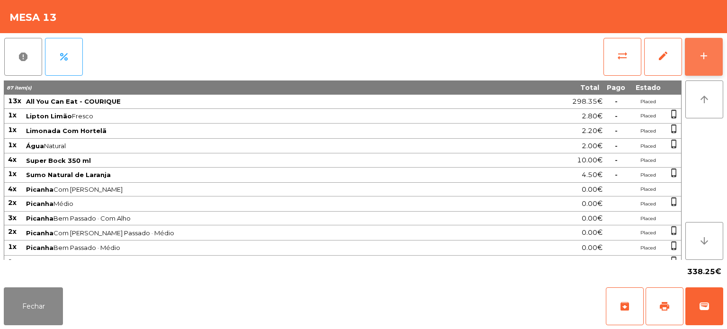
click at [700, 61] on div "add" at bounding box center [703, 55] width 11 height 11
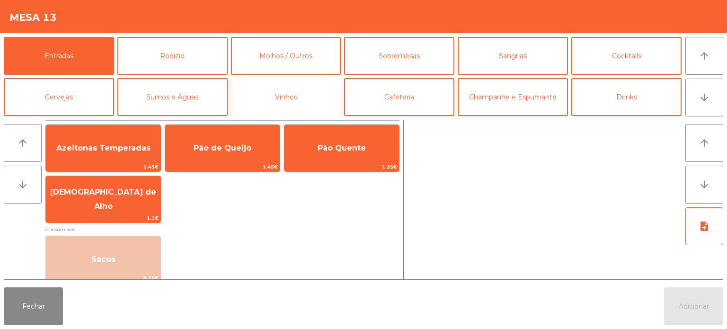
click at [275, 98] on button "Vinhos" at bounding box center [286, 97] width 110 height 38
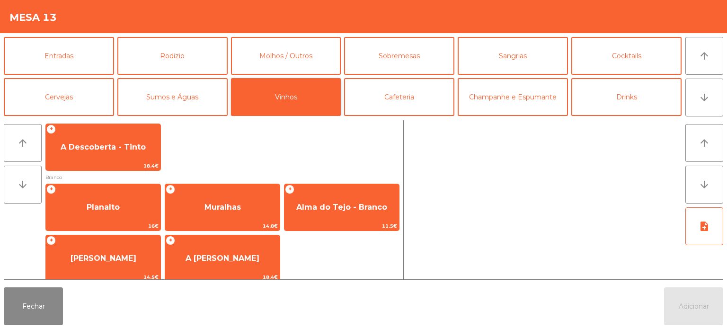
scroll to position [63, 0]
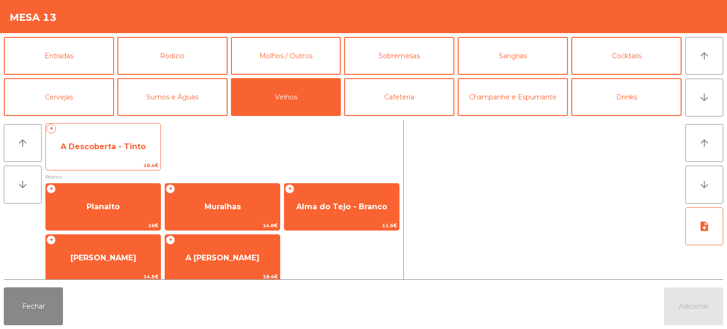
click at [100, 151] on span "A Descoberta - Tinto" at bounding box center [103, 147] width 115 height 26
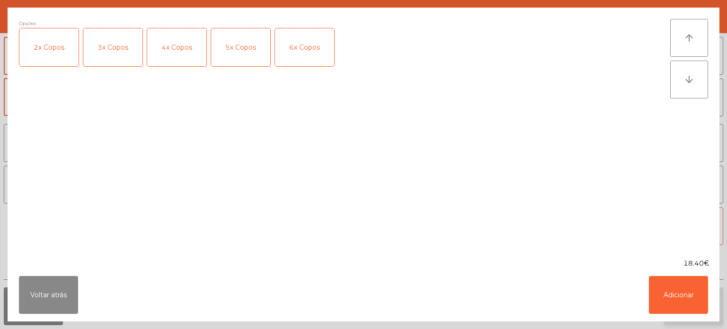
click at [688, 307] on button "Adicionar" at bounding box center [678, 295] width 59 height 38
click at [687, 298] on button "Adicionar" at bounding box center [693, 306] width 59 height 38
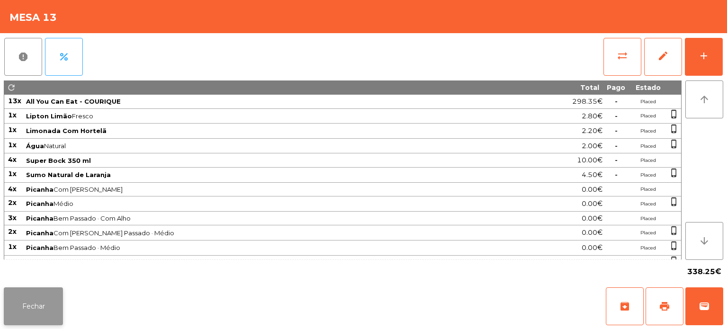
click at [24, 290] on button "Fechar" at bounding box center [33, 306] width 59 height 38
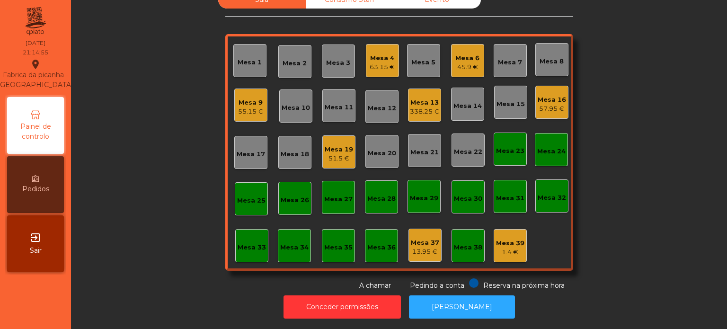
click at [278, 229] on div "Mesa 34" at bounding box center [294, 245] width 33 height 33
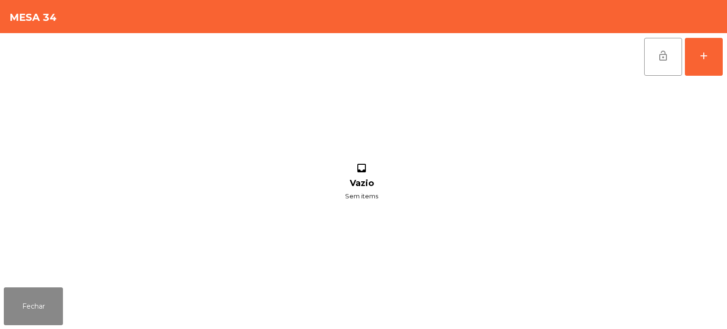
click at [725, 51] on div "lock_open add inbox Vazio Sem items" at bounding box center [363, 158] width 727 height 250
click at [707, 59] on div "add" at bounding box center [703, 55] width 11 height 11
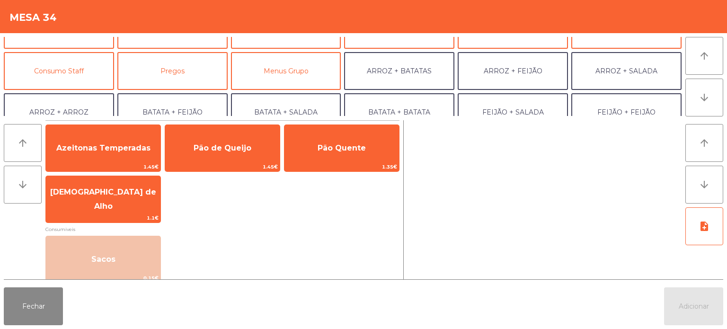
scroll to position [111, 0]
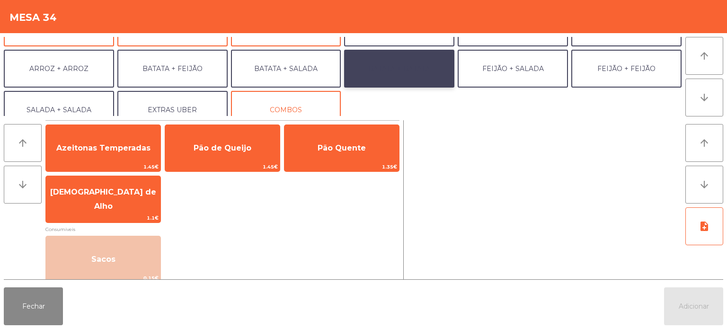
click at [401, 68] on button "BATATA + BATATA" at bounding box center [399, 69] width 110 height 38
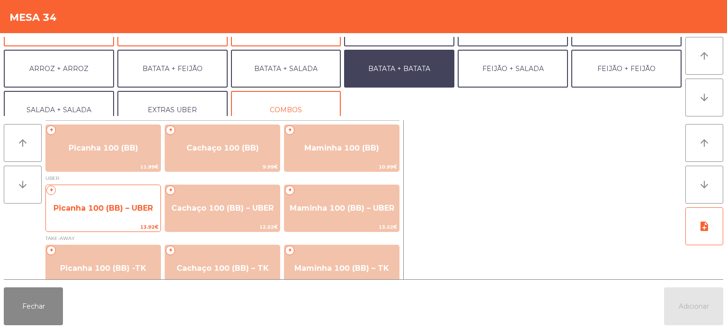
click at [113, 189] on div "+ Picanha 100 (BB) – UBER 13.92€" at bounding box center [102, 208] width 115 height 47
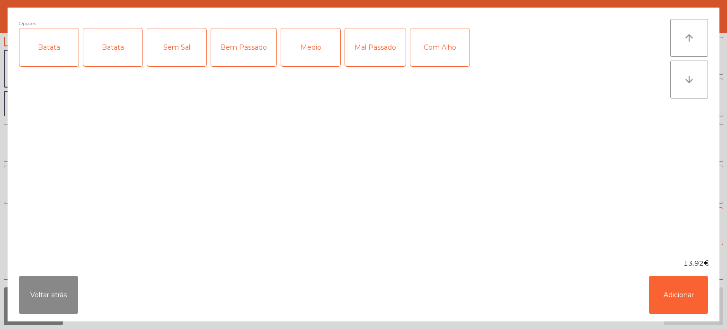
click at [585, 206] on div "Opções Batata Batata Sem Sal Bem Passado Medio Mal Passado Com Alho" at bounding box center [344, 133] width 651 height 228
click at [51, 288] on button "Voltar atrás" at bounding box center [48, 295] width 59 height 38
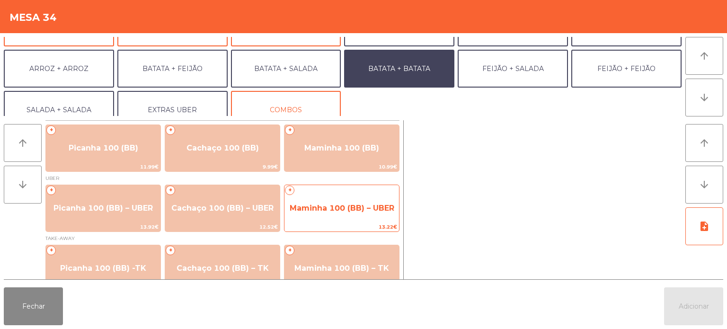
click at [337, 201] on span "Maminha 100 (BB) – UBER" at bounding box center [341, 208] width 115 height 26
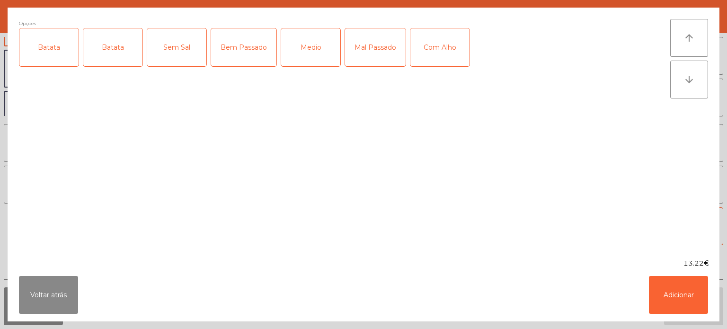
click at [51, 51] on div "Batata" at bounding box center [48, 47] width 59 height 38
click at [99, 43] on div "Batata" at bounding box center [112, 47] width 59 height 38
click at [126, 44] on div "Batata" at bounding box center [112, 47] width 59 height 38
click at [308, 34] on div "Medio" at bounding box center [310, 47] width 59 height 38
click at [419, 39] on div "Com Alho" at bounding box center [439, 47] width 59 height 38
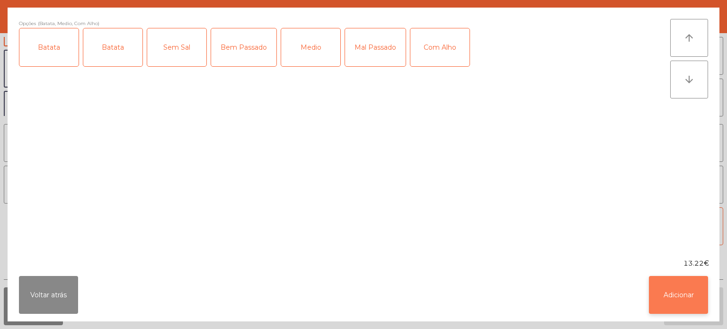
click at [655, 296] on button "Adicionar" at bounding box center [678, 295] width 59 height 38
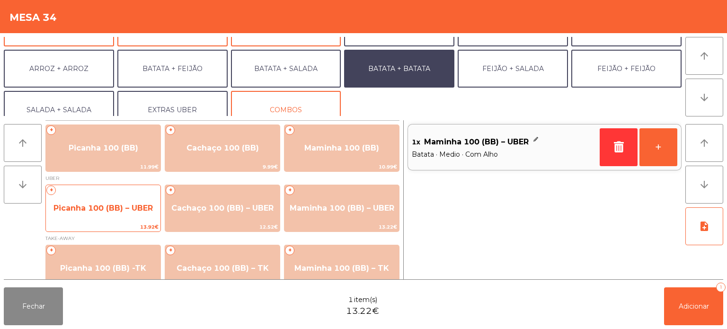
click at [123, 203] on span "Picanha 100 (BB) – UBER" at bounding box center [103, 208] width 115 height 26
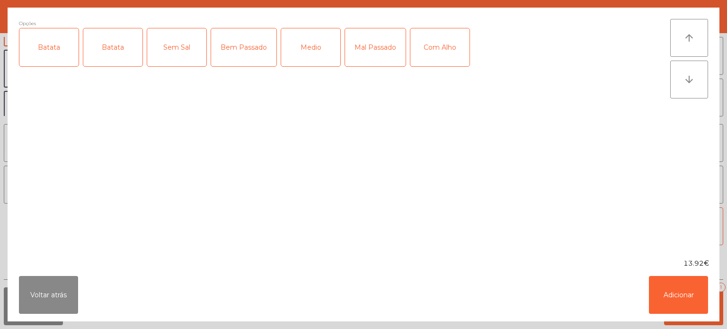
click at [57, 47] on div "Batata" at bounding box center [48, 47] width 59 height 38
click at [314, 42] on div "Medio" at bounding box center [310, 47] width 59 height 38
click at [439, 47] on div "Com Alho" at bounding box center [439, 47] width 59 height 38
click at [664, 260] on div "13.92€" at bounding box center [364, 263] width 712 height 10
click at [672, 292] on button "Adicionar" at bounding box center [678, 295] width 59 height 38
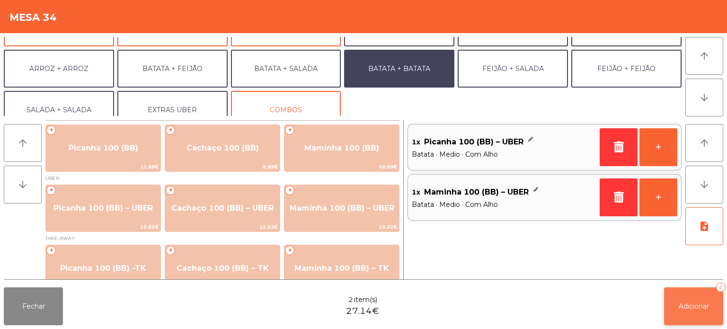
click at [670, 312] on button "Adicionar 2" at bounding box center [693, 306] width 59 height 38
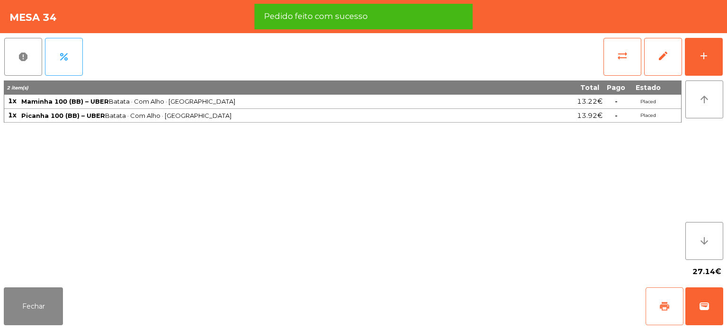
click at [664, 310] on span "print" at bounding box center [664, 306] width 11 height 11
click at [712, 313] on button "wallet" at bounding box center [704, 306] width 38 height 38
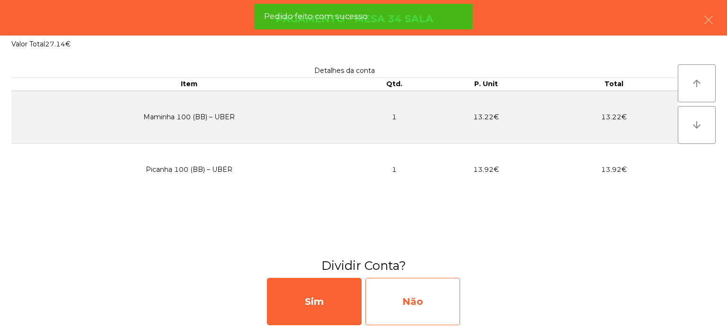
click at [395, 294] on div "Não" at bounding box center [412, 301] width 95 height 47
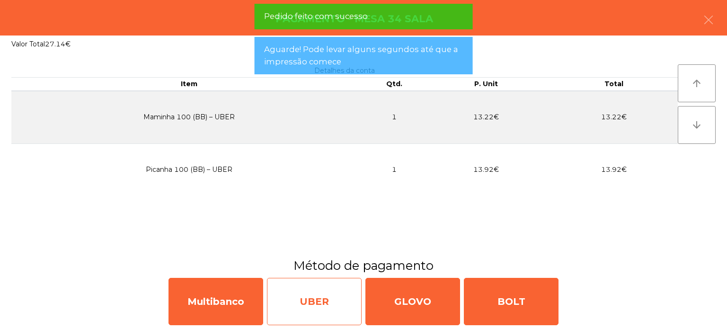
click at [299, 294] on div "UBER" at bounding box center [314, 301] width 95 height 47
select select "**"
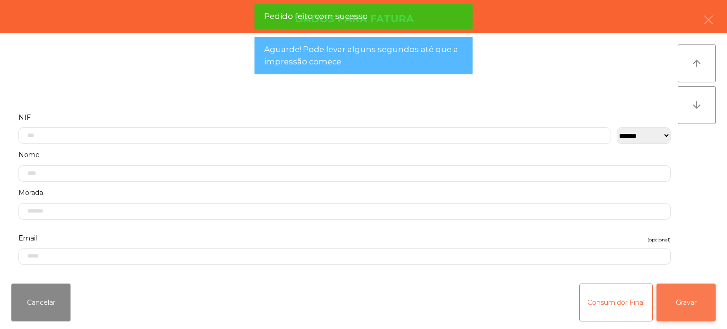
click at [674, 301] on button "Gravar" at bounding box center [685, 302] width 59 height 38
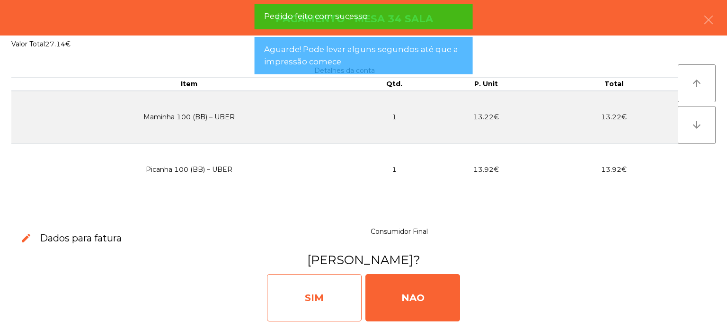
click at [292, 294] on div "SIM" at bounding box center [314, 297] width 95 height 47
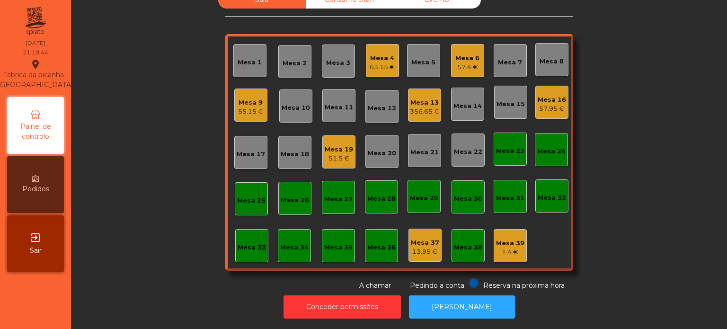
click at [248, 107] on div "55.15 €" at bounding box center [250, 111] width 25 height 9
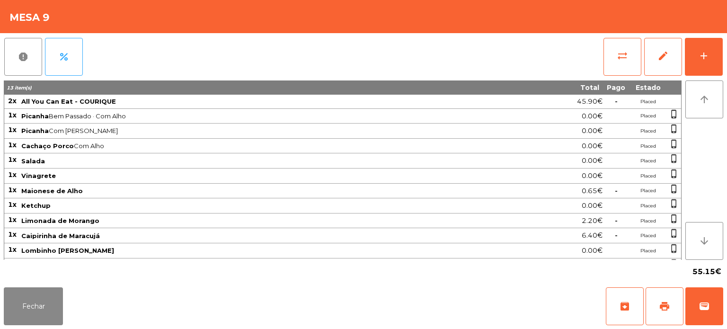
scroll to position [9, 0]
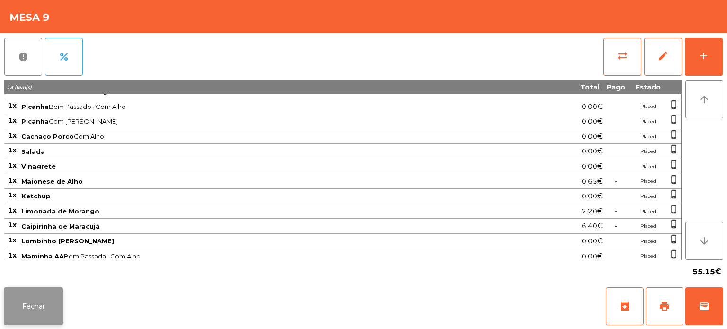
click at [44, 308] on button "Fechar" at bounding box center [33, 306] width 59 height 38
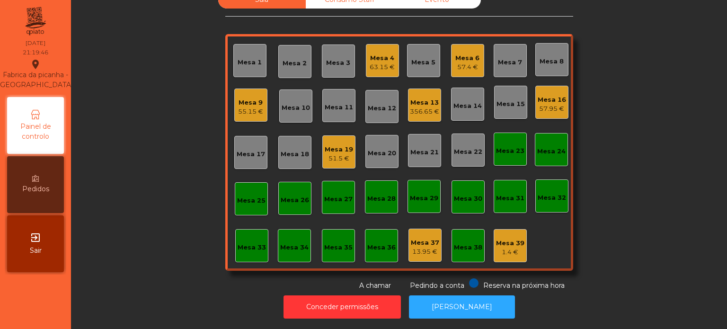
click at [182, 212] on div "Sala Consumo Staff Evento Mesa 1 Mesa 2 Mesa 3 Mesa 4 63.15 € Mesa 5 Mesa 6 57.…" at bounding box center [399, 141] width 630 height 300
click at [469, 67] on div "Mesa 6 57.4 €" at bounding box center [467, 60] width 33 height 33
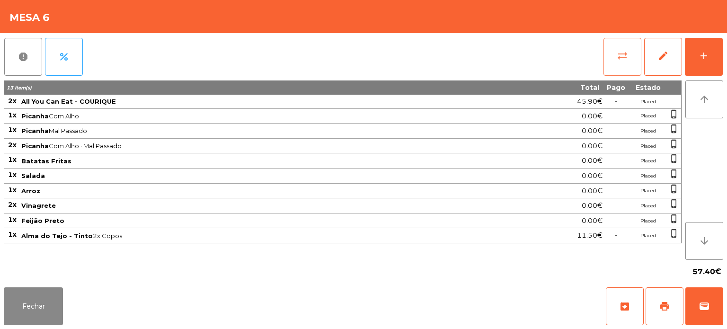
click at [620, 64] on button "sync_alt" at bounding box center [622, 57] width 38 height 38
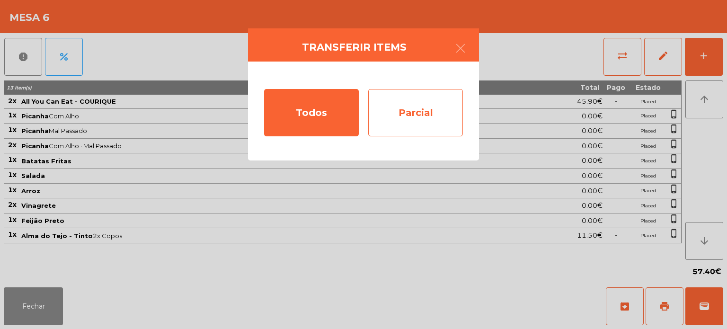
click at [430, 120] on div "Parcial" at bounding box center [415, 112] width 95 height 47
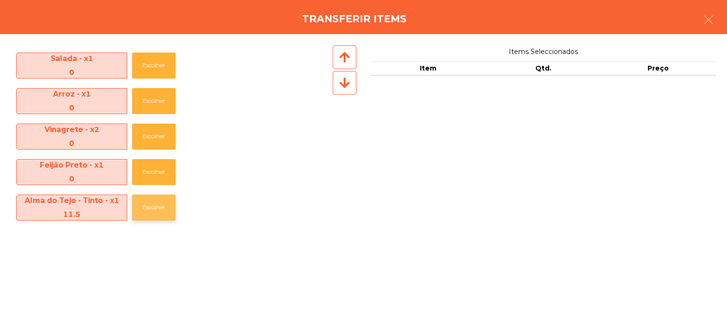
click at [166, 217] on button "Escolher" at bounding box center [154, 208] width 44 height 26
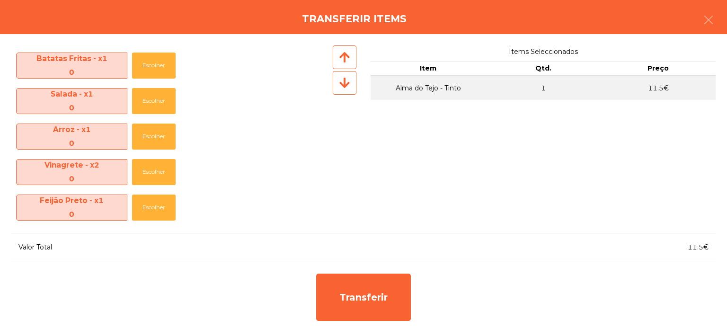
scroll to position [68, 0]
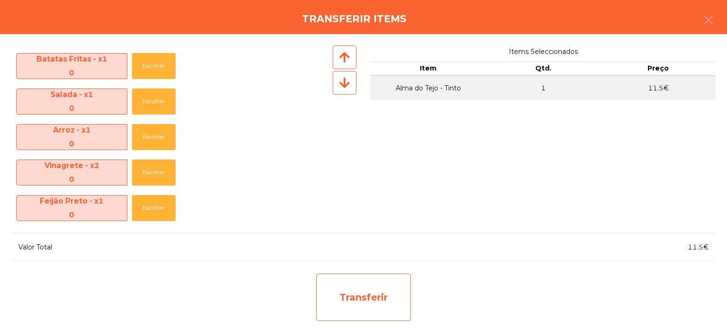
click at [371, 297] on div "Transferir" at bounding box center [363, 297] width 95 height 47
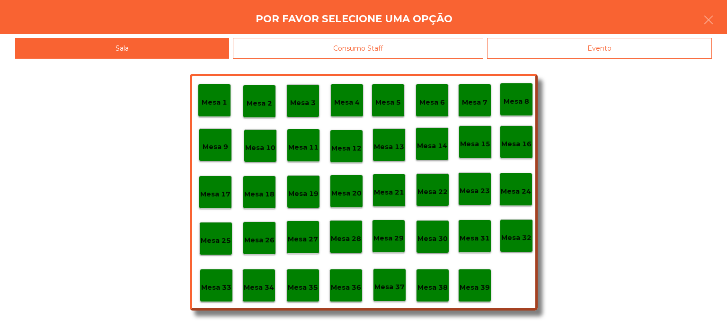
click at [385, 288] on p "Mesa 37" at bounding box center [389, 287] width 30 height 11
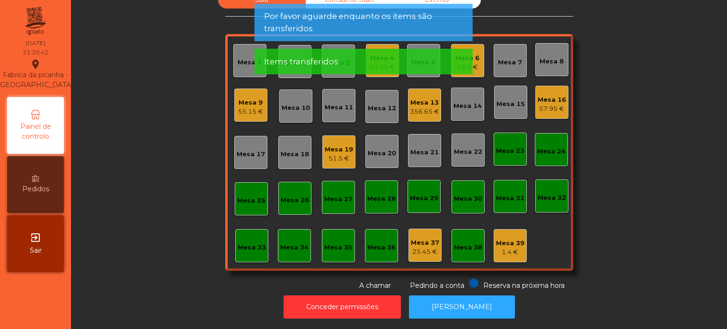
click at [429, 112] on div "Mesa 13 356.65 €" at bounding box center [424, 105] width 33 height 33
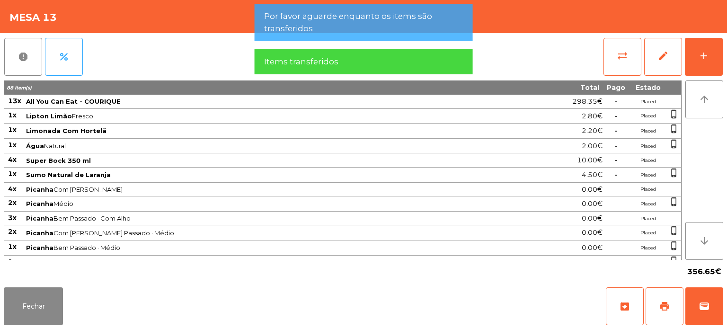
click at [726, 54] on div "report percent sync_alt edit add 88 item(s) Total Pago Estado 13x All You Can E…" at bounding box center [363, 158] width 727 height 250
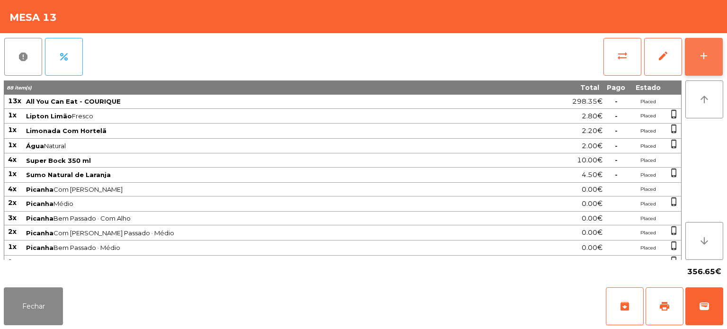
click at [704, 64] on button "add" at bounding box center [704, 57] width 38 height 38
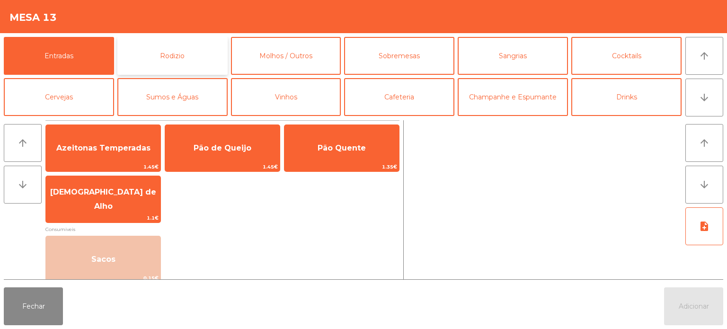
click at [202, 47] on button "Rodizio" at bounding box center [172, 56] width 110 height 38
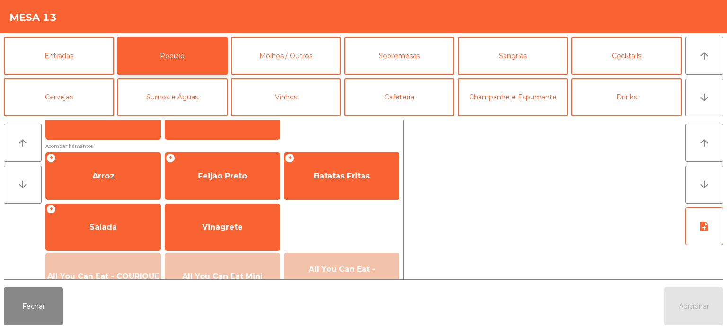
scroll to position [123, 0]
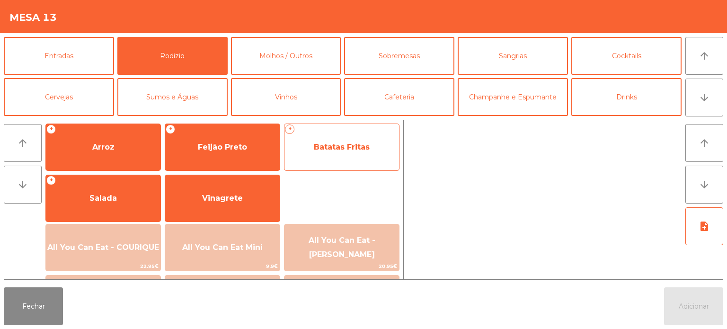
click at [346, 150] on span "Batatas Fritas" at bounding box center [342, 146] width 56 height 9
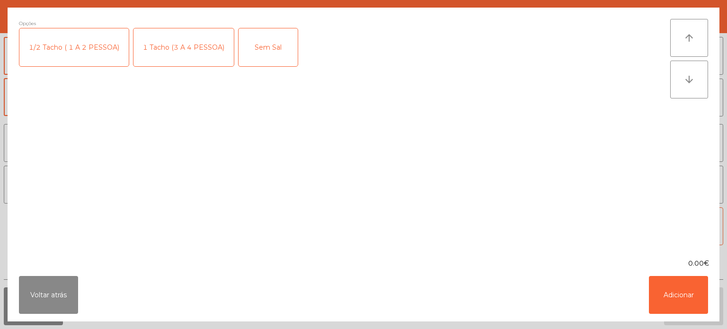
click at [170, 52] on div "1 Tacho (3 A 4 PESSOA)" at bounding box center [183, 47] width 100 height 38
click at [673, 294] on button "Adicionar" at bounding box center [678, 295] width 59 height 38
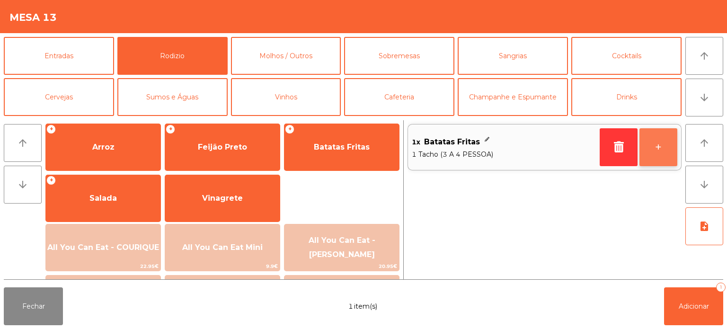
click at [670, 165] on button "+" at bounding box center [658, 147] width 38 height 38
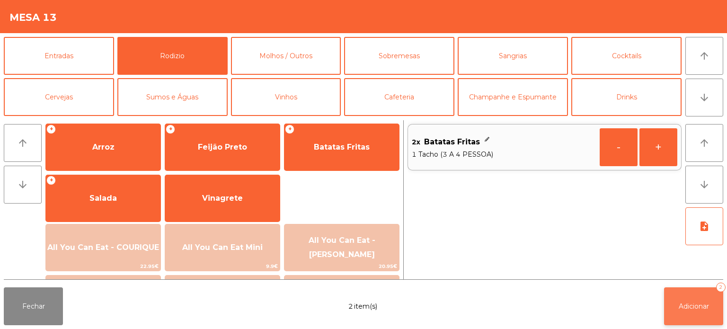
click at [682, 311] on button "Adicionar 2" at bounding box center [693, 306] width 59 height 38
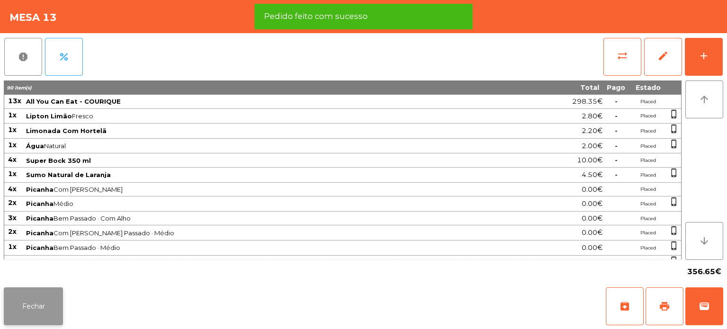
click at [40, 306] on button "Fechar" at bounding box center [33, 306] width 59 height 38
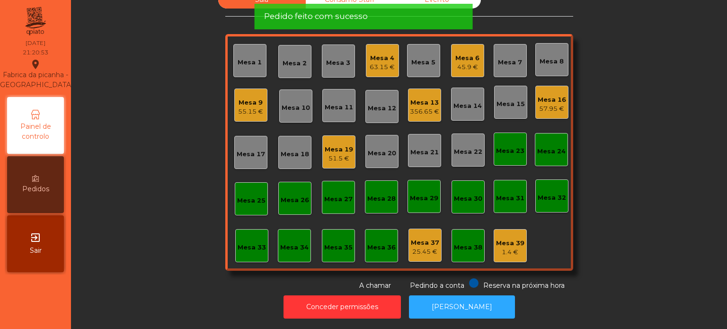
click at [167, 203] on div "Sala Consumo Staff Evento Mesa 1 Mesa 2 Mesa 3 Mesa 4 63.15 € Mesa 5 Mesa 6 45.…" at bounding box center [399, 141] width 630 height 300
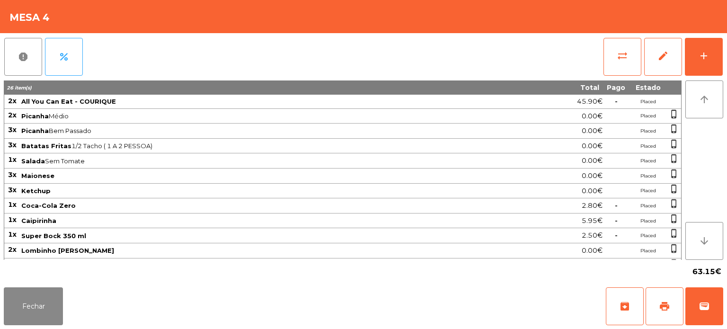
scroll to position [53, 0]
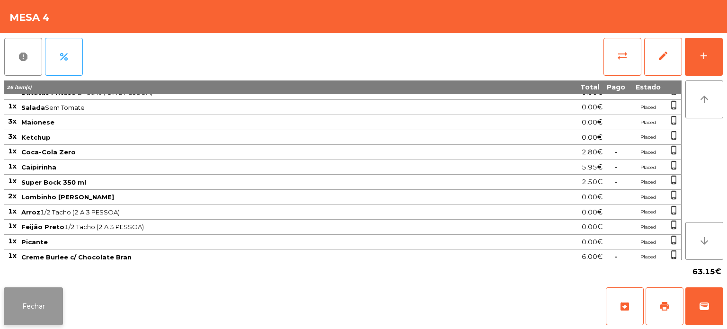
click at [44, 295] on button "Fechar" at bounding box center [33, 306] width 59 height 38
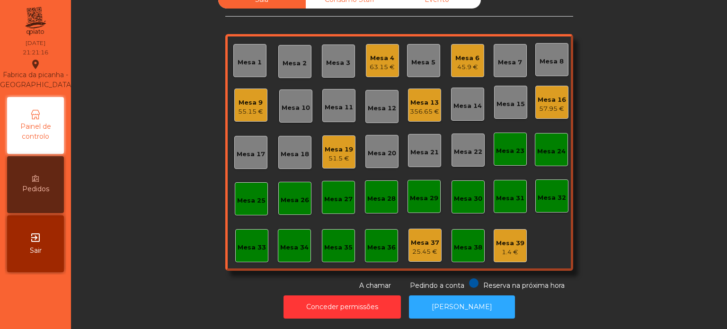
click at [458, 53] on div "Mesa 6" at bounding box center [467, 57] width 24 height 9
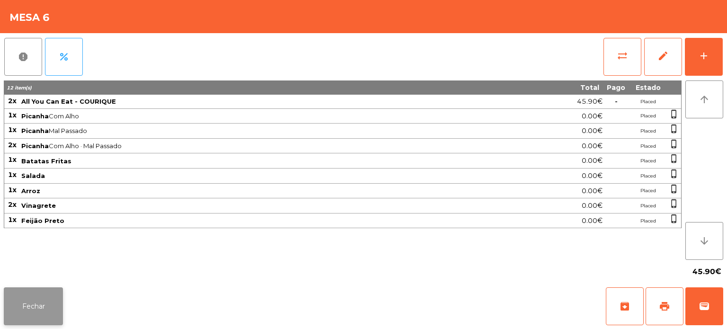
click at [23, 312] on button "Fechar" at bounding box center [33, 306] width 59 height 38
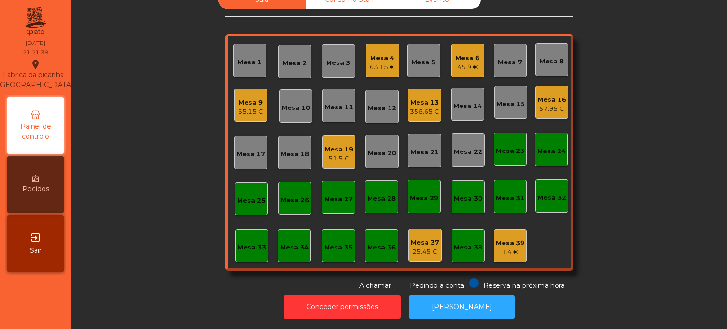
click at [410, 99] on div "Mesa 13" at bounding box center [424, 102] width 29 height 9
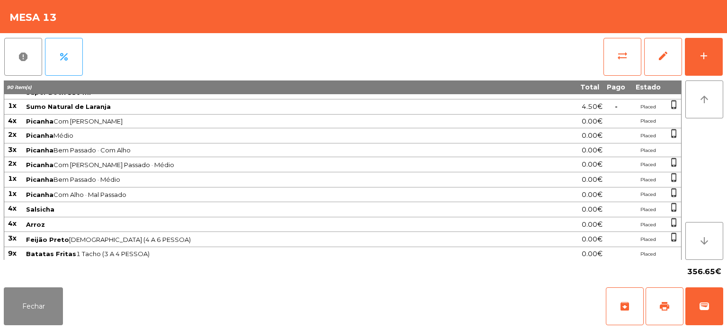
scroll to position [0, 0]
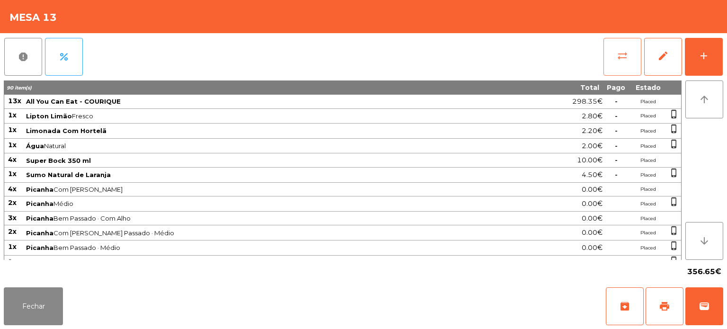
click at [625, 61] on span "sync_alt" at bounding box center [622, 55] width 11 height 11
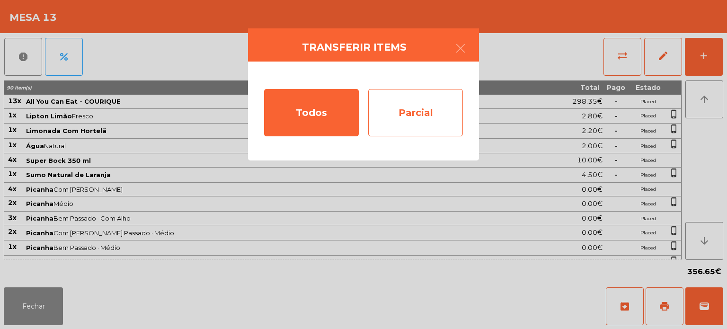
click at [421, 112] on div "Parcial" at bounding box center [415, 112] width 95 height 47
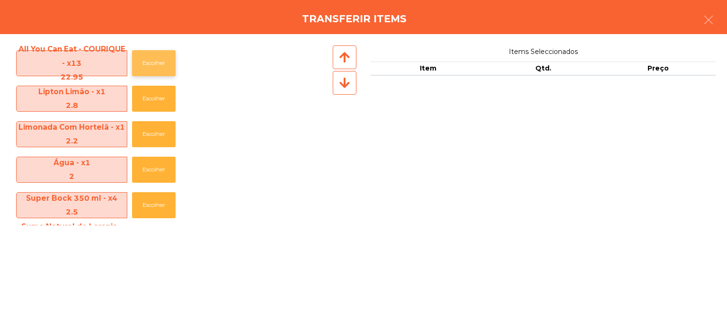
click at [150, 64] on button "Escolher" at bounding box center [154, 63] width 44 height 26
click at [152, 64] on button "Escolher" at bounding box center [154, 63] width 44 height 26
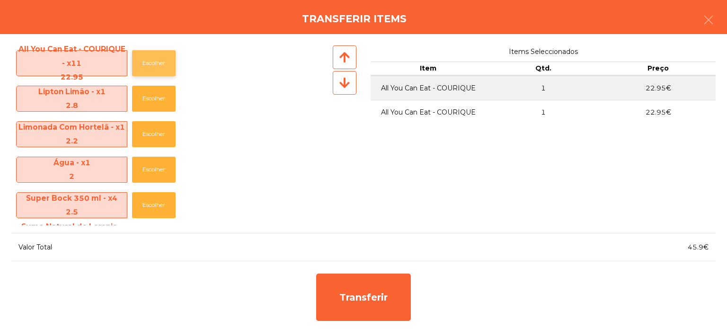
click at [157, 60] on button "Escolher" at bounding box center [154, 63] width 44 height 26
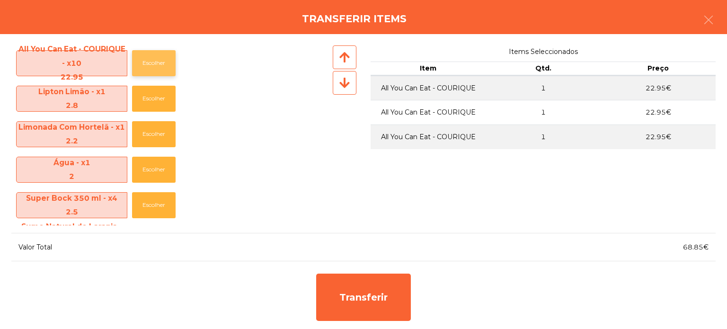
click at [161, 59] on button "Escolher" at bounding box center [154, 63] width 44 height 26
click at [157, 56] on button "Escolher" at bounding box center [154, 63] width 44 height 26
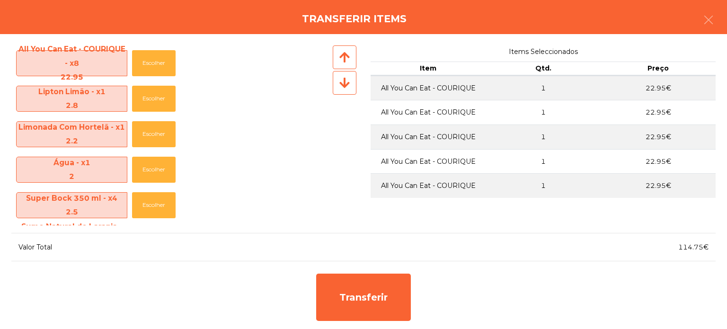
click at [362, 263] on div "All You Can Eat - COURIQUE - x8 22.95 Escolher Lipton Limão - x1 2.8 Escolher L…" at bounding box center [363, 181] width 727 height 295
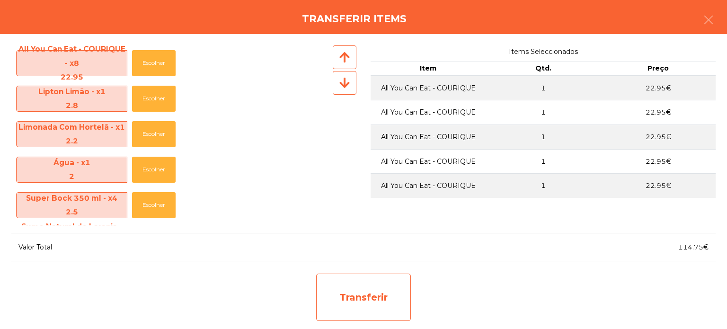
click at [384, 292] on div "Transferir" at bounding box center [363, 297] width 95 height 47
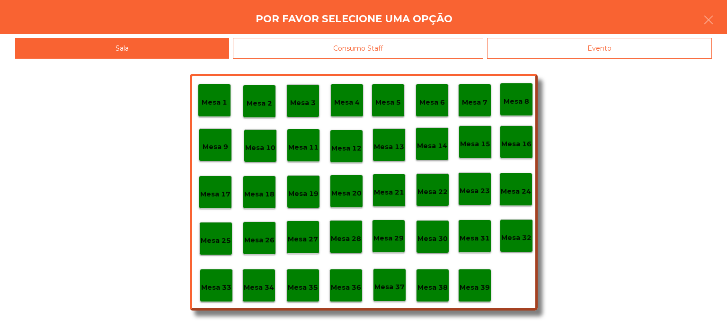
click at [392, 279] on div "Mesa 37" at bounding box center [389, 285] width 30 height 15
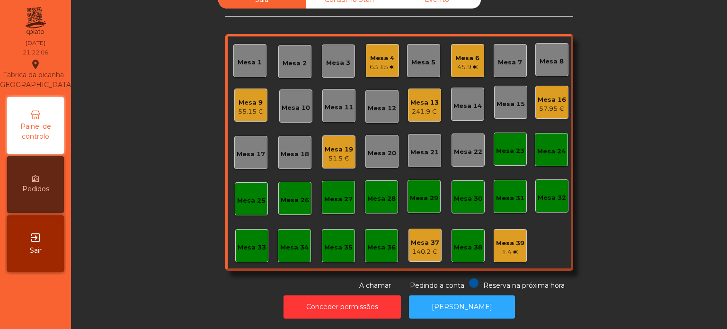
click at [454, 65] on div "Mesa 6 45.9 €" at bounding box center [467, 60] width 33 height 33
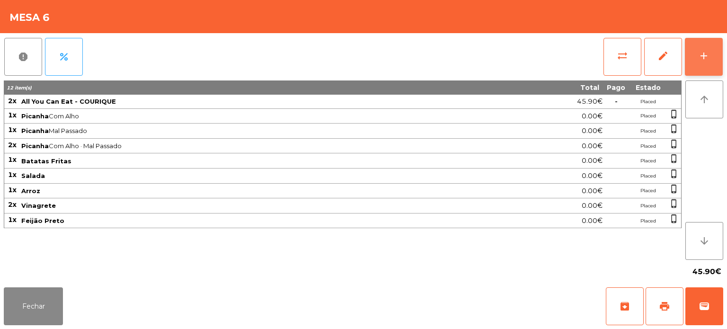
click at [709, 67] on button "add" at bounding box center [704, 57] width 38 height 38
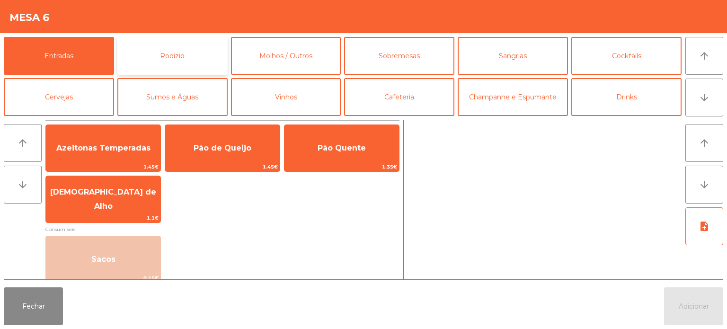
click at [183, 50] on button "Rodizio" at bounding box center [172, 56] width 110 height 38
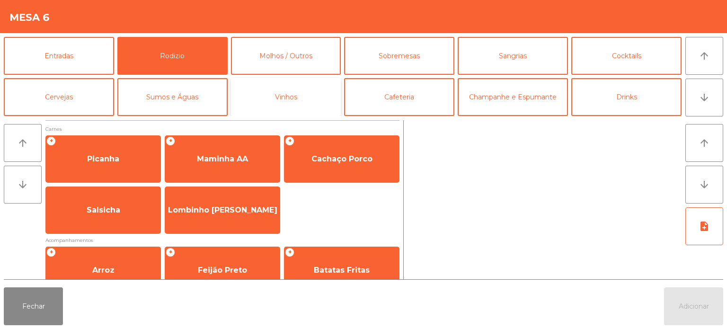
click at [292, 99] on button "Vinhos" at bounding box center [286, 97] width 110 height 38
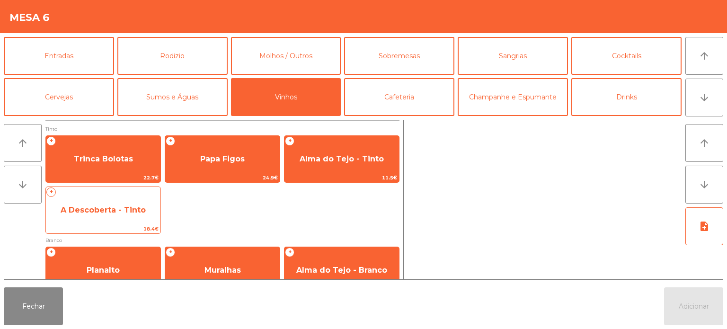
click at [122, 213] on span "A Descoberta - Tinto" at bounding box center [103, 209] width 85 height 9
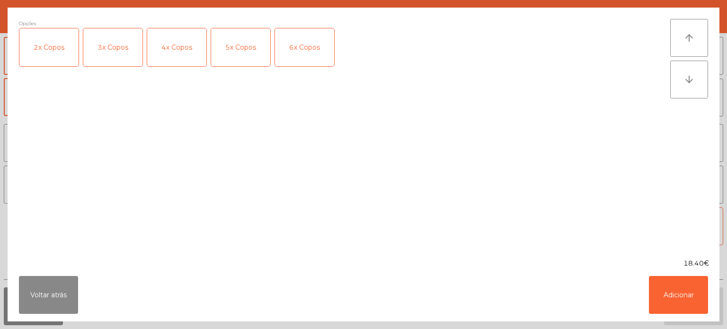
click at [55, 54] on div "2x Copos" at bounding box center [48, 47] width 59 height 38
click at [629, 295] on div "Voltar atrás Adicionar" at bounding box center [364, 294] width 712 height 53
click at [694, 292] on button "Adicionar" at bounding box center [678, 295] width 59 height 38
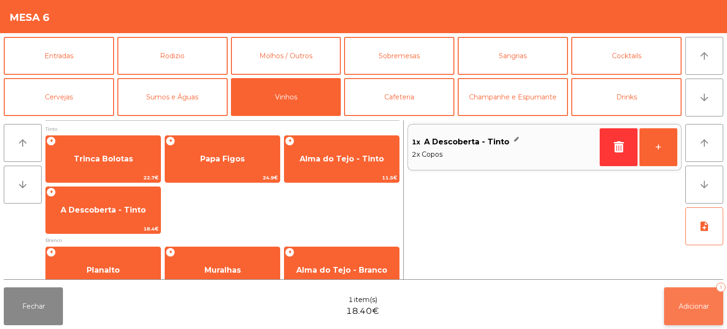
click at [694, 306] on span "Adicionar" at bounding box center [694, 306] width 30 height 9
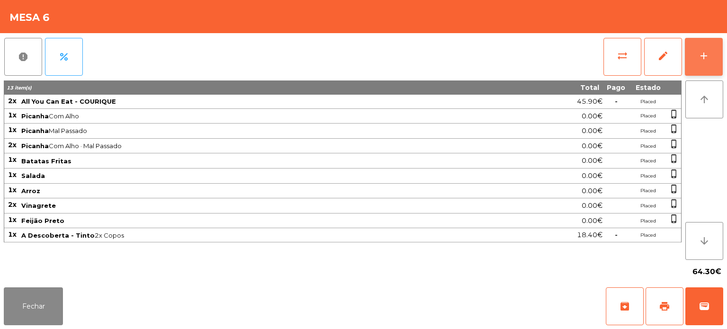
click at [687, 41] on button "add" at bounding box center [704, 57] width 38 height 38
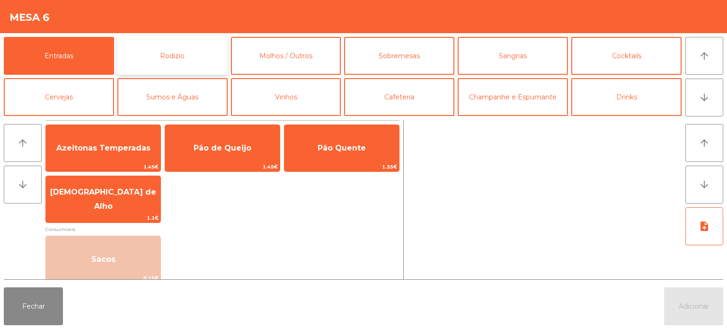
click at [184, 55] on button "Rodizio" at bounding box center [172, 56] width 110 height 38
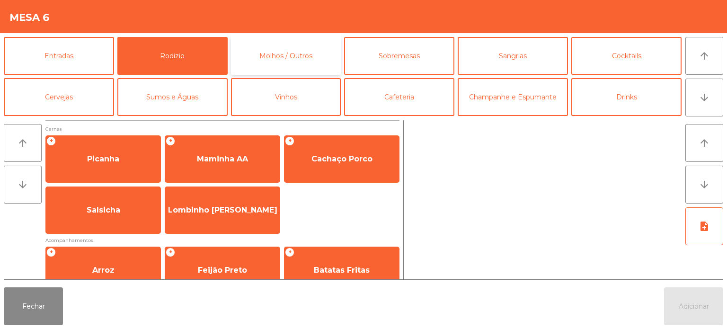
click at [285, 65] on button "Molhos / Outros" at bounding box center [286, 56] width 110 height 38
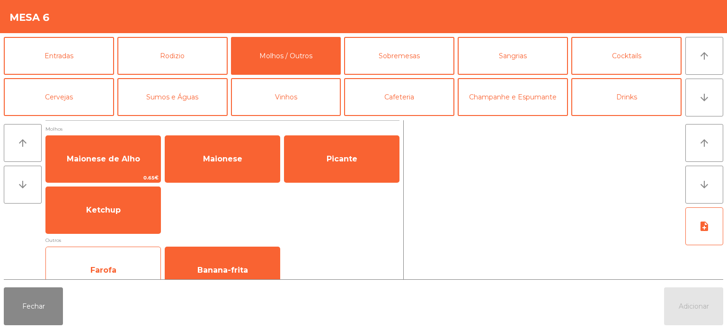
click at [117, 266] on span "Farofa" at bounding box center [103, 270] width 115 height 26
click at [114, 263] on span "Farofa" at bounding box center [103, 270] width 115 height 26
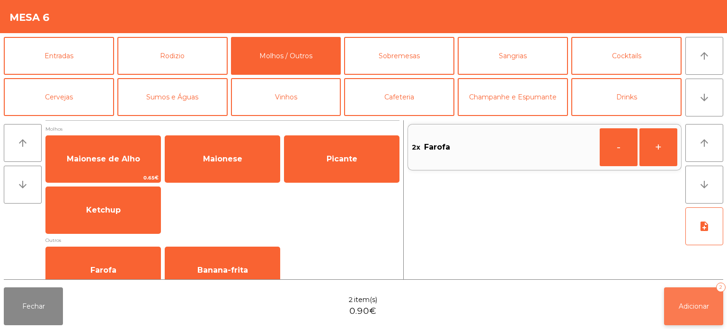
click at [686, 292] on button "Adicionar 2" at bounding box center [693, 306] width 59 height 38
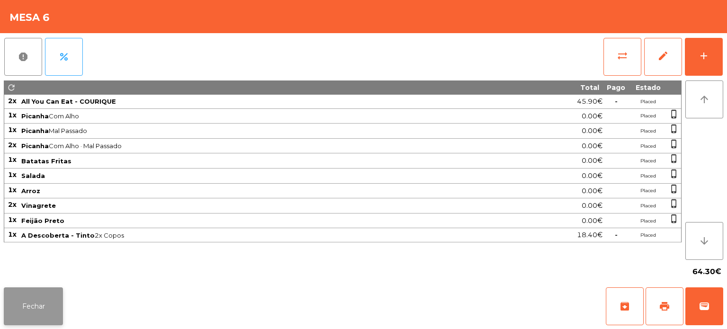
click at [30, 298] on button "Fechar" at bounding box center [33, 306] width 59 height 38
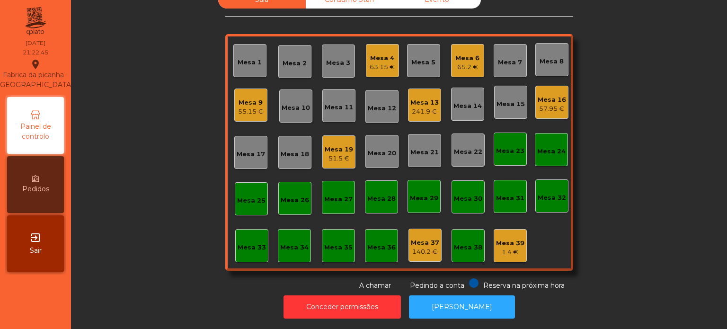
click at [420, 107] on div "241.9 €" at bounding box center [424, 111] width 28 height 9
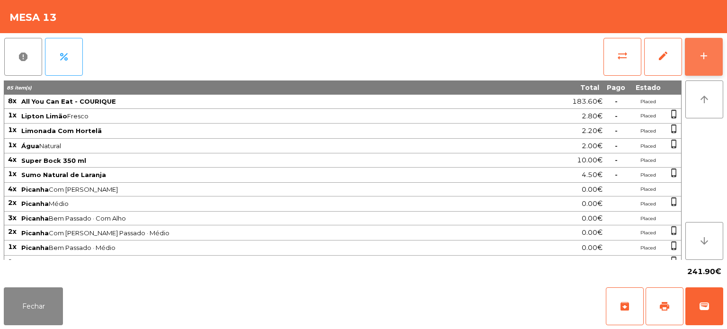
click at [703, 50] on div "add" at bounding box center [703, 55] width 11 height 11
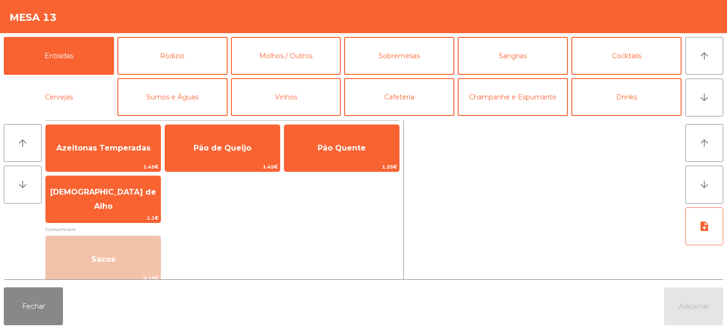
click at [78, 100] on button "Cervejas" at bounding box center [59, 97] width 110 height 38
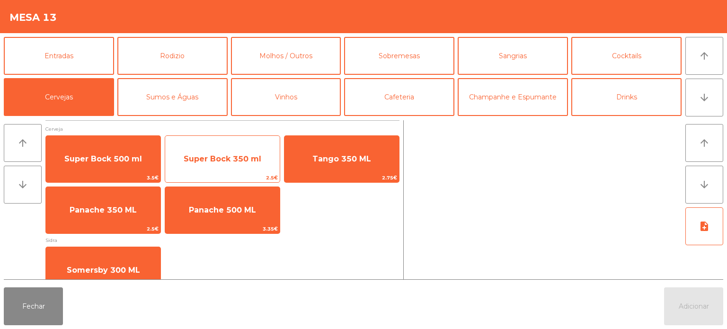
click at [243, 139] on div "Super Bock 350 ml 2.5€" at bounding box center [222, 158] width 115 height 47
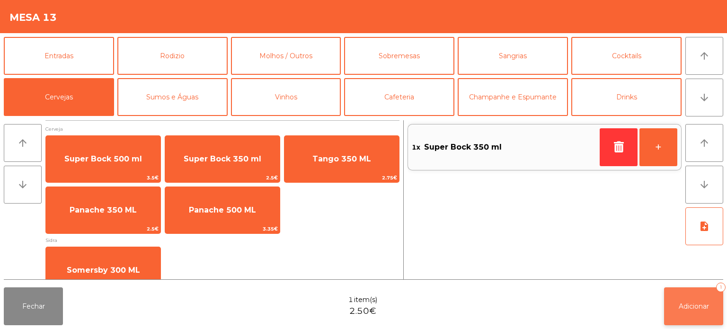
click at [688, 310] on button "Adicionar 1" at bounding box center [693, 306] width 59 height 38
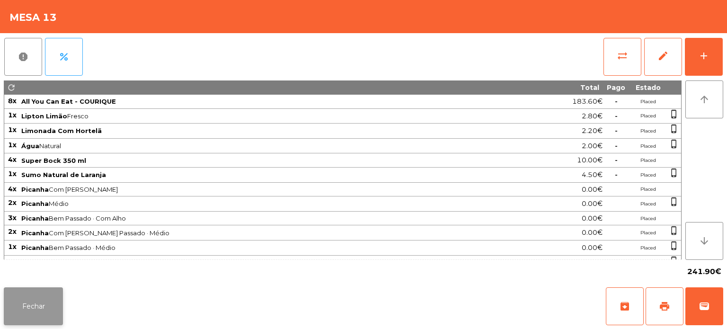
click at [44, 312] on button "Fechar" at bounding box center [33, 306] width 59 height 38
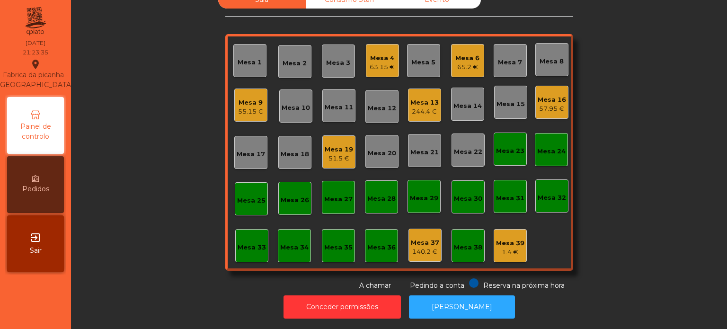
click at [392, 55] on div "Mesa 4 63.15 €" at bounding box center [382, 60] width 33 height 33
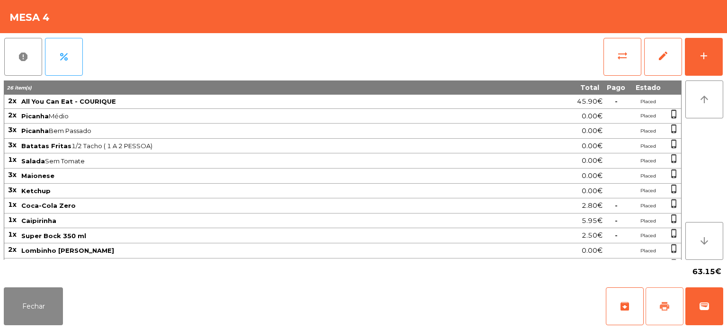
click at [664, 309] on span "print" at bounding box center [664, 306] width 11 height 11
click at [43, 298] on button "Fechar" at bounding box center [33, 306] width 59 height 38
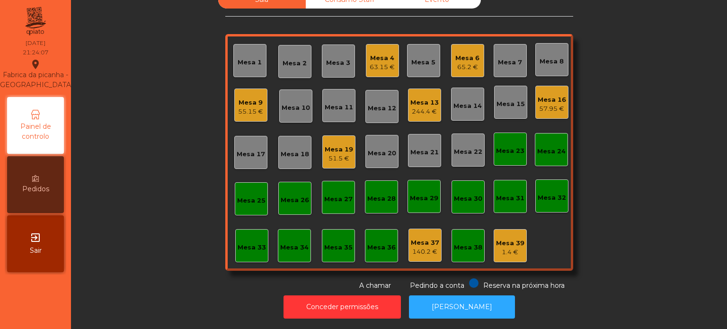
click at [453, 281] on span "Pedindo a conta" at bounding box center [437, 285] width 54 height 9
click at [453, 299] on button "[PERSON_NAME]" at bounding box center [462, 306] width 106 height 23
click at [149, 151] on div "Sala Consumo Staff Evento Mesa 1 Mesa 2 Mesa 3 Mesa 4 63.15 € Mesa 5 Mesa 6 65.…" at bounding box center [399, 141] width 630 height 300
click at [377, 62] on div "63.15 €" at bounding box center [382, 66] width 25 height 9
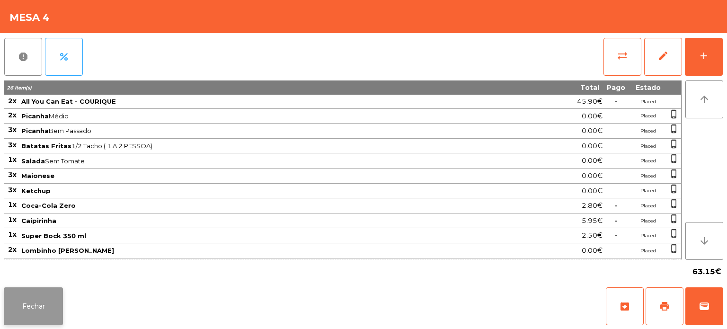
click at [58, 301] on button "Fechar" at bounding box center [33, 306] width 59 height 38
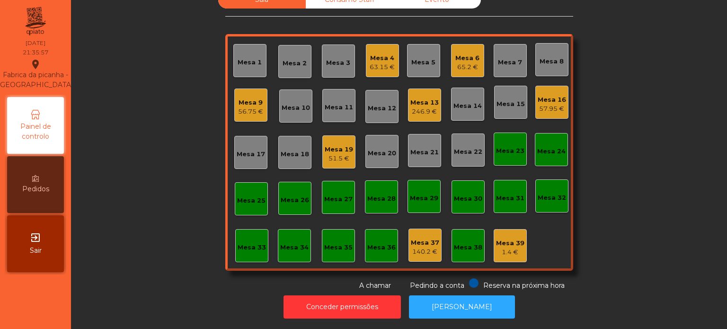
click at [376, 62] on div "63.15 €" at bounding box center [382, 66] width 25 height 9
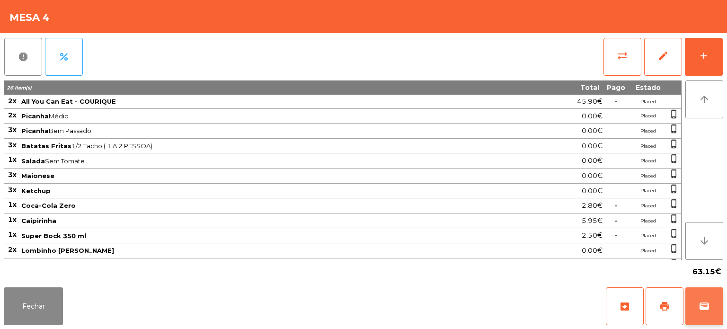
click at [720, 294] on button "wallet" at bounding box center [704, 306] width 38 height 38
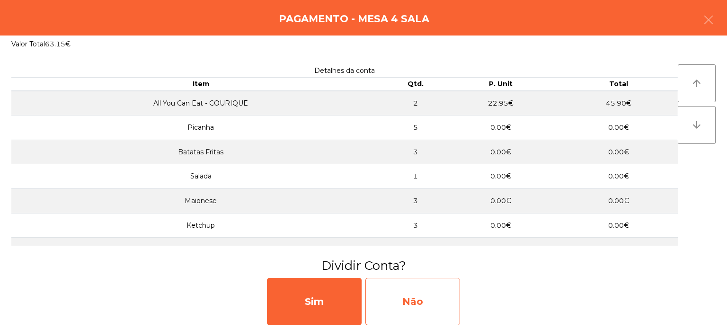
click at [424, 296] on div "Não" at bounding box center [412, 301] width 95 height 47
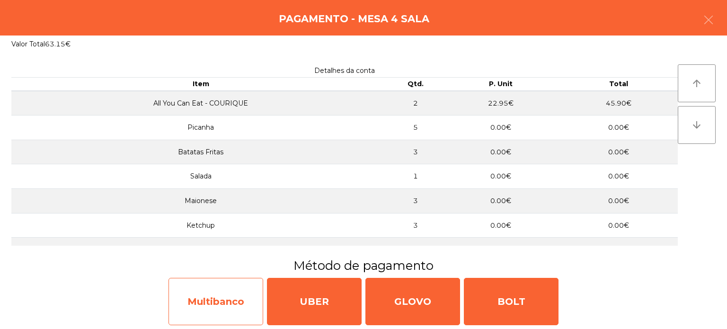
click at [223, 294] on div "Multibanco" at bounding box center [215, 301] width 95 height 47
select select "**"
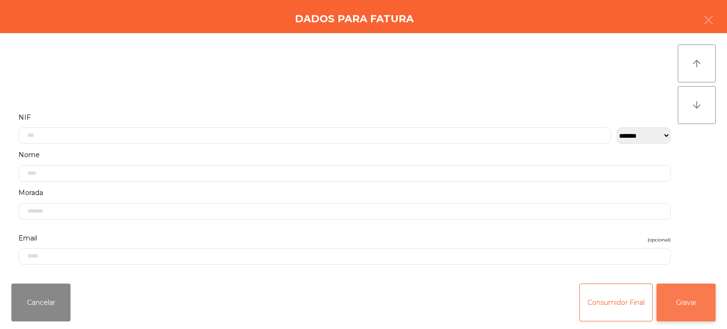
click at [691, 308] on button "Gravar" at bounding box center [685, 302] width 59 height 38
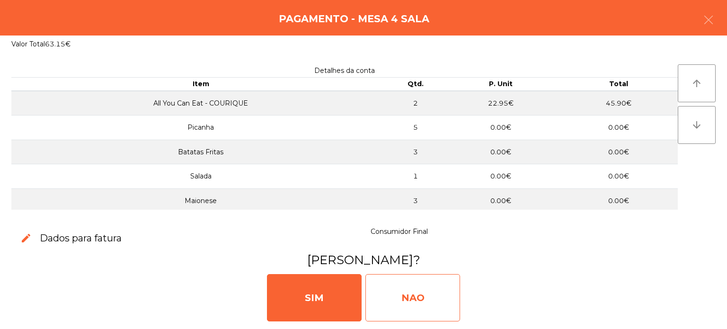
click at [411, 298] on div "NAO" at bounding box center [412, 297] width 95 height 47
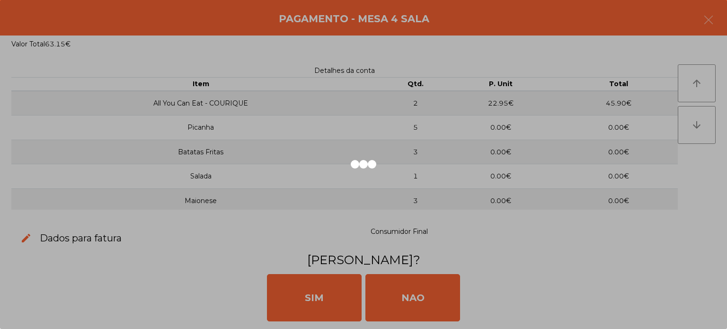
click at [335, 60] on div "Mesa 3" at bounding box center [338, 62] width 24 height 9
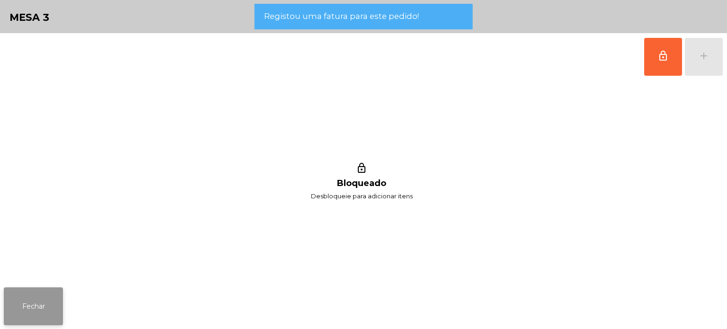
click at [60, 307] on button "Fechar" at bounding box center [33, 306] width 59 height 38
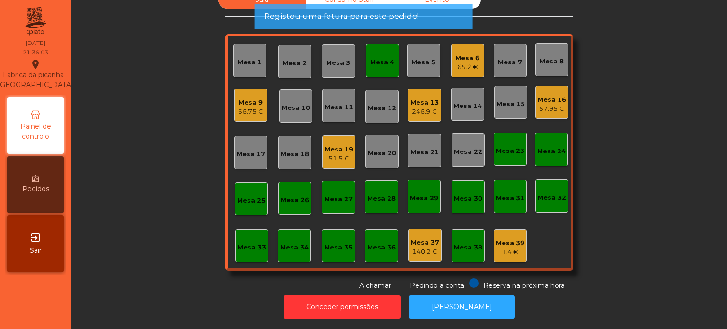
click at [377, 62] on div "Mesa 4" at bounding box center [382, 60] width 33 height 33
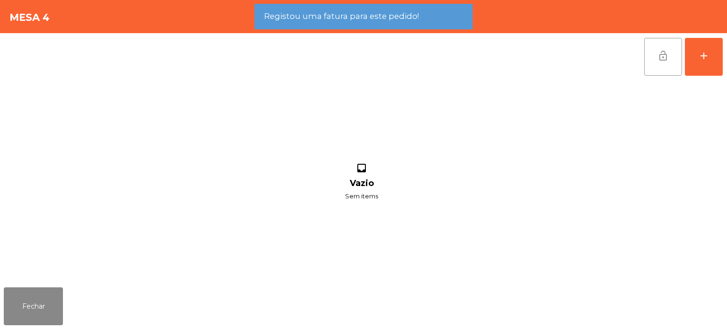
click at [661, 63] on button "lock_open" at bounding box center [663, 57] width 38 height 38
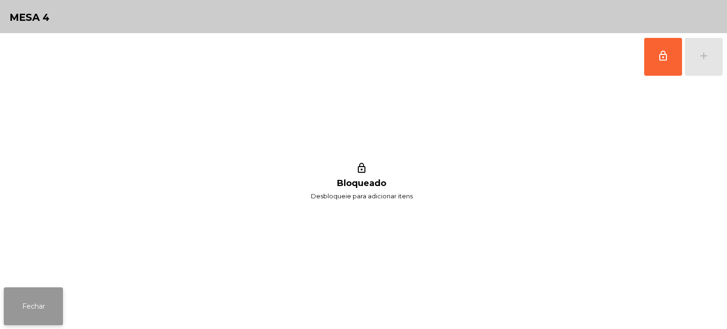
click at [62, 292] on button "Fechar" at bounding box center [33, 306] width 59 height 38
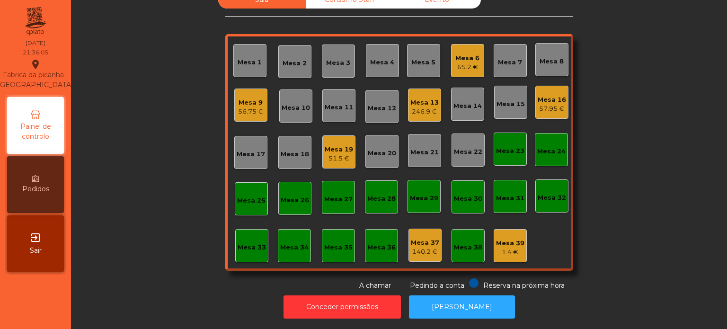
click at [471, 53] on div "Mesa 6" at bounding box center [467, 57] width 24 height 9
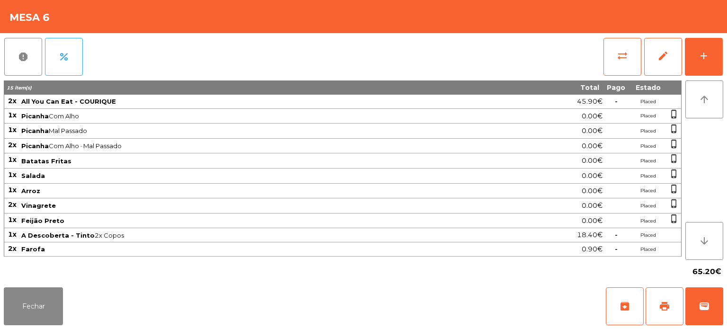
click at [239, 219] on span "Feijão Preto" at bounding box center [252, 221] width 463 height 8
click at [62, 306] on button "Fechar" at bounding box center [33, 306] width 59 height 38
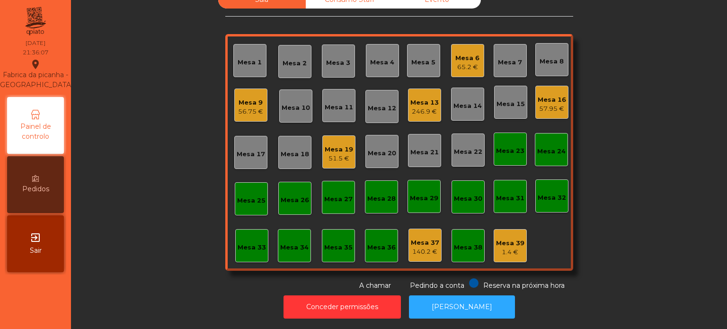
click at [262, 108] on div "Mesa 9 56.75 €" at bounding box center [250, 105] width 33 height 33
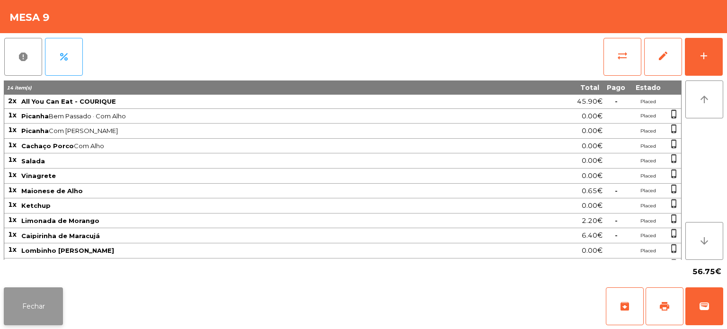
click at [50, 310] on button "Fechar" at bounding box center [33, 306] width 59 height 38
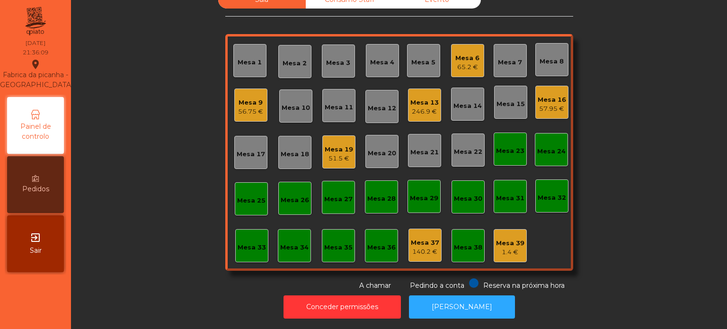
click at [416, 98] on div "Mesa 13" at bounding box center [424, 102] width 28 height 9
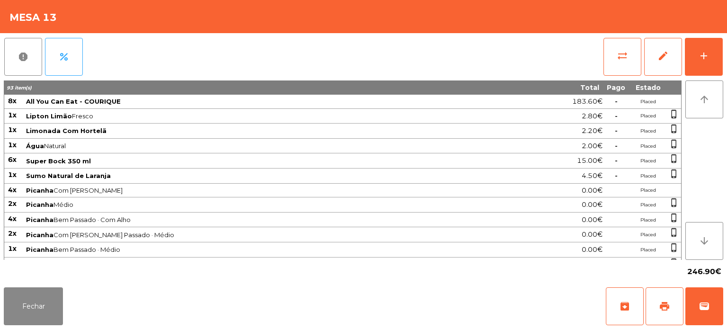
click at [193, 217] on span "Picanha Bem Passado · Com Alho" at bounding box center [268, 220] width 485 height 8
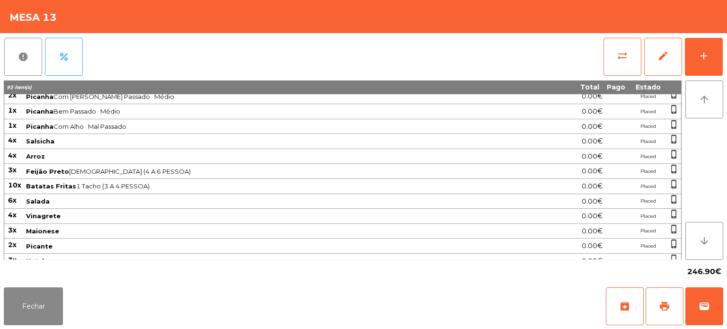
scroll to position [271, 0]
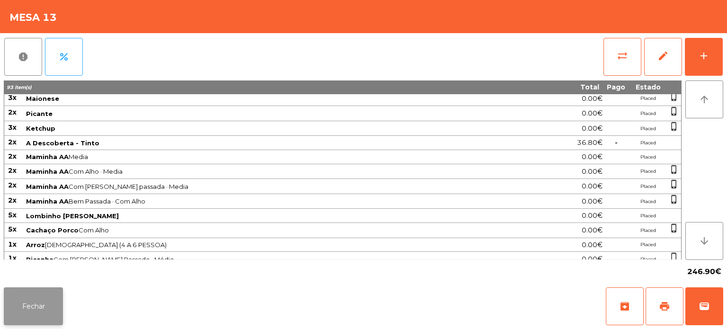
click at [59, 302] on button "Fechar" at bounding box center [33, 306] width 59 height 38
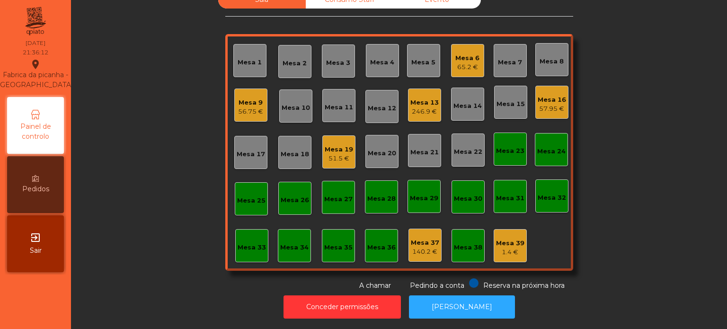
scroll to position [0, 0]
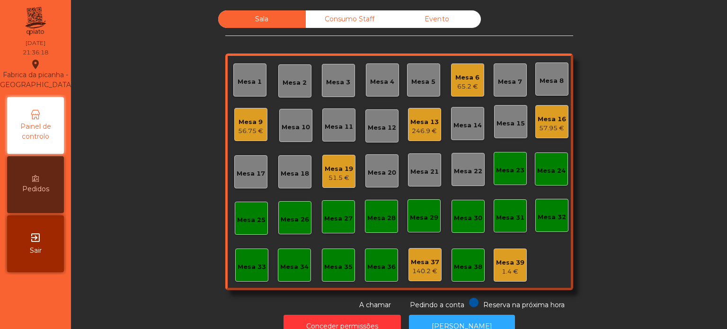
click at [466, 82] on div "65.2 €" at bounding box center [467, 86] width 24 height 9
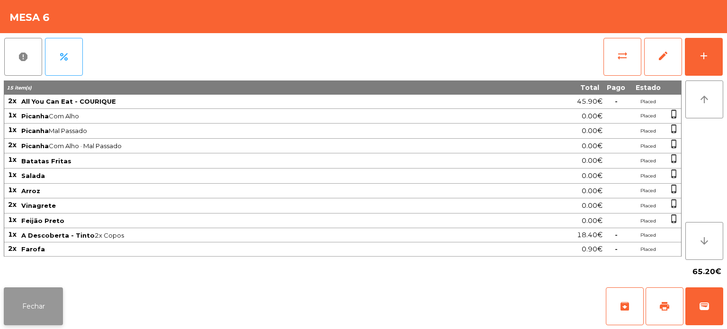
click at [46, 315] on button "Fechar" at bounding box center [33, 306] width 59 height 38
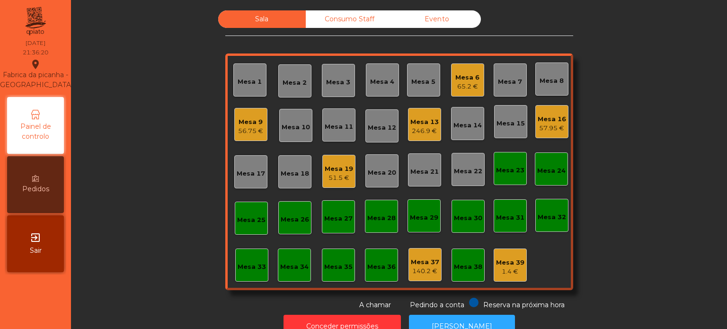
click at [465, 83] on div "65.2 €" at bounding box center [467, 86] width 24 height 9
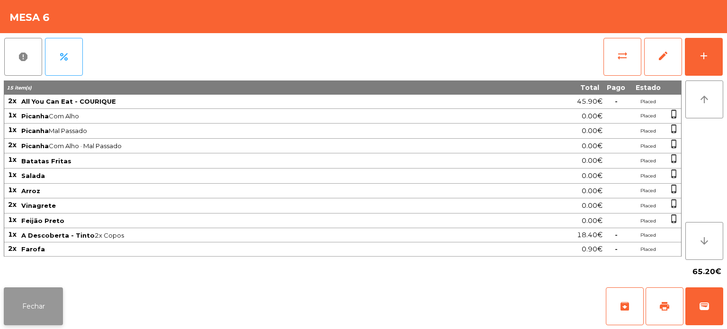
click at [43, 322] on button "Fechar" at bounding box center [33, 306] width 59 height 38
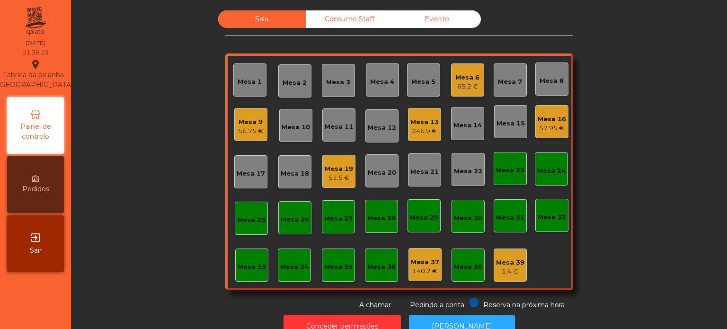
click at [433, 126] on div "246.9 €" at bounding box center [424, 130] width 28 height 9
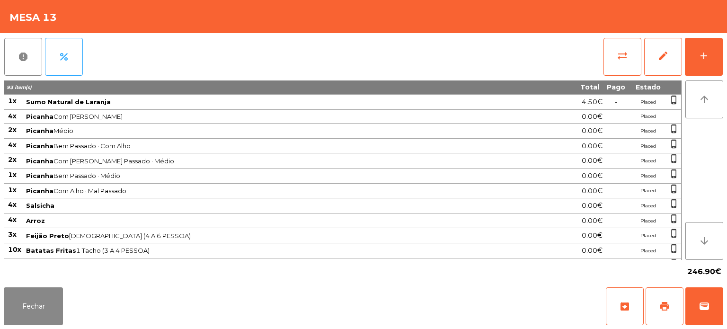
scroll to position [78, 0]
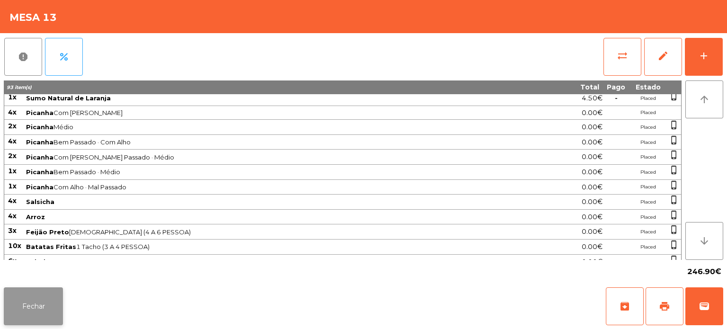
click at [44, 311] on button "Fechar" at bounding box center [33, 306] width 59 height 38
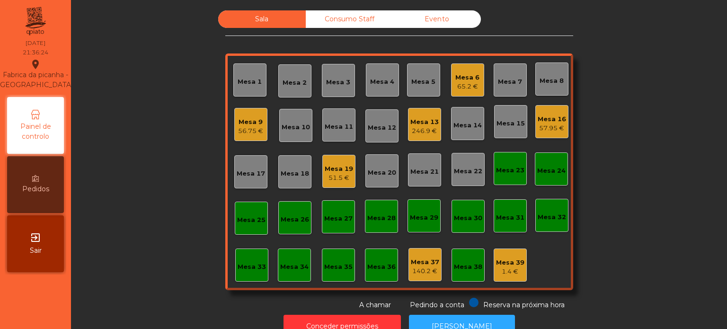
click at [416, 121] on div "Mesa 13" at bounding box center [424, 121] width 28 height 9
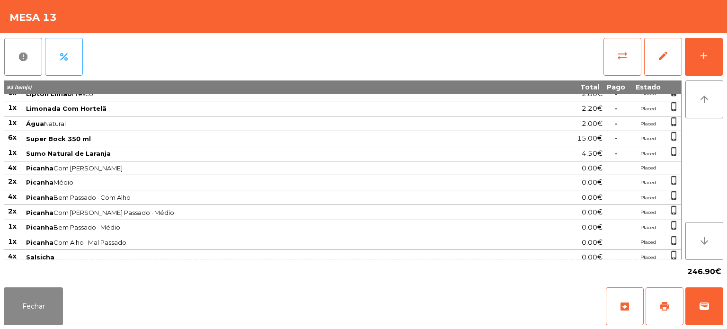
scroll to position [0, 0]
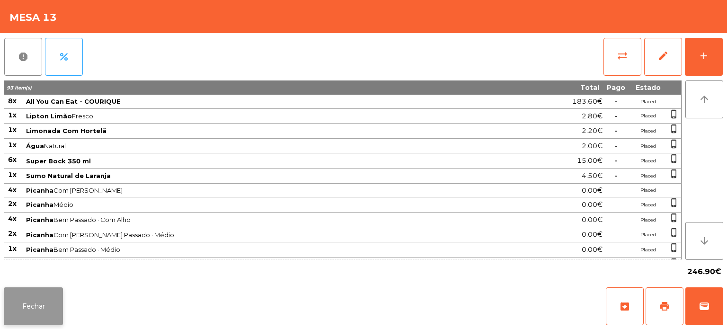
click at [39, 310] on button "Fechar" at bounding box center [33, 306] width 59 height 38
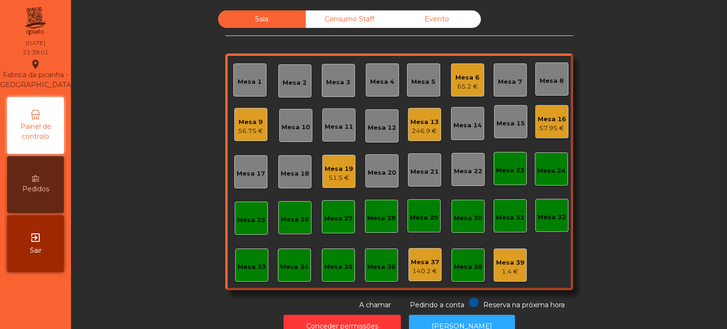
click at [249, 131] on div "56.75 €" at bounding box center [250, 130] width 25 height 9
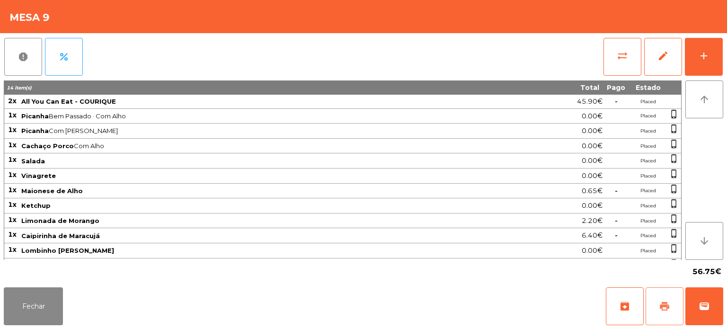
click at [664, 320] on button "print" at bounding box center [665, 306] width 38 height 38
click at [53, 294] on button "Fechar" at bounding box center [33, 306] width 59 height 38
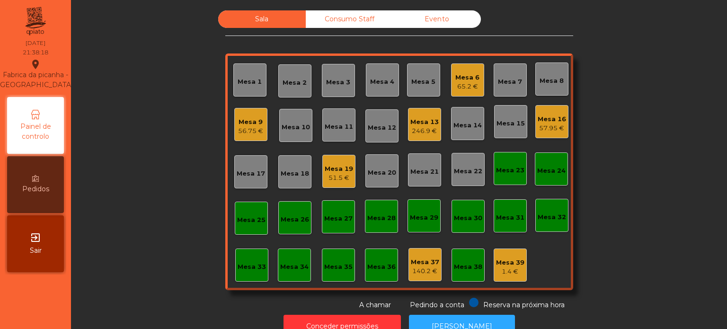
click at [424, 131] on div "246.9 €" at bounding box center [424, 130] width 28 height 9
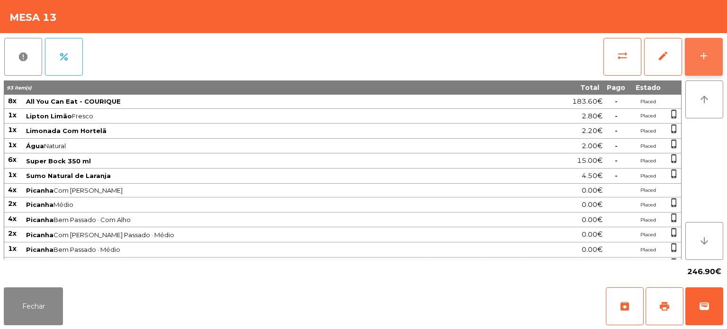
click at [709, 59] on button "add" at bounding box center [704, 57] width 38 height 38
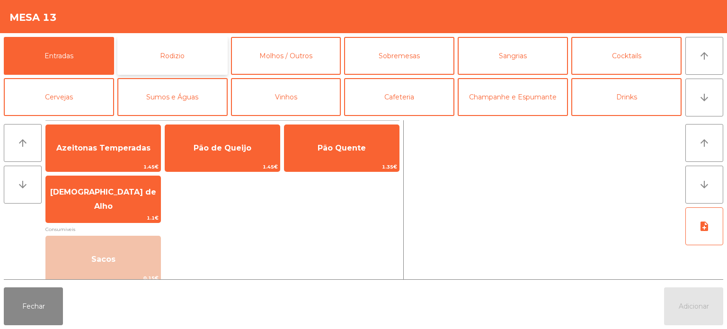
click at [185, 55] on button "Rodizio" at bounding box center [172, 56] width 110 height 38
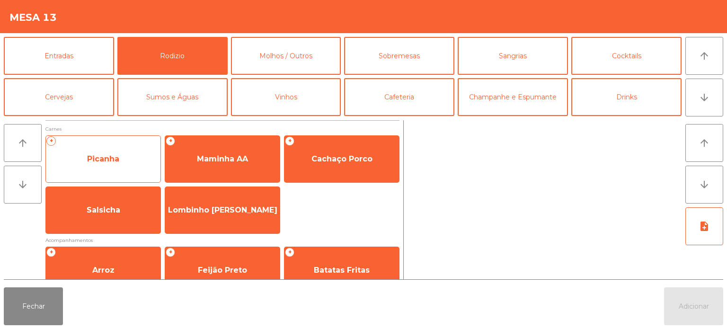
click at [130, 161] on span "Picanha" at bounding box center [103, 159] width 115 height 26
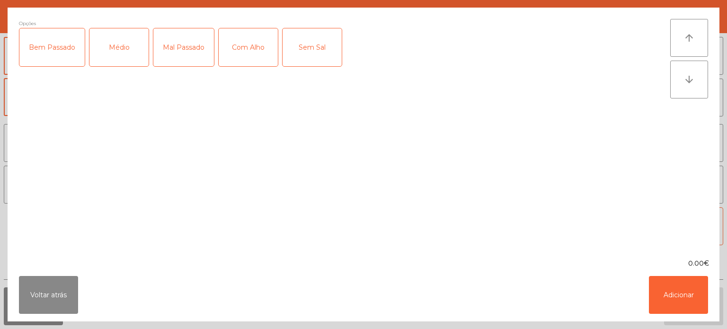
click at [134, 45] on div "Médio" at bounding box center [118, 47] width 59 height 38
click at [257, 56] on div "Com Alho" at bounding box center [248, 47] width 59 height 38
click at [652, 299] on button "Adicionar" at bounding box center [678, 295] width 59 height 38
click at [689, 299] on button "Adicionar" at bounding box center [693, 306] width 59 height 38
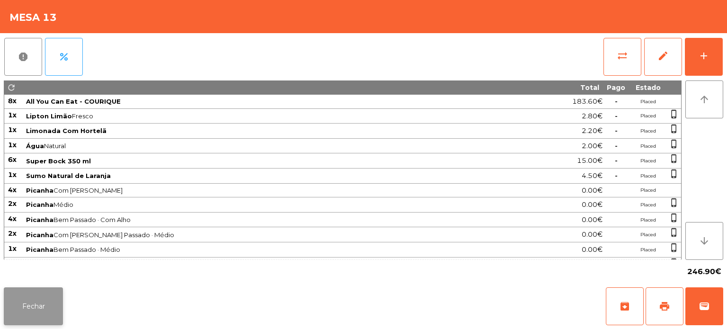
click at [50, 293] on button "Fechar" at bounding box center [33, 306] width 59 height 38
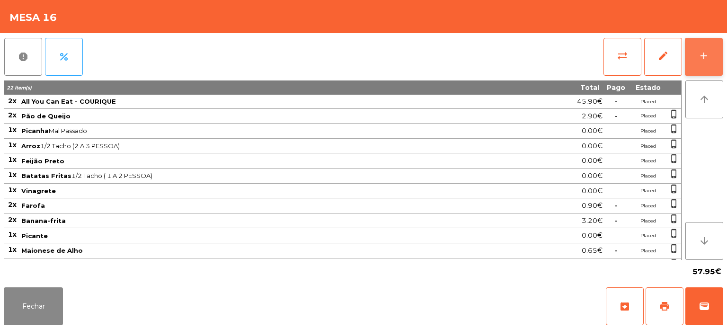
click at [714, 47] on button "add" at bounding box center [704, 57] width 38 height 38
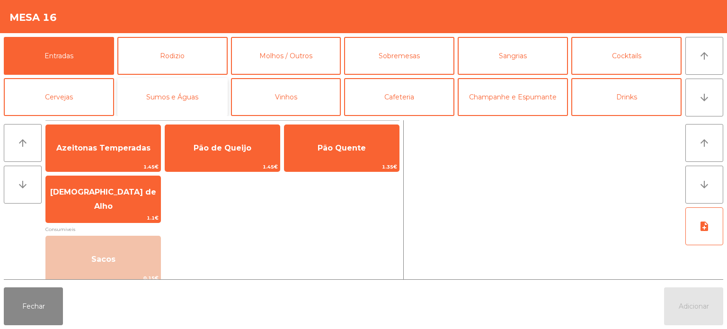
click at [184, 97] on button "Sumos e Águas" at bounding box center [172, 97] width 110 height 38
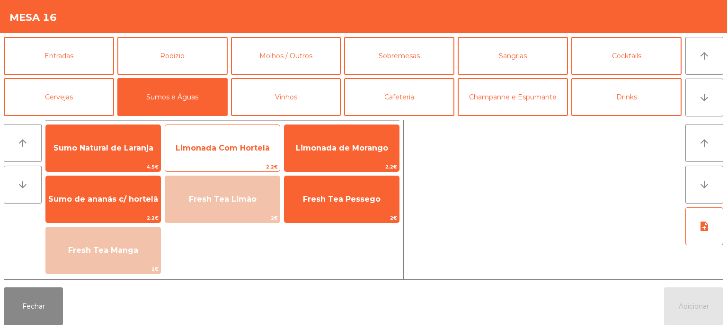
click at [242, 148] on span "Limonada Com Hortelã" at bounding box center [223, 147] width 94 height 9
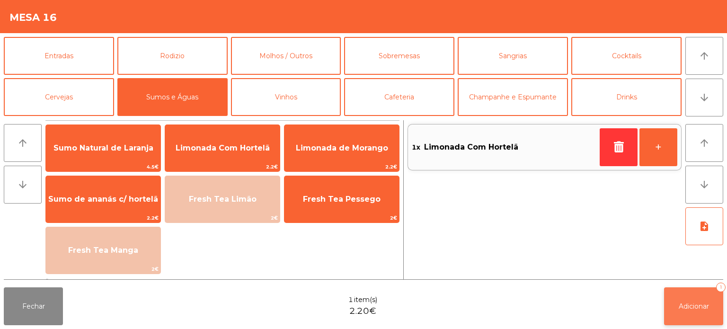
click at [693, 309] on span "Adicionar" at bounding box center [694, 306] width 30 height 9
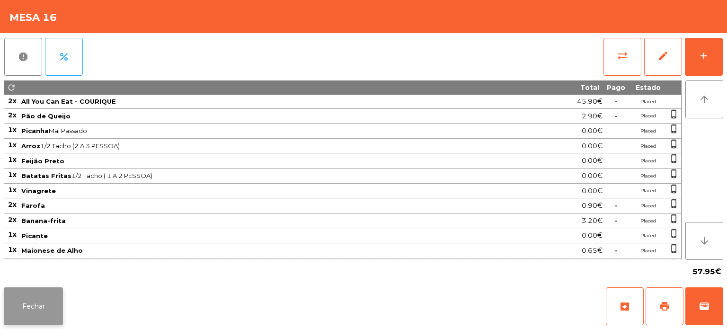
click at [19, 299] on button "Fechar" at bounding box center [33, 306] width 59 height 38
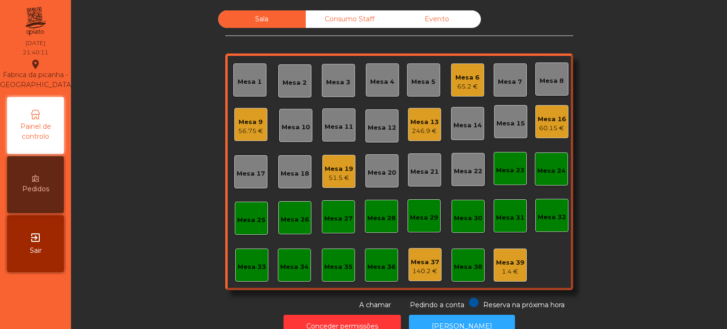
scroll to position [26, 0]
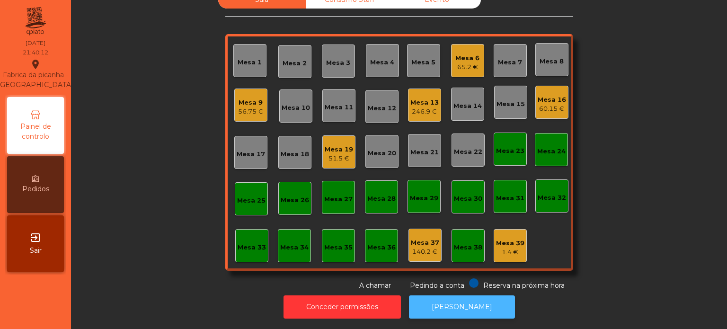
click at [462, 308] on button "[PERSON_NAME]" at bounding box center [462, 306] width 106 height 23
click at [250, 89] on div "Mesa 9 56.75 €" at bounding box center [250, 105] width 33 height 33
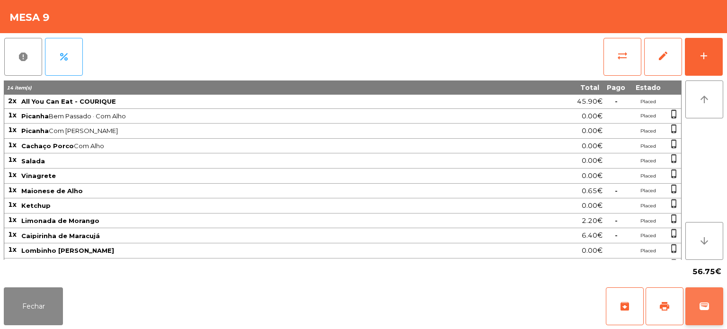
click at [704, 295] on button "wallet" at bounding box center [704, 306] width 38 height 38
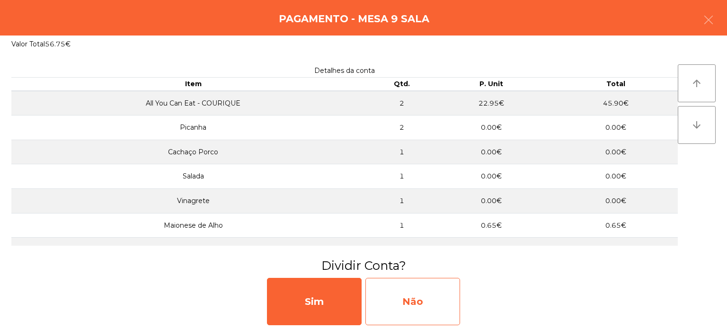
click at [425, 297] on div "Não" at bounding box center [412, 301] width 95 height 47
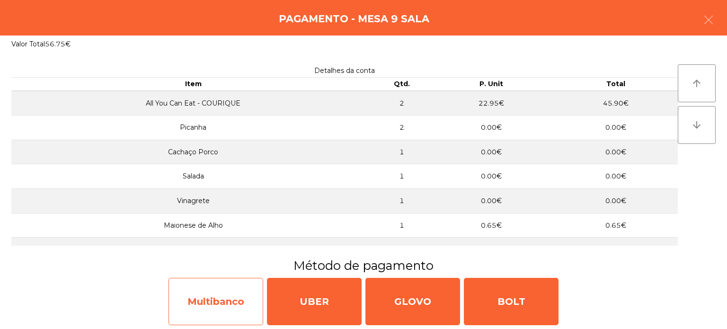
click at [218, 291] on div "Multibanco" at bounding box center [215, 301] width 95 height 47
select select "**"
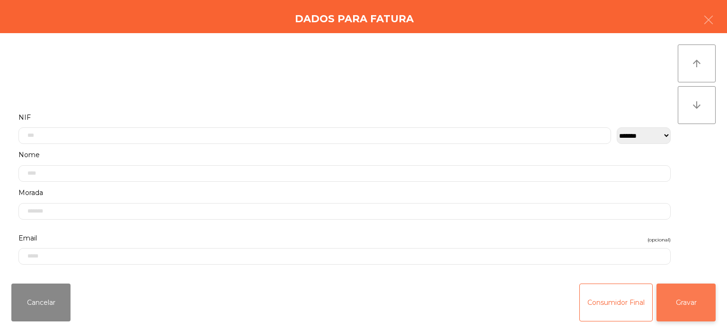
click at [688, 296] on button "Gravar" at bounding box center [685, 302] width 59 height 38
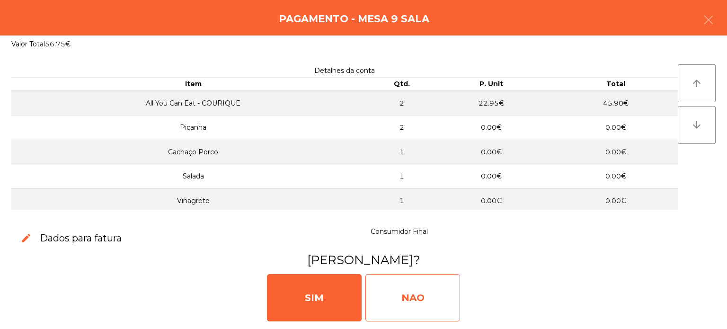
click at [424, 276] on div "NAO" at bounding box center [412, 297] width 95 height 47
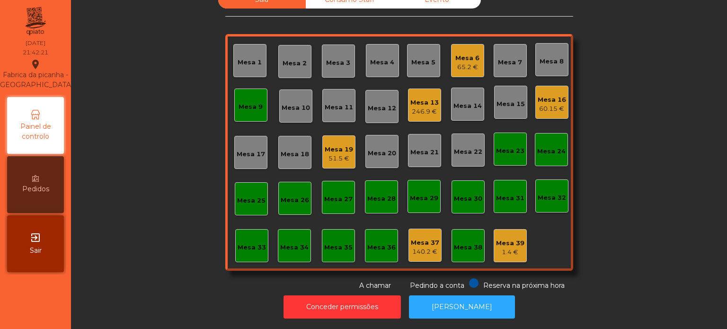
click at [234, 107] on div "Mesa 9" at bounding box center [250, 105] width 33 height 33
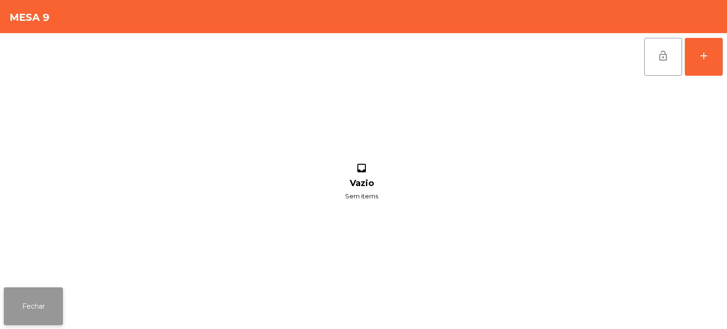
click at [46, 298] on button "Fechar" at bounding box center [33, 306] width 59 height 38
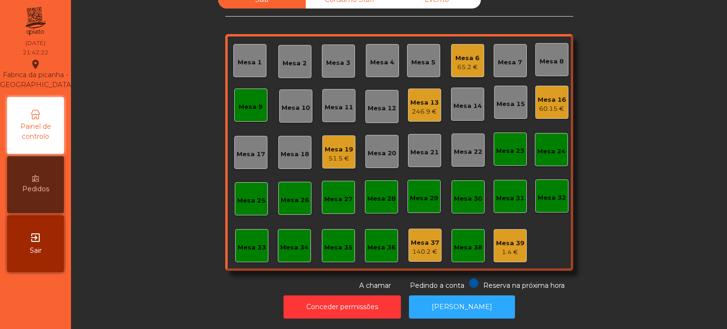
click at [243, 103] on div "Mesa 9" at bounding box center [251, 106] width 24 height 9
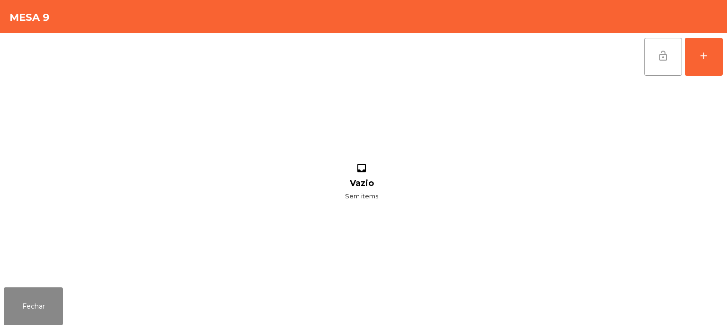
click at [667, 72] on button "lock_open" at bounding box center [663, 57] width 38 height 38
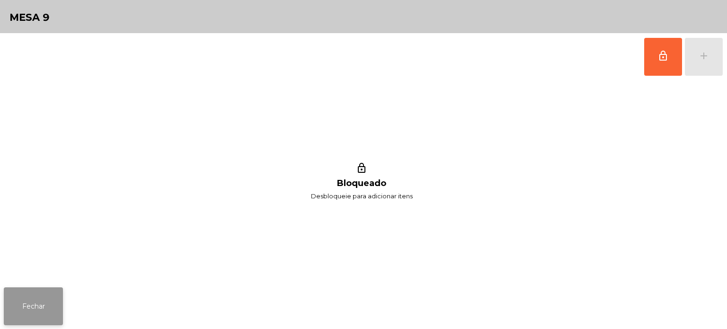
click at [58, 302] on button "Fechar" at bounding box center [33, 306] width 59 height 38
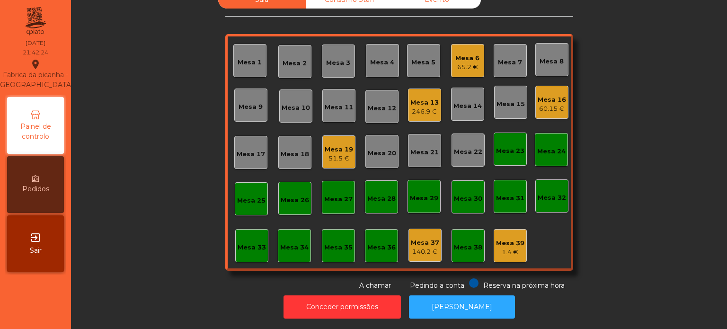
click at [186, 168] on div "Sala Consumo Staff Evento Mesa 1 [GEOGRAPHIC_DATA] 3 Mesa 4 Mesa 5 Mesa 6 65.2 …" at bounding box center [399, 141] width 630 height 300
click at [328, 154] on div "51.5 €" at bounding box center [339, 158] width 28 height 9
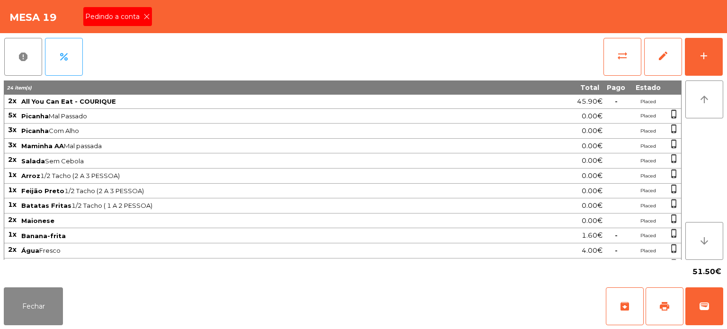
click at [146, 15] on icon at bounding box center [146, 16] width 7 height 7
click at [655, 310] on button "print" at bounding box center [665, 306] width 38 height 38
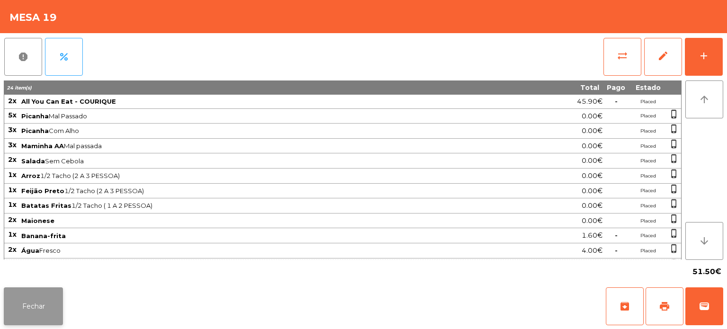
click at [41, 303] on button "Fechar" at bounding box center [33, 306] width 59 height 38
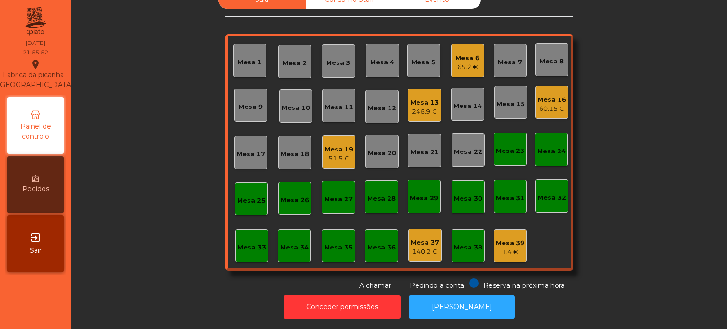
click at [501, 196] on div "Mesa 31" at bounding box center [510, 196] width 33 height 33
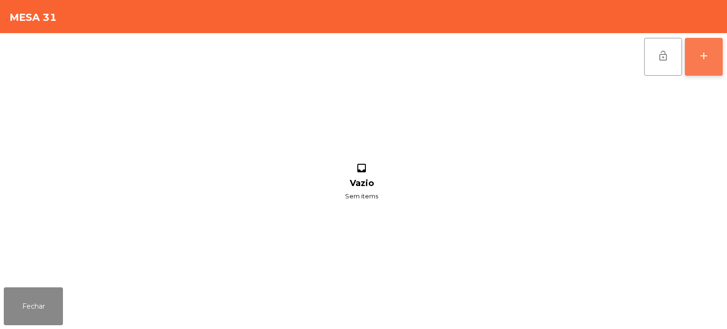
click at [720, 60] on button "add" at bounding box center [704, 57] width 38 height 38
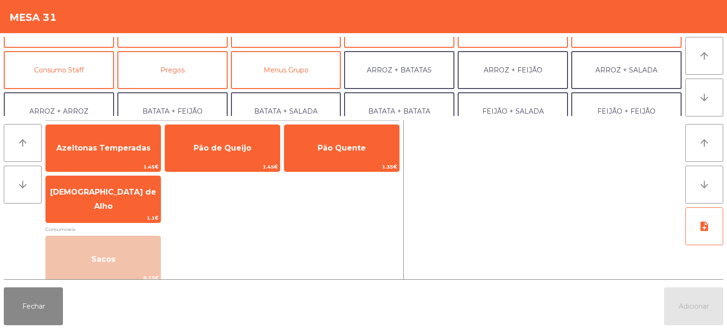
scroll to position [96, 0]
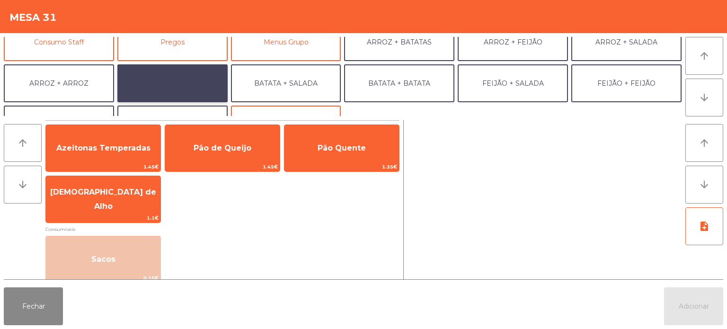
click at [158, 93] on button "BATATA + FEIJÃO" at bounding box center [172, 83] width 110 height 38
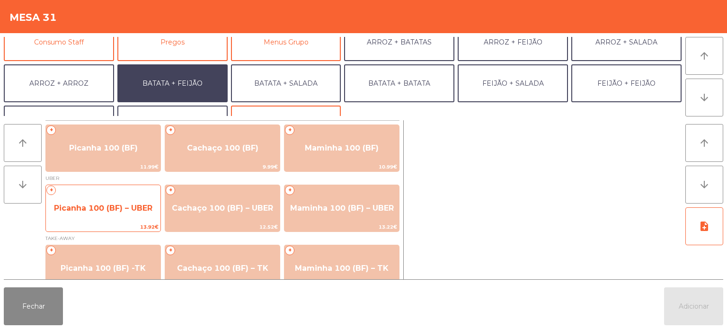
click at [116, 209] on span "Picanha 100 (BF) – UBER" at bounding box center [103, 208] width 98 height 9
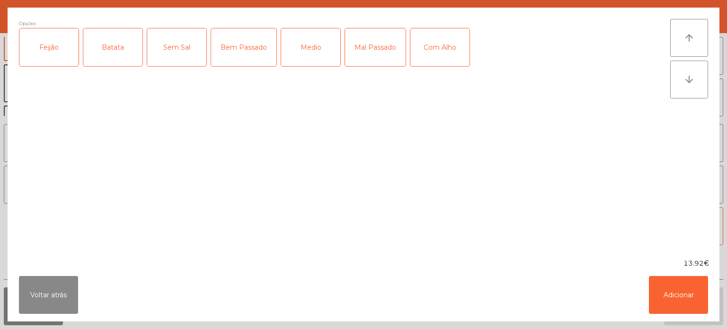
click at [53, 51] on div "Feijão" at bounding box center [48, 47] width 59 height 38
click at [109, 47] on div "Batata" at bounding box center [112, 47] width 59 height 38
click at [238, 51] on div "Bem Passado" at bounding box center [243, 47] width 65 height 38
click at [701, 301] on button "Adicionar" at bounding box center [678, 295] width 59 height 38
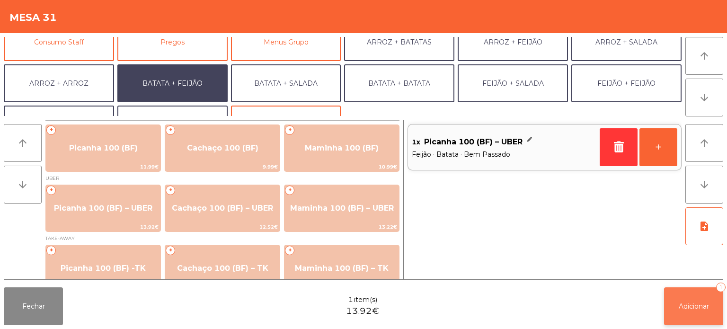
click at [689, 313] on button "Adicionar 1" at bounding box center [693, 306] width 59 height 38
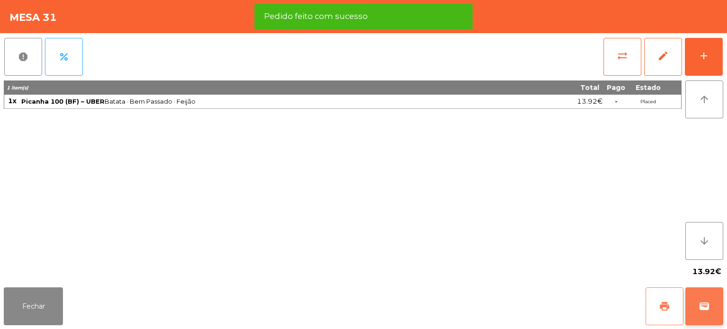
click at [674, 303] on button "print" at bounding box center [665, 306] width 38 height 38
click at [693, 303] on button "wallet" at bounding box center [704, 306] width 38 height 38
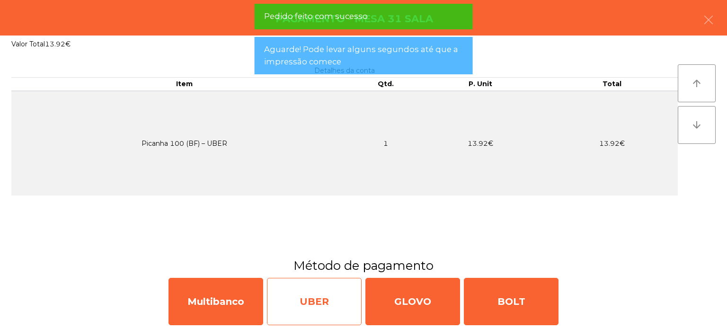
click at [326, 295] on div "UBER" at bounding box center [314, 301] width 95 height 47
select select "**"
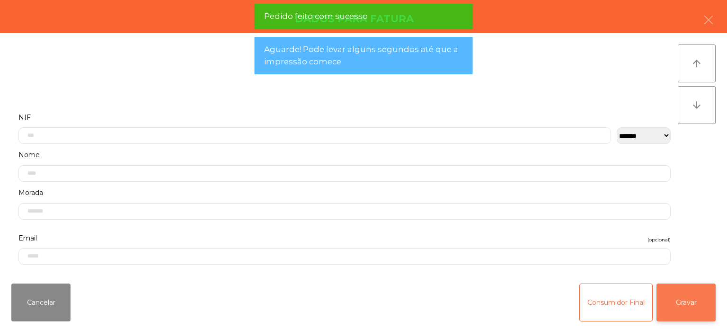
click at [683, 305] on button "Gravar" at bounding box center [685, 302] width 59 height 38
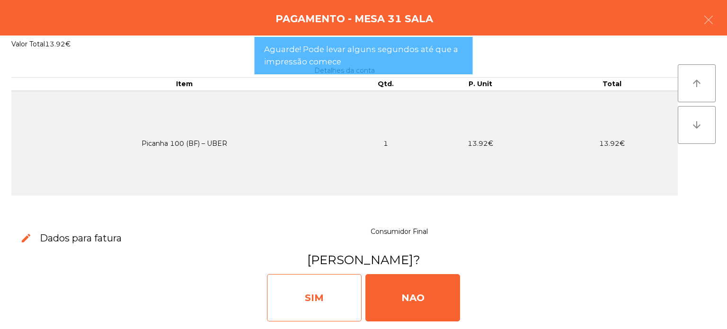
click at [281, 297] on div "SIM" at bounding box center [314, 297] width 95 height 47
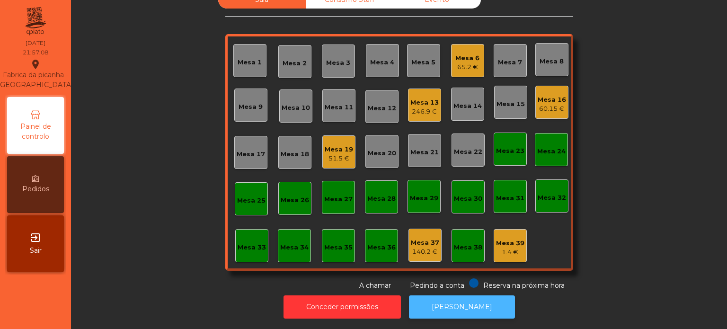
click at [454, 299] on button "[PERSON_NAME]" at bounding box center [462, 306] width 106 height 23
click at [330, 154] on div "51.5 €" at bounding box center [339, 158] width 28 height 9
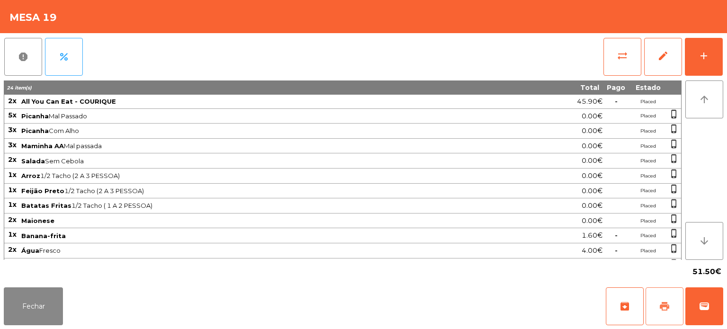
click at [668, 303] on span "print" at bounding box center [664, 306] width 11 height 11
click at [43, 297] on button "Fechar" at bounding box center [33, 306] width 59 height 38
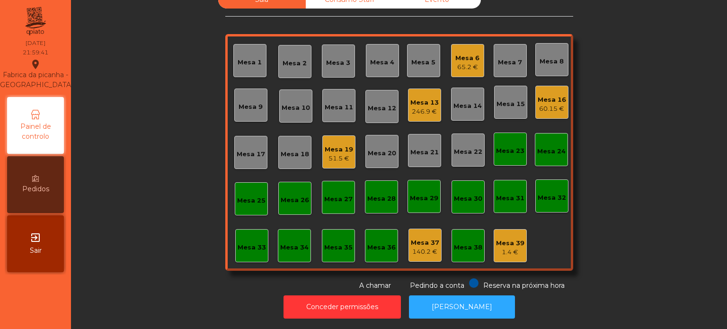
click at [549, 104] on div "60.15 €" at bounding box center [552, 108] width 28 height 9
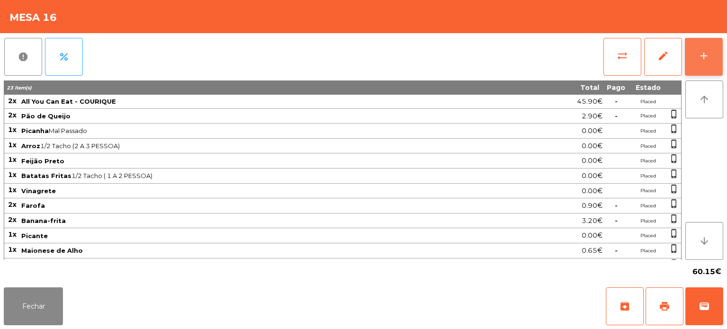
click at [698, 49] on button "add" at bounding box center [704, 57] width 38 height 38
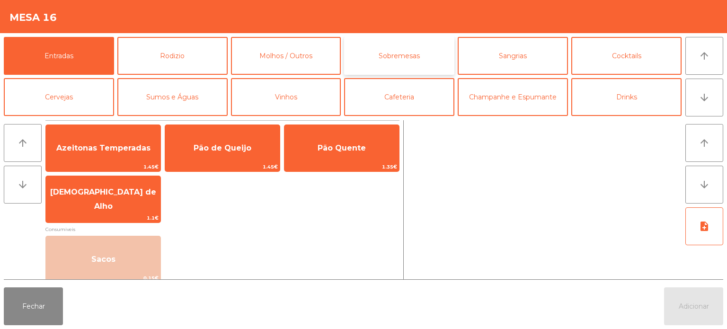
click at [399, 58] on button "Sobremesas" at bounding box center [399, 56] width 110 height 38
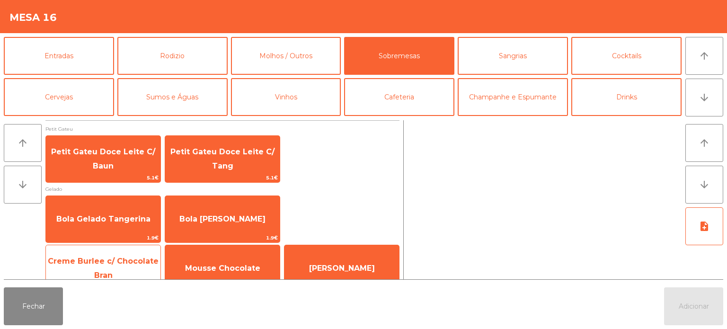
click at [105, 261] on span "Creme Burlee c/ Chocolate Bran" at bounding box center [103, 268] width 111 height 23
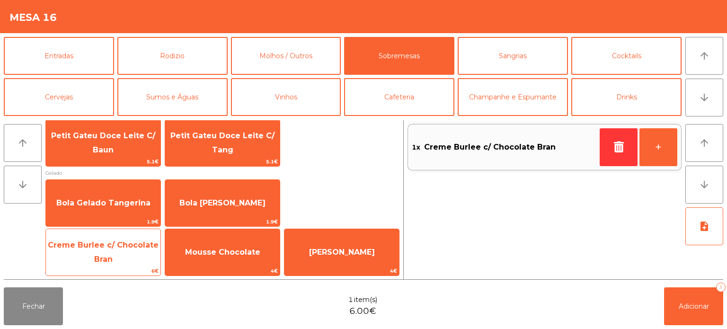
scroll to position [16, 0]
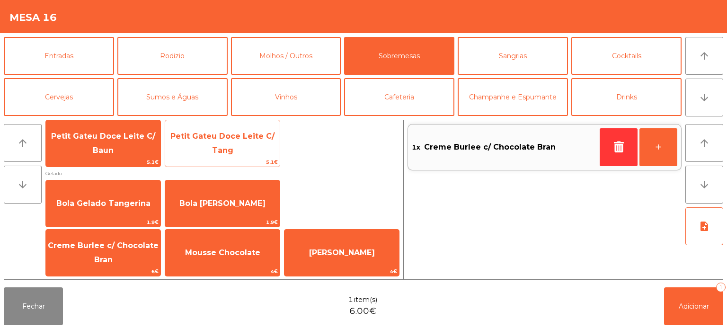
click at [218, 150] on span "Petit Gateu Doce Leite C/ Tang" at bounding box center [222, 143] width 104 height 23
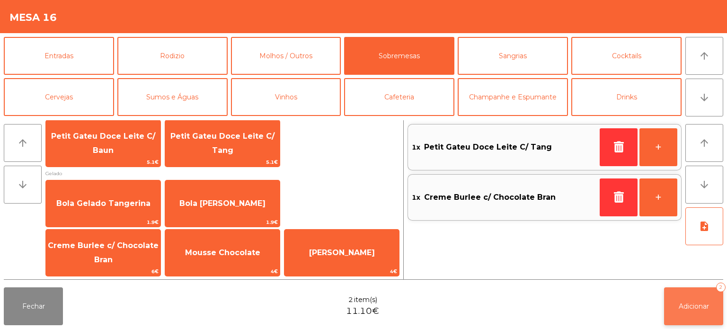
click at [691, 307] on span "Adicionar" at bounding box center [694, 306] width 30 height 9
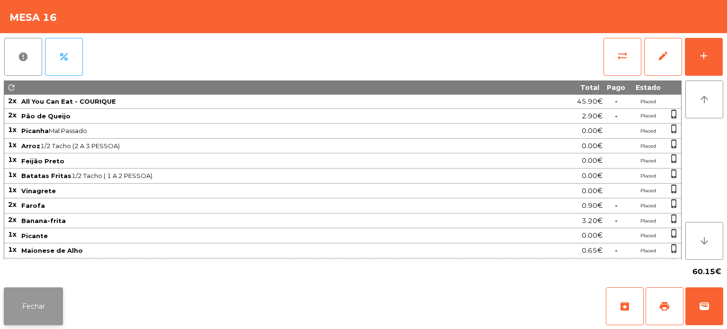
click at [20, 306] on button "Fechar" at bounding box center [33, 306] width 59 height 38
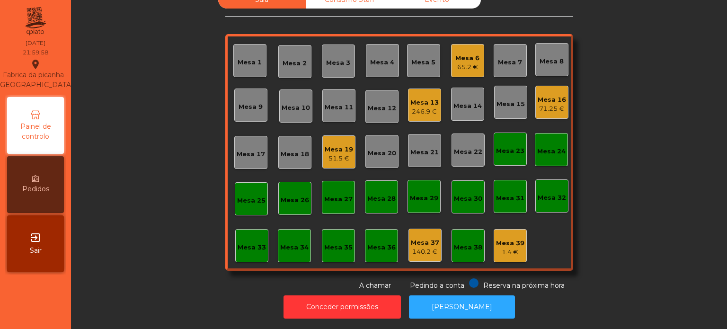
click at [370, 243] on div "Mesa 36" at bounding box center [381, 247] width 28 height 9
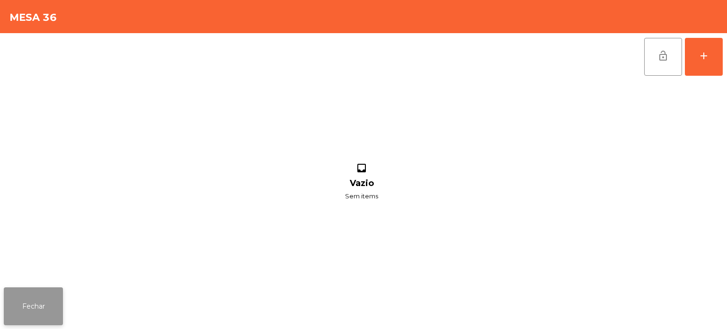
click at [47, 316] on button "Fechar" at bounding box center [33, 306] width 59 height 38
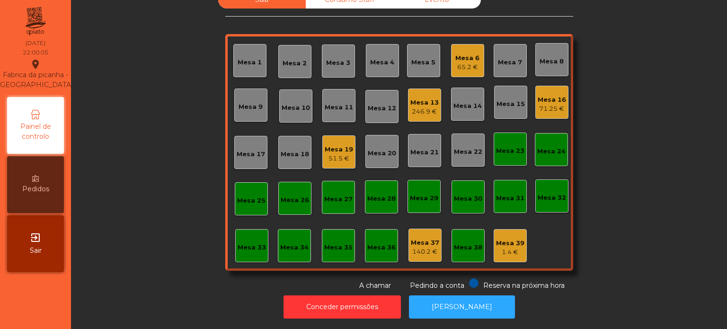
click at [503, 148] on div "Mesa 23" at bounding box center [510, 150] width 28 height 9
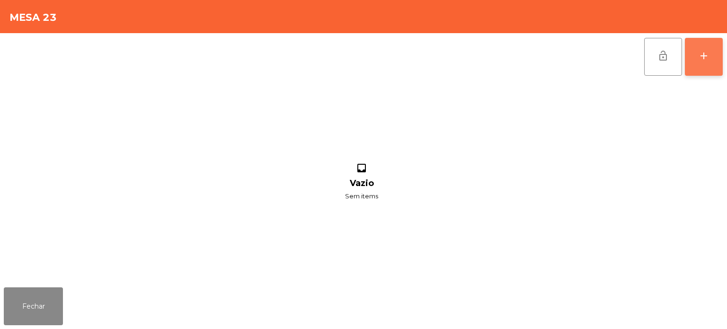
click at [702, 74] on button "add" at bounding box center [704, 57] width 38 height 38
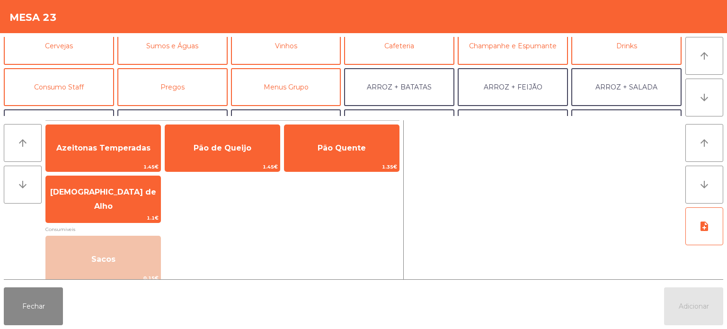
scroll to position [71, 0]
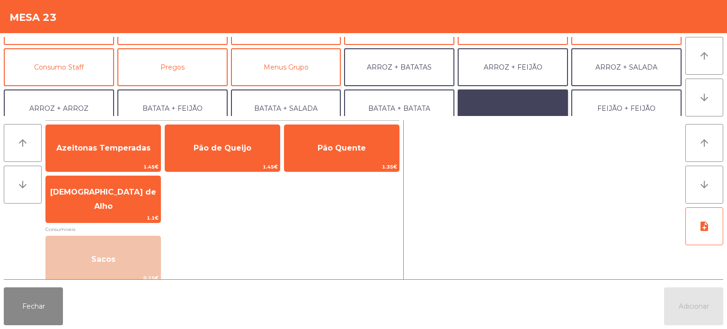
click at [498, 105] on button "FEIJÃO + SALADA" at bounding box center [513, 108] width 110 height 38
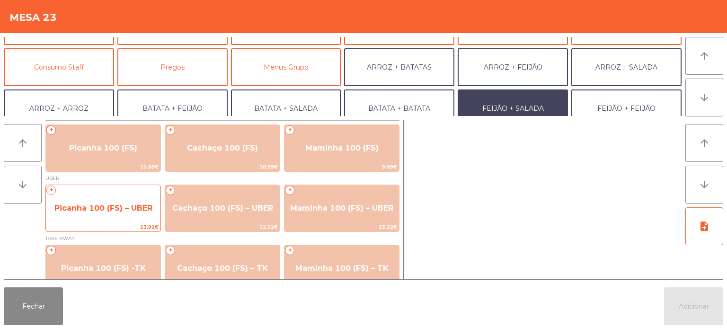
click at [96, 204] on span "Picanha 100 (FS) – UBER" at bounding box center [103, 208] width 98 height 9
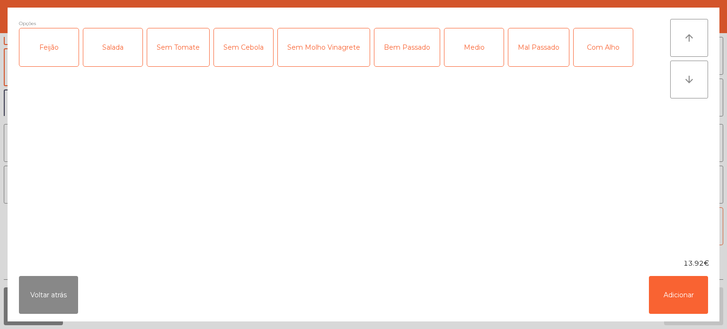
click at [47, 49] on div "Feijão" at bounding box center [48, 47] width 59 height 38
click at [106, 44] on div "Salada" at bounding box center [112, 47] width 59 height 38
click at [387, 55] on div "Bem Passado" at bounding box center [406, 47] width 65 height 38
click at [598, 42] on div "Com Alho" at bounding box center [603, 47] width 59 height 38
click at [678, 302] on button "Adicionar" at bounding box center [678, 295] width 59 height 38
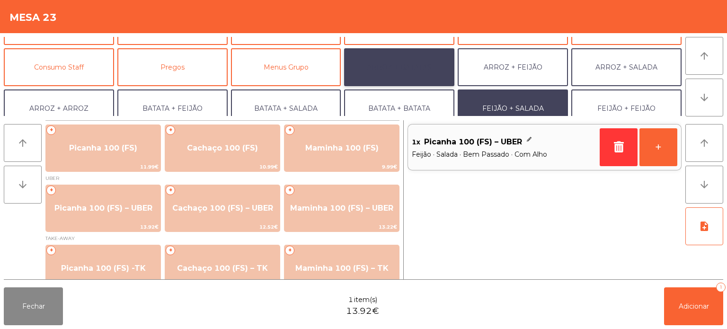
click at [397, 78] on button "ARROZ + BATATAS" at bounding box center [399, 67] width 110 height 38
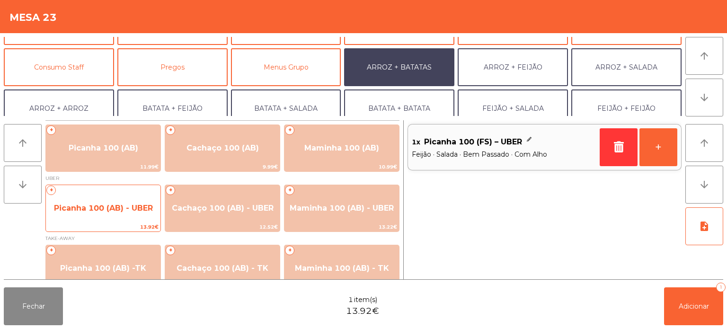
click at [108, 202] on span "Picanha 100 (AB) - UBER" at bounding box center [103, 208] width 115 height 26
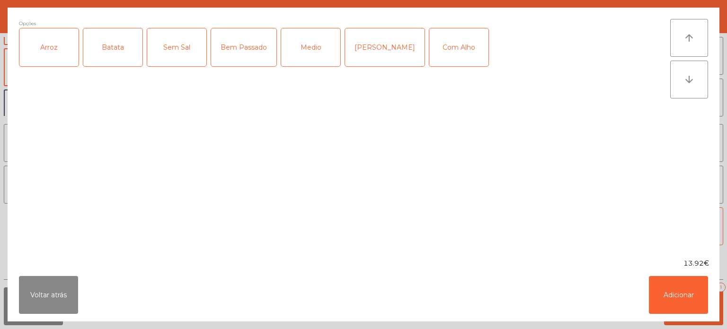
click at [42, 56] on div "Arroz" at bounding box center [48, 47] width 59 height 38
click at [114, 55] on div "Batata" at bounding box center [112, 47] width 59 height 38
click at [296, 59] on div "Medio" at bounding box center [310, 47] width 59 height 38
click at [442, 41] on div "Com Alho" at bounding box center [458, 47] width 59 height 38
click at [667, 293] on button "Adicionar" at bounding box center [678, 295] width 59 height 38
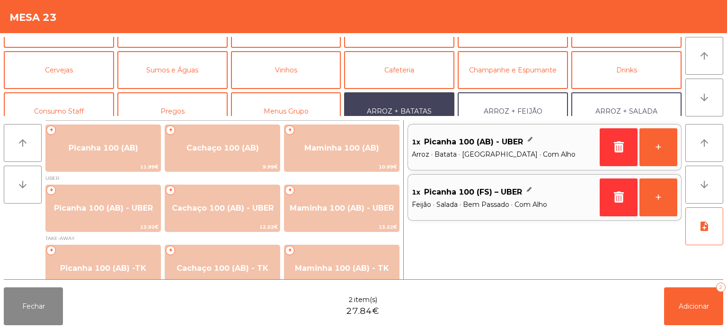
scroll to position [17, 0]
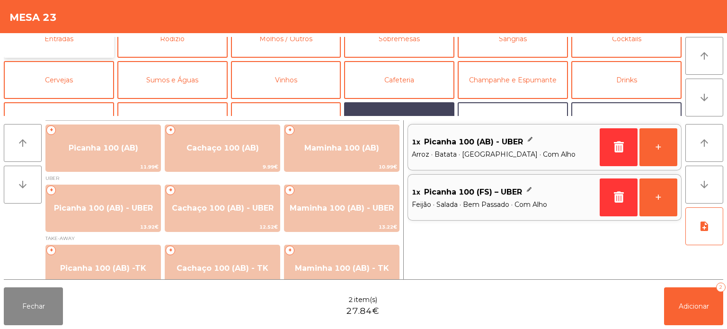
click at [90, 54] on button "Entradas" at bounding box center [59, 39] width 110 height 38
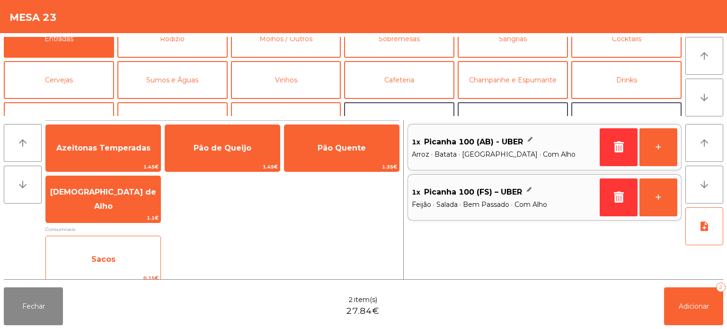
click at [142, 259] on span "Sacos" at bounding box center [103, 260] width 115 height 26
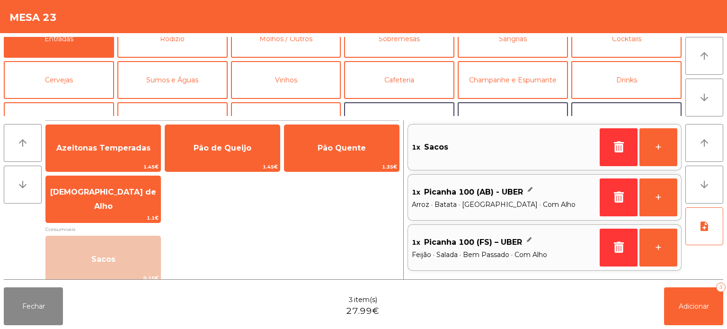
click at [435, 297] on div "Fechar 3 item(s) 27.99€ Adicionar 3" at bounding box center [363, 305] width 727 height 45
click at [694, 306] on span "Adicionar" at bounding box center [694, 306] width 30 height 9
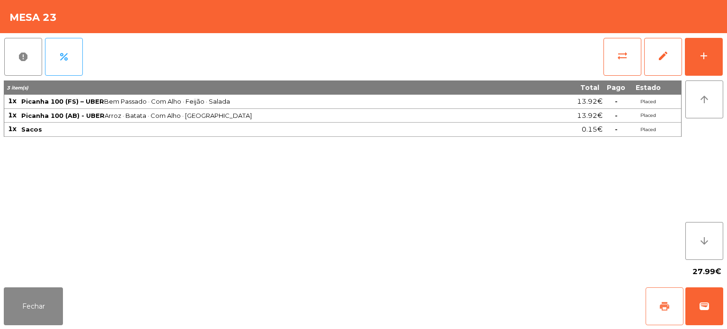
click at [661, 309] on span "print" at bounding box center [664, 306] width 11 height 11
click at [705, 307] on span "wallet" at bounding box center [704, 306] width 11 height 11
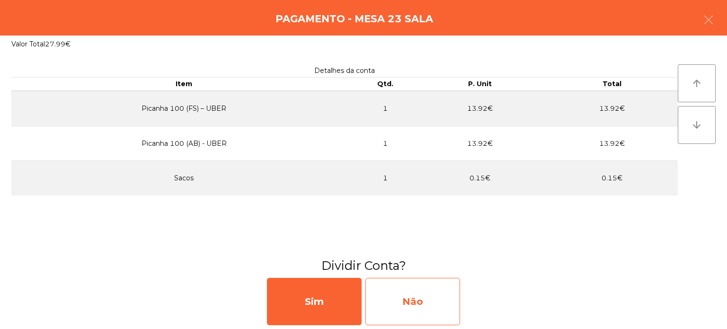
click at [403, 303] on div "Não" at bounding box center [412, 301] width 95 height 47
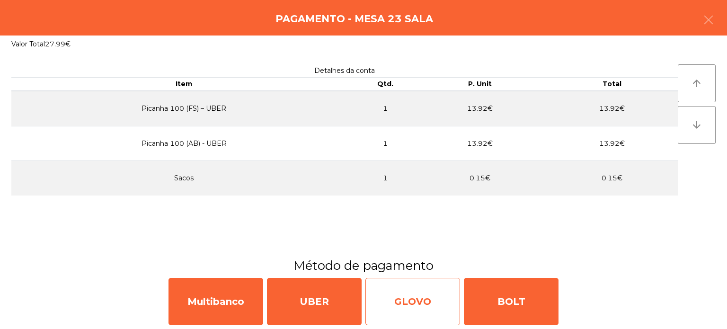
click at [398, 299] on div "GLOVO" at bounding box center [412, 301] width 95 height 47
select select "**"
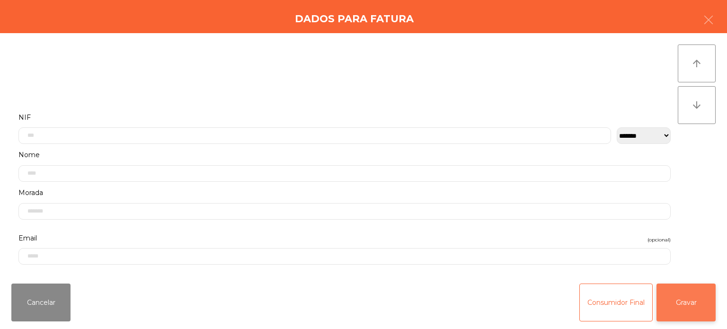
click at [691, 304] on button "Gravar" at bounding box center [685, 302] width 59 height 38
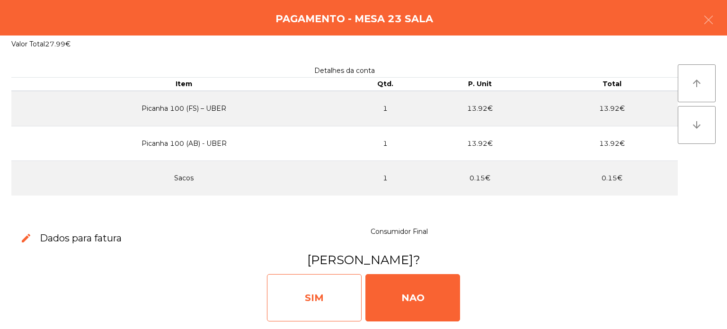
click at [304, 302] on div "SIM" at bounding box center [314, 297] width 95 height 47
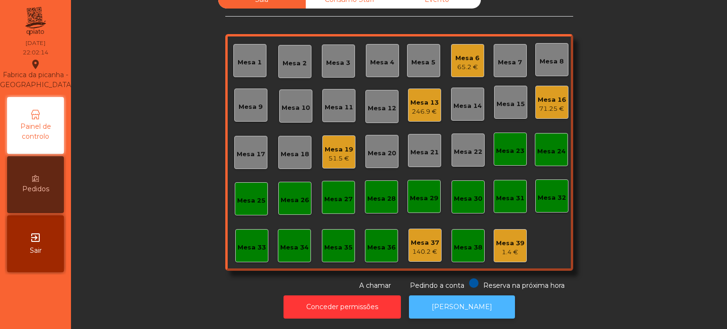
click at [454, 296] on button "[PERSON_NAME]" at bounding box center [462, 306] width 106 height 23
click at [437, 101] on div "Mesa 13 246.9 €" at bounding box center [424, 105] width 33 height 33
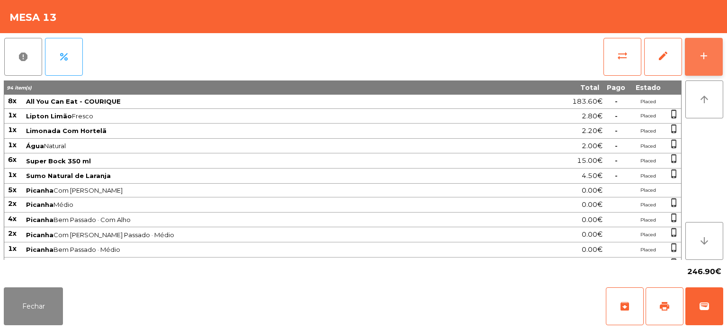
click at [715, 63] on button "add" at bounding box center [704, 57] width 38 height 38
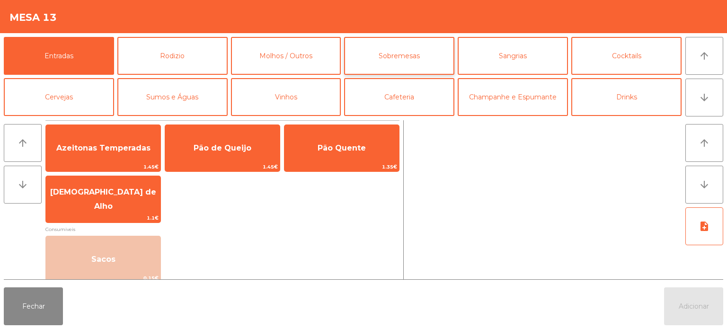
click at [413, 57] on button "Sobremesas" at bounding box center [399, 56] width 110 height 38
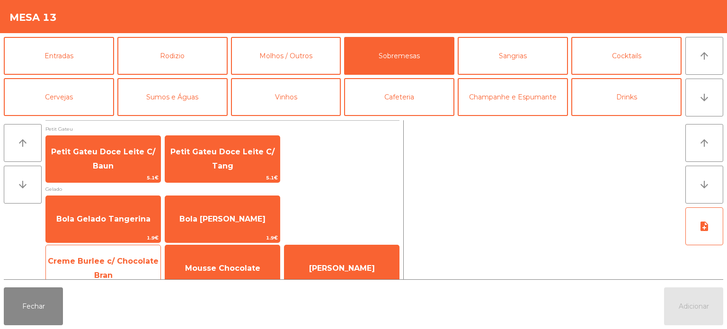
click at [119, 266] on span "Creme Burlee c/ Chocolate Bran" at bounding box center [103, 268] width 115 height 40
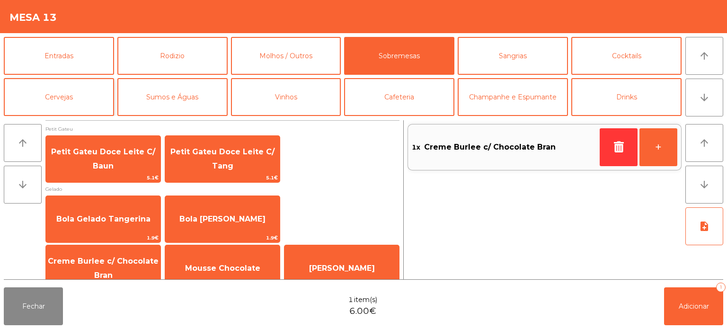
click at [62, 85] on button "Cervejas" at bounding box center [59, 97] width 110 height 38
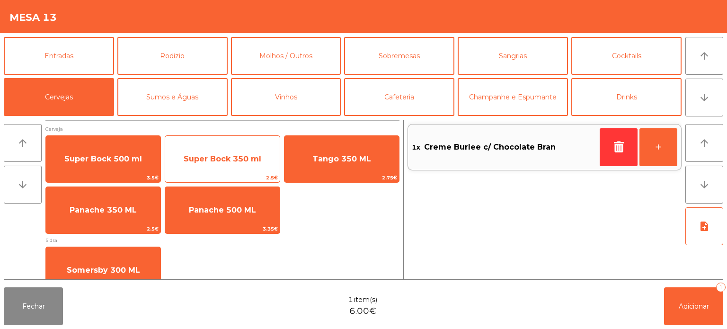
click at [224, 165] on span "Super Bock 350 ml" at bounding box center [222, 159] width 115 height 26
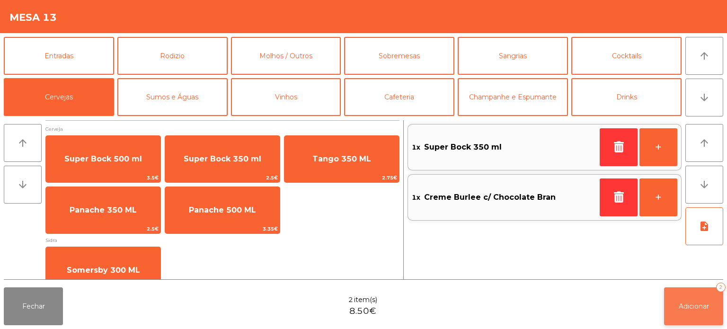
click at [689, 309] on span "Adicionar" at bounding box center [694, 306] width 30 height 9
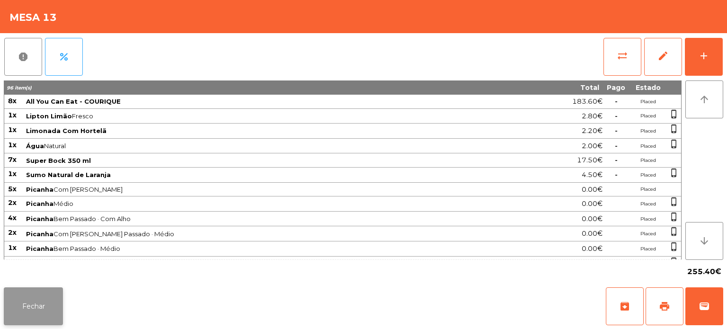
click at [40, 309] on button "Fechar" at bounding box center [33, 306] width 59 height 38
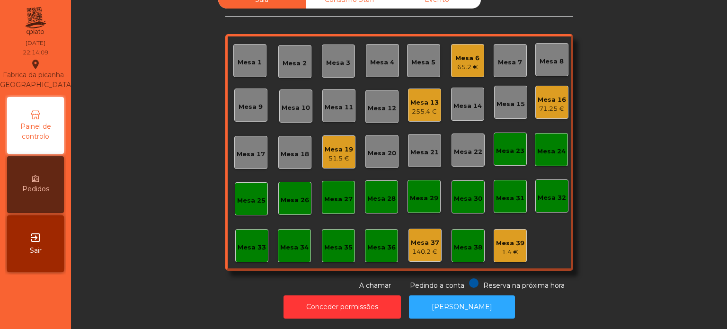
click at [329, 154] on div "51.5 €" at bounding box center [339, 158] width 28 height 9
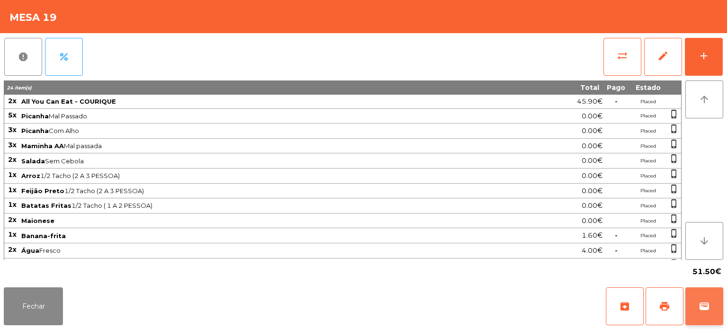
click at [710, 298] on button "wallet" at bounding box center [704, 306] width 38 height 38
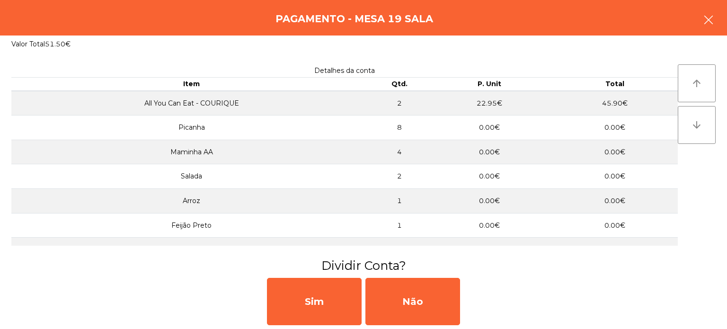
click at [704, 21] on icon "button" at bounding box center [708, 19] width 11 height 11
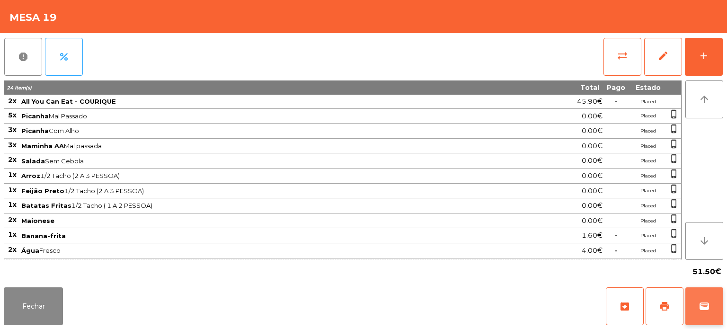
click at [706, 301] on span "wallet" at bounding box center [704, 306] width 11 height 11
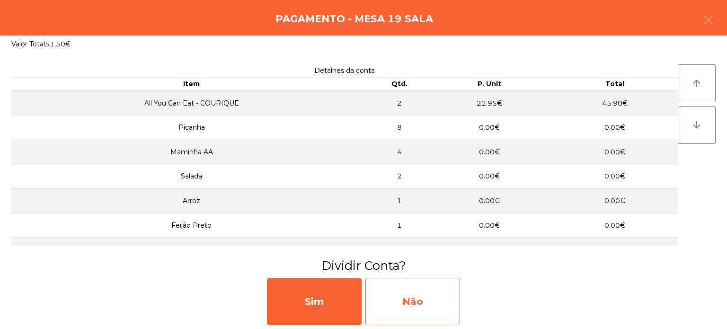
click at [401, 312] on div "Não" at bounding box center [412, 301] width 95 height 47
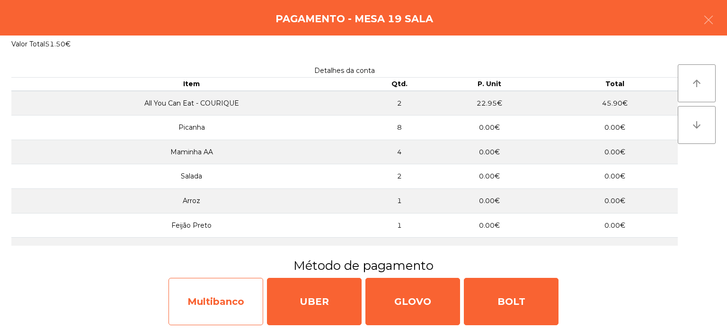
click at [221, 297] on div "Multibanco" at bounding box center [215, 301] width 95 height 47
select select "**"
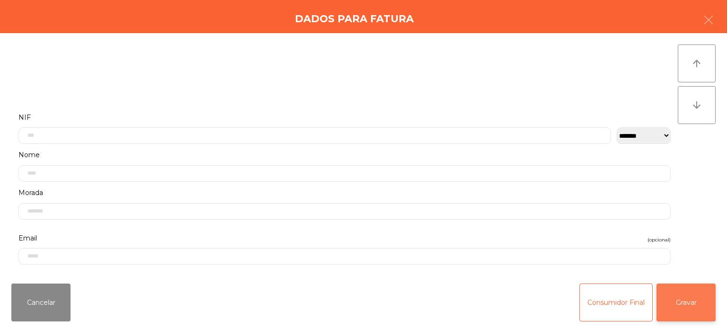
click at [683, 299] on button "Gravar" at bounding box center [685, 302] width 59 height 38
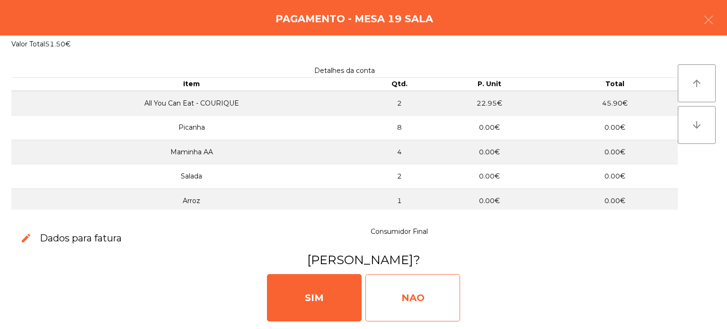
click at [399, 276] on div "NAO" at bounding box center [412, 297] width 95 height 47
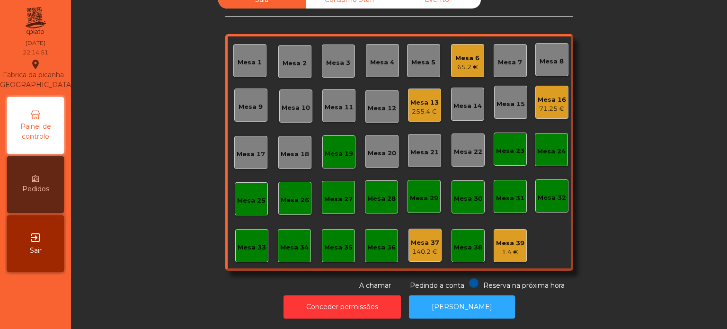
click at [247, 239] on div "Mesa 33" at bounding box center [252, 245] width 28 height 13
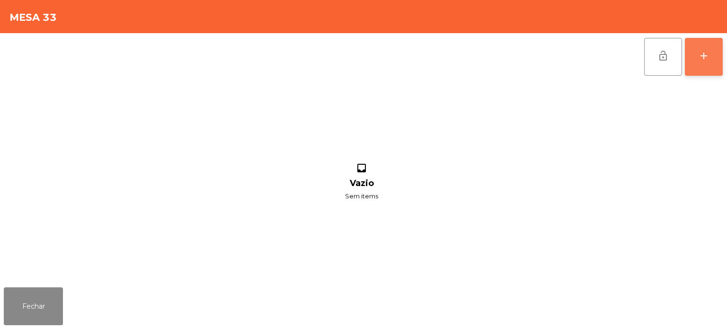
click at [721, 56] on button "add" at bounding box center [704, 57] width 38 height 38
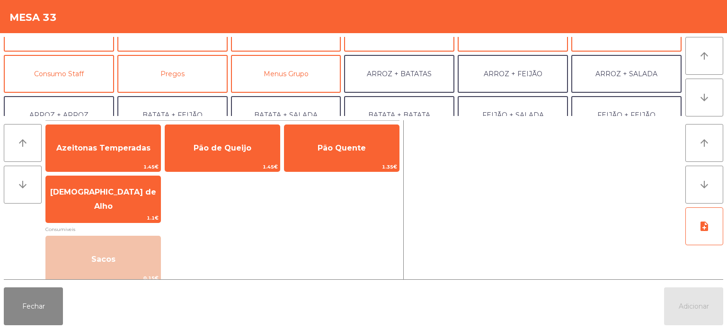
scroll to position [60, 0]
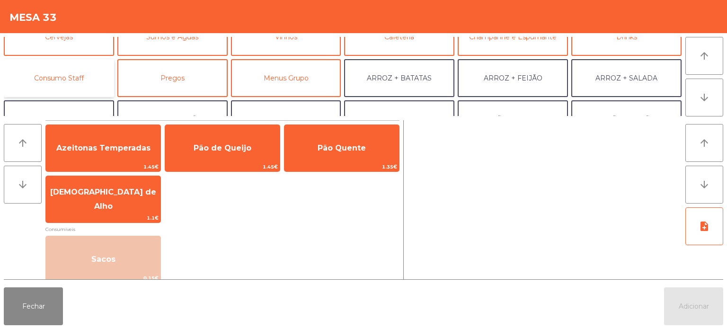
click at [72, 78] on button "Consumo Staff" at bounding box center [59, 78] width 110 height 38
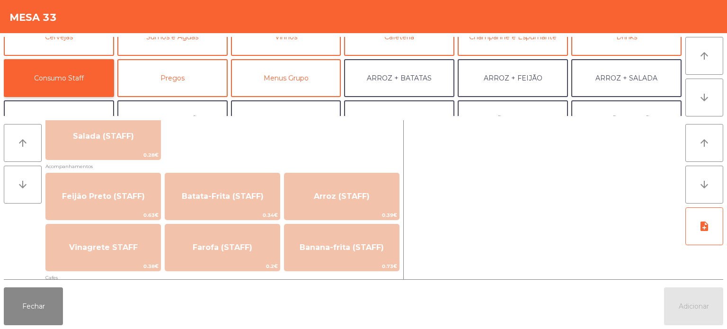
scroll to position [407, 0]
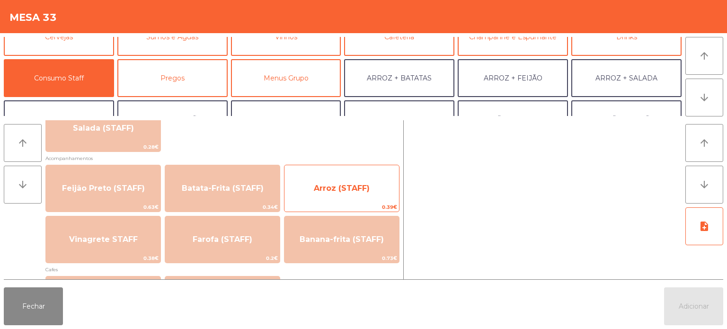
click at [346, 187] on span "Arroz (STAFF)" at bounding box center [342, 188] width 56 height 9
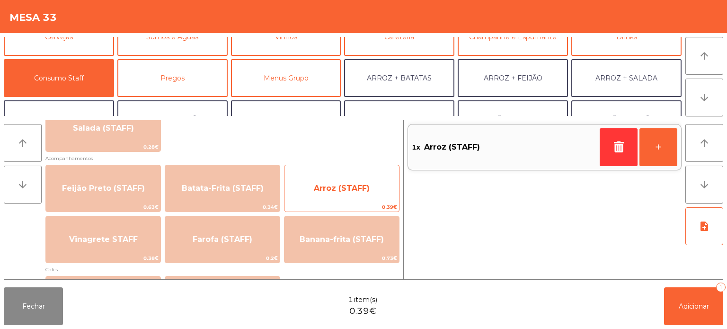
click at [340, 184] on span "Arroz (STAFF)" at bounding box center [342, 188] width 56 height 9
click at [341, 186] on span "Arroz (STAFF)" at bounding box center [342, 188] width 56 height 9
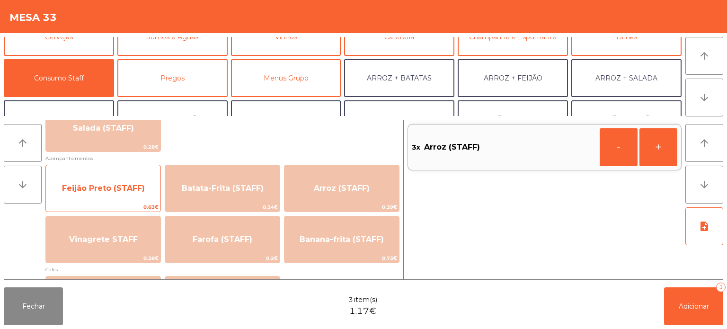
click at [124, 182] on span "Feijão Preto (STAFF)" at bounding box center [103, 189] width 115 height 26
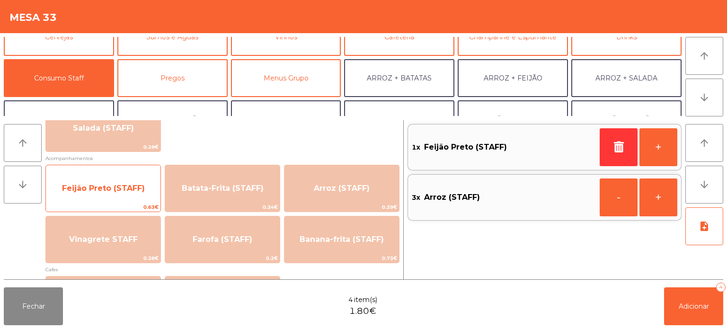
click at [127, 186] on span "Feijão Preto (STAFF)" at bounding box center [103, 188] width 83 height 9
click at [141, 183] on span "Feijão Preto (STAFF)" at bounding box center [103, 189] width 115 height 26
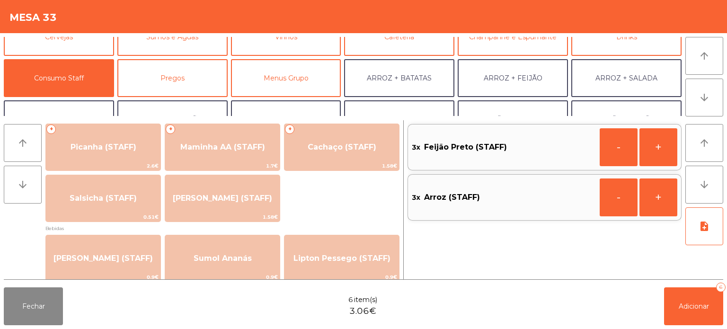
scroll to position [0, 0]
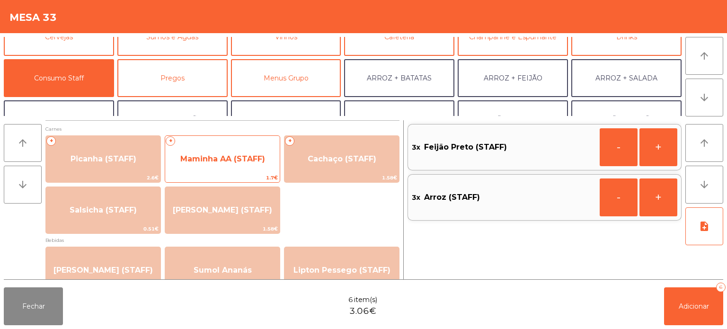
click at [248, 157] on span "Maminha AA (STAFF)" at bounding box center [222, 158] width 85 height 9
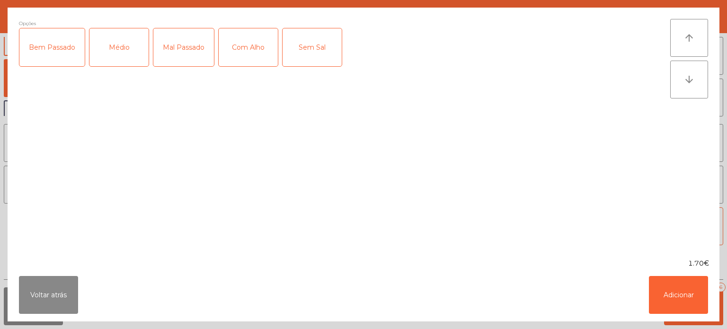
click at [133, 45] on div "Médio" at bounding box center [118, 47] width 59 height 38
click at [680, 293] on button "Adicionar" at bounding box center [678, 295] width 59 height 38
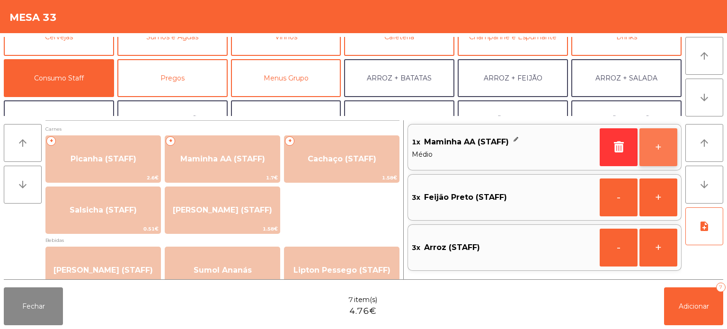
click at [649, 151] on button "+" at bounding box center [658, 147] width 38 height 38
click at [652, 150] on button "+" at bounding box center [658, 147] width 38 height 38
click at [651, 145] on button "+" at bounding box center [658, 147] width 38 height 38
click at [654, 168] on div "- +" at bounding box center [639, 146] width 78 height 45
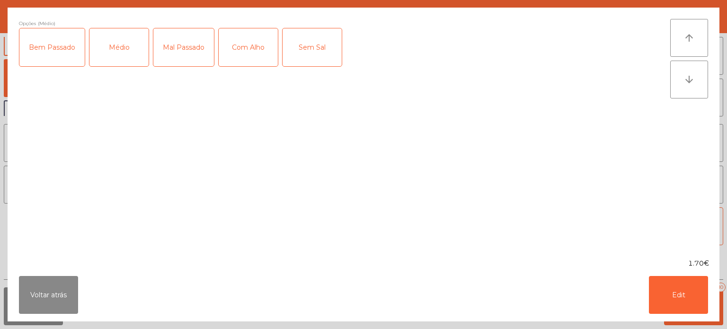
click at [642, 226] on div "Opções (Médio) Bem Passado Médio Mal Passado Com Alho Sem Sal" at bounding box center [344, 133] width 651 height 228
click at [239, 42] on div "Com Alho" at bounding box center [248, 47] width 59 height 38
click at [74, 291] on button "Voltar atrás" at bounding box center [48, 295] width 59 height 38
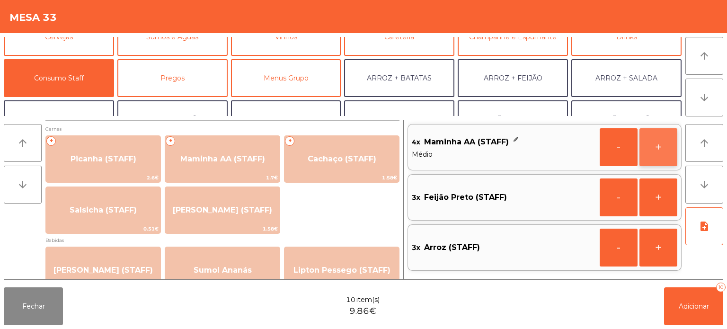
click at [662, 142] on button "+" at bounding box center [658, 147] width 38 height 38
click at [613, 149] on button "-" at bounding box center [619, 147] width 38 height 38
click at [648, 201] on button "+" at bounding box center [658, 197] width 38 height 38
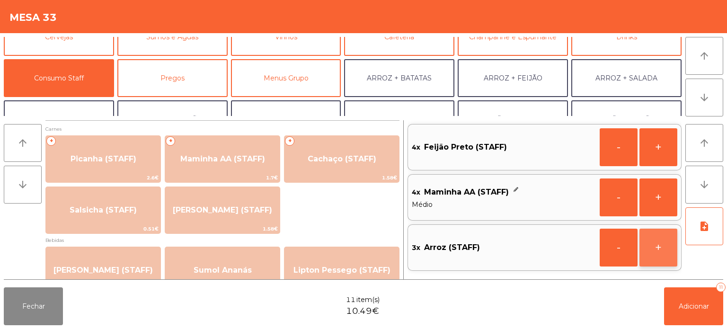
click at [647, 248] on button "+" at bounding box center [658, 248] width 38 height 38
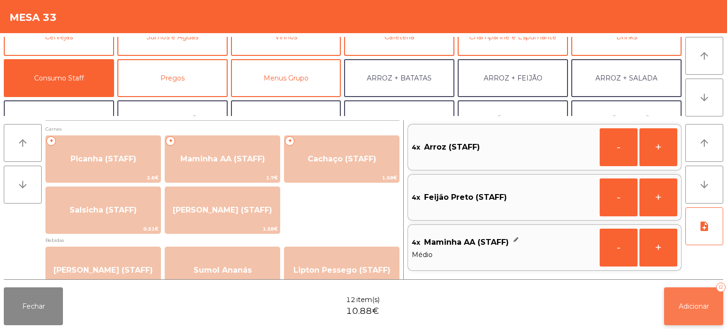
click at [688, 309] on span "Adicionar" at bounding box center [694, 306] width 30 height 9
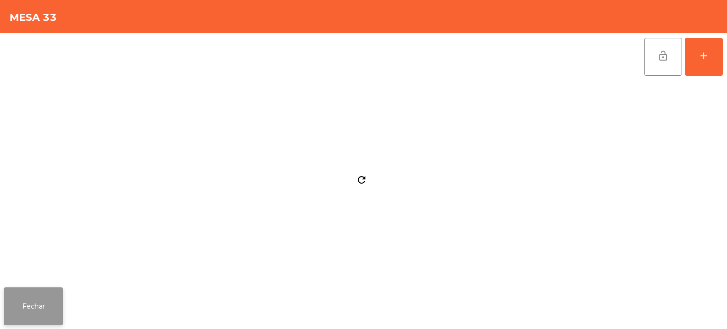
click at [40, 302] on button "Fechar" at bounding box center [33, 306] width 59 height 38
click at [674, 54] on button "lock_open" at bounding box center [663, 57] width 38 height 38
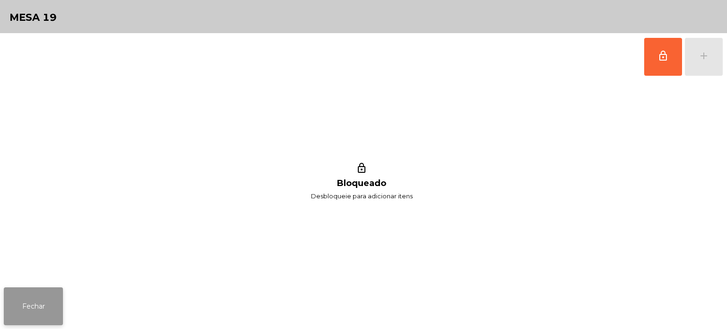
click at [21, 289] on button "Fechar" at bounding box center [33, 306] width 59 height 38
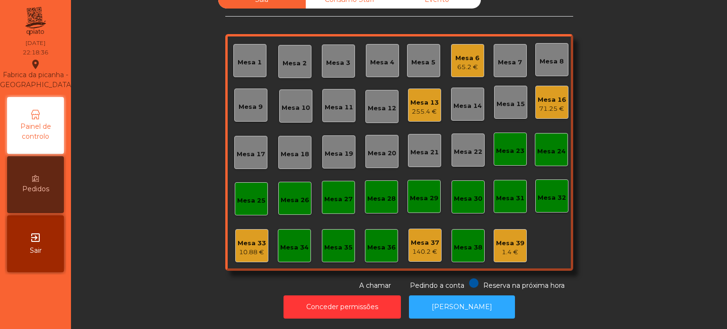
click at [461, 62] on div "65.2 €" at bounding box center [467, 66] width 24 height 9
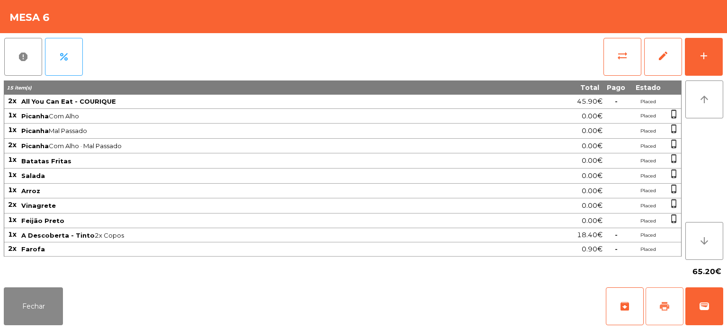
click at [669, 309] on span "print" at bounding box center [664, 306] width 11 height 11
click at [14, 289] on button "Fechar" at bounding box center [33, 306] width 59 height 38
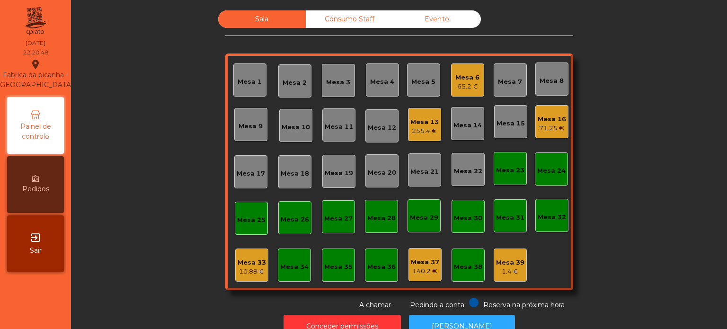
click at [251, 271] on div "10.88 €" at bounding box center [252, 271] width 28 height 9
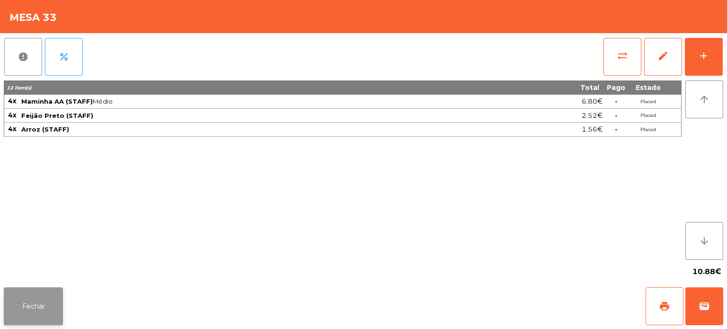
click at [49, 299] on button "Fechar" at bounding box center [33, 306] width 59 height 38
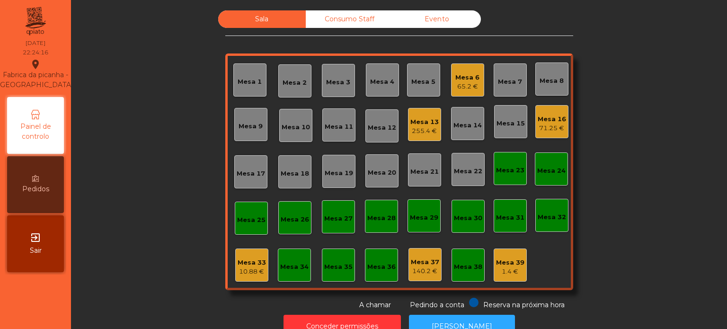
click at [460, 71] on div "Mesa 6 65.2 €" at bounding box center [467, 80] width 24 height 22
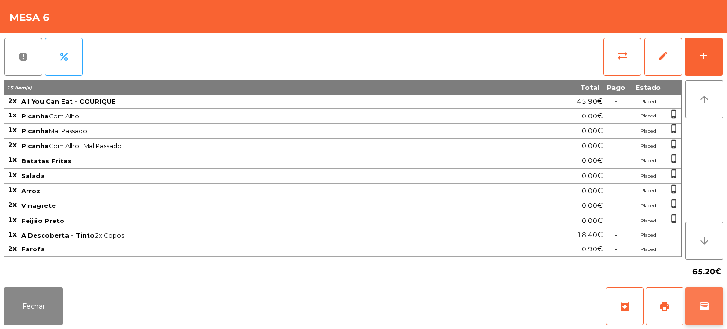
click at [709, 303] on span "wallet" at bounding box center [704, 306] width 11 height 11
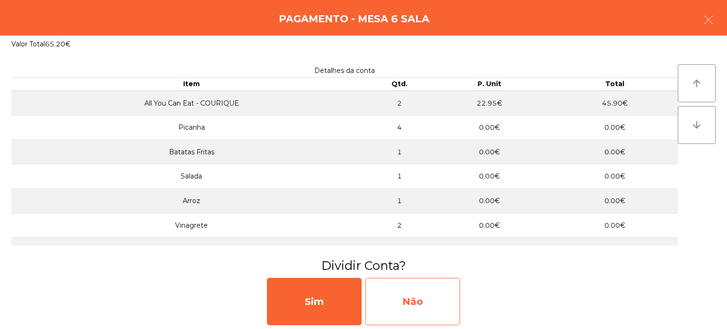
click at [429, 306] on div "Não" at bounding box center [412, 301] width 95 height 47
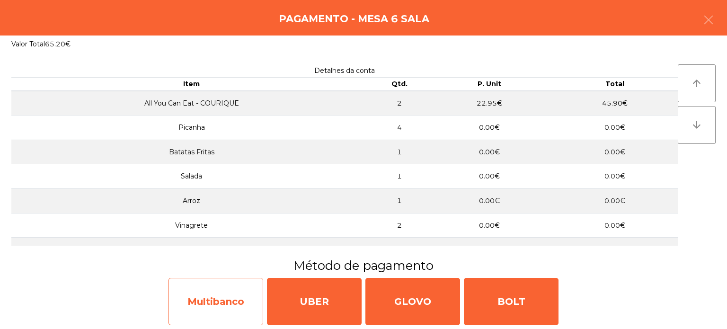
click at [221, 308] on div "Multibanco" at bounding box center [215, 301] width 95 height 47
select select "**"
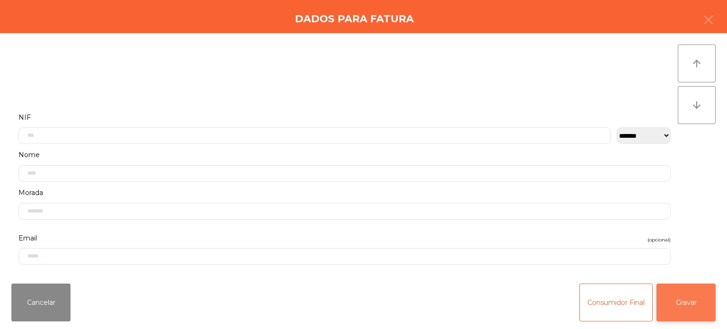
click at [690, 314] on button "Gravar" at bounding box center [685, 302] width 59 height 38
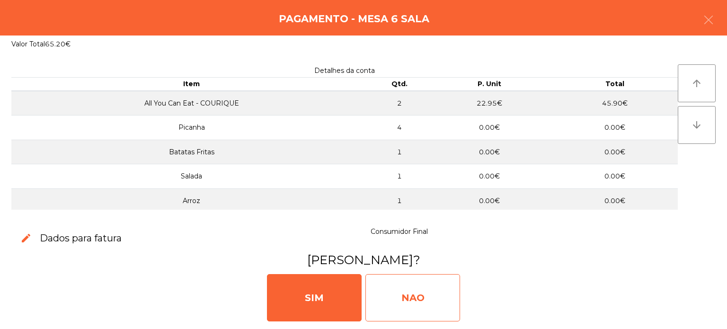
click at [422, 292] on div "NAO" at bounding box center [412, 297] width 95 height 47
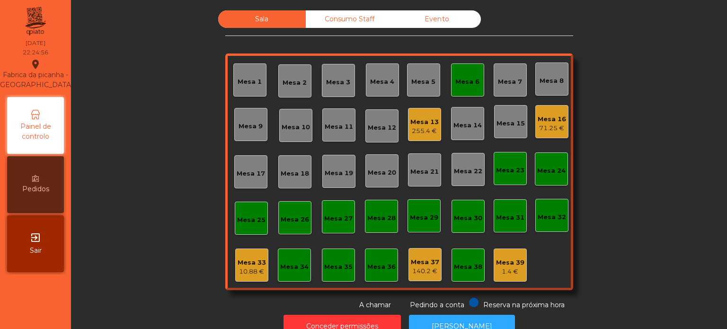
click at [520, 133] on div "Mesa 15" at bounding box center [510, 121] width 33 height 33
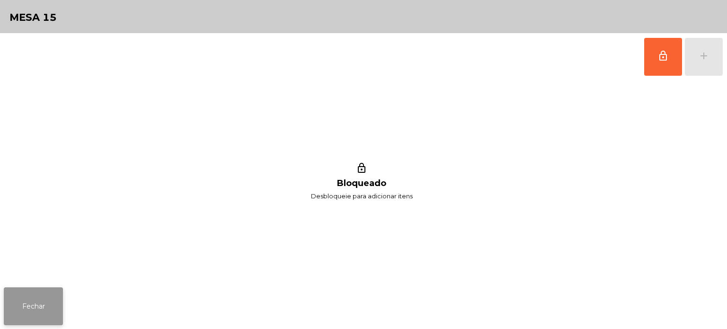
click at [48, 307] on button "Fechar" at bounding box center [33, 306] width 59 height 38
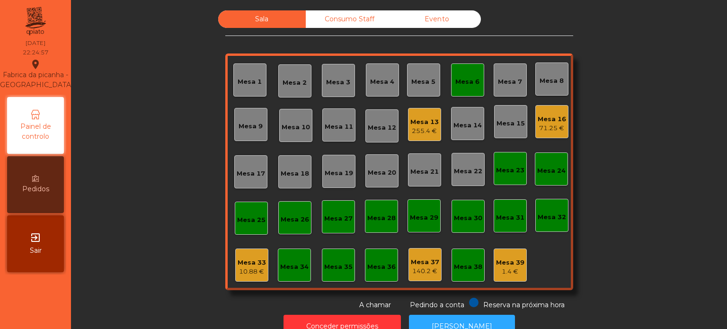
click at [544, 128] on div "71.25 €" at bounding box center [552, 128] width 28 height 9
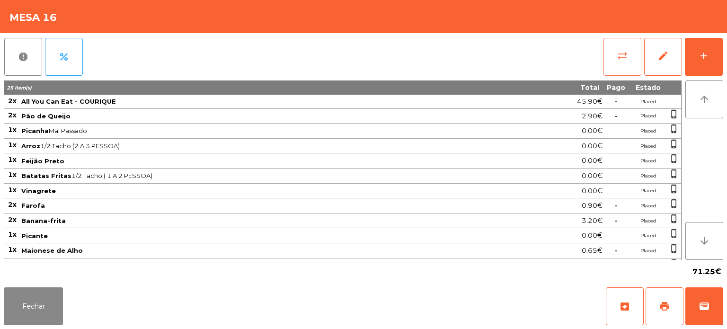
click at [615, 60] on button "sync_alt" at bounding box center [622, 57] width 38 height 38
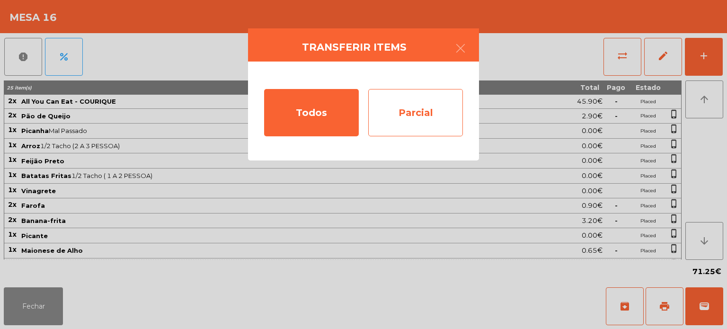
click at [400, 118] on div "Parcial" at bounding box center [415, 112] width 95 height 47
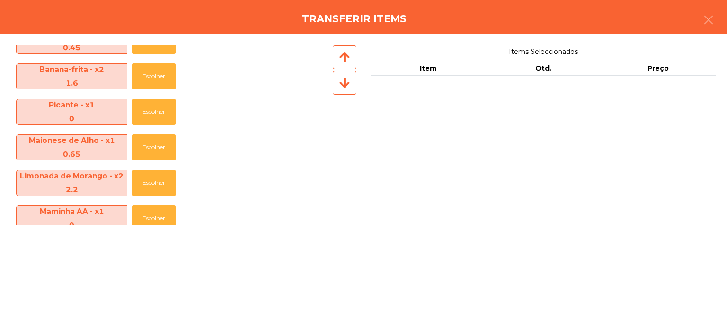
scroll to position [462, 0]
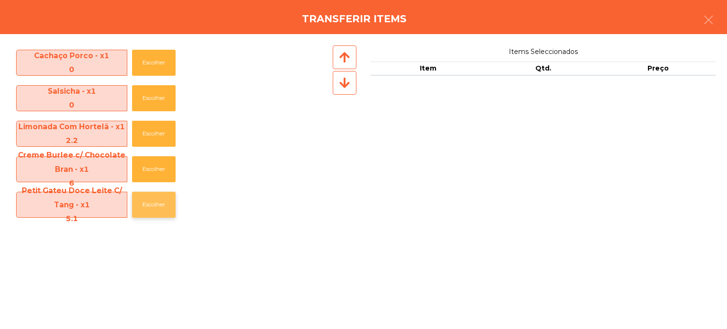
click at [147, 203] on button "Escolher" at bounding box center [154, 205] width 44 height 26
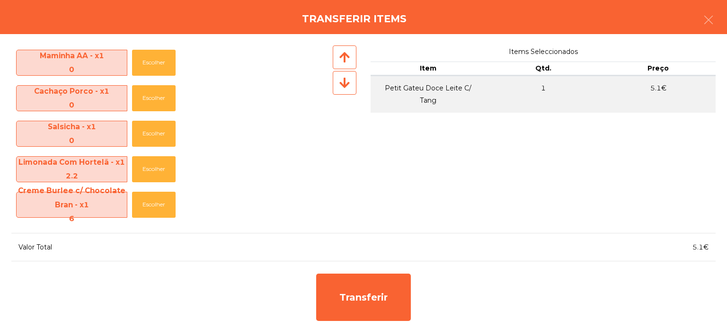
scroll to position [426, 0]
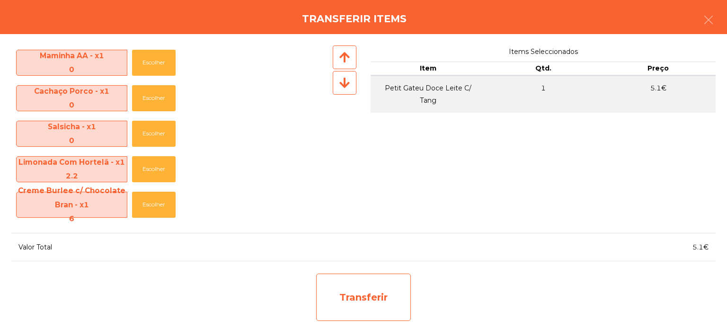
click at [368, 290] on div "Transferir" at bounding box center [363, 297] width 95 height 47
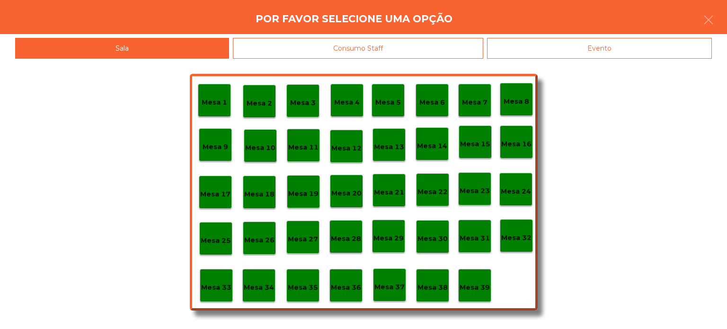
click at [470, 290] on p "Mesa 39" at bounding box center [475, 287] width 30 height 11
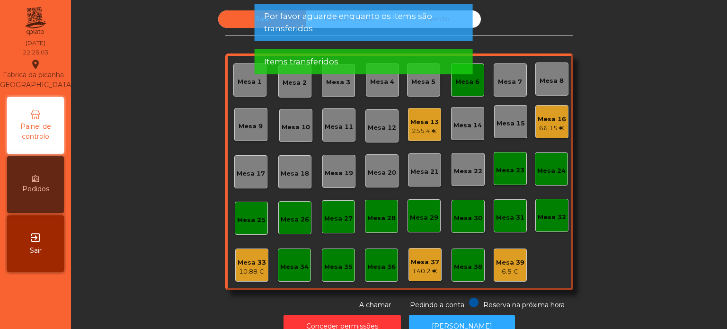
click at [471, 95] on div "Mesa 6" at bounding box center [467, 79] width 33 height 33
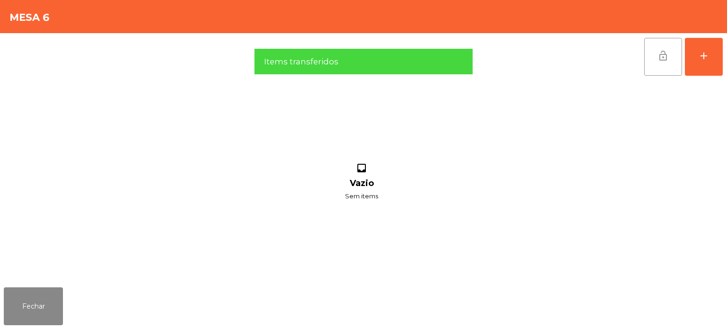
click at [662, 60] on span "lock_open" at bounding box center [662, 55] width 11 height 11
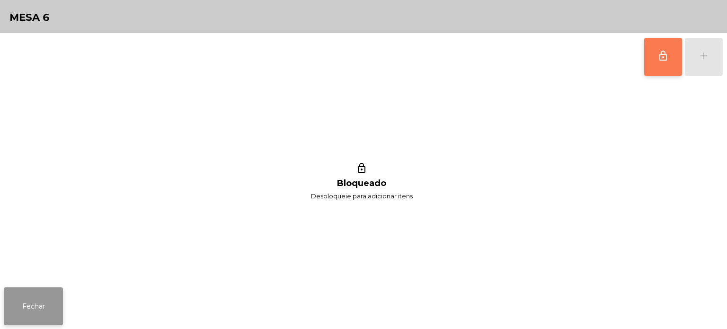
click at [57, 300] on button "Fechar" at bounding box center [33, 306] width 59 height 38
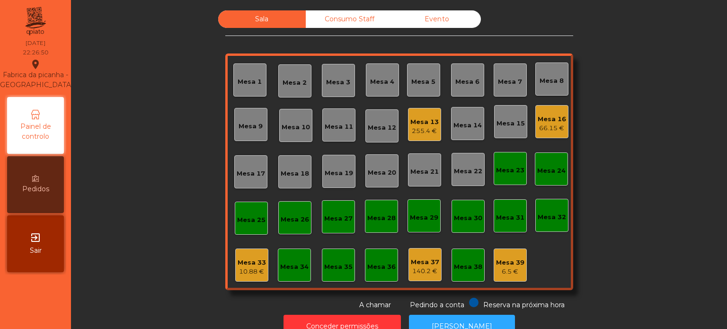
click at [237, 276] on div "Mesa 33 10.88 €" at bounding box center [251, 264] width 33 height 33
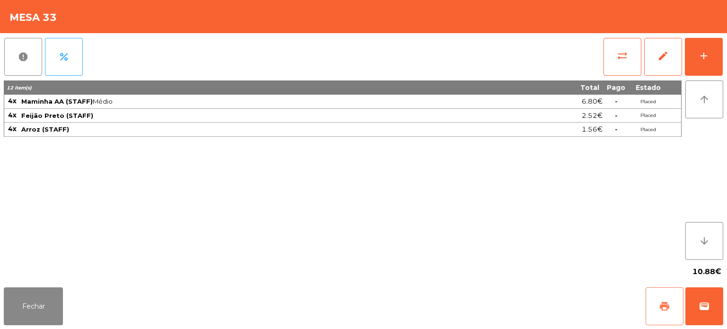
click at [655, 307] on button "print" at bounding box center [665, 306] width 38 height 38
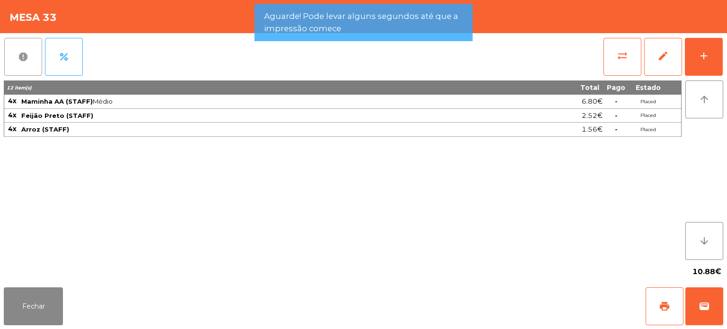
click at [38, 60] on button "report" at bounding box center [23, 57] width 38 height 38
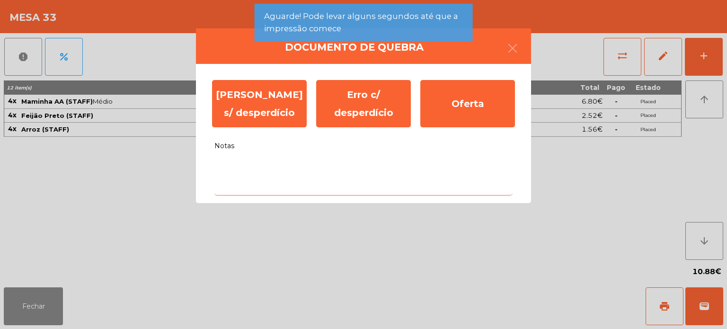
click at [314, 170] on textarea "Notas" at bounding box center [363, 175] width 298 height 39
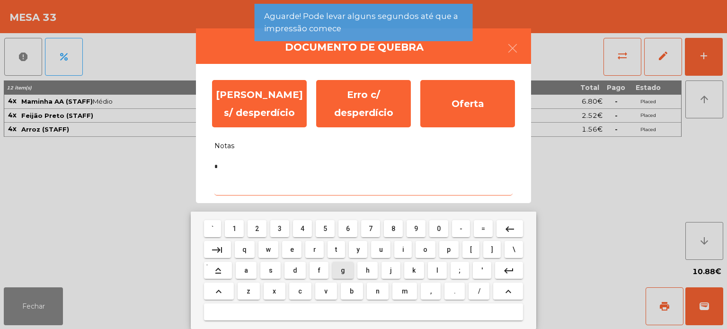
click at [359, 287] on button "b" at bounding box center [352, 291] width 22 height 17
type textarea "**"
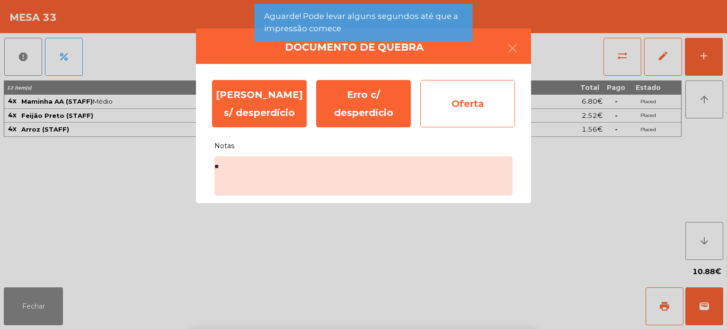
click at [483, 114] on div "Oferta" at bounding box center [467, 103] width 95 height 47
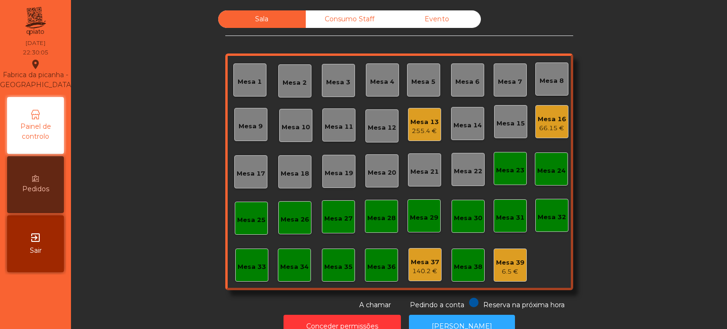
click at [548, 119] on div "Mesa 16" at bounding box center [552, 119] width 28 height 9
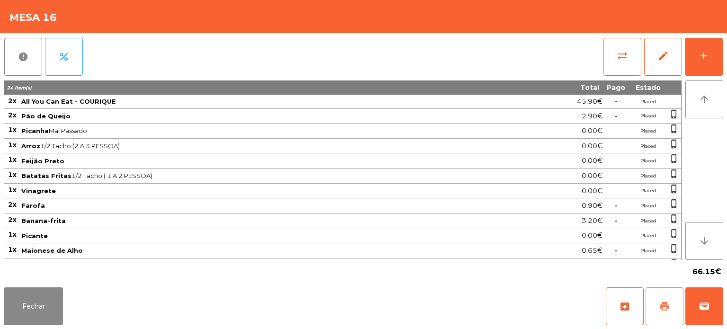
click at [659, 308] on span "print" at bounding box center [664, 306] width 11 height 11
click at [37, 309] on button "Fechar" at bounding box center [33, 306] width 59 height 38
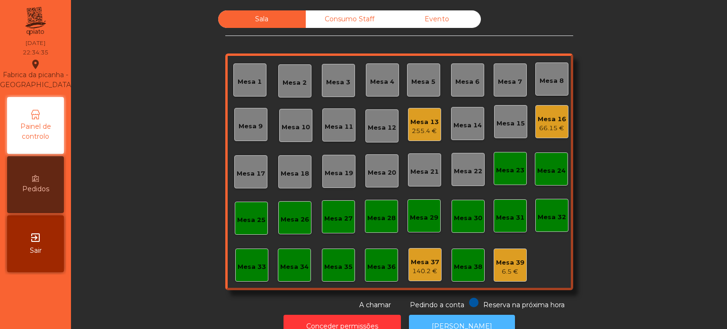
click at [472, 316] on button "[PERSON_NAME]" at bounding box center [462, 326] width 106 height 23
click at [552, 128] on div "66.15 €" at bounding box center [552, 128] width 28 height 9
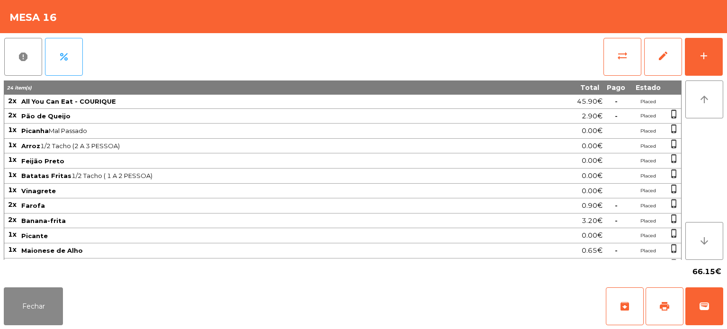
click at [680, 264] on div "66.15€" at bounding box center [363, 272] width 719 height 24
click at [722, 313] on button "wallet" at bounding box center [704, 306] width 38 height 38
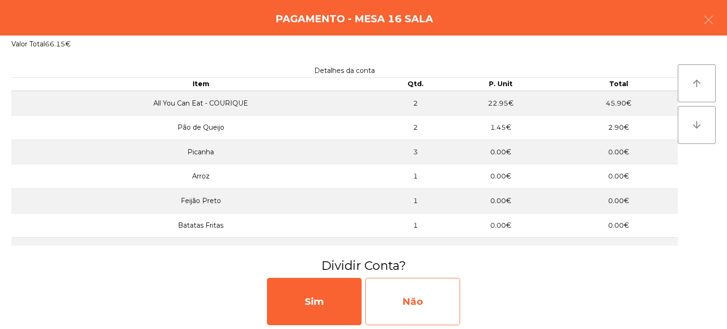
click at [418, 311] on div "Não" at bounding box center [412, 301] width 95 height 47
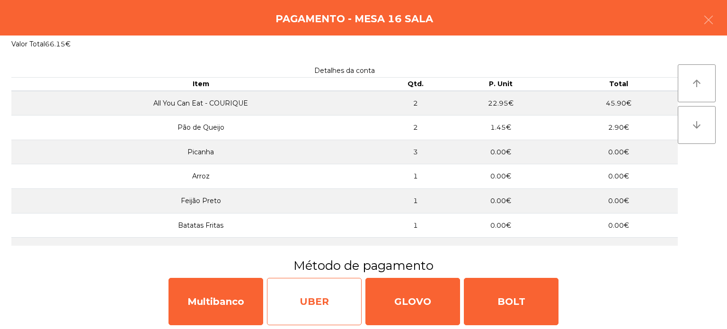
click at [271, 291] on div "UBER" at bounding box center [314, 301] width 95 height 47
select select "**"
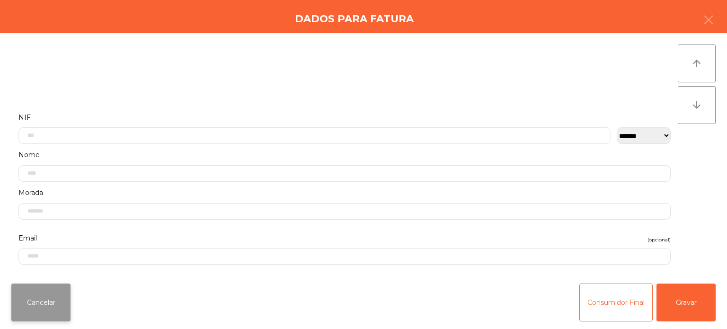
click at [52, 297] on button "Cancelar" at bounding box center [40, 302] width 59 height 38
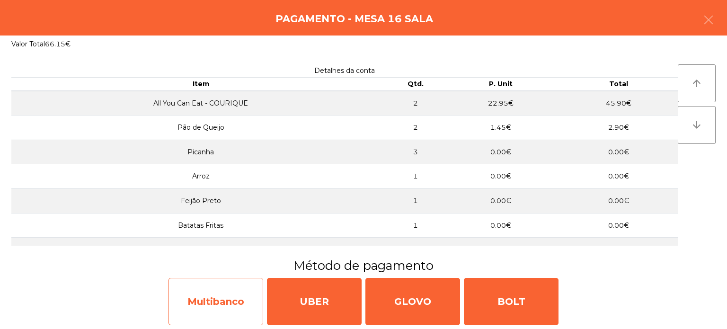
click at [253, 297] on div "Multibanco" at bounding box center [215, 301] width 95 height 47
select select "**"
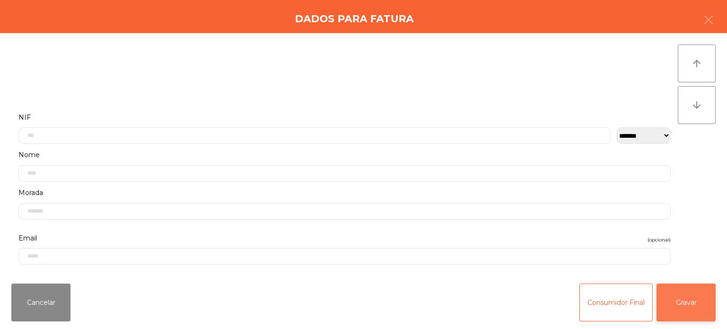
click at [696, 297] on button "Gravar" at bounding box center [685, 302] width 59 height 38
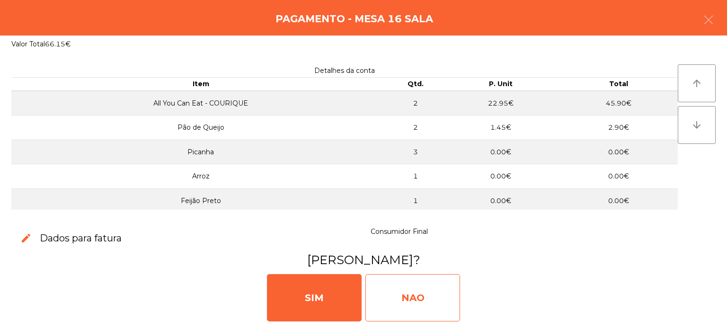
click at [399, 275] on div "NAO" at bounding box center [412, 297] width 95 height 47
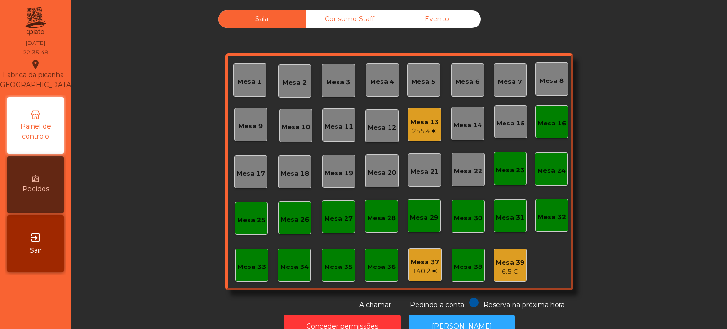
click at [550, 123] on div "Mesa 16" at bounding box center [552, 123] width 28 height 9
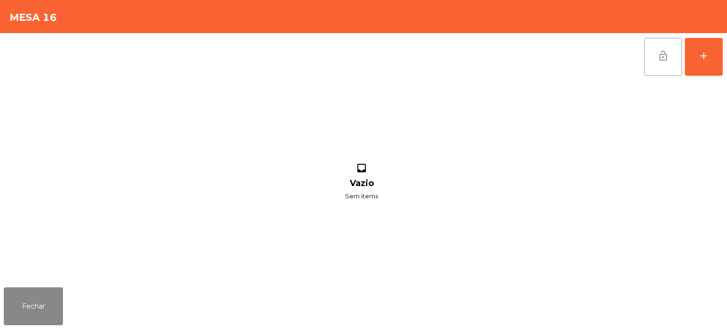
click at [655, 53] on button "lock_open" at bounding box center [663, 57] width 38 height 38
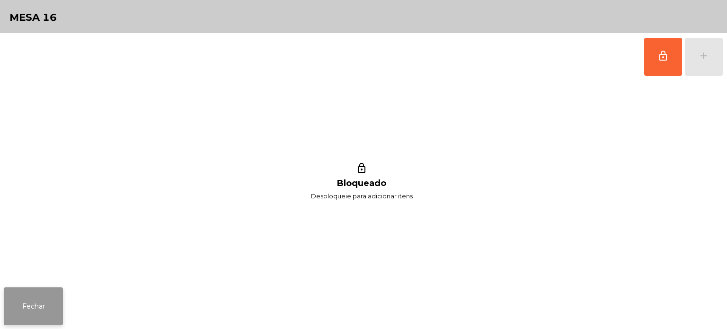
click at [35, 290] on button "Fechar" at bounding box center [33, 306] width 59 height 38
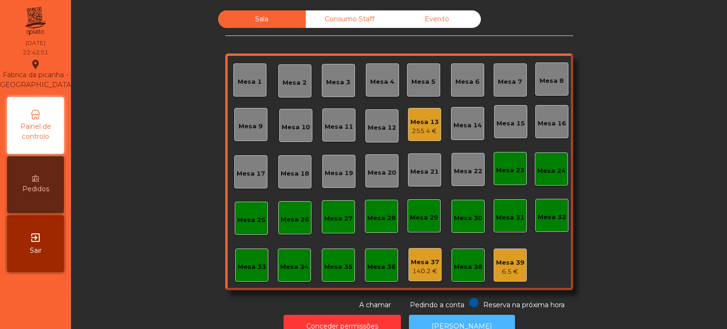
click at [420, 316] on button "[PERSON_NAME]" at bounding box center [462, 326] width 106 height 23
click at [250, 276] on div "Mesa 33" at bounding box center [251, 264] width 33 height 33
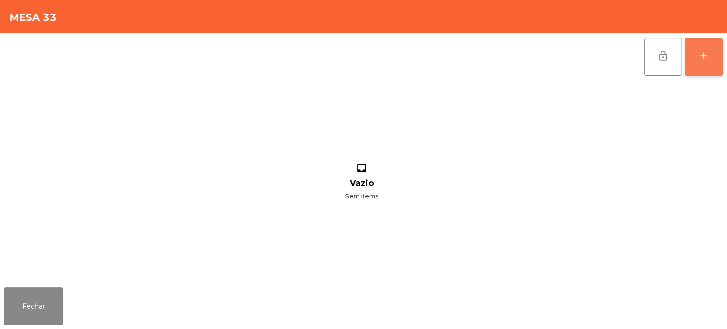
click at [689, 57] on button "add" at bounding box center [704, 57] width 38 height 38
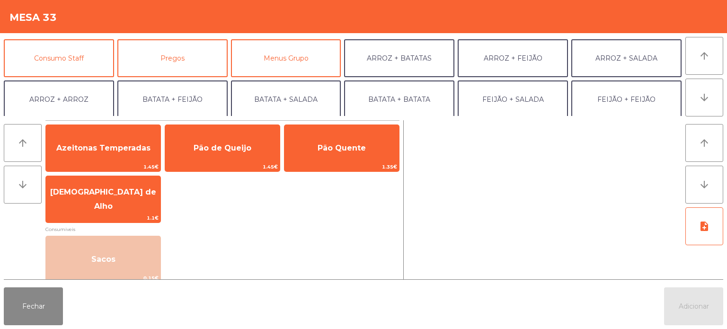
scroll to position [83, 0]
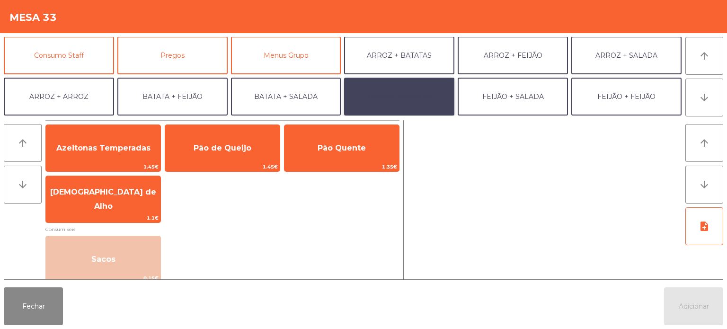
click at [422, 101] on button "BATATA + BATATA" at bounding box center [399, 97] width 110 height 38
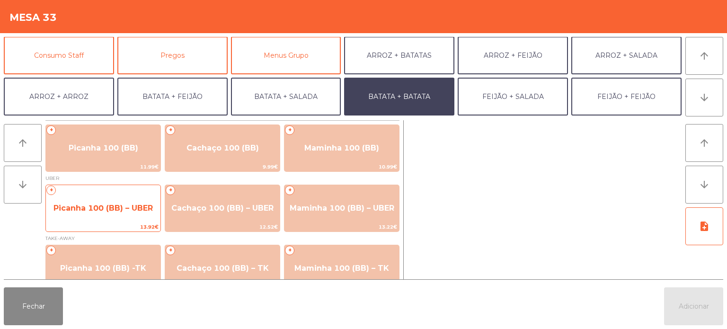
click at [115, 205] on span "Picanha 100 (BB) – UBER" at bounding box center [102, 208] width 99 height 9
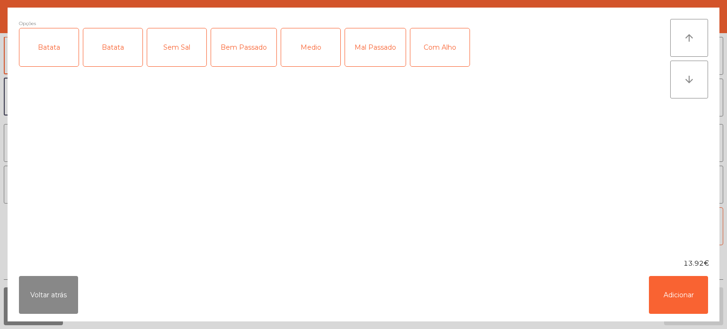
click at [51, 42] on div "Batata" at bounding box center [48, 47] width 59 height 38
click at [314, 48] on div "Medio" at bounding box center [310, 47] width 59 height 38
click at [683, 280] on button "Adicionar" at bounding box center [678, 295] width 59 height 38
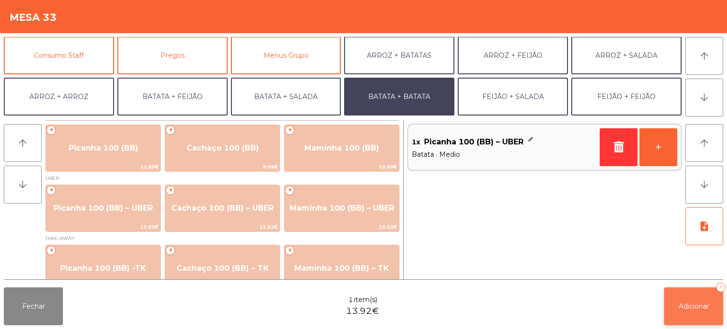
click at [675, 290] on button "Adicionar 1" at bounding box center [693, 306] width 59 height 38
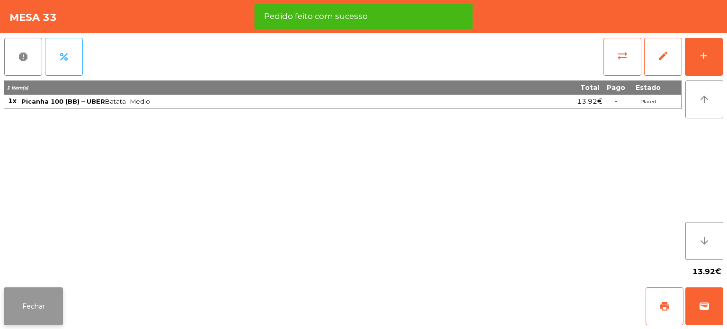
click at [41, 296] on button "Fechar" at bounding box center [33, 306] width 59 height 38
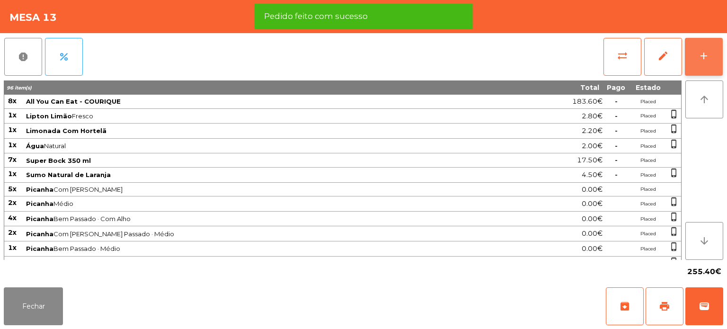
click at [706, 55] on div "add" at bounding box center [703, 55] width 11 height 11
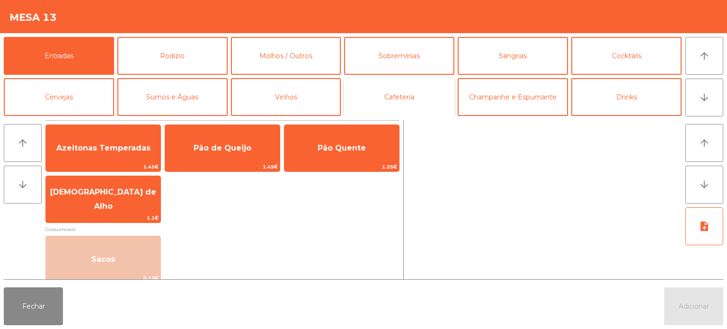
click at [416, 95] on button "Cafeteria" at bounding box center [399, 97] width 110 height 38
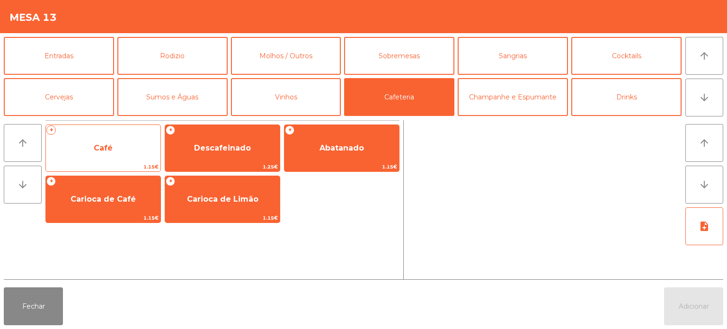
click at [100, 152] on span "Café" at bounding box center [103, 148] width 115 height 26
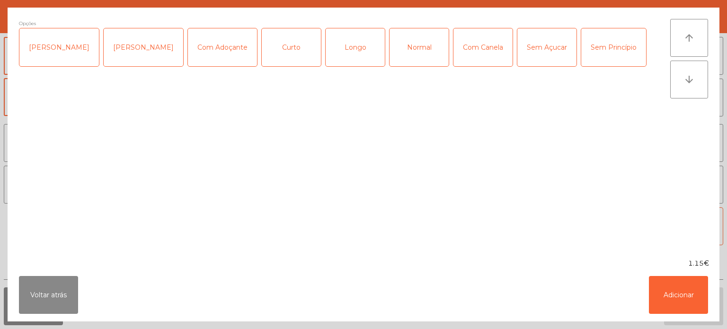
click at [408, 44] on div "Normal" at bounding box center [419, 47] width 59 height 38
click at [669, 288] on button "Adicionar" at bounding box center [678, 295] width 59 height 38
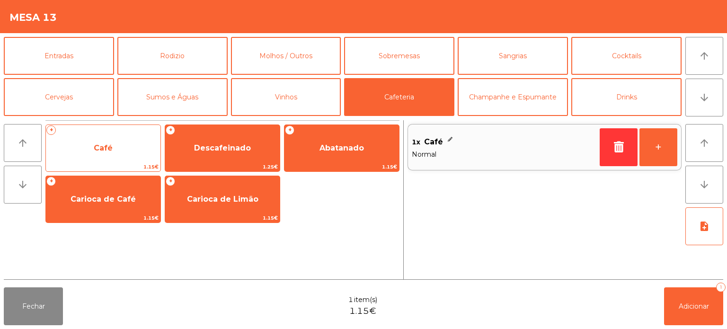
click at [124, 156] on span "Café" at bounding box center [103, 148] width 115 height 26
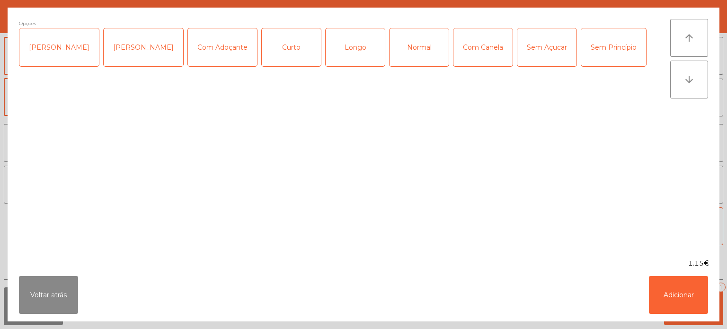
click at [341, 54] on div "Longo" at bounding box center [355, 47] width 59 height 38
click at [699, 310] on button "Adicionar" at bounding box center [678, 295] width 59 height 38
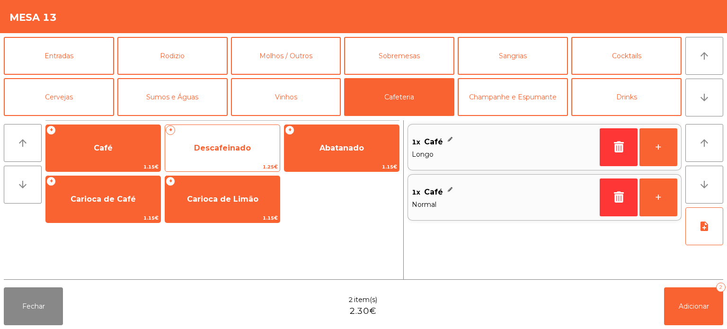
click at [248, 144] on span "Descafeinado" at bounding box center [222, 147] width 57 height 9
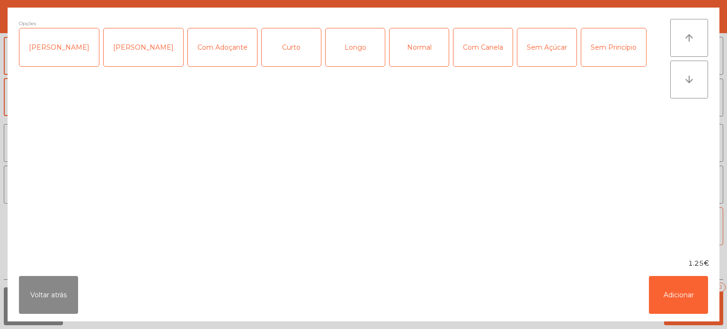
click at [393, 44] on div "Normal" at bounding box center [419, 47] width 59 height 38
click at [667, 311] on button "Adicionar" at bounding box center [678, 295] width 59 height 38
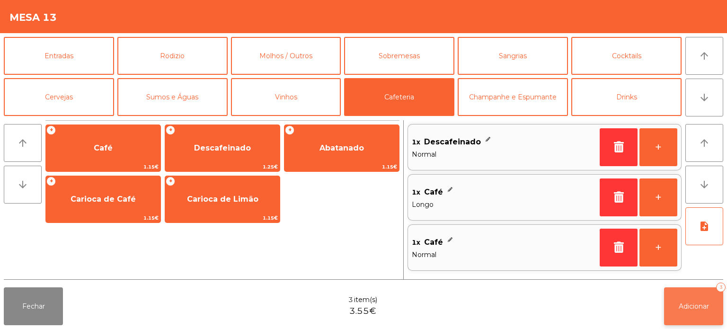
click at [691, 306] on span "Adicionar" at bounding box center [694, 306] width 30 height 9
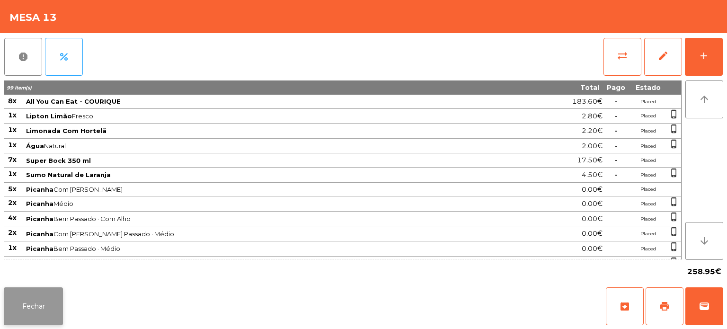
click at [57, 295] on button "Fechar" at bounding box center [33, 306] width 59 height 38
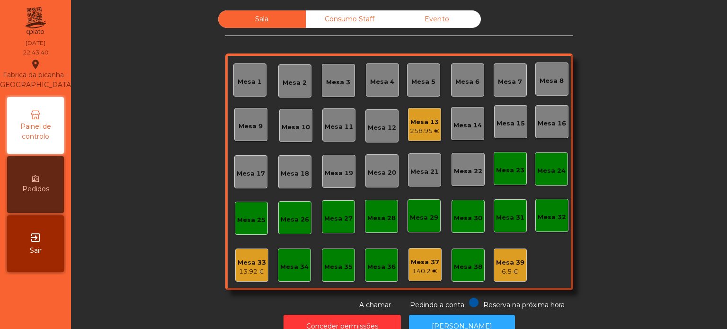
click at [252, 258] on div "Mesa 33" at bounding box center [252, 262] width 28 height 9
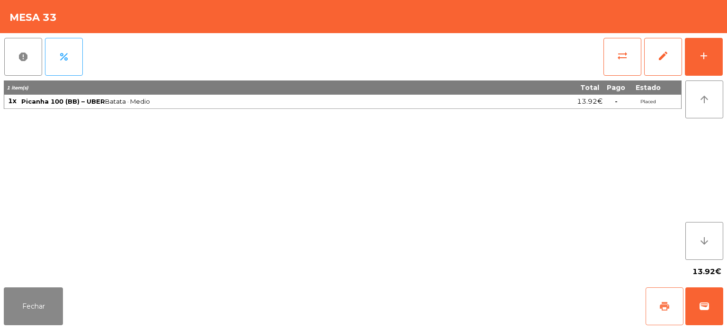
click at [668, 299] on button "print" at bounding box center [665, 306] width 38 height 38
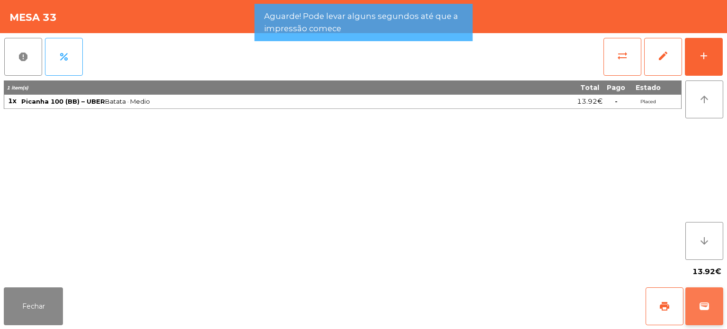
click at [721, 301] on button "wallet" at bounding box center [704, 306] width 38 height 38
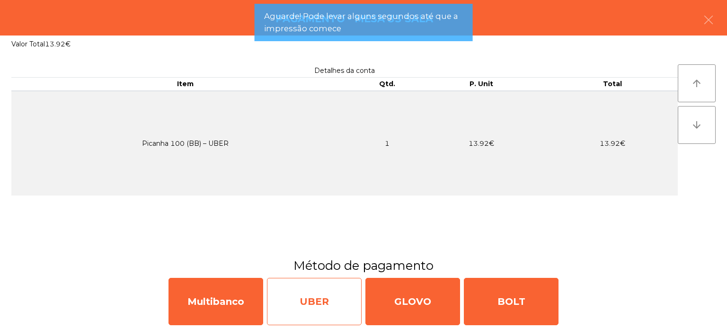
click at [329, 304] on div "UBER" at bounding box center [314, 301] width 95 height 47
select select "**"
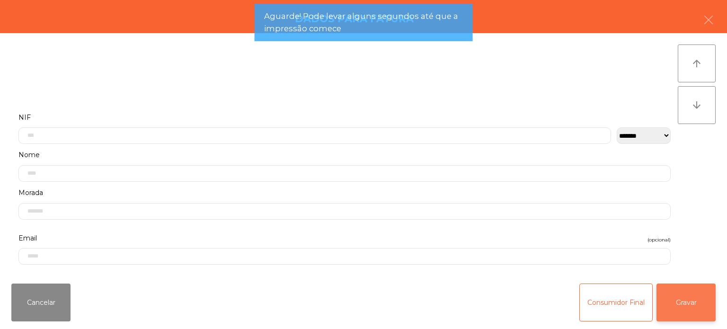
click at [681, 295] on button "Gravar" at bounding box center [685, 302] width 59 height 38
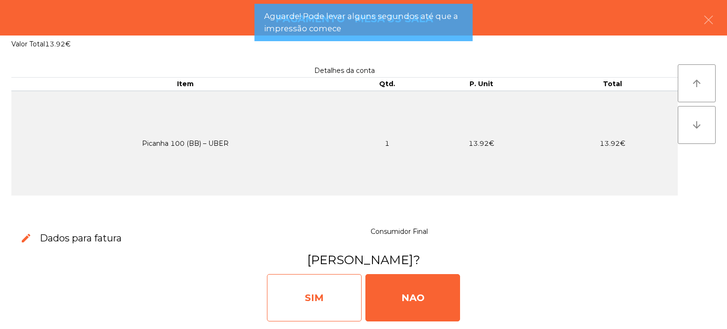
click at [325, 294] on div "SIM" at bounding box center [314, 297] width 95 height 47
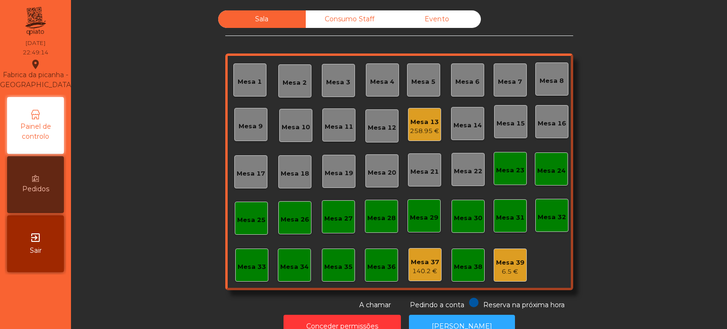
click at [239, 269] on div "Mesa 33" at bounding box center [252, 266] width 28 height 9
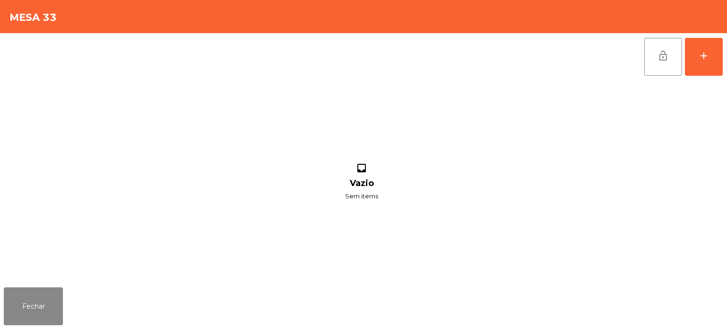
click at [725, 62] on div "lock_open add inbox Vazio Sem items" at bounding box center [363, 158] width 727 height 250
click at [698, 53] on div "add" at bounding box center [703, 55] width 11 height 11
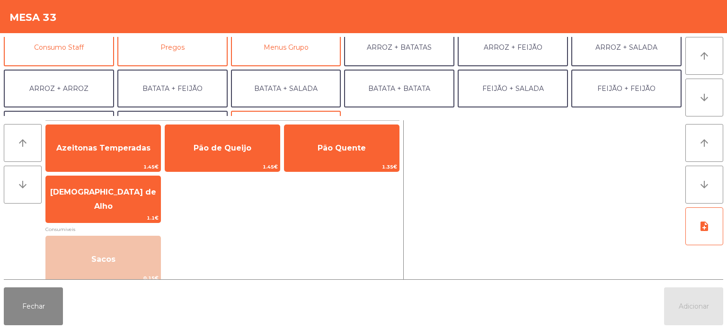
scroll to position [93, 0]
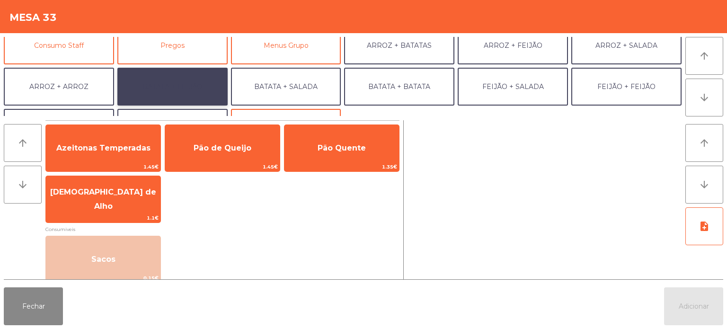
click at [195, 79] on button "BATATA + FEIJÃO" at bounding box center [172, 87] width 110 height 38
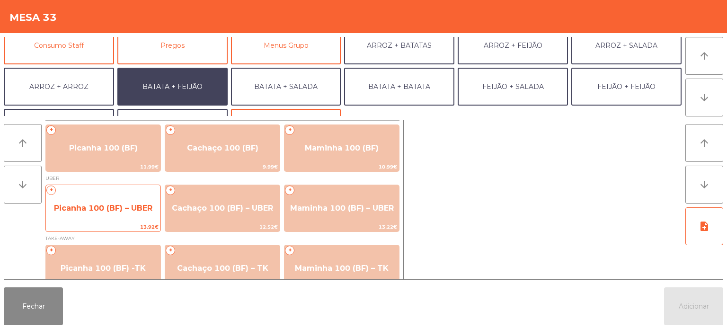
click at [114, 212] on span "Picanha 100 (BF) – UBER" at bounding box center [103, 208] width 98 height 9
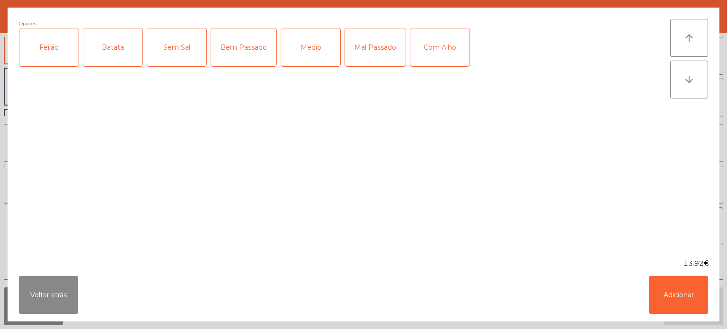
click at [59, 46] on div "Feijão" at bounding box center [48, 47] width 59 height 38
click at [109, 34] on div "Batata" at bounding box center [112, 47] width 59 height 38
click at [309, 43] on div "Medio" at bounding box center [310, 47] width 59 height 38
click at [443, 46] on div "Com Alho" at bounding box center [439, 47] width 59 height 38
click at [695, 296] on button "Adicionar" at bounding box center [678, 295] width 59 height 38
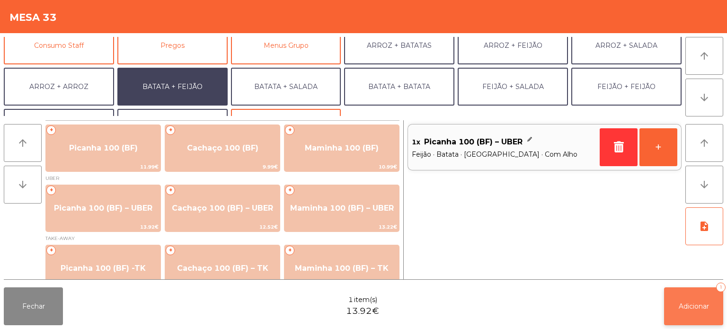
click at [706, 305] on span "Adicionar" at bounding box center [694, 306] width 30 height 9
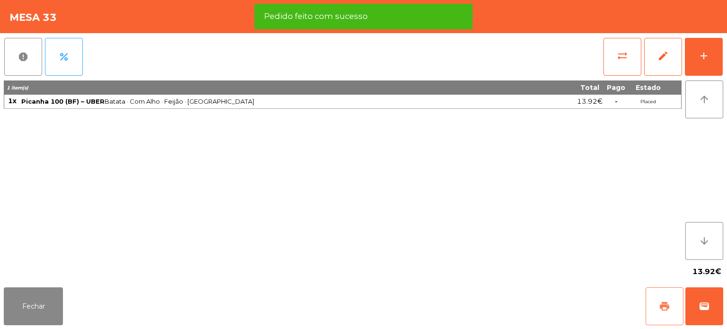
click at [647, 295] on button "print" at bounding box center [665, 306] width 38 height 38
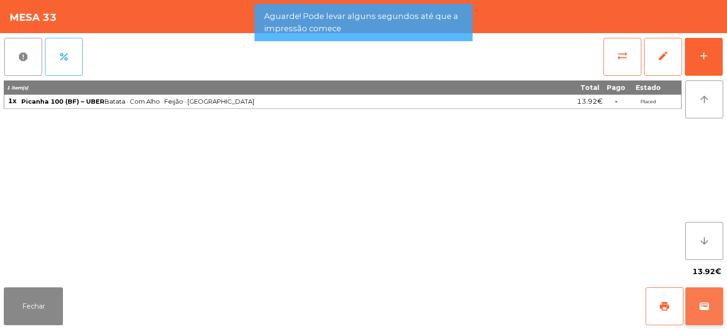
click at [706, 303] on span "wallet" at bounding box center [704, 306] width 11 height 11
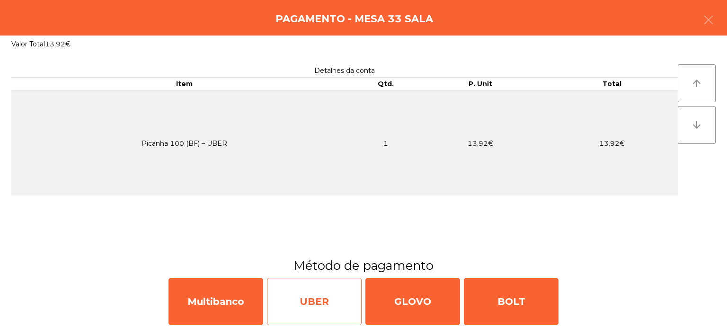
click at [329, 295] on div "UBER" at bounding box center [314, 301] width 95 height 47
select select "**"
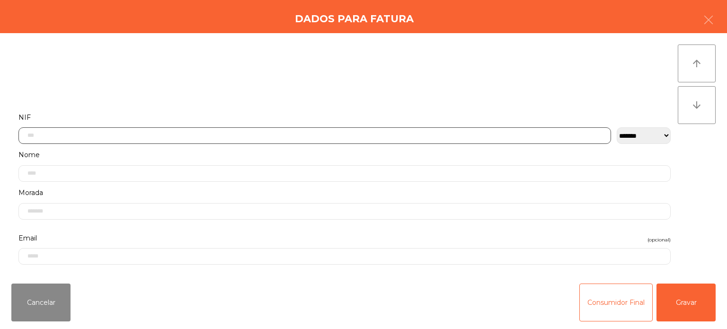
click at [364, 132] on input "text" at bounding box center [314, 135] width 593 height 17
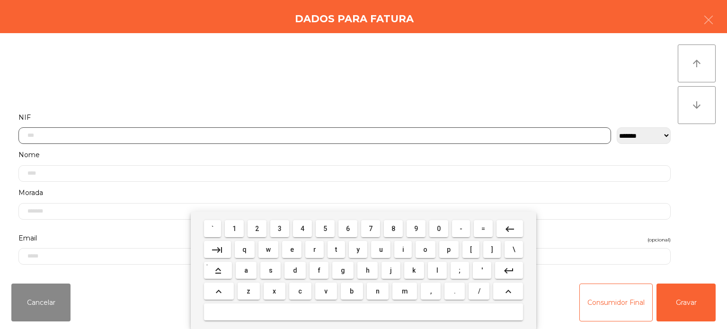
scroll to position [66, 0]
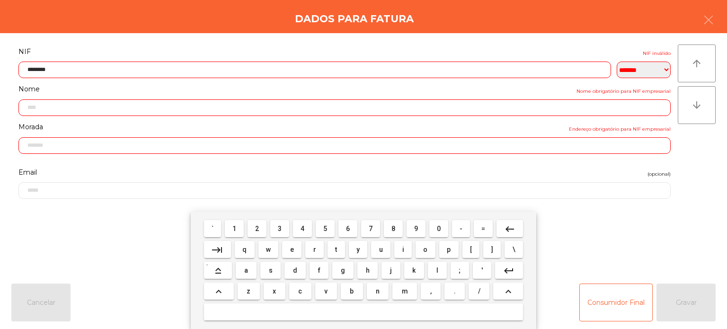
type input "*********"
type input "**********"
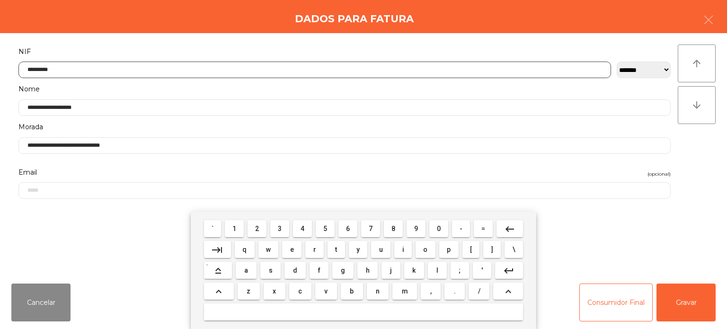
type input "*********"
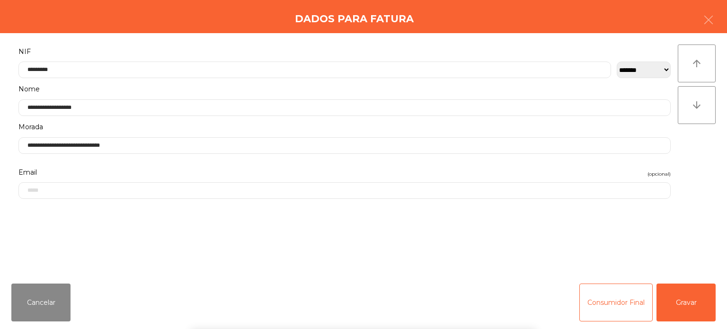
click at [692, 307] on div "` 1 2 3 4 5 6 7 8 9 0 - = keyboard_backspace keyboard_tab q w e r t y u i o p […" at bounding box center [363, 270] width 727 height 117
click at [661, 312] on button "Gravar" at bounding box center [685, 302] width 59 height 38
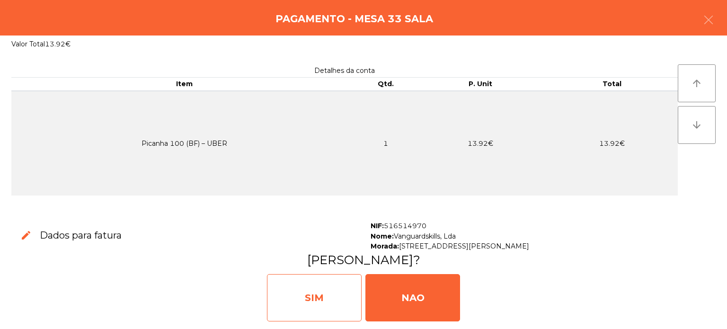
click at [333, 286] on div "SIM" at bounding box center [314, 297] width 95 height 47
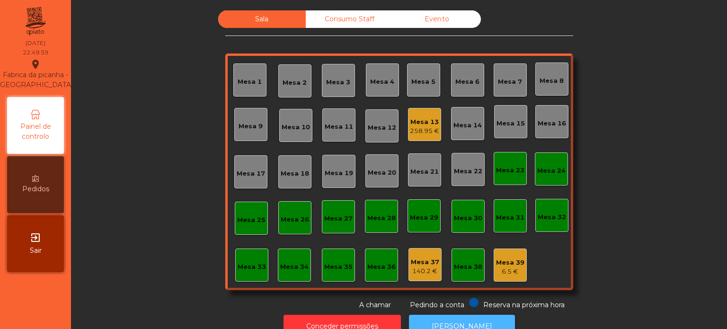
click at [447, 318] on button "[PERSON_NAME]" at bounding box center [462, 326] width 106 height 23
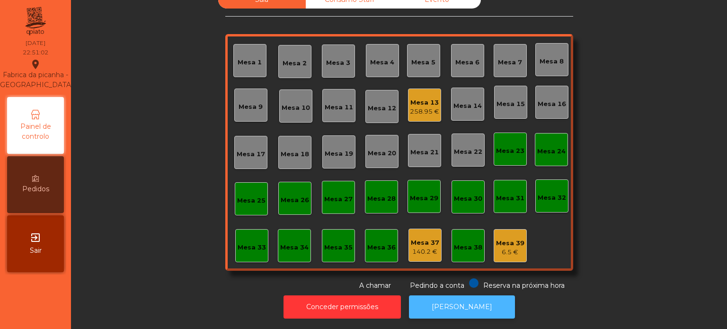
click at [465, 307] on button "[PERSON_NAME]" at bounding box center [462, 306] width 106 height 23
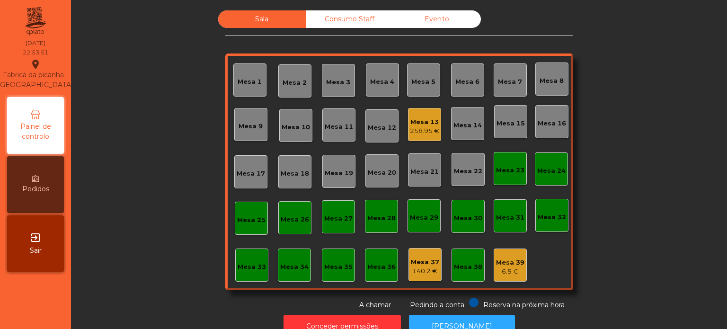
click at [346, 11] on div "Consumo Staff" at bounding box center [350, 19] width 88 height 18
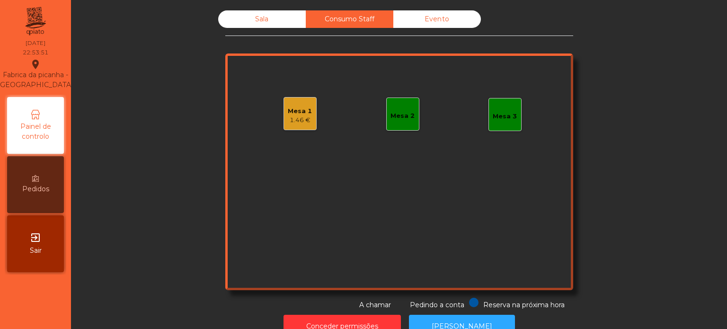
click at [394, 114] on div "Mesa 2" at bounding box center [402, 115] width 24 height 9
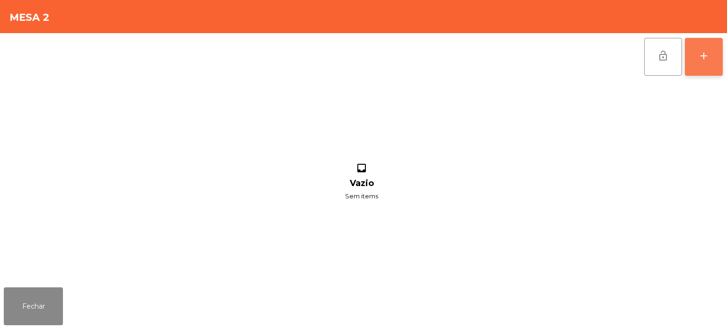
click at [708, 59] on div "add" at bounding box center [703, 55] width 11 height 11
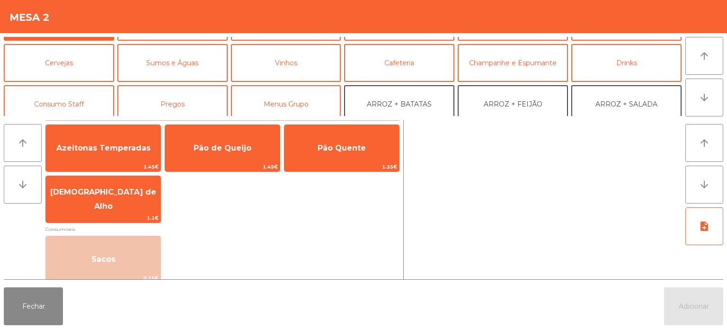
scroll to position [34, 0]
click at [78, 90] on button "Consumo Staff" at bounding box center [59, 104] width 110 height 38
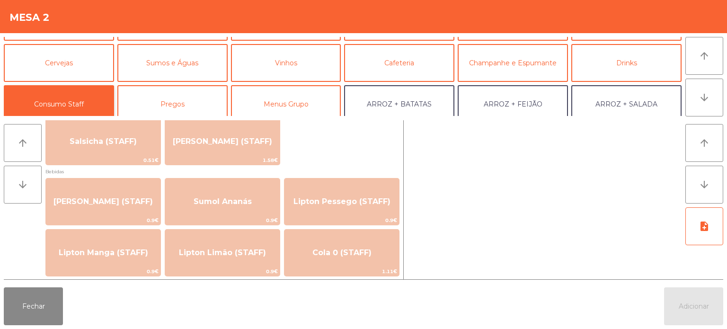
scroll to position [69, 0]
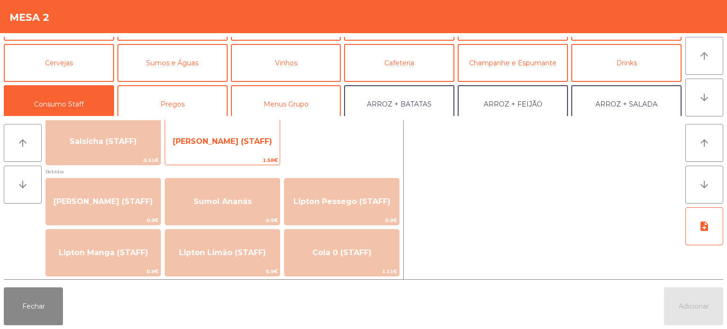
click at [239, 155] on div "Lombinho Frango (STAFF) 1.58€" at bounding box center [222, 141] width 115 height 47
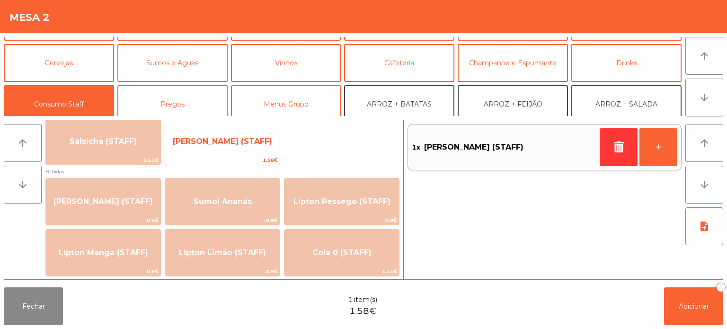
scroll to position [0, 0]
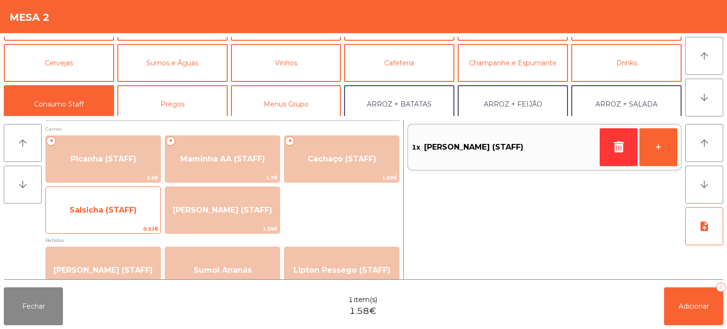
click at [107, 201] on span "Salsicha (STAFF)" at bounding box center [103, 210] width 115 height 26
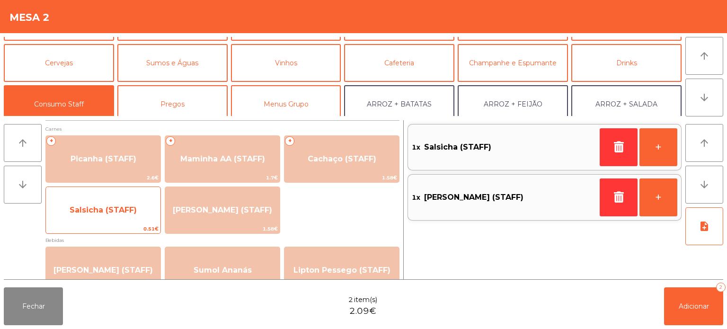
click at [129, 204] on span "Salsicha (STAFF)" at bounding box center [103, 210] width 115 height 26
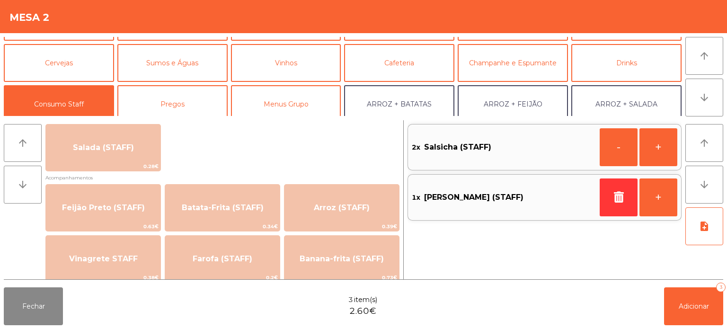
scroll to position [422, 0]
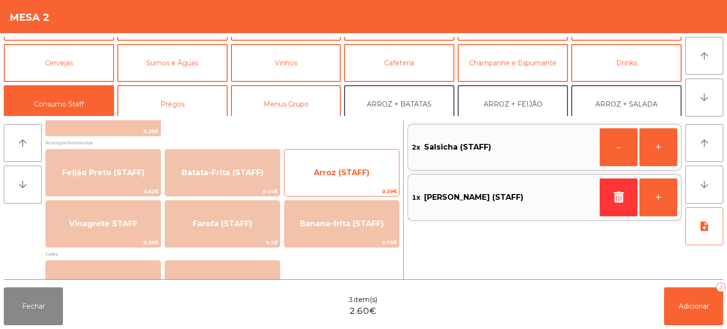
click at [346, 160] on span "Arroz (STAFF)" at bounding box center [341, 173] width 115 height 26
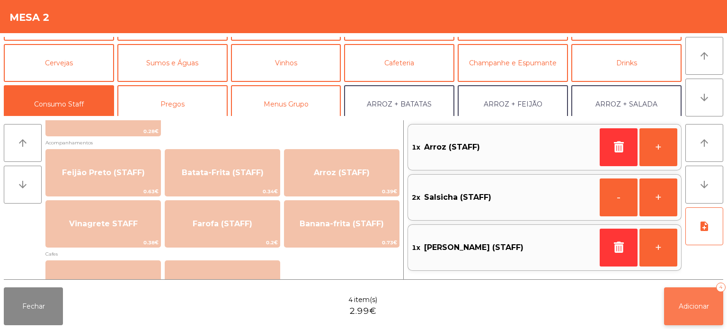
click at [684, 303] on span "Adicionar" at bounding box center [694, 306] width 30 height 9
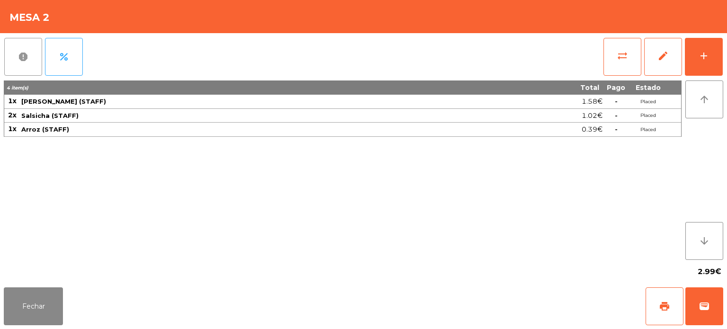
click at [14, 59] on button "report" at bounding box center [23, 57] width 38 height 38
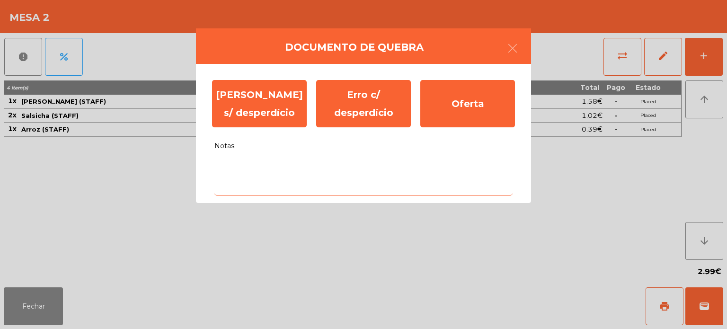
click at [220, 182] on textarea "Notas" at bounding box center [363, 175] width 298 height 39
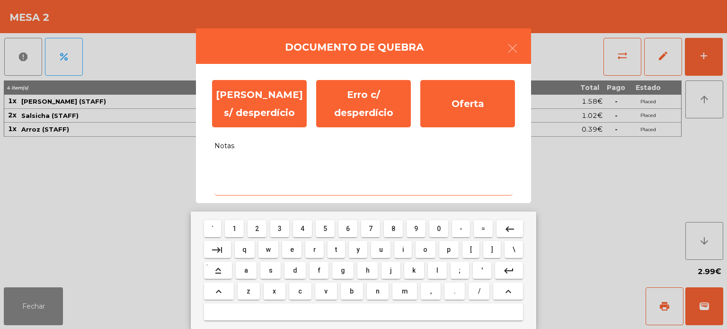
click at [292, 307] on button at bounding box center [363, 311] width 319 height 17
click at [307, 290] on button "c" at bounding box center [300, 291] width 22 height 17
type textarea "*"
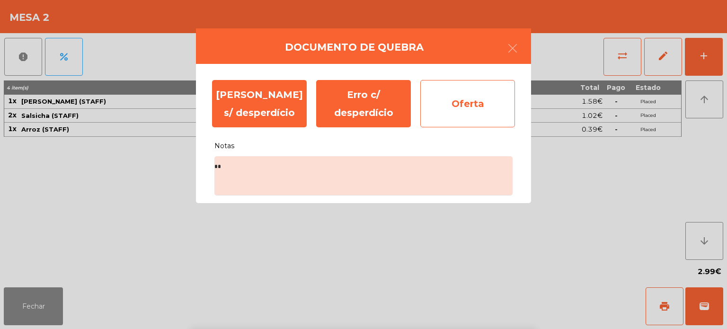
click at [463, 109] on div "Oferta" at bounding box center [467, 103] width 95 height 47
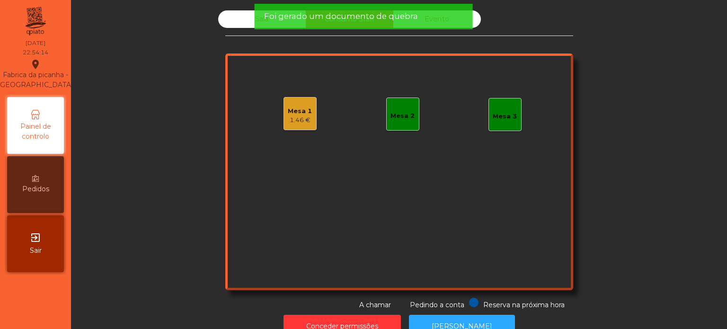
click at [283, 107] on div "Mesa 1 1.46 €" at bounding box center [299, 113] width 33 height 33
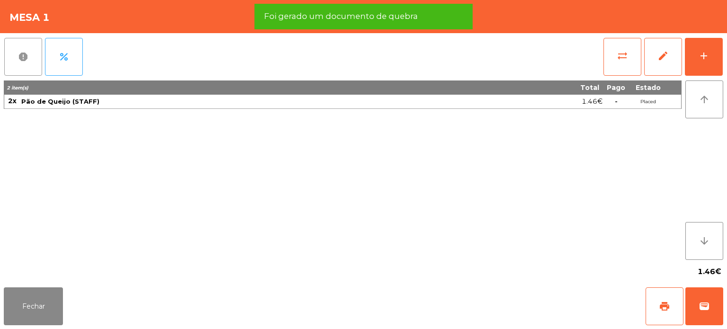
click at [7, 53] on button "report" at bounding box center [23, 57] width 38 height 38
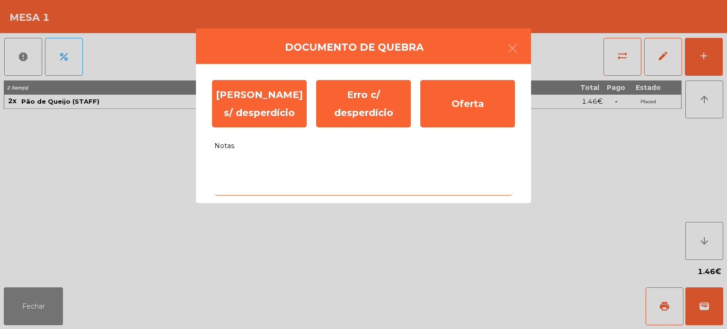
click at [254, 183] on textarea "Notas" at bounding box center [363, 175] width 298 height 39
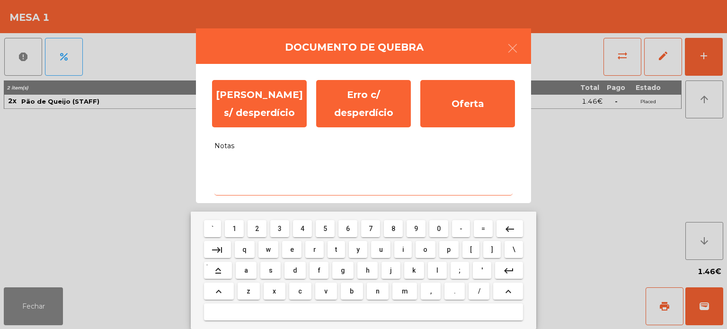
click at [295, 284] on button "c" at bounding box center [300, 291] width 22 height 17
click at [304, 285] on button "c" at bounding box center [300, 291] width 22 height 17
type textarea "**"
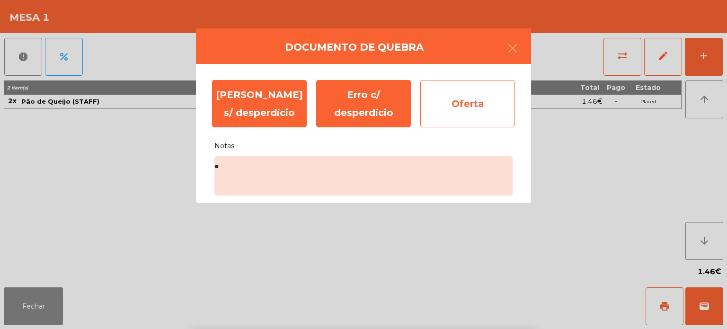
click at [471, 113] on div "Oferta" at bounding box center [467, 103] width 95 height 47
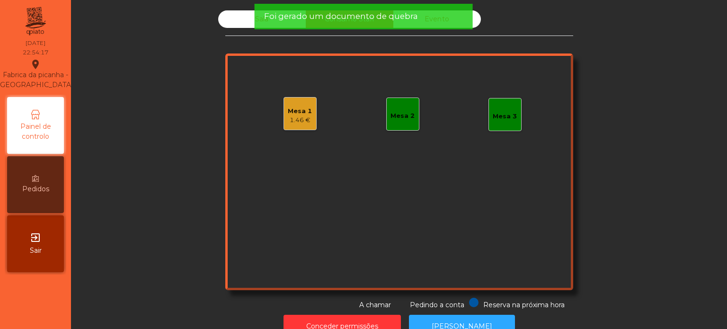
click at [438, 55] on div "Mesa 1 1.46 € Mesa 2 Mesa 3" at bounding box center [399, 171] width 348 height 237
click at [364, 11] on span "Foi gerado um documento de quebra" at bounding box center [341, 16] width 154 height 12
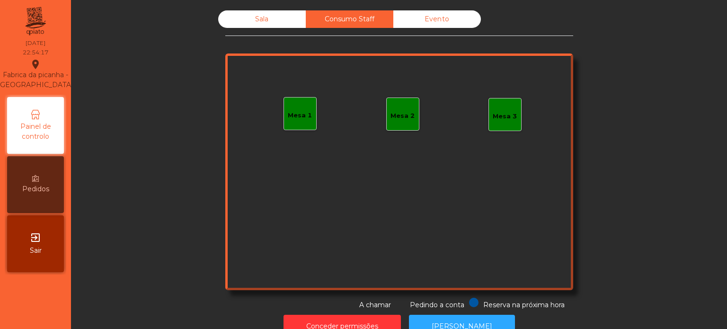
click at [309, 14] on span "Foi gerado um documento de quebra" at bounding box center [341, 16] width 154 height 12
click at [269, 12] on div "Sala" at bounding box center [262, 19] width 88 height 18
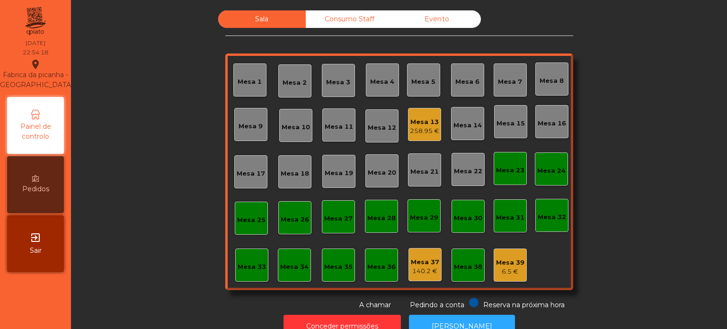
click at [265, 13] on div "Sala" at bounding box center [262, 19] width 88 height 18
click at [415, 129] on div "258.95 €" at bounding box center [424, 130] width 29 height 9
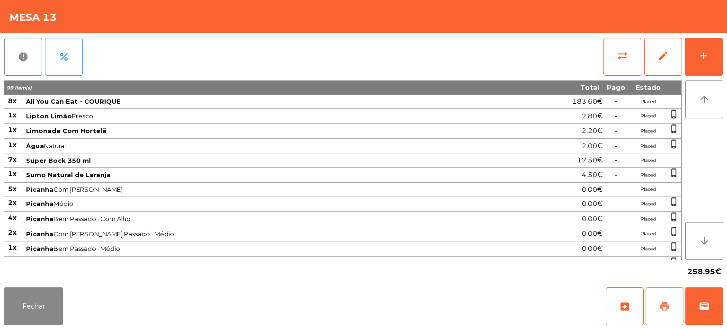
click at [654, 299] on button "print" at bounding box center [665, 306] width 38 height 38
click at [62, 315] on button "Fechar" at bounding box center [33, 306] width 59 height 38
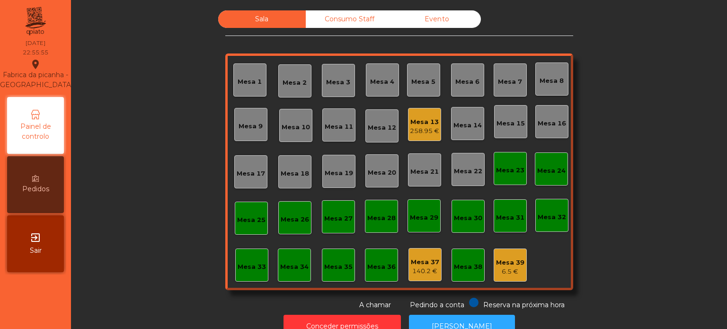
click at [434, 130] on div "258.95 €" at bounding box center [424, 130] width 29 height 9
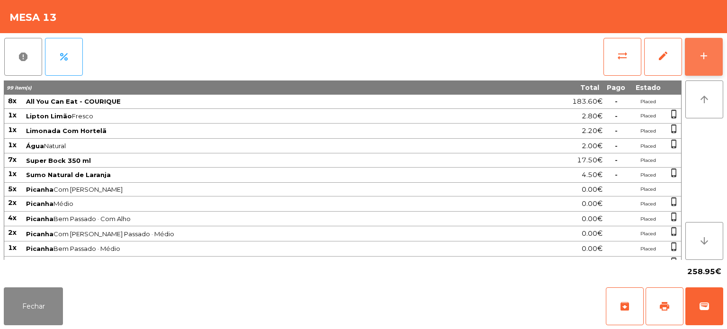
click at [699, 58] on div "add" at bounding box center [703, 55] width 11 height 11
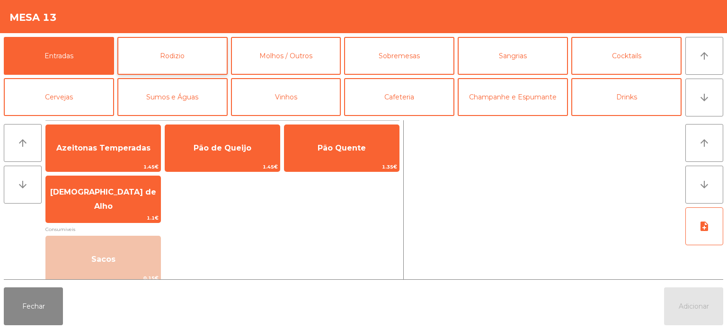
click at [195, 74] on button "Rodizio" at bounding box center [172, 56] width 110 height 38
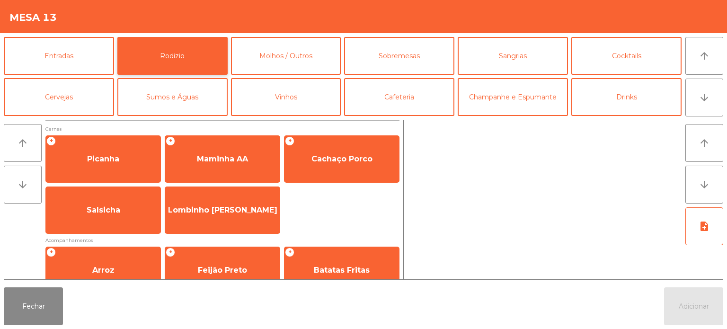
click at [191, 54] on button "Rodizio" at bounding box center [172, 56] width 110 height 38
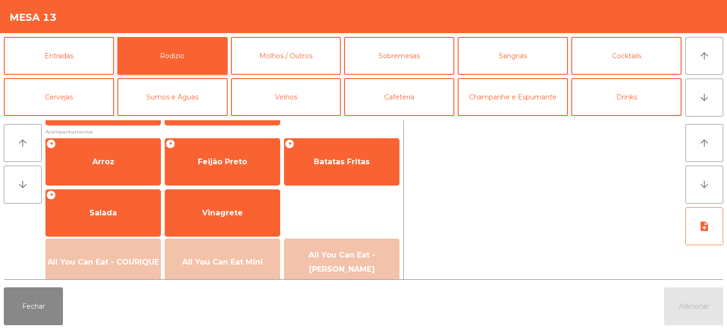
scroll to position [169, 0]
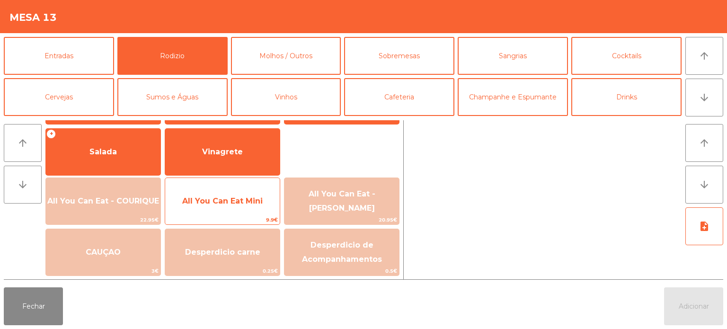
click at [242, 186] on div "All You Can Eat Mini 9.9€" at bounding box center [222, 200] width 115 height 47
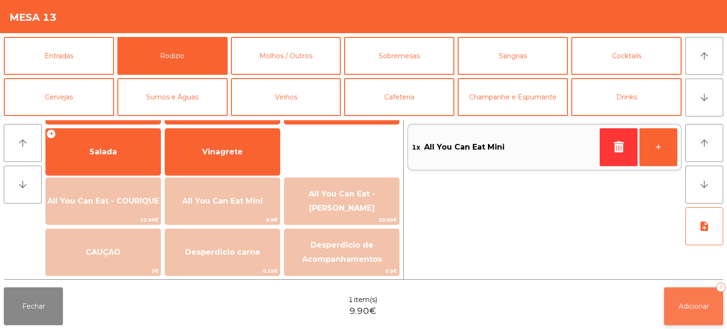
click at [700, 300] on button "Adicionar 1" at bounding box center [693, 306] width 59 height 38
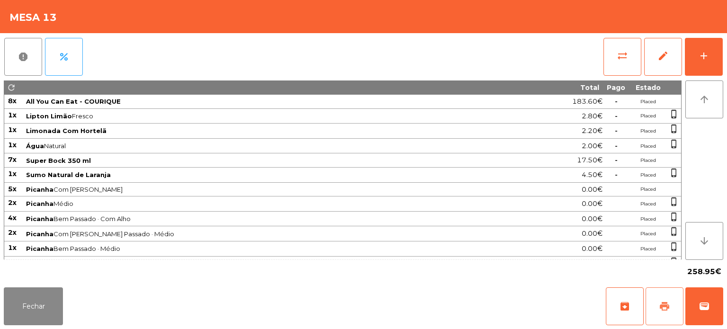
click at [655, 305] on button "print" at bounding box center [665, 306] width 38 height 38
click at [57, 295] on button "Fechar" at bounding box center [33, 306] width 59 height 38
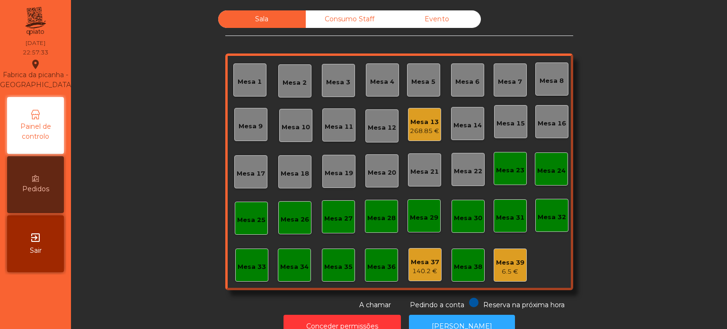
click at [489, 248] on div "Mesa 1 Mesa 2 Mesa 3 Mesa 4 Mesa 5 Mesa 6 Mesa 7 Mesa 8 Mesa 9 Mesa 10 Mesa 11 …" at bounding box center [399, 171] width 348 height 237
click at [496, 274] on div "6.5 €" at bounding box center [510, 271] width 28 height 9
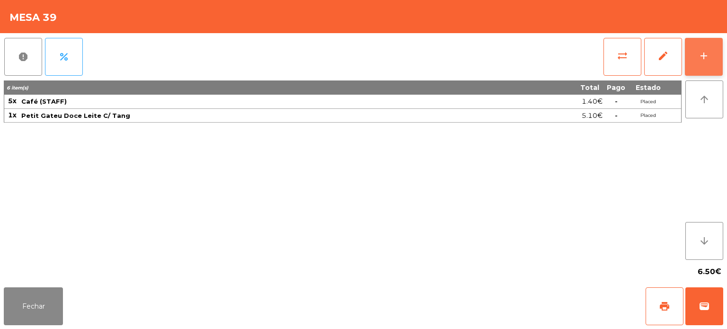
click at [704, 53] on div "add" at bounding box center [703, 55] width 11 height 11
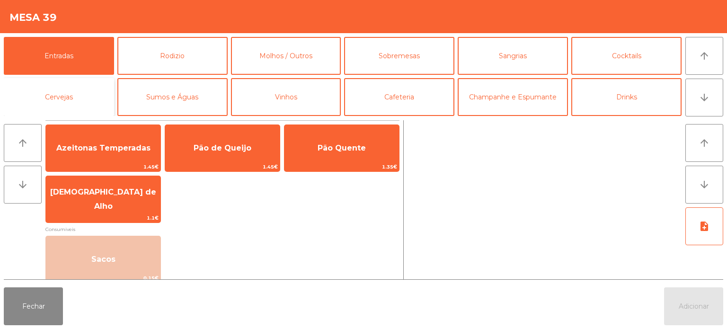
click at [85, 87] on button "Cervejas" at bounding box center [59, 97] width 110 height 38
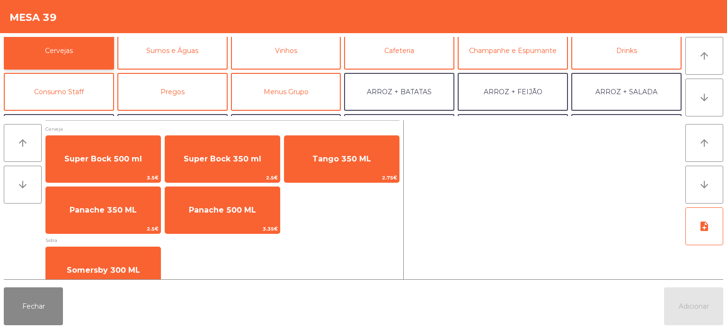
scroll to position [48, 0]
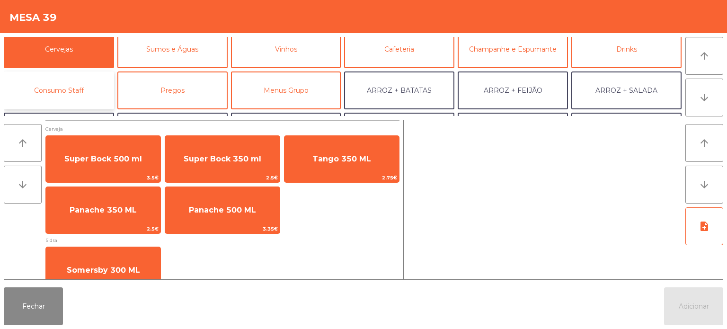
click at [64, 80] on button "Consumo Staff" at bounding box center [59, 90] width 110 height 38
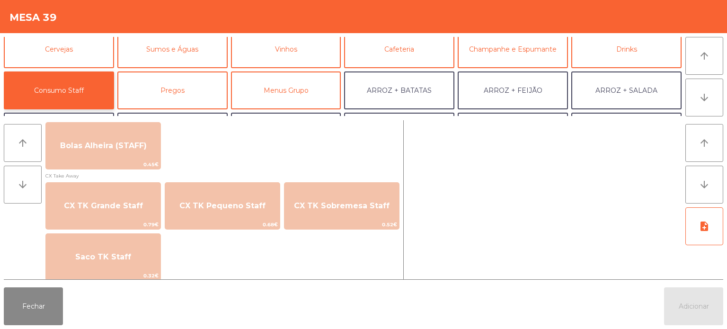
scroll to position [837, 0]
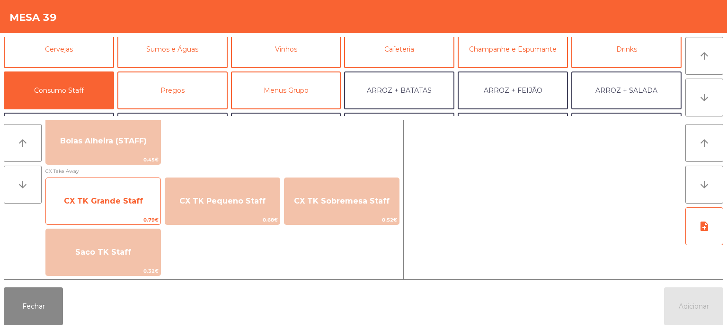
click at [127, 188] on span "CX TK Grande Staff" at bounding box center [103, 201] width 115 height 26
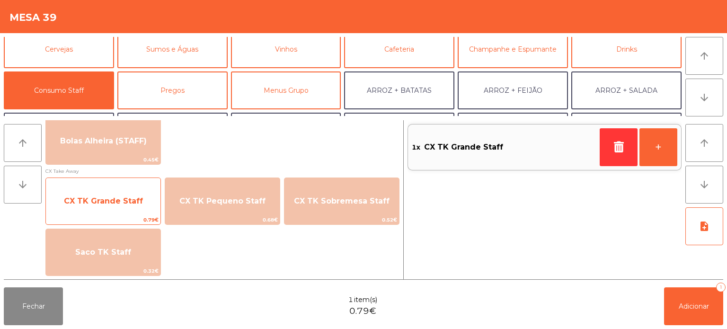
click at [124, 196] on span "CX TK Grande Staff" at bounding box center [103, 200] width 79 height 9
click at [132, 195] on span "CX TK Grande Staff" at bounding box center [103, 201] width 115 height 26
click at [131, 194] on span "CX TK Grande Staff" at bounding box center [103, 201] width 115 height 26
click at [131, 187] on div "CX TK Grande Staff 0.79€" at bounding box center [102, 200] width 115 height 47
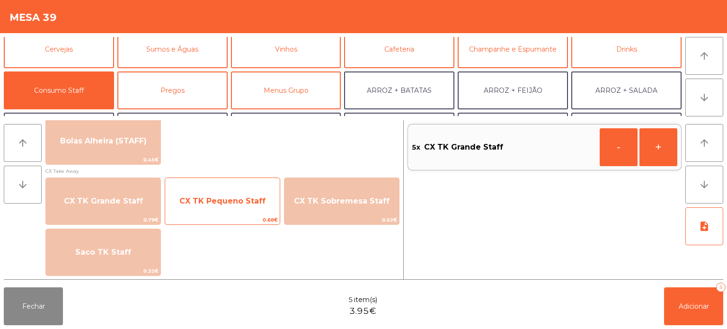
click at [256, 203] on span "CX TK Pequeno Staff" at bounding box center [222, 200] width 86 height 9
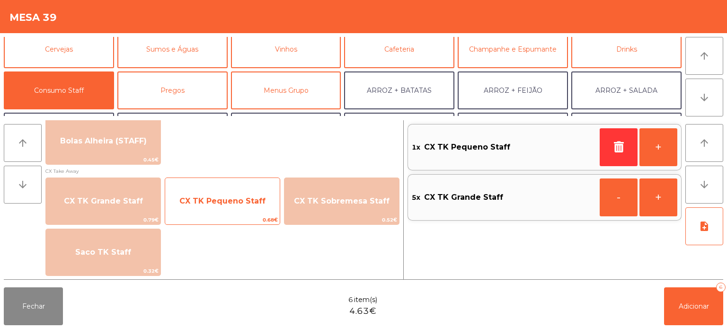
click at [256, 202] on span "CX TK Pequeno Staff" at bounding box center [222, 200] width 86 height 9
click at [257, 195] on span "CX TK Pequeno Staff" at bounding box center [222, 201] width 115 height 26
click at [258, 197] on span "CX TK Pequeno Staff" at bounding box center [222, 200] width 86 height 9
click at [242, 198] on span "CX TK Pequeno Staff" at bounding box center [222, 200] width 86 height 9
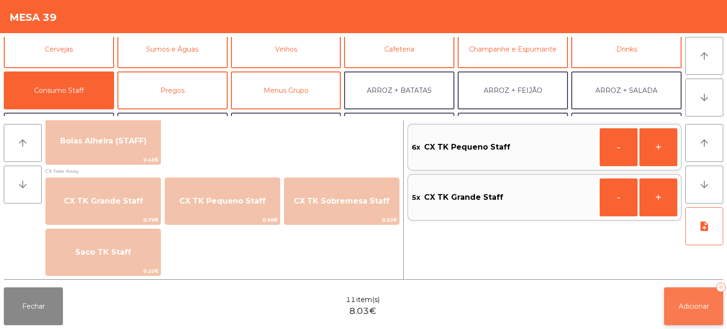
click at [706, 303] on span "Adicionar" at bounding box center [694, 306] width 30 height 9
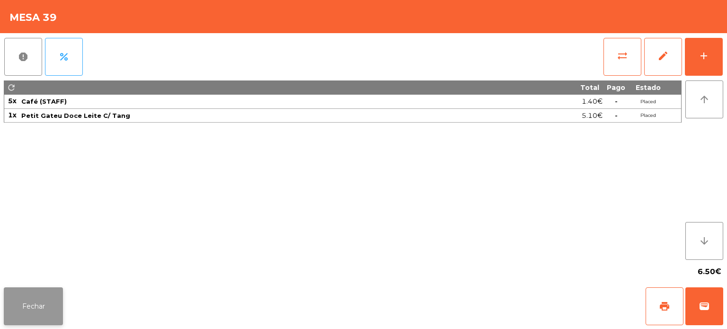
click at [38, 298] on button "Fechar" at bounding box center [33, 306] width 59 height 38
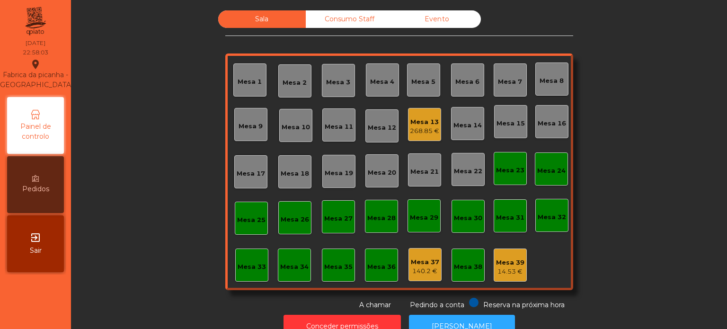
click at [505, 271] on div "14.53 €" at bounding box center [510, 271] width 28 height 9
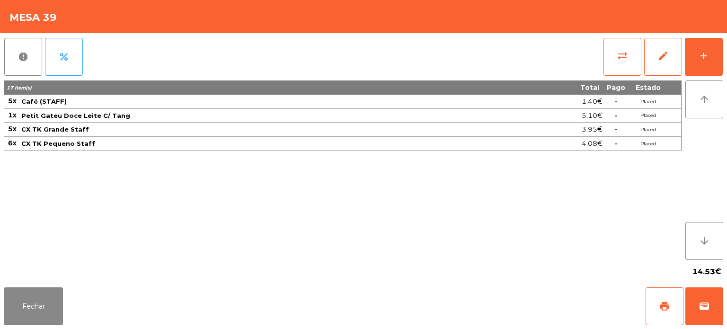
click at [24, 168] on div "17 item(s) Total Pago Estado 5x Café (STAFF) 1.40€ - Placed 1x Petit Gateu Doce…" at bounding box center [343, 169] width 678 height 179
click at [18, 167] on div "17 item(s) Total Pago Estado 5x Café (STAFF) 1.40€ - Placed 1x Petit Gateu Doce…" at bounding box center [343, 169] width 678 height 179
click at [21, 142] on span "CX TK Pequeno Staff" at bounding box center [58, 144] width 74 height 8
click at [22, 170] on div "17 item(s) Total Pago Estado 5x Café (STAFF) 1.40€ - Placed 1x Petit Gateu Doce…" at bounding box center [343, 169] width 678 height 179
click at [58, 306] on button "Fechar" at bounding box center [33, 306] width 59 height 38
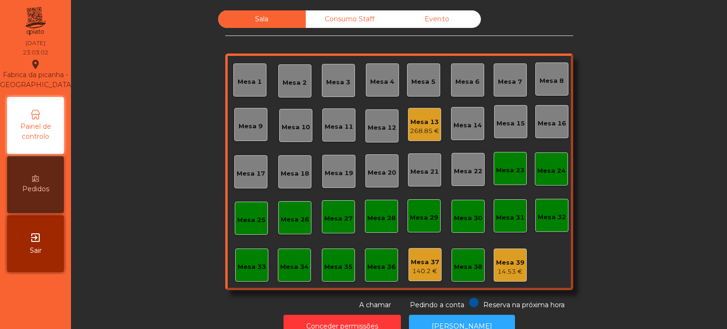
click at [417, 115] on div "Mesa 13 268.85 €" at bounding box center [424, 125] width 29 height 22
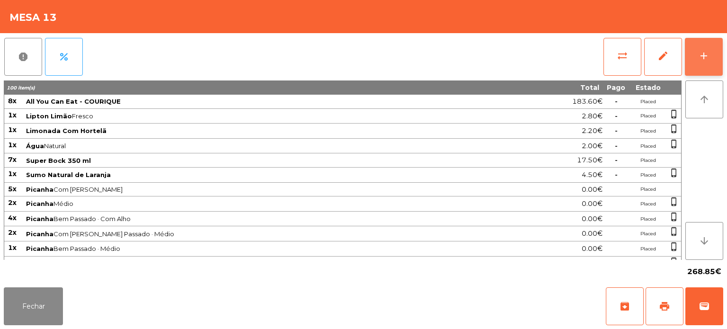
click at [705, 61] on div "add" at bounding box center [703, 55] width 11 height 11
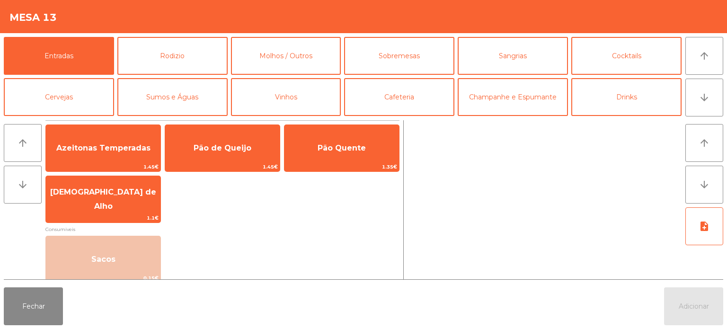
scroll to position [40, 0]
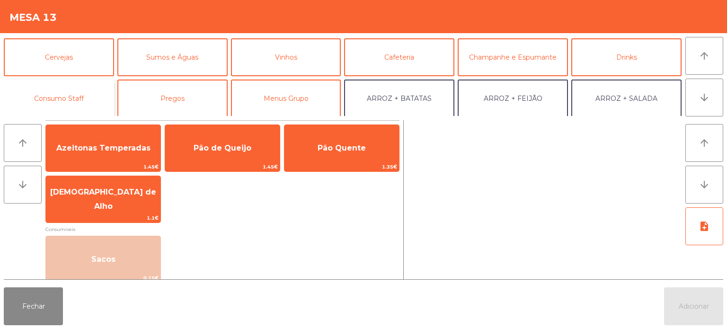
click at [70, 87] on button "Consumo Staff" at bounding box center [59, 99] width 110 height 38
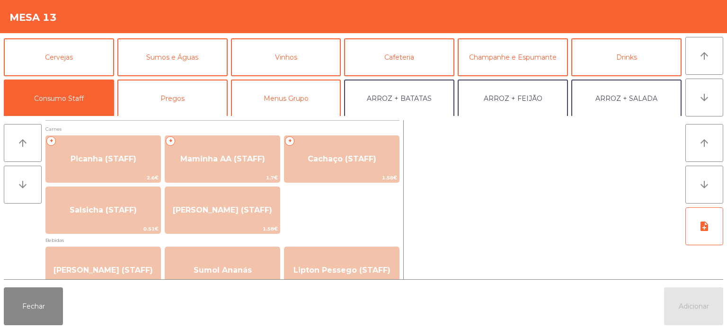
scroll to position [0, 0]
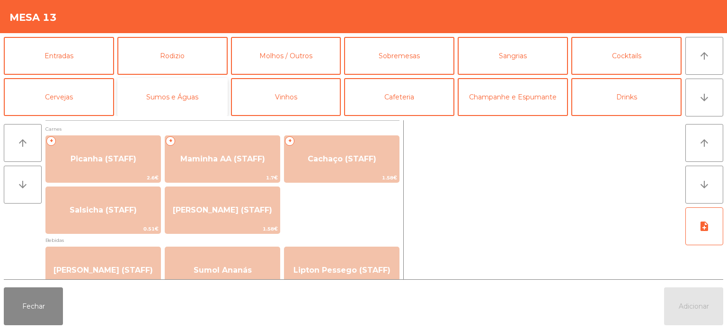
click at [184, 94] on button "Sumos e Águas" at bounding box center [172, 97] width 110 height 38
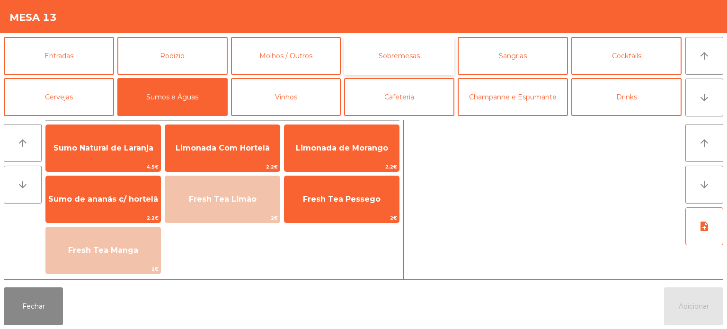
click at [378, 60] on button "Sobremesas" at bounding box center [399, 56] width 110 height 38
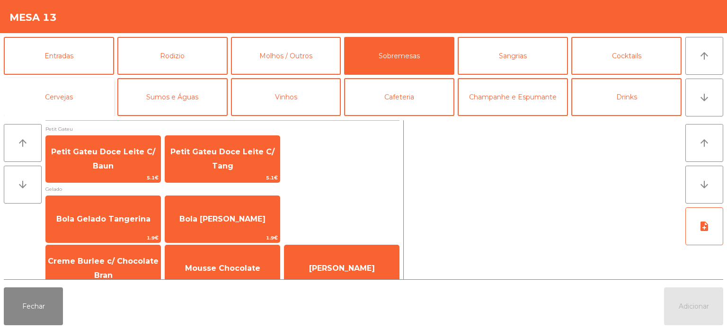
click at [92, 98] on button "Cervejas" at bounding box center [59, 97] width 110 height 38
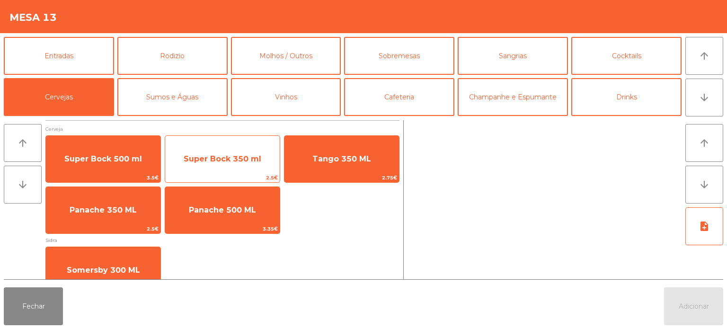
click at [247, 149] on span "Super Bock 350 ml" at bounding box center [222, 159] width 115 height 26
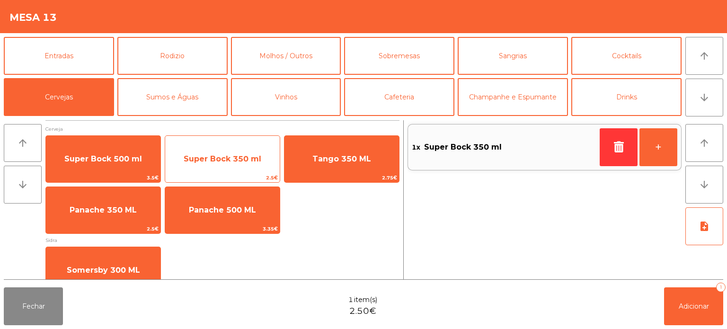
click at [246, 158] on span "Super Bock 350 ml" at bounding box center [223, 158] width 78 height 9
click at [250, 155] on span "Super Bock 350 ml" at bounding box center [223, 158] width 78 height 9
click at [245, 156] on span "Super Bock 350 ml" at bounding box center [223, 158] width 78 height 9
click at [239, 153] on span "Super Bock 350 ml" at bounding box center [222, 159] width 115 height 26
click at [236, 163] on span "Super Bock 350 ml" at bounding box center [223, 158] width 78 height 9
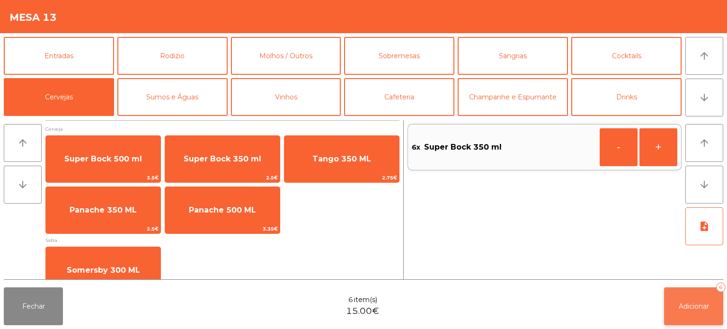
click at [689, 303] on span "Adicionar" at bounding box center [694, 306] width 30 height 9
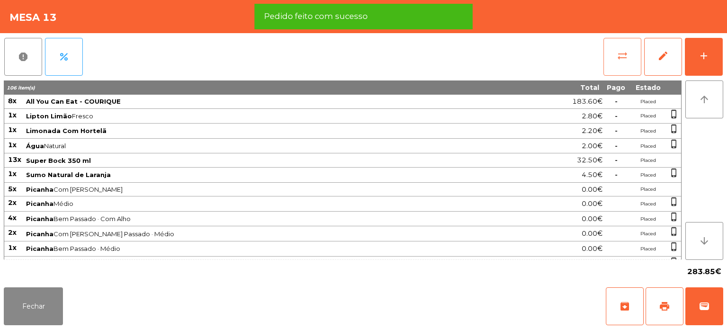
click at [606, 64] on button "sync_alt" at bounding box center [622, 57] width 38 height 38
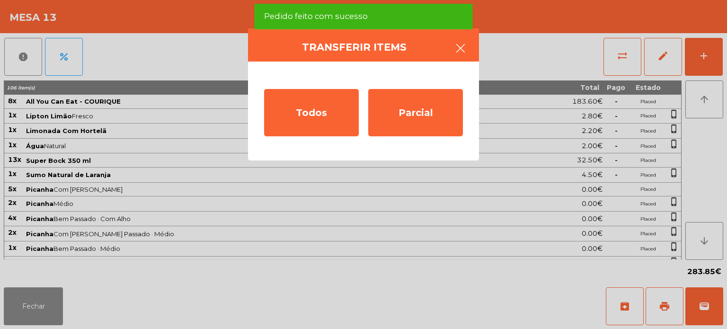
click at [465, 55] on button "button" at bounding box center [460, 49] width 27 height 28
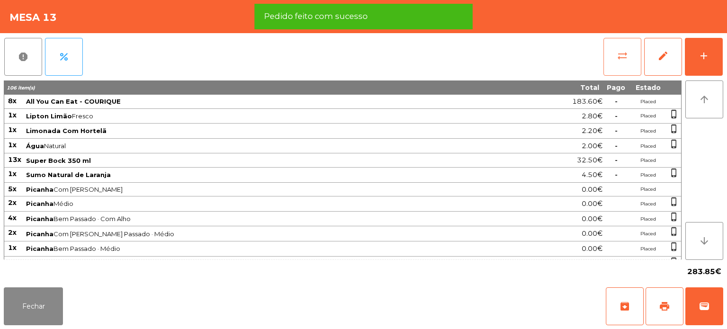
click at [610, 56] on button "sync_alt" at bounding box center [622, 57] width 38 height 38
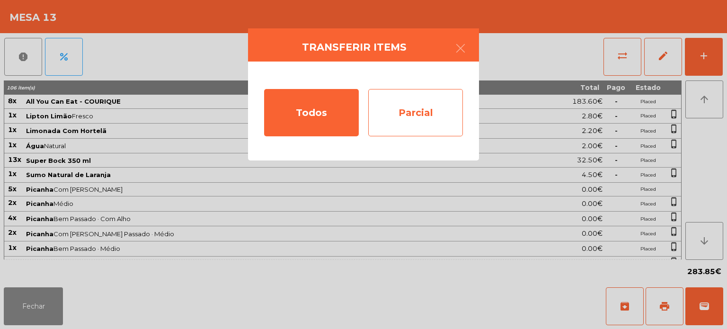
click at [414, 106] on div "Parcial" at bounding box center [415, 112] width 95 height 47
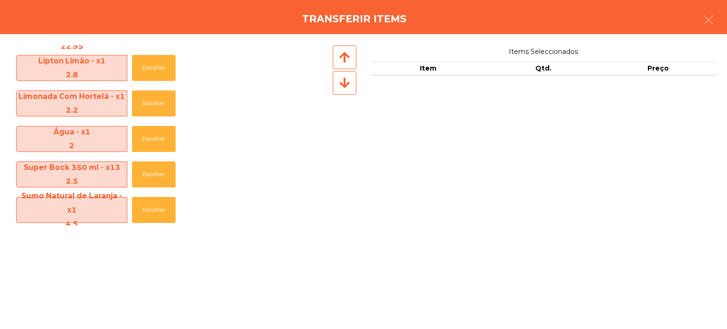
scroll to position [32, 0]
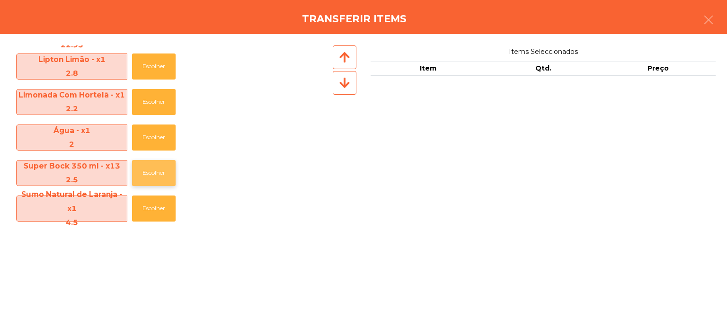
click at [149, 179] on button "Escolher" at bounding box center [154, 173] width 44 height 26
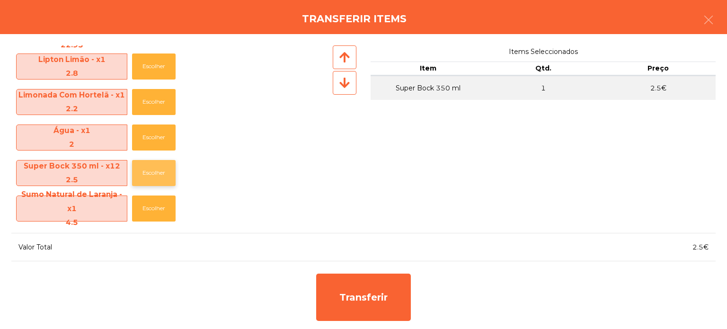
click at [151, 172] on button "Escolher" at bounding box center [154, 173] width 44 height 26
click at [151, 178] on button "Escolher" at bounding box center [154, 173] width 44 height 26
click at [163, 166] on button "Escolher" at bounding box center [154, 173] width 44 height 26
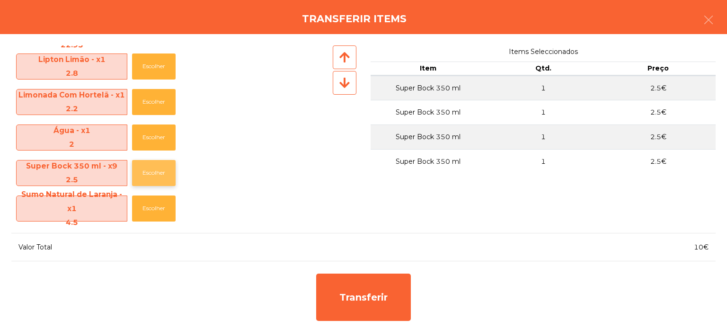
click at [161, 169] on button "Escolher" at bounding box center [154, 173] width 44 height 26
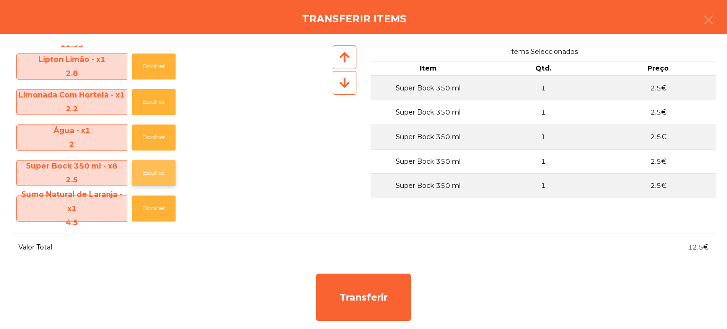
click at [150, 168] on button "Escolher" at bounding box center [154, 173] width 44 height 26
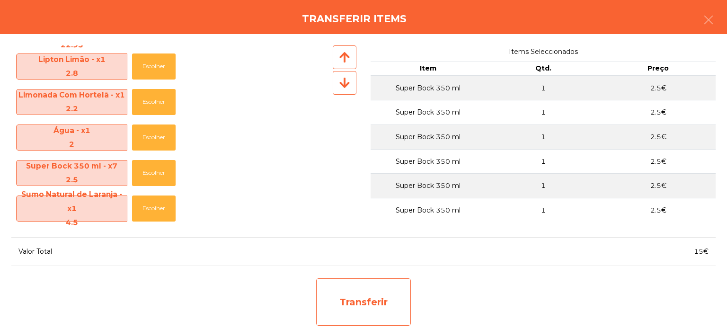
click at [375, 286] on div "Transferir" at bounding box center [363, 301] width 95 height 47
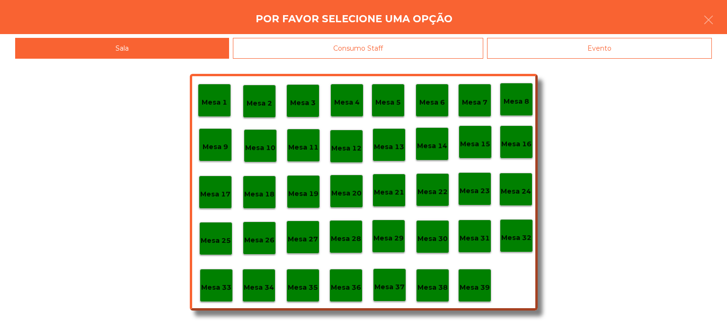
click at [478, 286] on p "Mesa 39" at bounding box center [475, 287] width 30 height 11
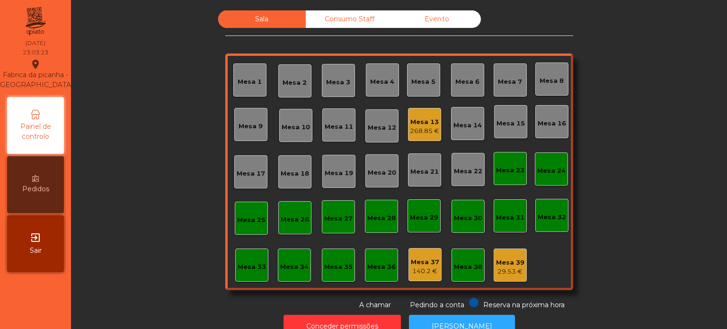
click at [422, 121] on div "Mesa 13" at bounding box center [424, 121] width 29 height 9
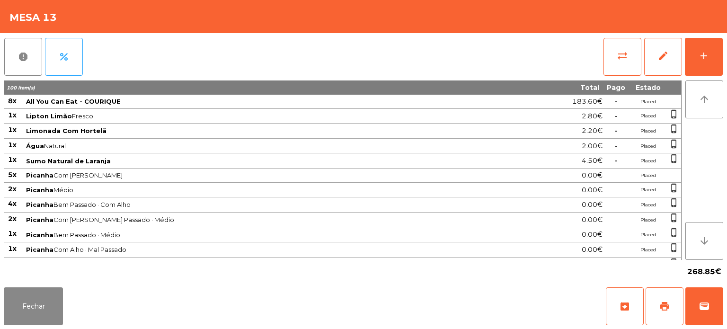
click at [688, 276] on span "268.85€" at bounding box center [704, 272] width 34 height 14
click at [707, 305] on span "wallet" at bounding box center [704, 306] width 11 height 11
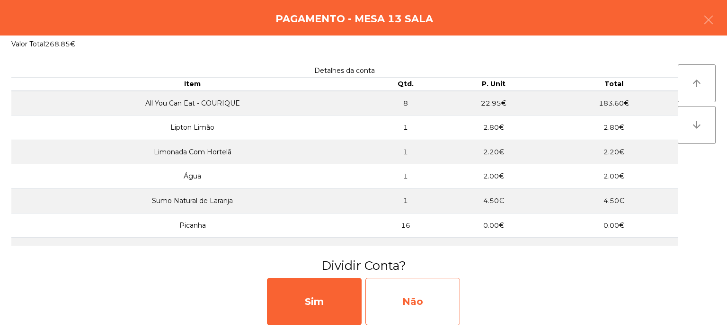
click at [420, 293] on div "Não" at bounding box center [412, 301] width 95 height 47
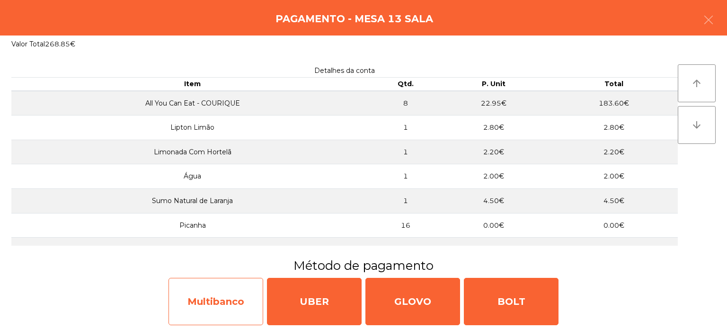
click at [220, 295] on div "Multibanco" at bounding box center [215, 301] width 95 height 47
select select "**"
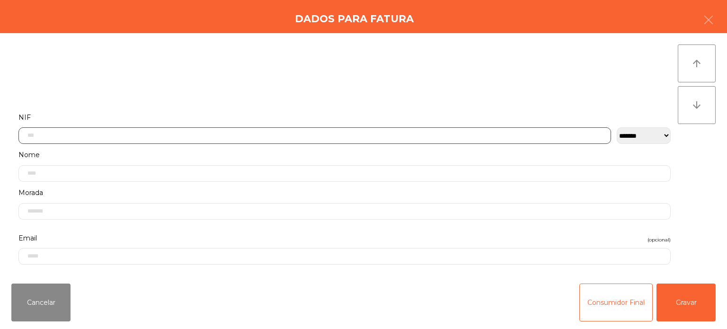
click at [376, 135] on input "text" at bounding box center [314, 135] width 593 height 17
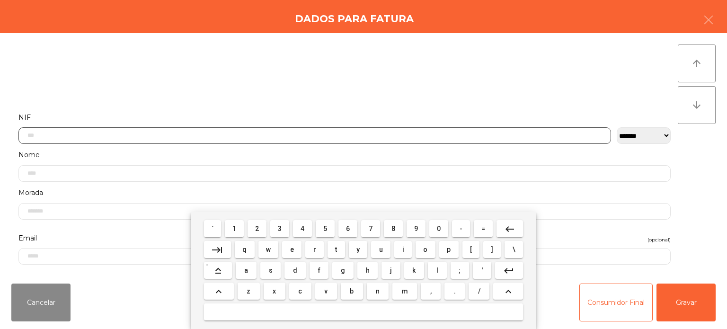
scroll to position [66, 0]
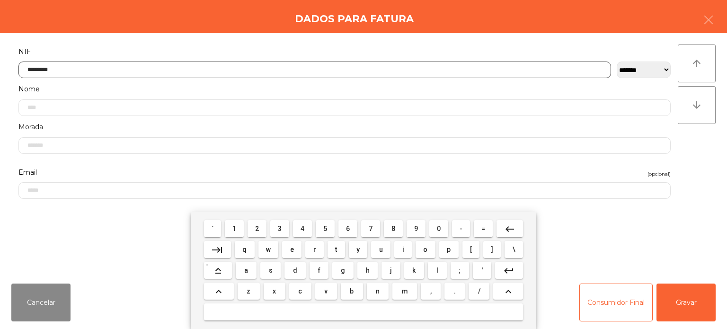
type input "*********"
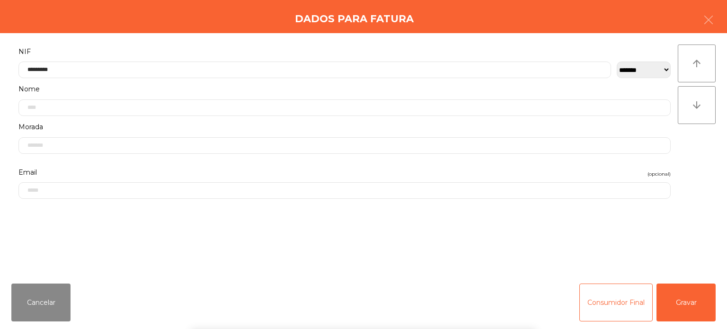
click at [686, 290] on div "` 1 2 3 4 5 6 7 8 9 0 - = keyboard_backspace keyboard_tab q w e r t y u i o p […" at bounding box center [363, 270] width 727 height 117
click at [706, 296] on div "` 1 2 3 4 5 6 7 8 9 0 - = keyboard_backspace keyboard_tab q w e r t y u i o p […" at bounding box center [363, 270] width 727 height 117
click at [712, 286] on button "Gravar" at bounding box center [685, 302] width 59 height 38
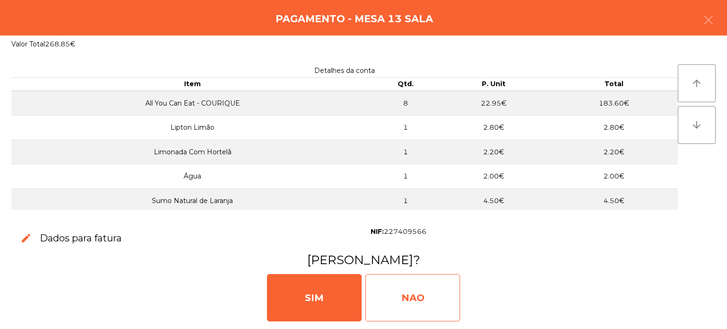
click at [423, 283] on div "NAO" at bounding box center [412, 297] width 95 height 47
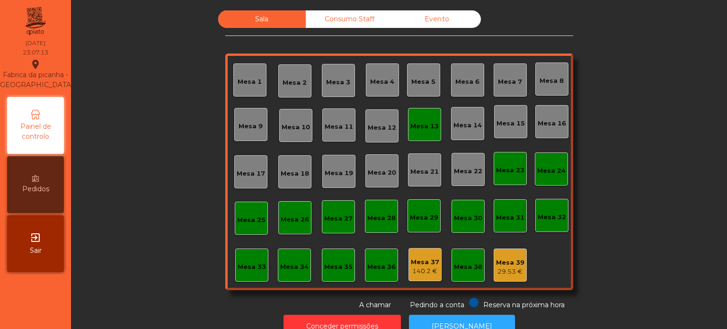
click at [425, 137] on div "Mesa 13" at bounding box center [424, 124] width 33 height 33
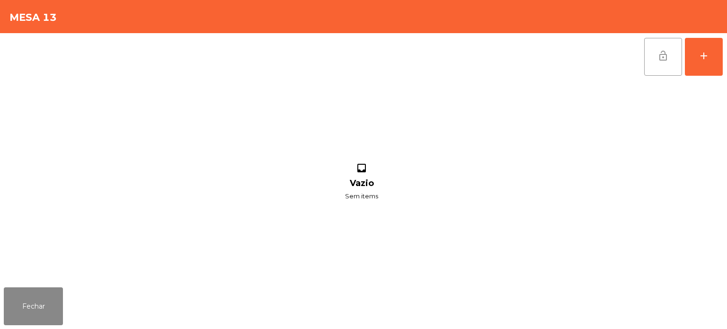
click at [652, 56] on button "lock_open" at bounding box center [663, 57] width 38 height 38
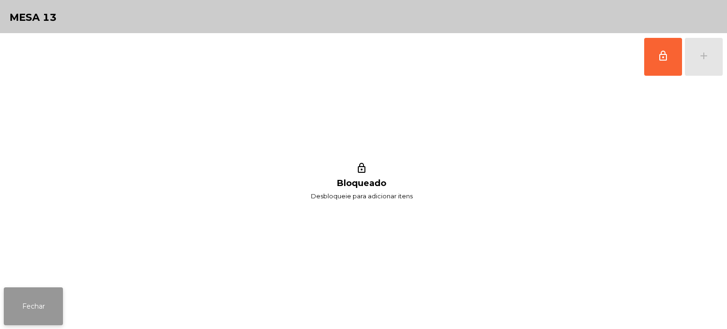
click at [43, 296] on button "Fechar" at bounding box center [33, 306] width 59 height 38
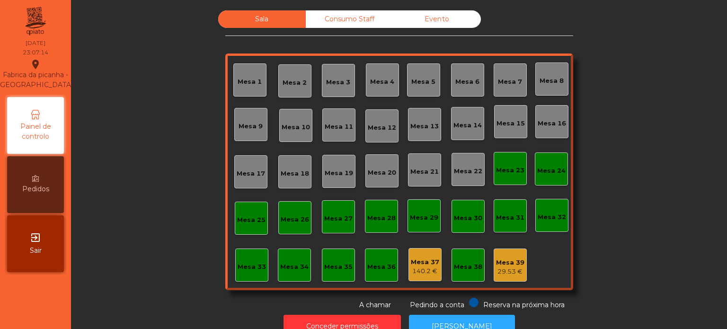
click at [418, 271] on div "140.2 €" at bounding box center [425, 270] width 28 height 9
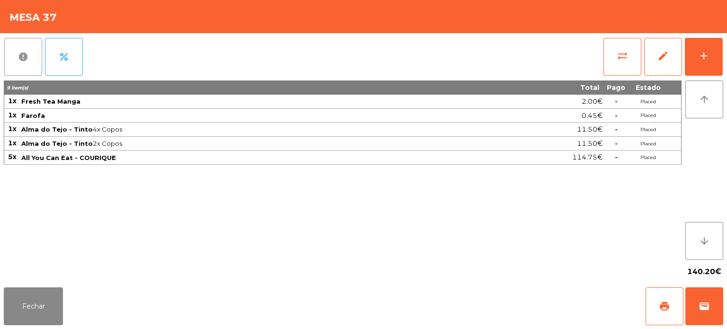
click at [19, 51] on span "report" at bounding box center [23, 56] width 11 height 11
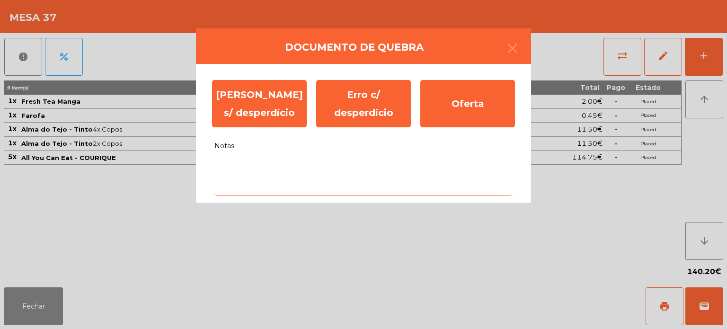
click at [257, 192] on textarea "Notas" at bounding box center [363, 175] width 298 height 39
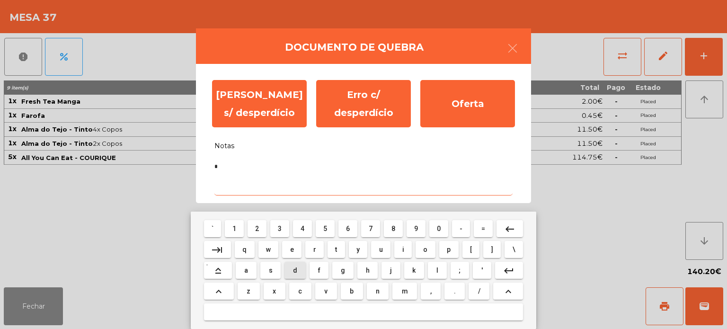
click at [295, 270] on span "d" at bounding box center [295, 270] width 4 height 8
type textarea "**"
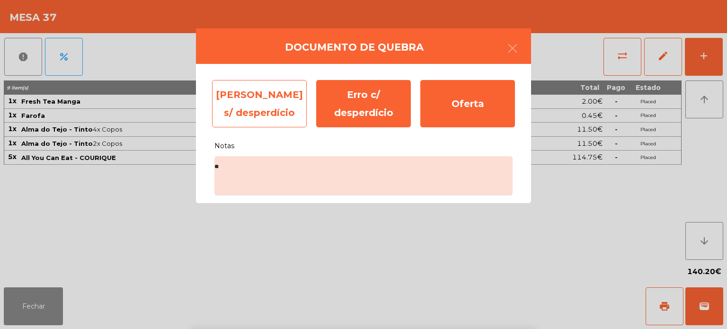
click at [262, 106] on div "[PERSON_NAME] s/ desperdício" at bounding box center [259, 103] width 95 height 47
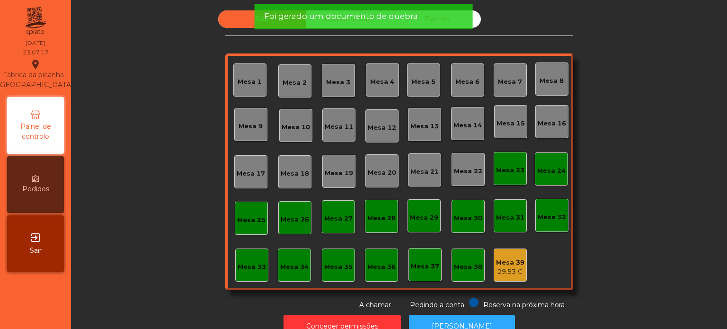
click at [506, 258] on div "Mesa 39" at bounding box center [510, 262] width 28 height 9
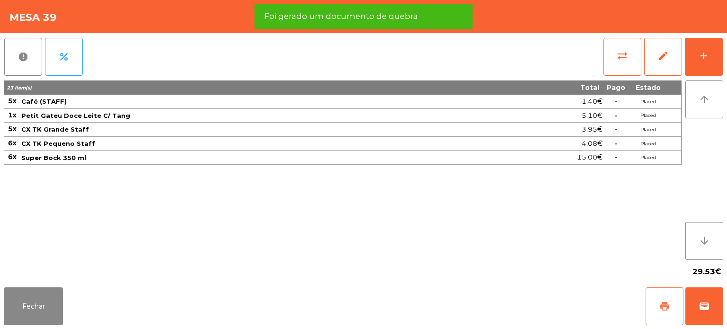
click at [664, 306] on span "print" at bounding box center [664, 306] width 11 height 11
click at [21, 52] on span "report" at bounding box center [23, 56] width 11 height 11
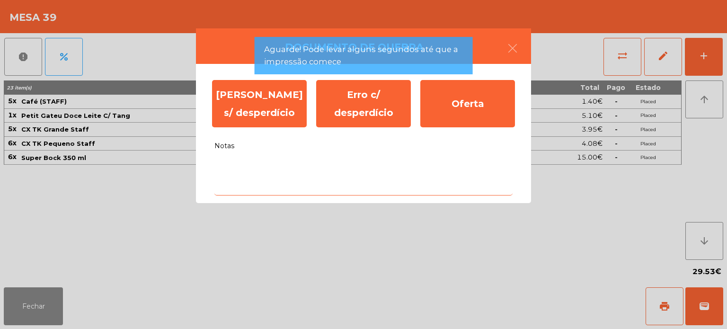
click at [315, 169] on textarea "Notas" at bounding box center [363, 175] width 298 height 39
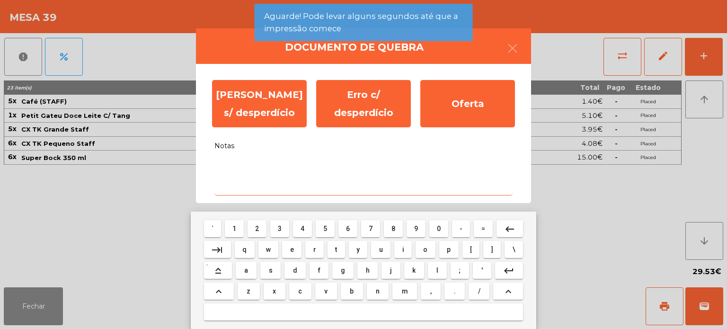
click at [336, 253] on span "t" at bounding box center [336, 250] width 2 height 8
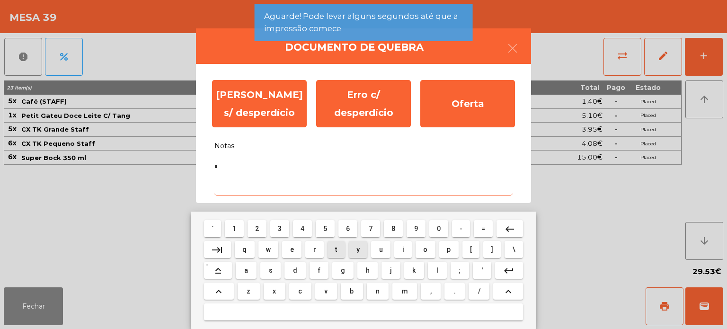
type textarea "**"
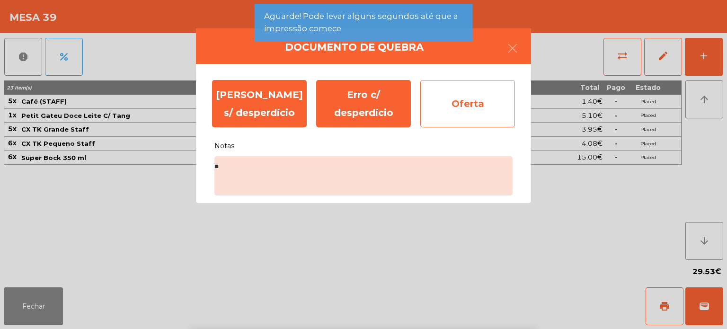
click at [478, 97] on div "Oferta" at bounding box center [467, 103] width 95 height 47
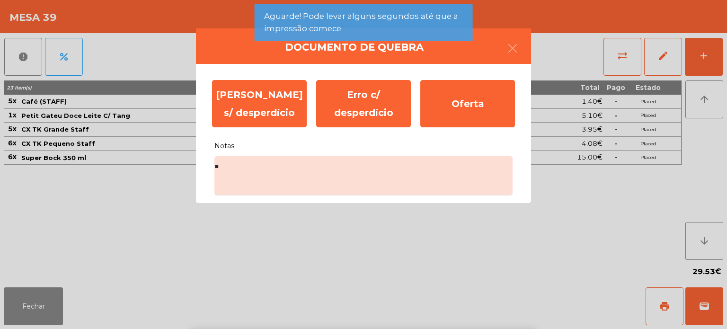
click at [399, 19] on span "Aguarde! Pode levar alguns segundos até que a impressão comece" at bounding box center [363, 22] width 199 height 24
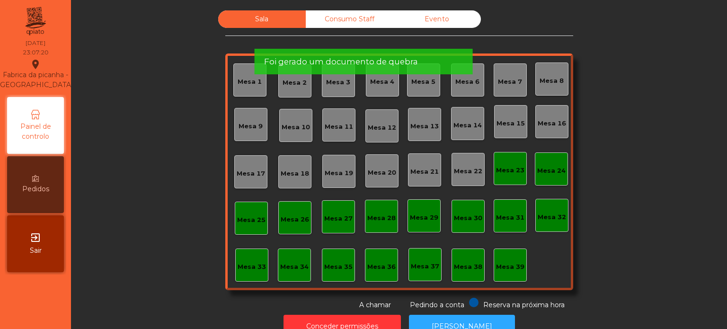
click at [414, 23] on span "Aguarde! Pode levar alguns segundos até que a impressão comece" at bounding box center [363, 22] width 199 height 24
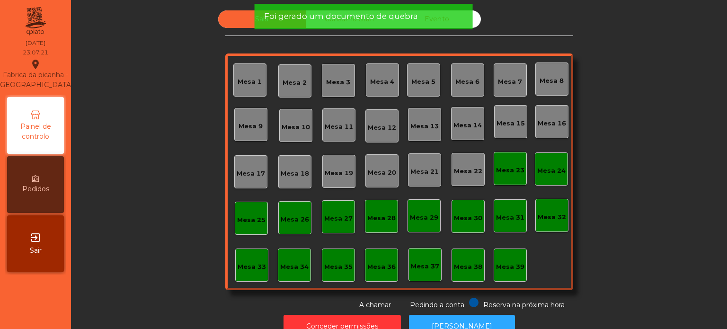
click at [426, 19] on div "Foi gerado um documento de quebra" at bounding box center [363, 16] width 199 height 12
click at [357, 20] on span "Foi gerado um documento de quebra" at bounding box center [341, 16] width 154 height 12
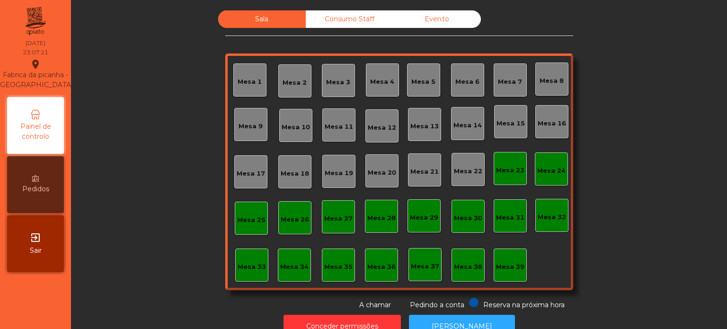
click at [364, 19] on div "Consumo Staff" at bounding box center [350, 19] width 88 height 18
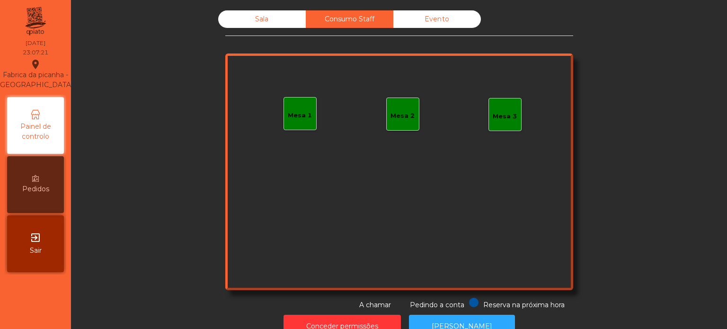
click at [441, 17] on div "Evento" at bounding box center [437, 19] width 88 height 18
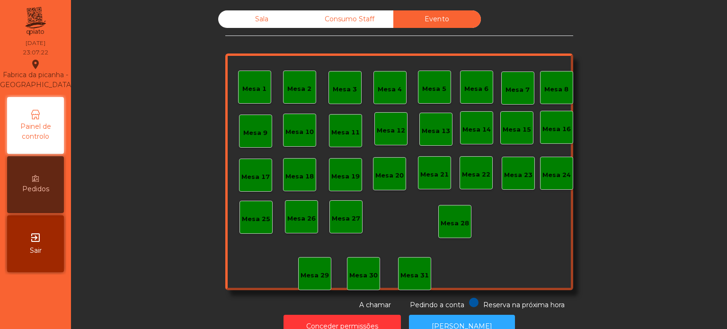
click at [253, 19] on div "Sala" at bounding box center [262, 19] width 88 height 18
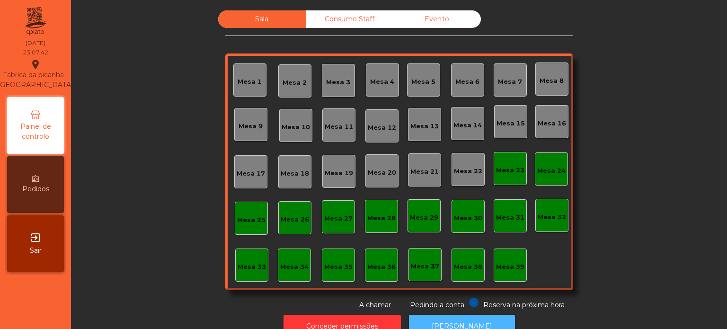
click at [458, 316] on button "[PERSON_NAME]" at bounding box center [462, 326] width 106 height 23
click at [445, 307] on span "Pedindo a conta" at bounding box center [437, 305] width 54 height 9
click at [447, 320] on button "[PERSON_NAME]" at bounding box center [462, 326] width 106 height 23
click at [357, 25] on div "Consumo Staff" at bounding box center [350, 19] width 88 height 18
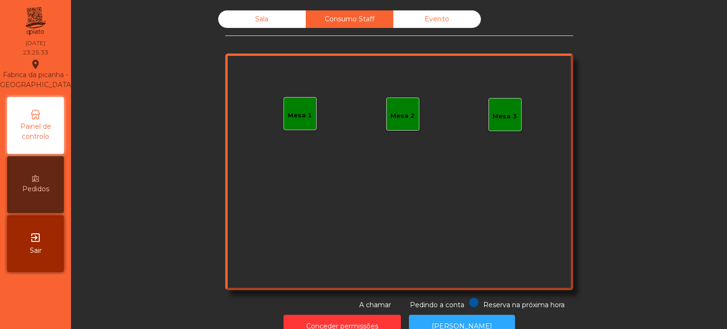
click at [439, 14] on div "Evento" at bounding box center [437, 19] width 88 height 18
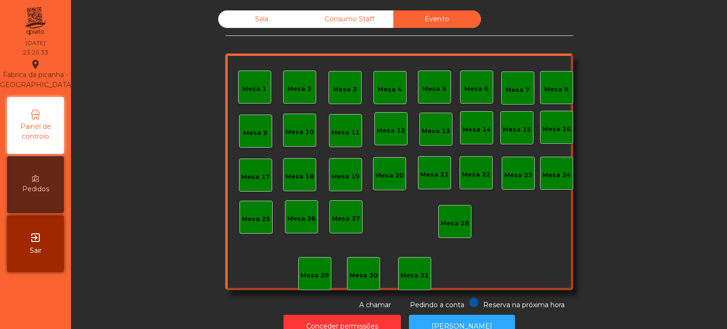
click at [262, 22] on div "Sala" at bounding box center [262, 19] width 88 height 18
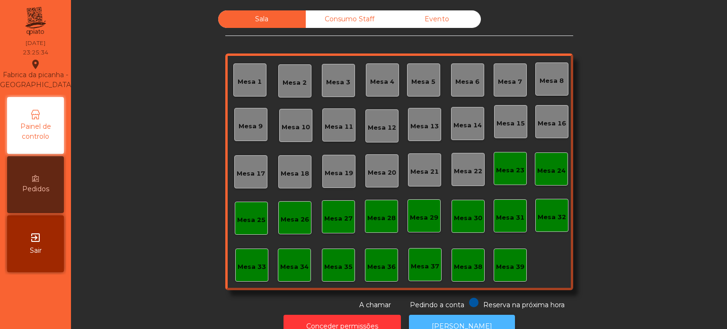
click at [463, 316] on button "[PERSON_NAME]" at bounding box center [462, 326] width 106 height 23
click at [328, 315] on button "Conceder permissões" at bounding box center [341, 326] width 117 height 23
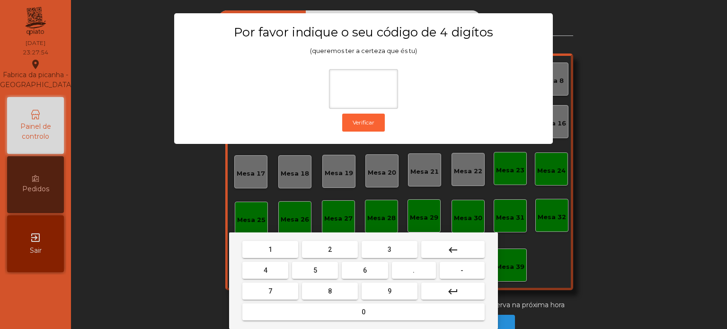
click at [270, 249] on span "1" at bounding box center [270, 250] width 4 height 8
click at [378, 241] on button "3" at bounding box center [390, 249] width 56 height 17
click at [315, 270] on span "5" at bounding box center [315, 270] width 4 height 8
click at [309, 311] on button "0" at bounding box center [363, 311] width 242 height 17
type input "****"
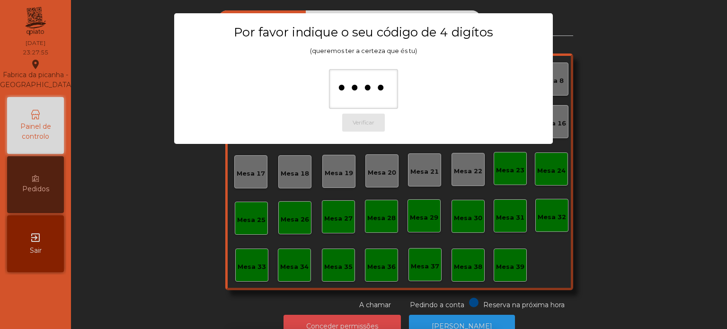
scroll to position [16, 0]
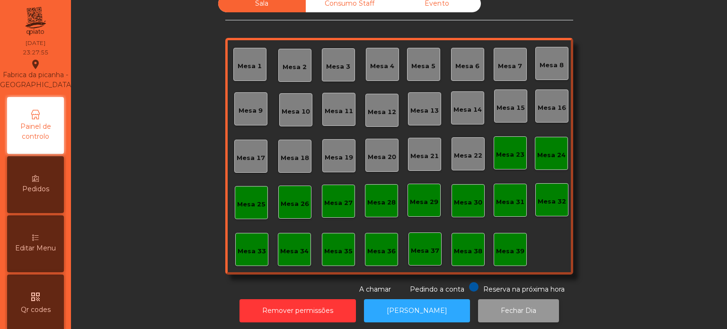
click at [509, 308] on button "Fechar Dia" at bounding box center [518, 310] width 81 height 23
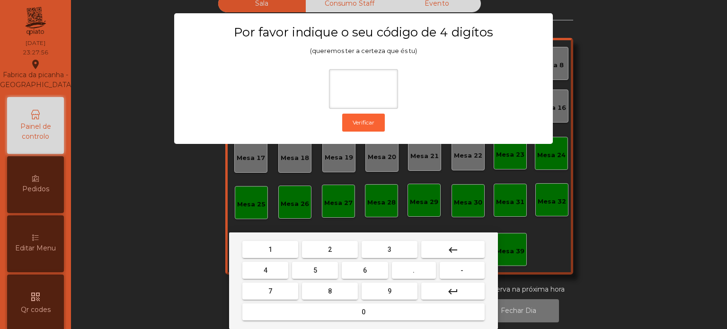
click at [271, 250] on span "1" at bounding box center [270, 250] width 4 height 8
click at [376, 249] on button "3" at bounding box center [390, 249] width 56 height 17
click at [312, 271] on button "5" at bounding box center [315, 270] width 46 height 17
click at [326, 309] on button "0" at bounding box center [363, 311] width 242 height 17
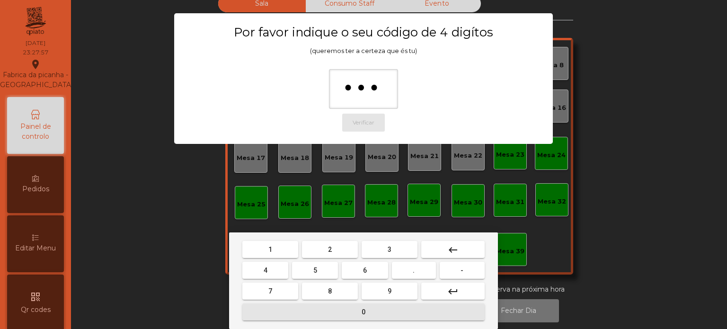
type input "****"
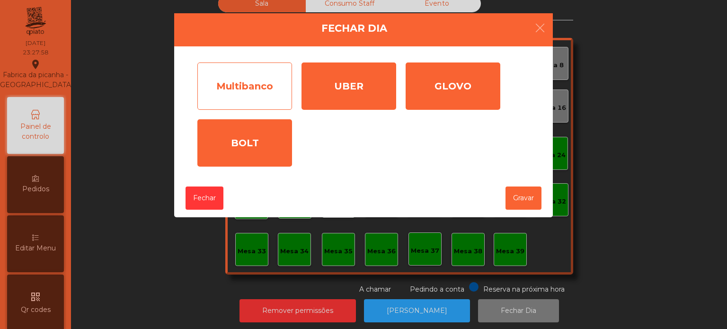
click at [263, 89] on div "Multibanco" at bounding box center [244, 85] width 95 height 47
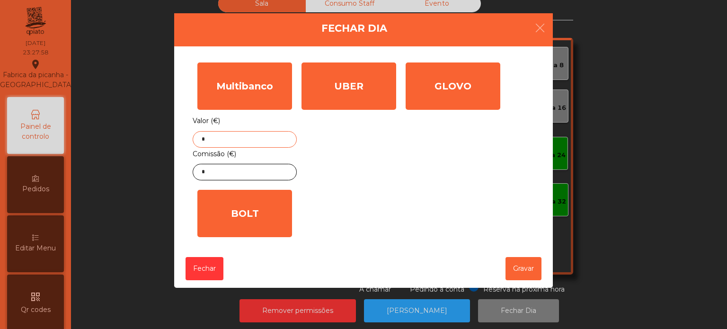
click at [252, 131] on input "*" at bounding box center [245, 139] width 104 height 17
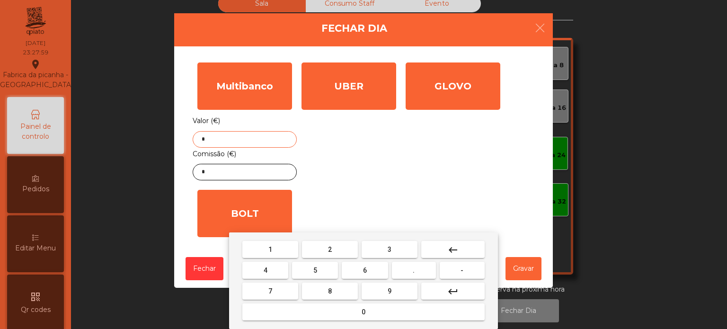
click at [447, 249] on mat-icon "keyboard_backspace" at bounding box center [452, 249] width 11 height 11
click at [271, 288] on span "7" at bounding box center [270, 291] width 4 height 8
click at [398, 247] on button "3" at bounding box center [390, 249] width 56 height 17
click at [270, 249] on span "1" at bounding box center [270, 250] width 4 height 8
click at [414, 270] on span "." at bounding box center [414, 270] width 2 height 8
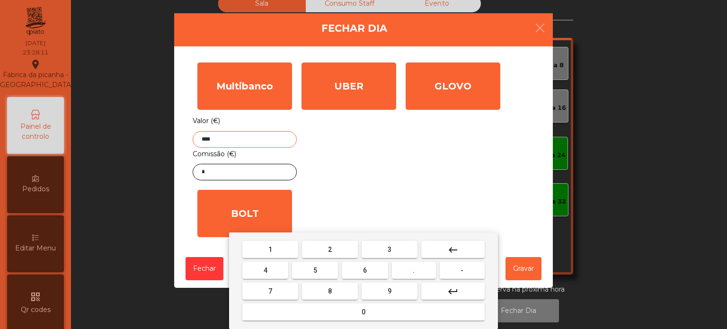
click at [324, 275] on button "5" at bounding box center [315, 270] width 46 height 17
click at [272, 241] on button "1" at bounding box center [270, 249] width 56 height 17
type input "******"
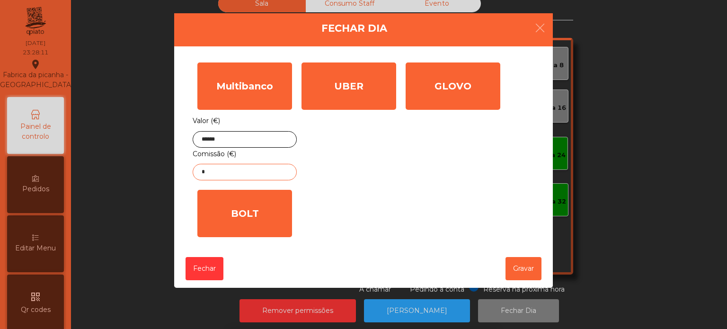
click at [269, 171] on input "*" at bounding box center [245, 172] width 104 height 17
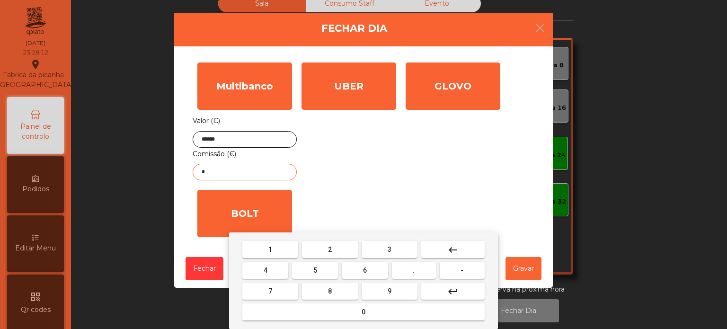
click at [464, 251] on button "keyboard_backspace" at bounding box center [452, 249] width 63 height 17
click at [271, 274] on button "4" at bounding box center [265, 270] width 46 height 17
click at [423, 272] on button "." at bounding box center [414, 270] width 44 height 17
click at [275, 272] on button "4" at bounding box center [265, 270] width 46 height 17
click at [382, 290] on button "9" at bounding box center [390, 291] width 56 height 17
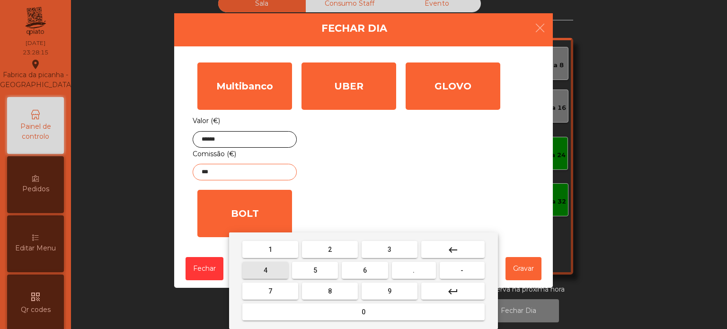
type input "****"
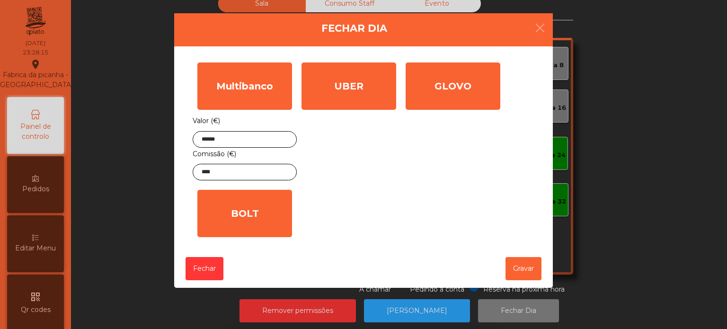
click at [327, 107] on div "UBER" at bounding box center [348, 85] width 95 height 47
click at [0, 0] on input "*" at bounding box center [0, 0] width 0 height 0
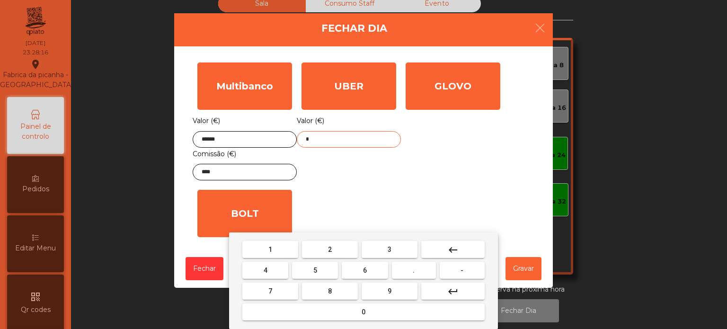
click at [451, 250] on mat-icon "keyboard_backspace" at bounding box center [452, 249] width 11 height 11
click at [329, 291] on span "8" at bounding box center [330, 291] width 4 height 8
click at [320, 252] on button "2" at bounding box center [330, 249] width 56 height 17
click at [401, 270] on button "." at bounding box center [414, 270] width 44 height 17
click at [329, 293] on span "8" at bounding box center [330, 291] width 4 height 8
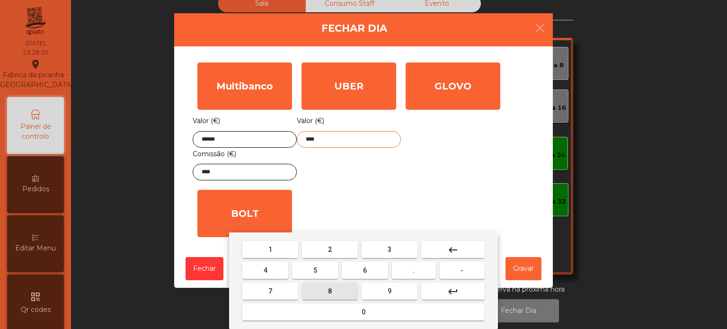
click at [335, 241] on button "2" at bounding box center [330, 249] width 56 height 17
type input "*****"
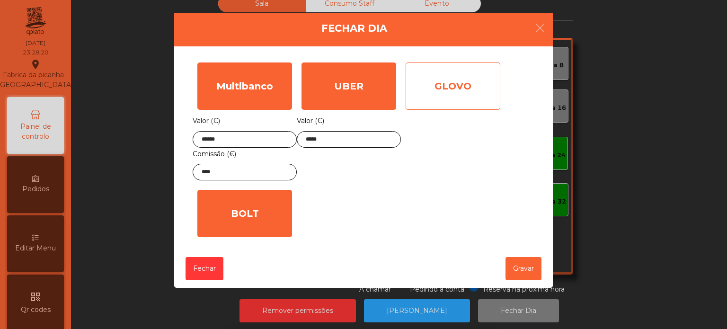
click at [461, 94] on div "GLOVO" at bounding box center [453, 85] width 95 height 47
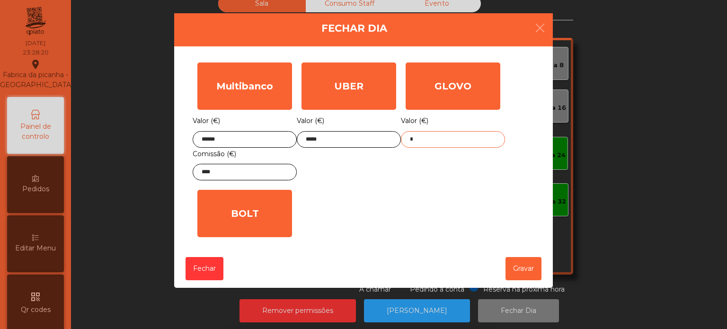
click at [445, 140] on input "*" at bounding box center [453, 139] width 104 height 17
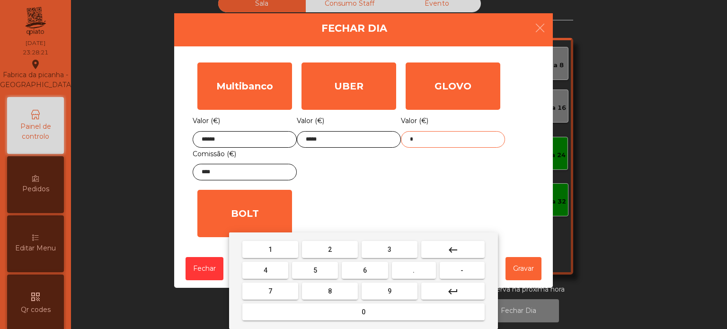
click at [456, 250] on mat-icon "keyboard_backspace" at bounding box center [452, 249] width 11 height 11
click at [392, 292] on button "9" at bounding box center [390, 291] width 56 height 17
click at [331, 293] on span "8" at bounding box center [330, 291] width 4 height 8
click at [414, 270] on span "." at bounding box center [414, 270] width 2 height 8
click at [367, 313] on button "0" at bounding box center [363, 311] width 242 height 17
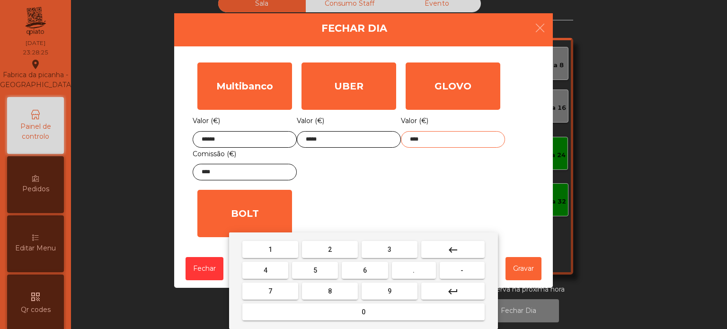
click at [315, 269] on span "5" at bounding box center [315, 270] width 4 height 8
type input "*****"
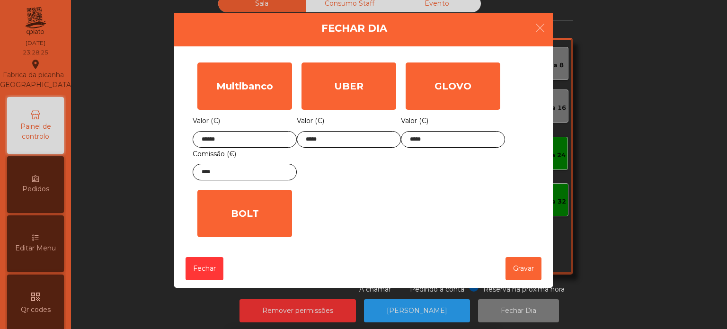
click at [526, 269] on div "1 2 3 keyboard_backspace 4 5 6 . - 7 8 9 keyboard_return 0" at bounding box center [363, 280] width 727 height 97
click at [526, 269] on button "Gravar" at bounding box center [523, 268] width 36 height 23
